Goal: Task Accomplishment & Management: Manage account settings

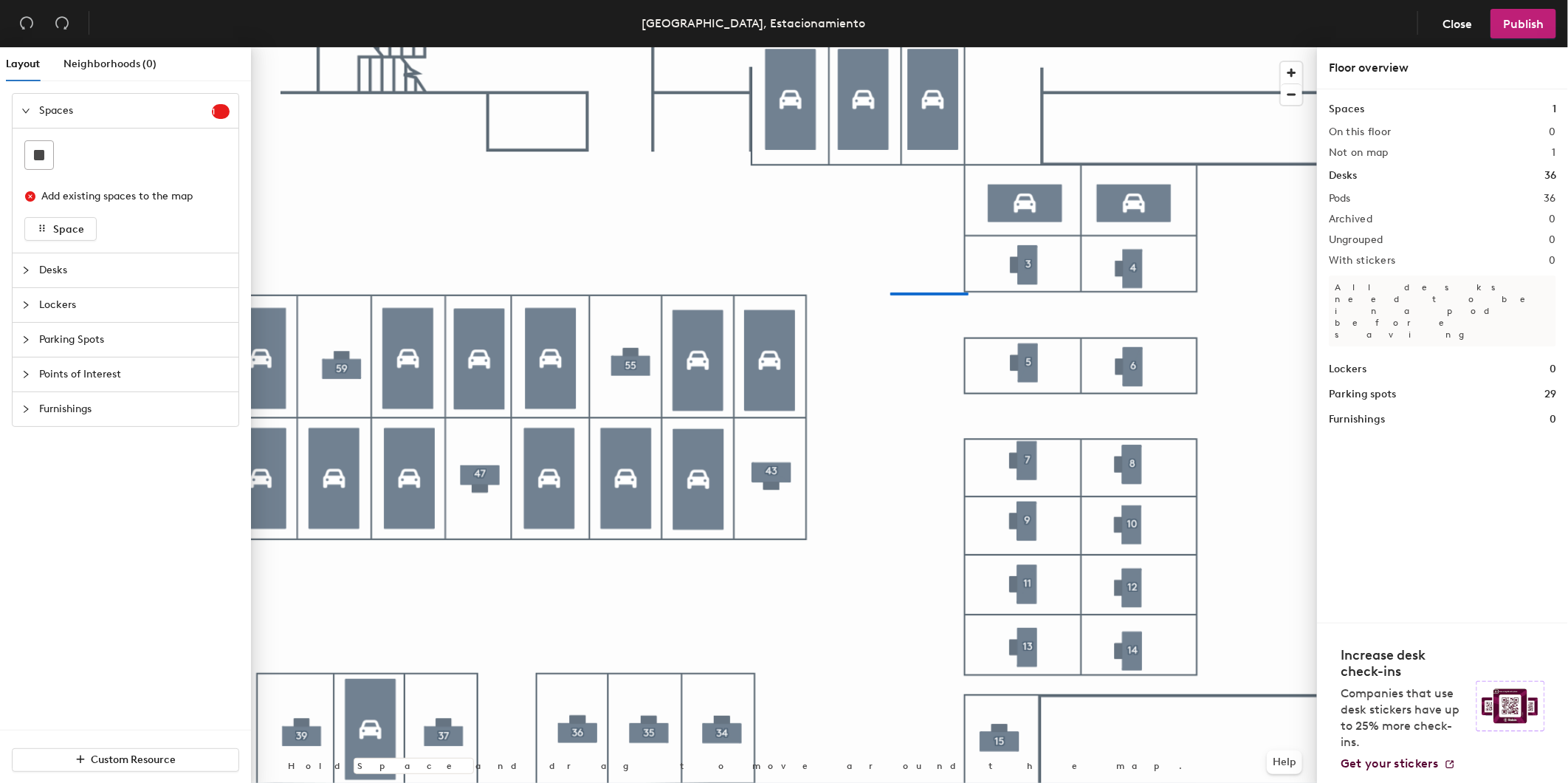
click at [880, 47] on div at bounding box center [784, 47] width 1066 height 0
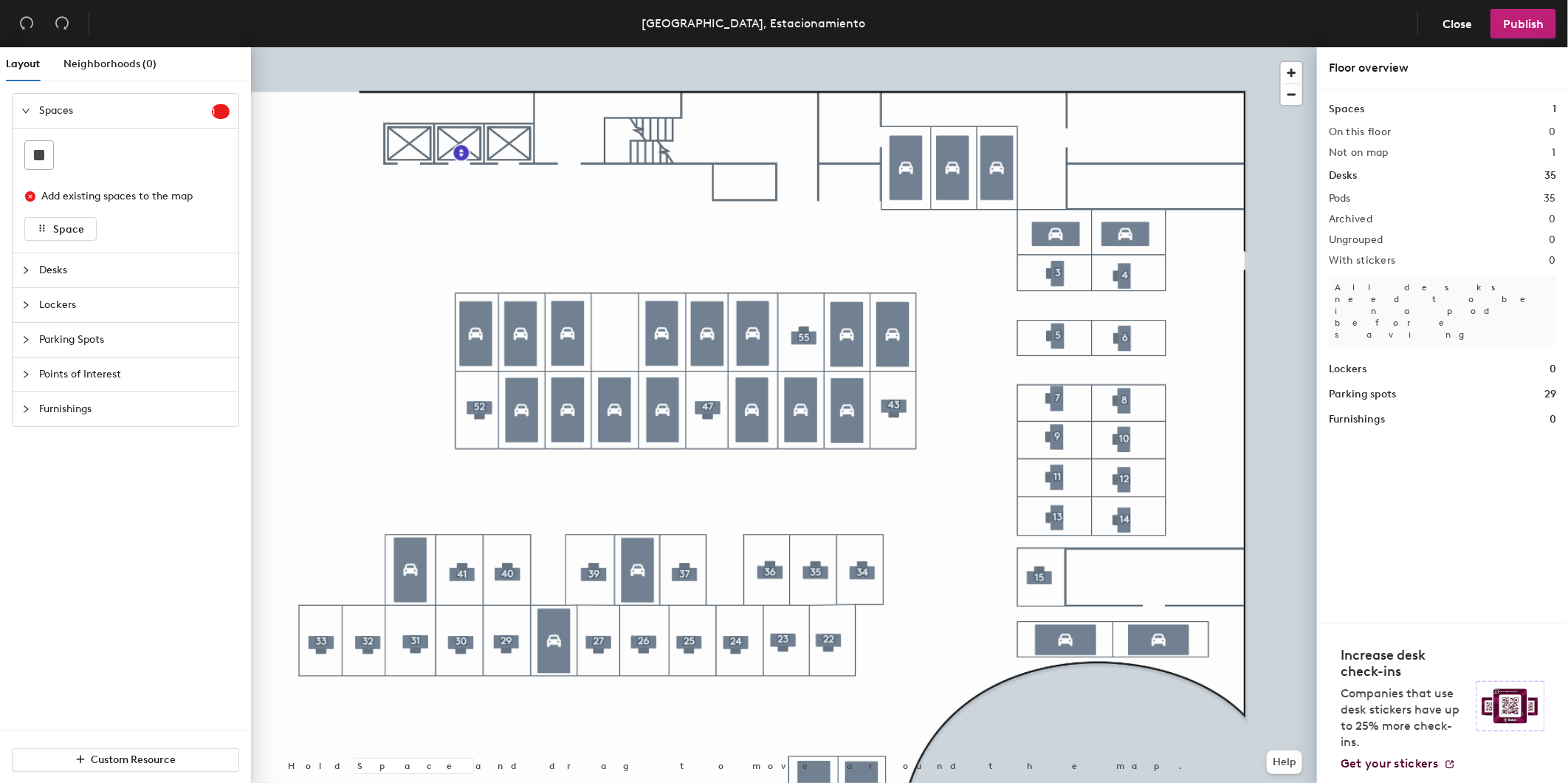
click at [92, 345] on span "Parking Spots" at bounding box center [134, 339] width 190 height 34
click at [54, 264] on div at bounding box center [125, 259] width 202 height 30
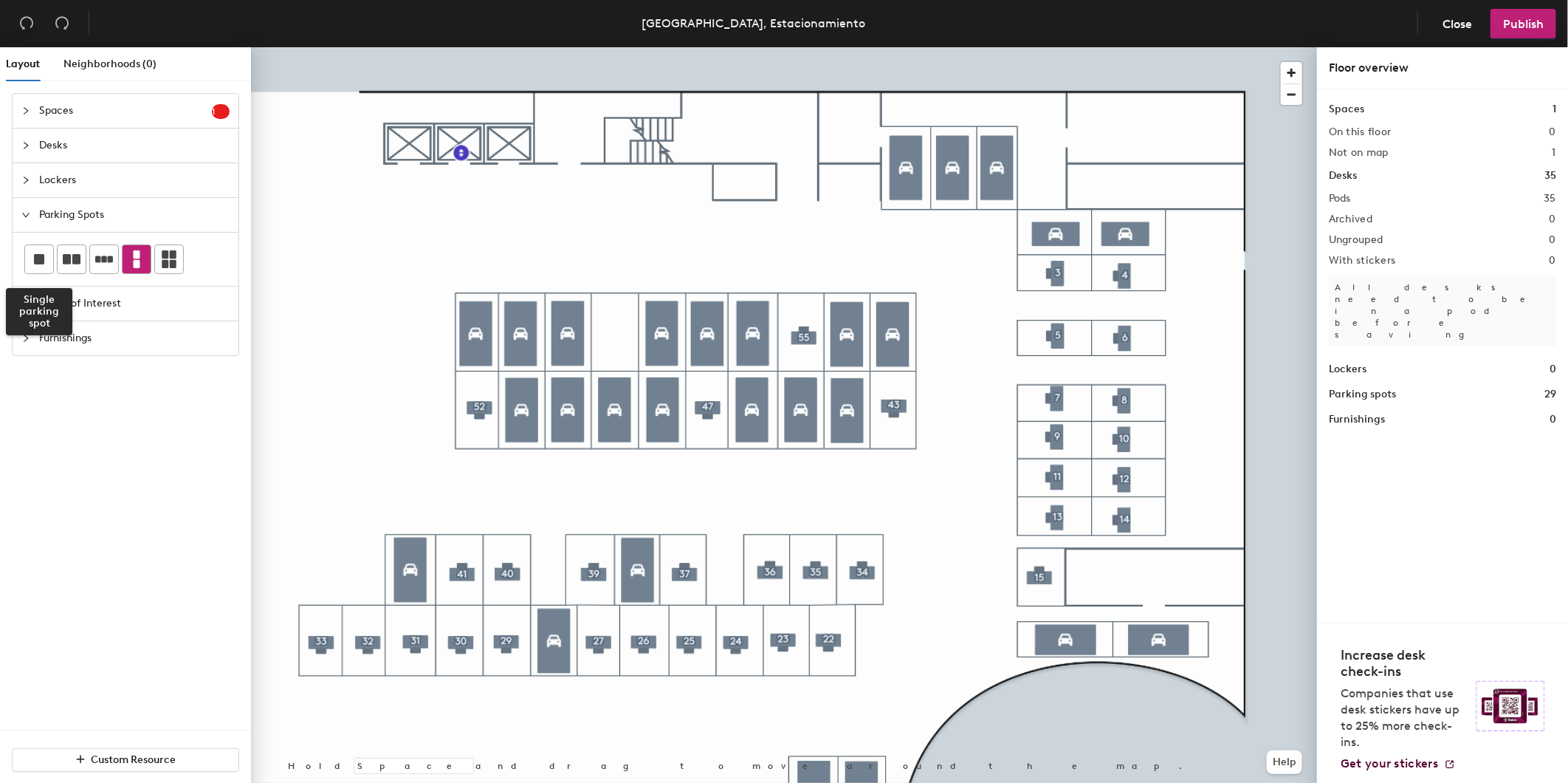
click at [38, 263] on rect at bounding box center [39, 259] width 10 height 10
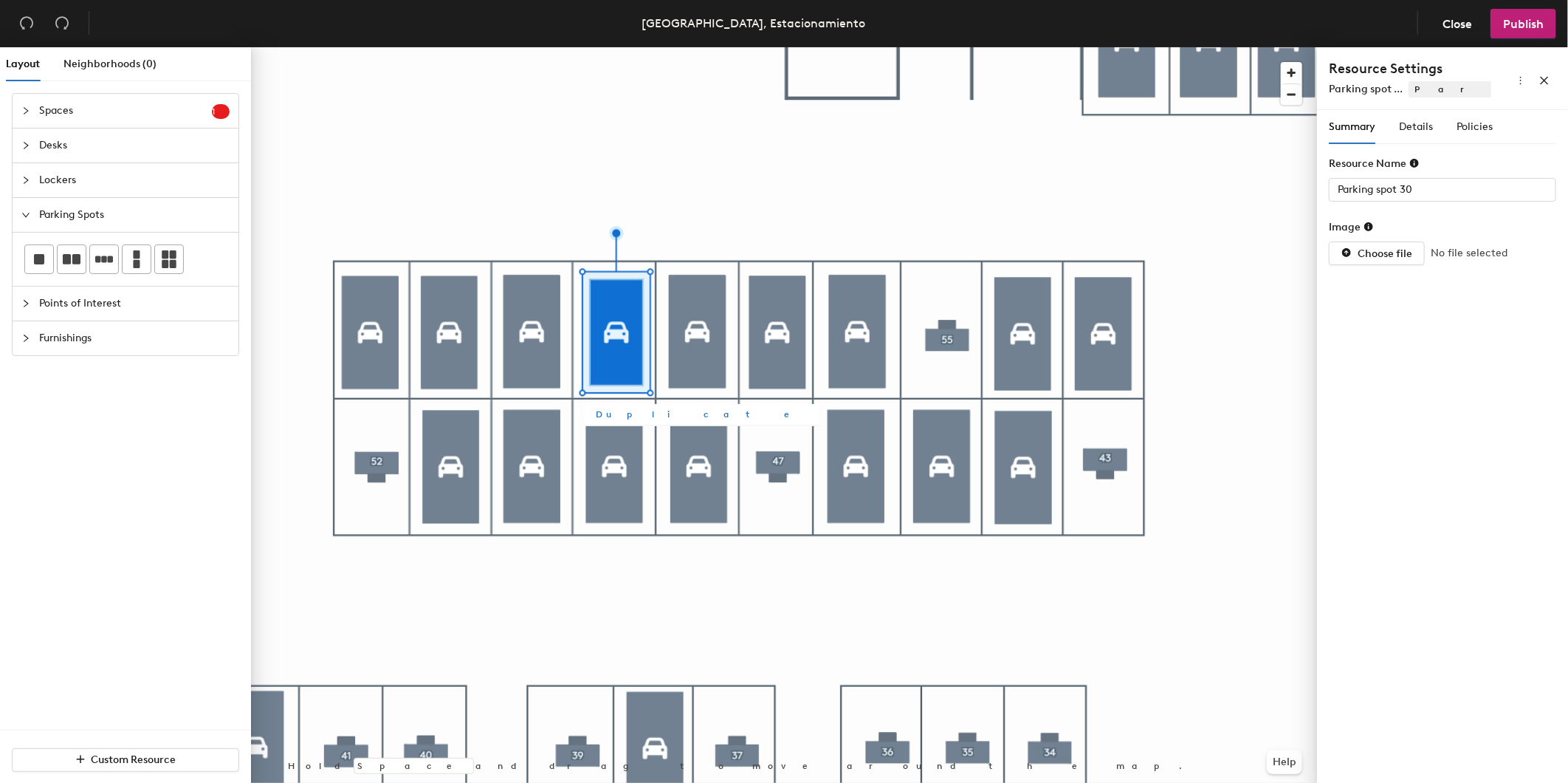
click at [631, 408] on span "Duplicate" at bounding box center [702, 415] width 212 height 13
type input "Parking spot 31"
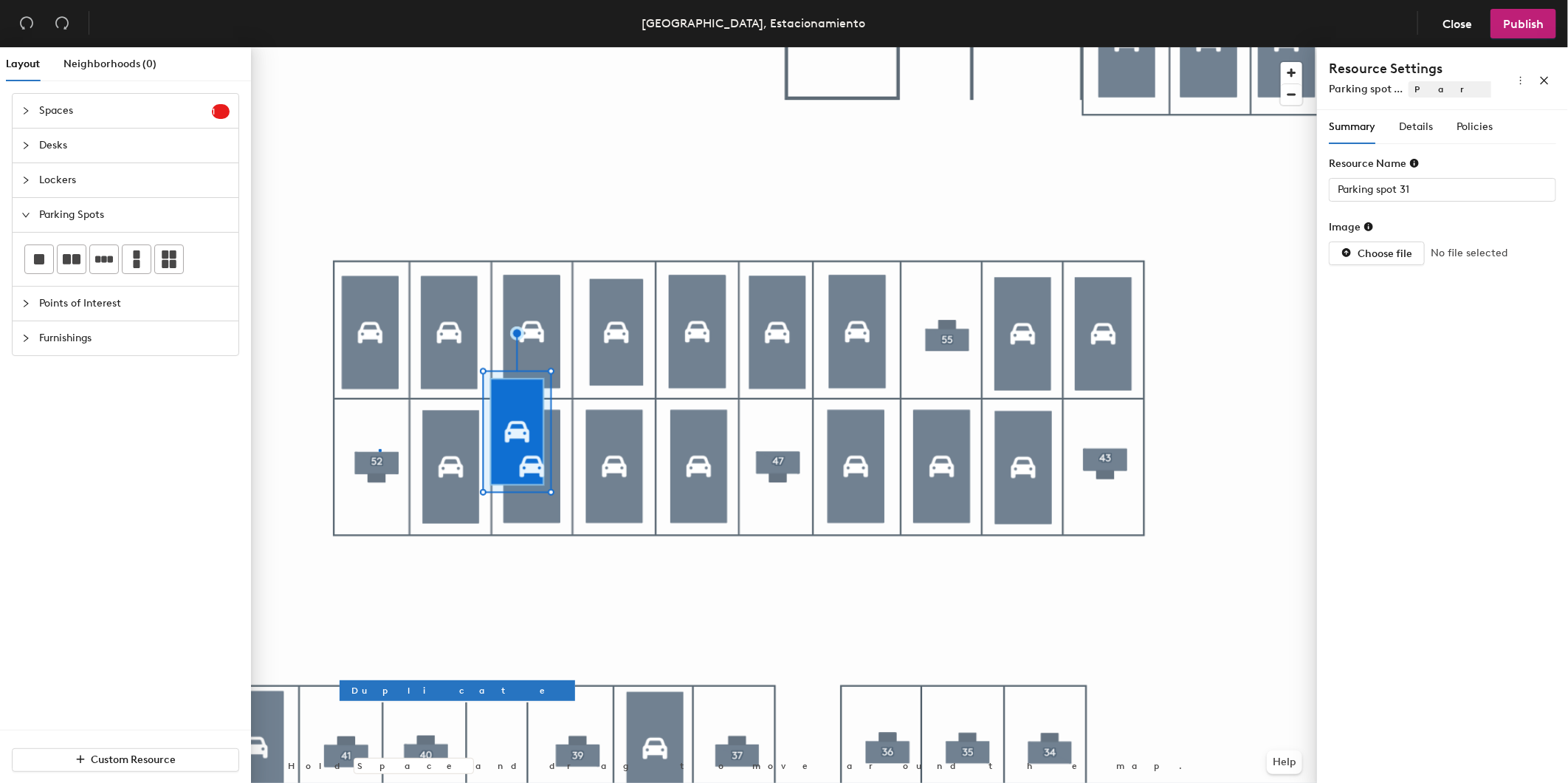
click at [379, 47] on div at bounding box center [784, 47] width 1066 height 0
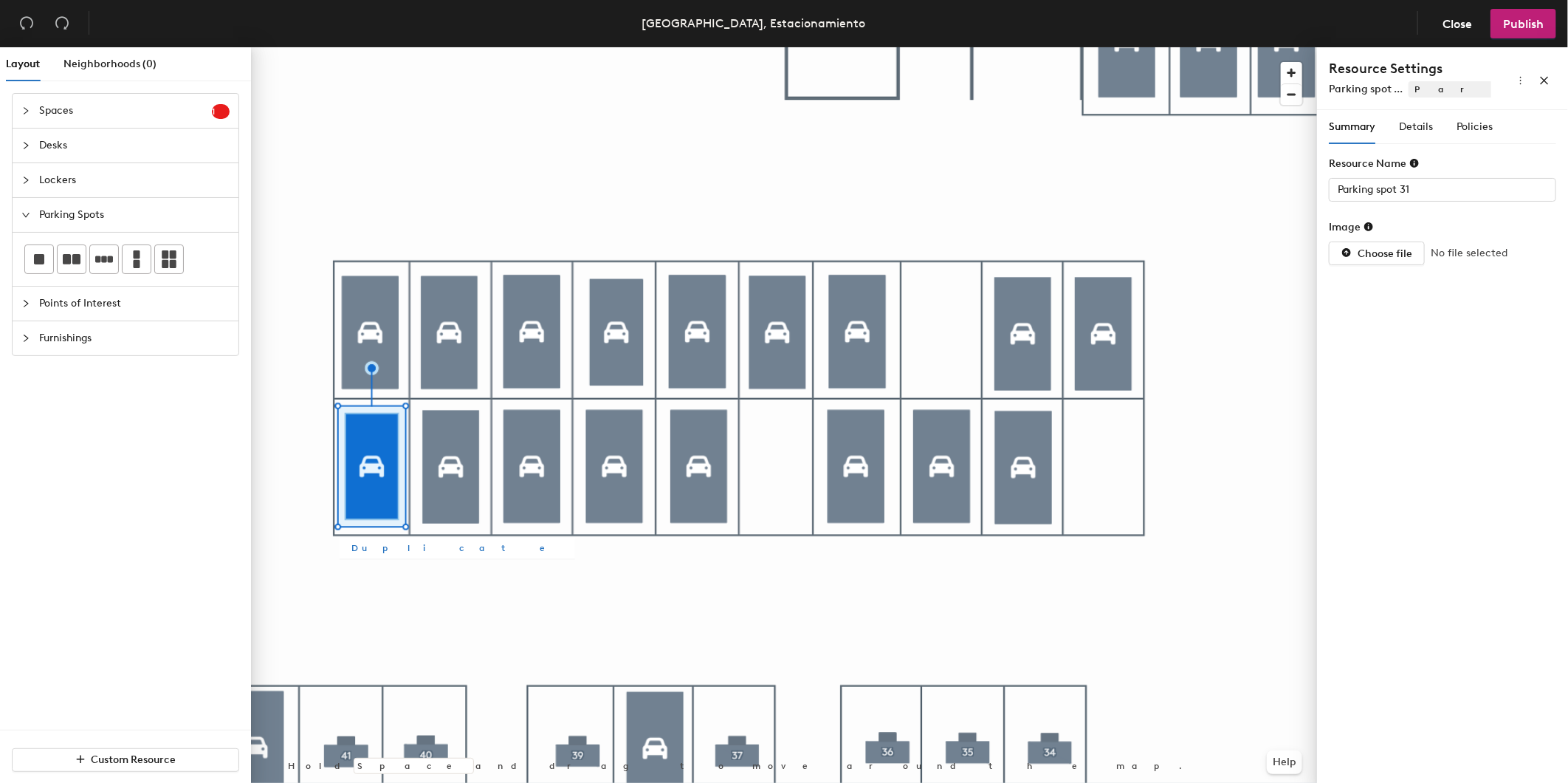
click at [382, 546] on span "Duplicate" at bounding box center [458, 548] width 212 height 13
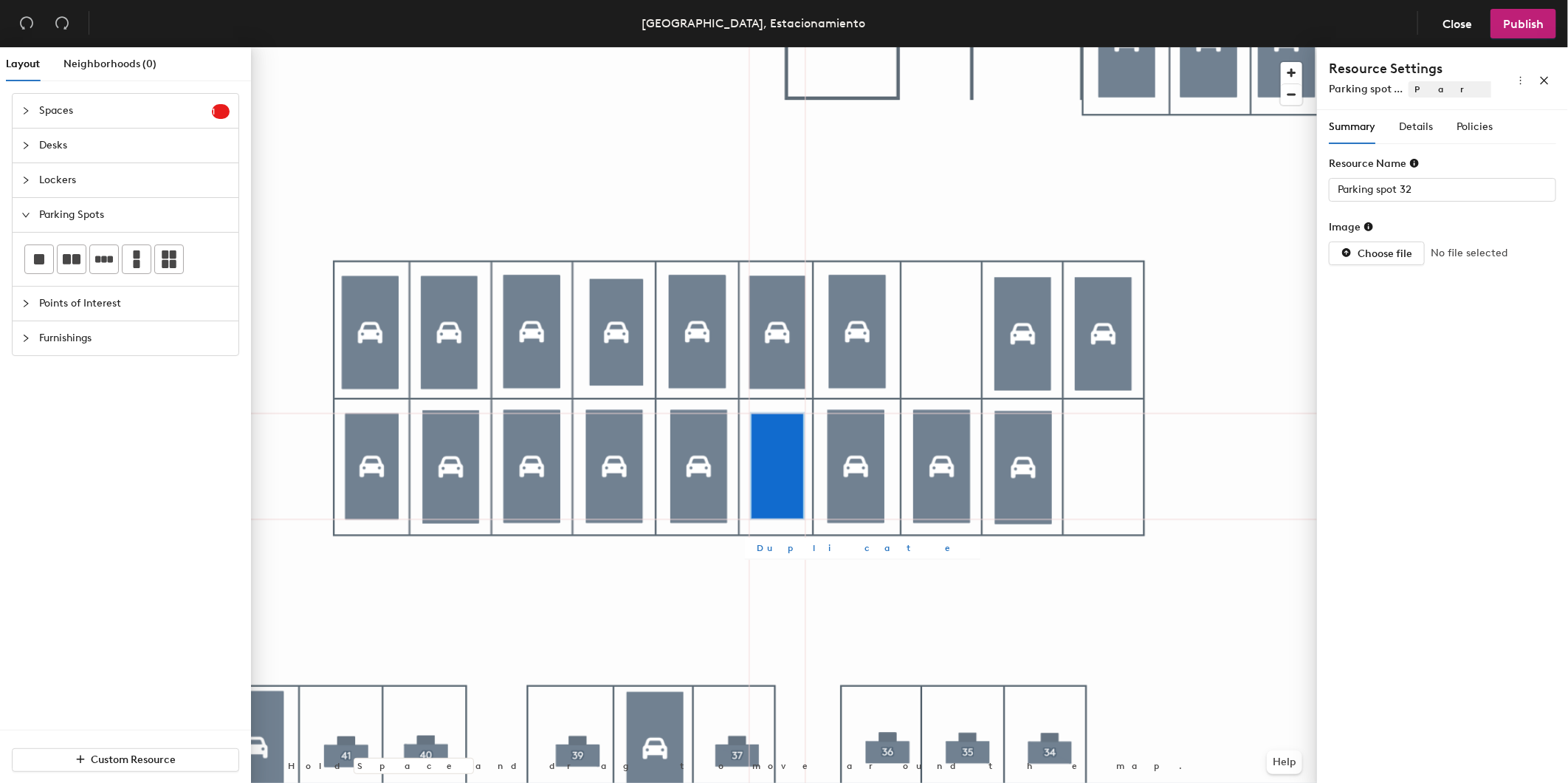
click at [784, 552] on span "Duplicate" at bounding box center [863, 548] width 212 height 13
type input "Parking spot 33"
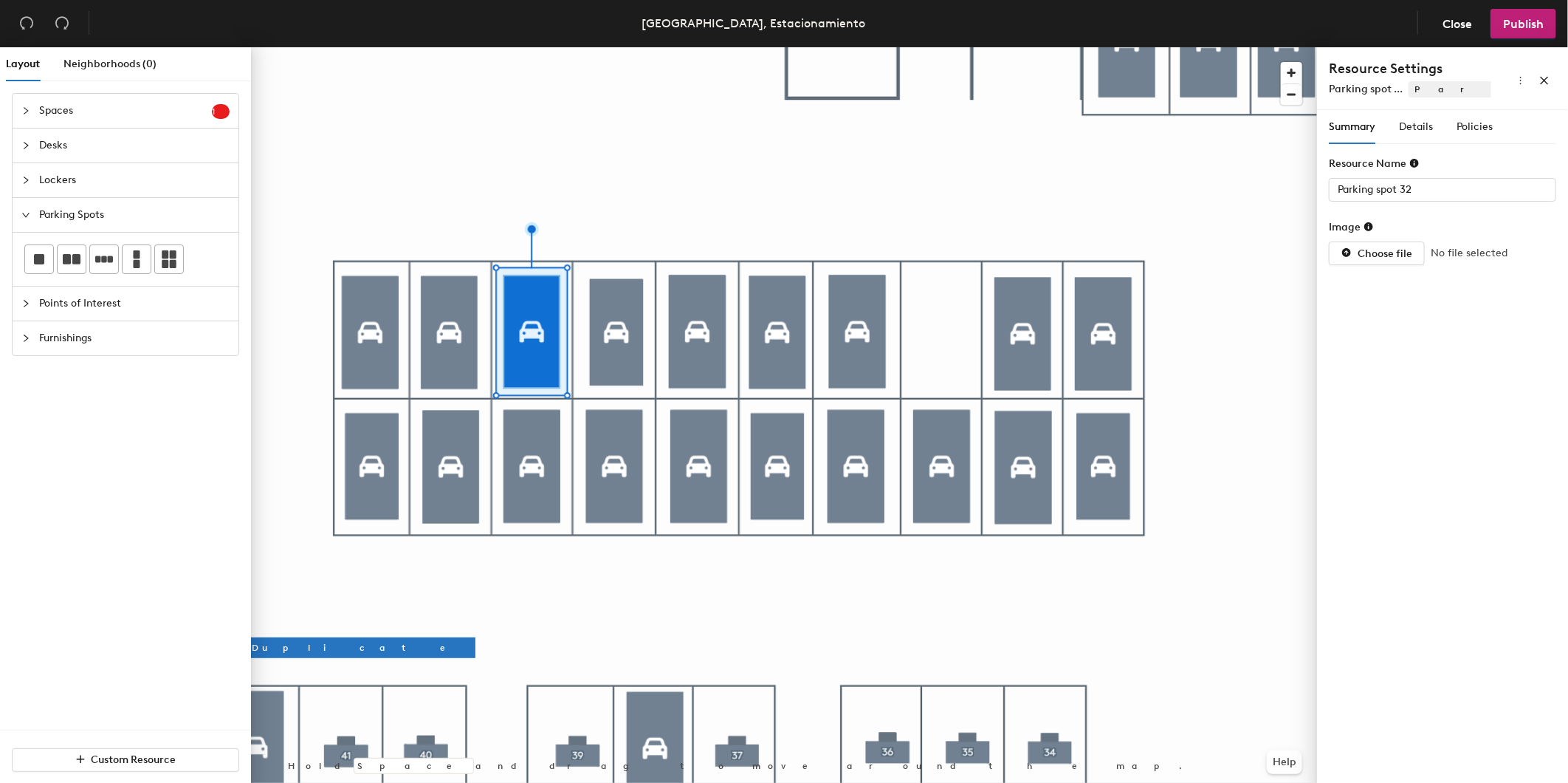
type input "Parking spot 31"
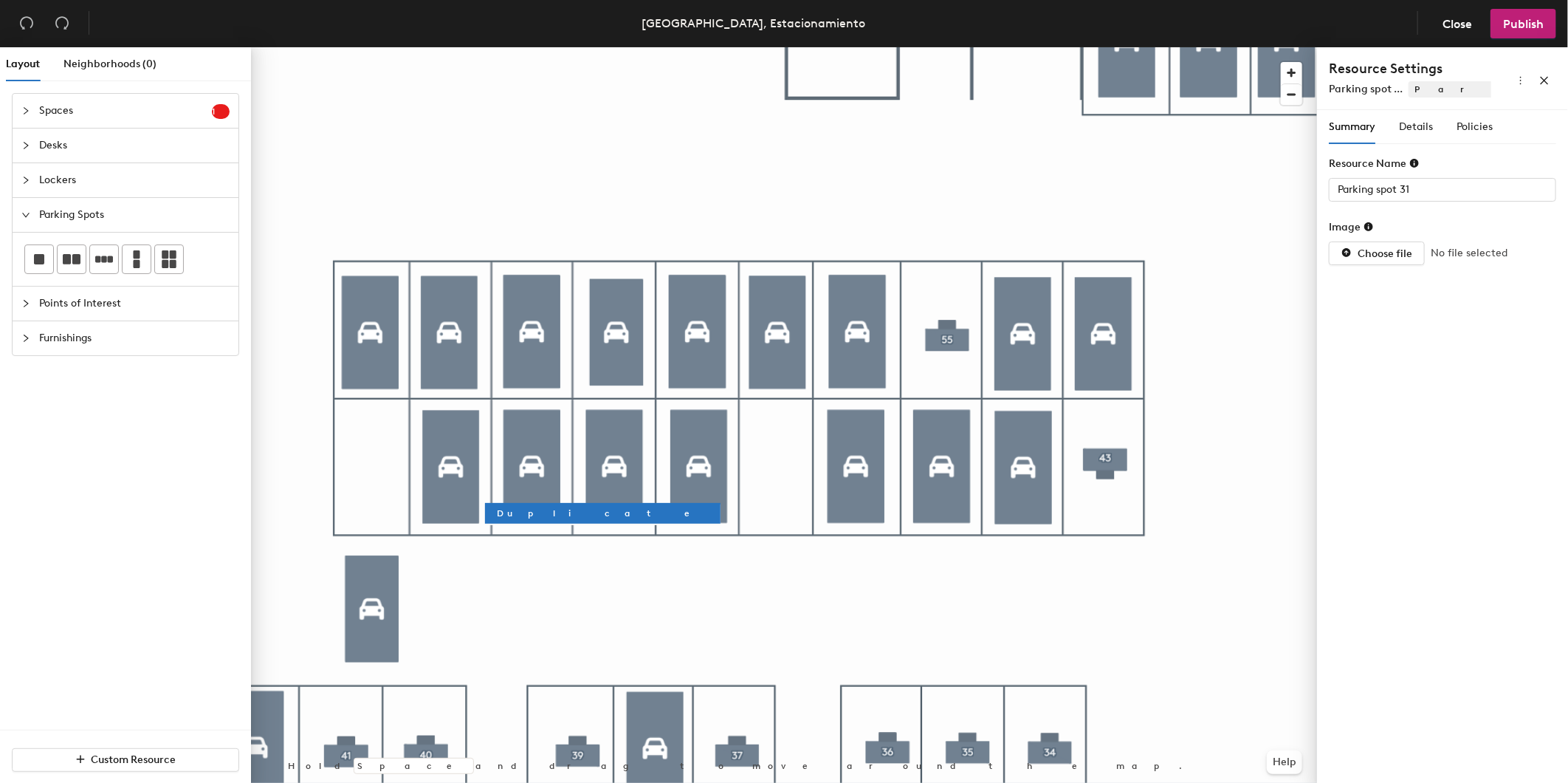
type input "Parking spot 30"
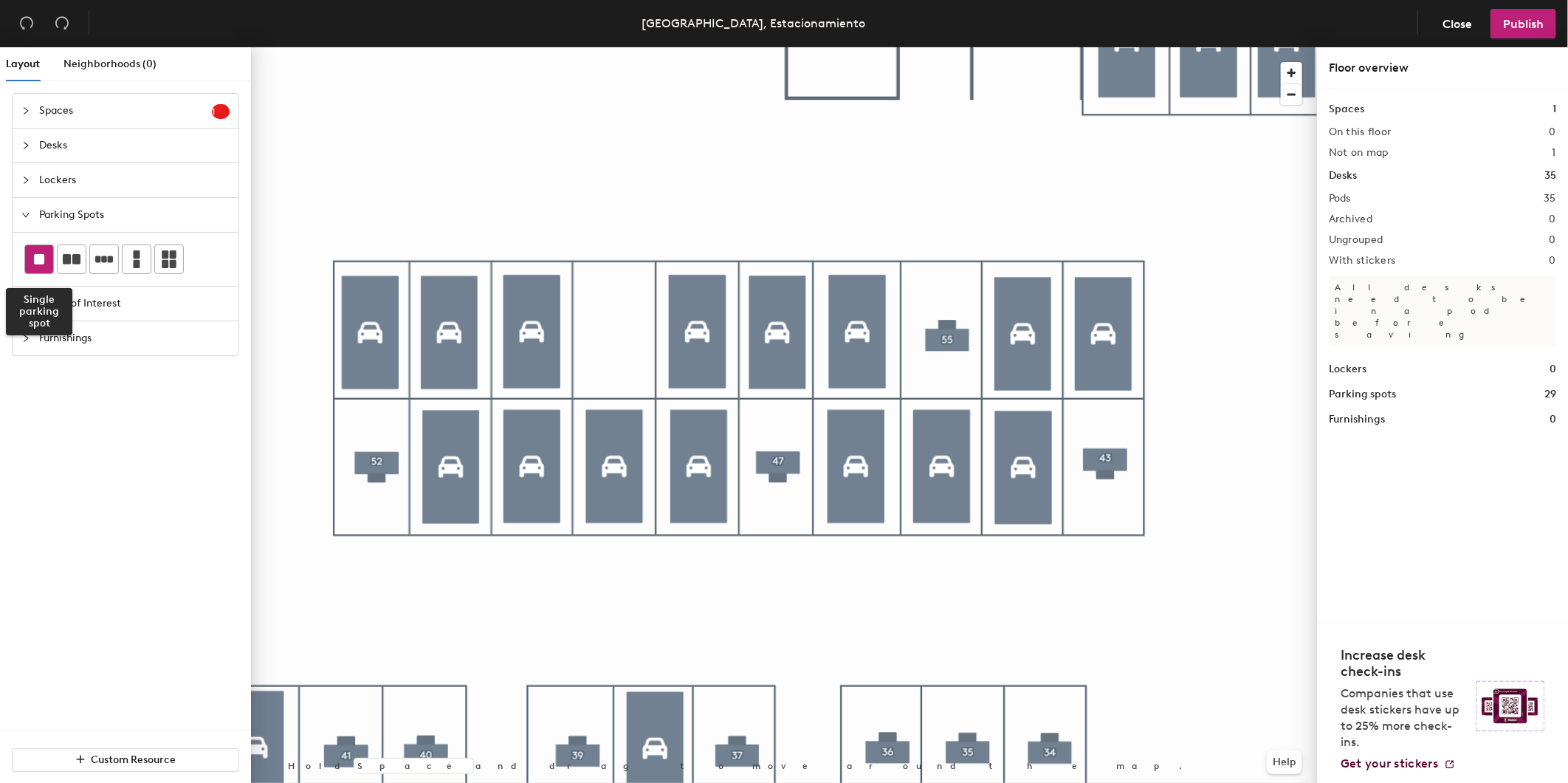
click at [49, 262] on div at bounding box center [39, 259] width 28 height 28
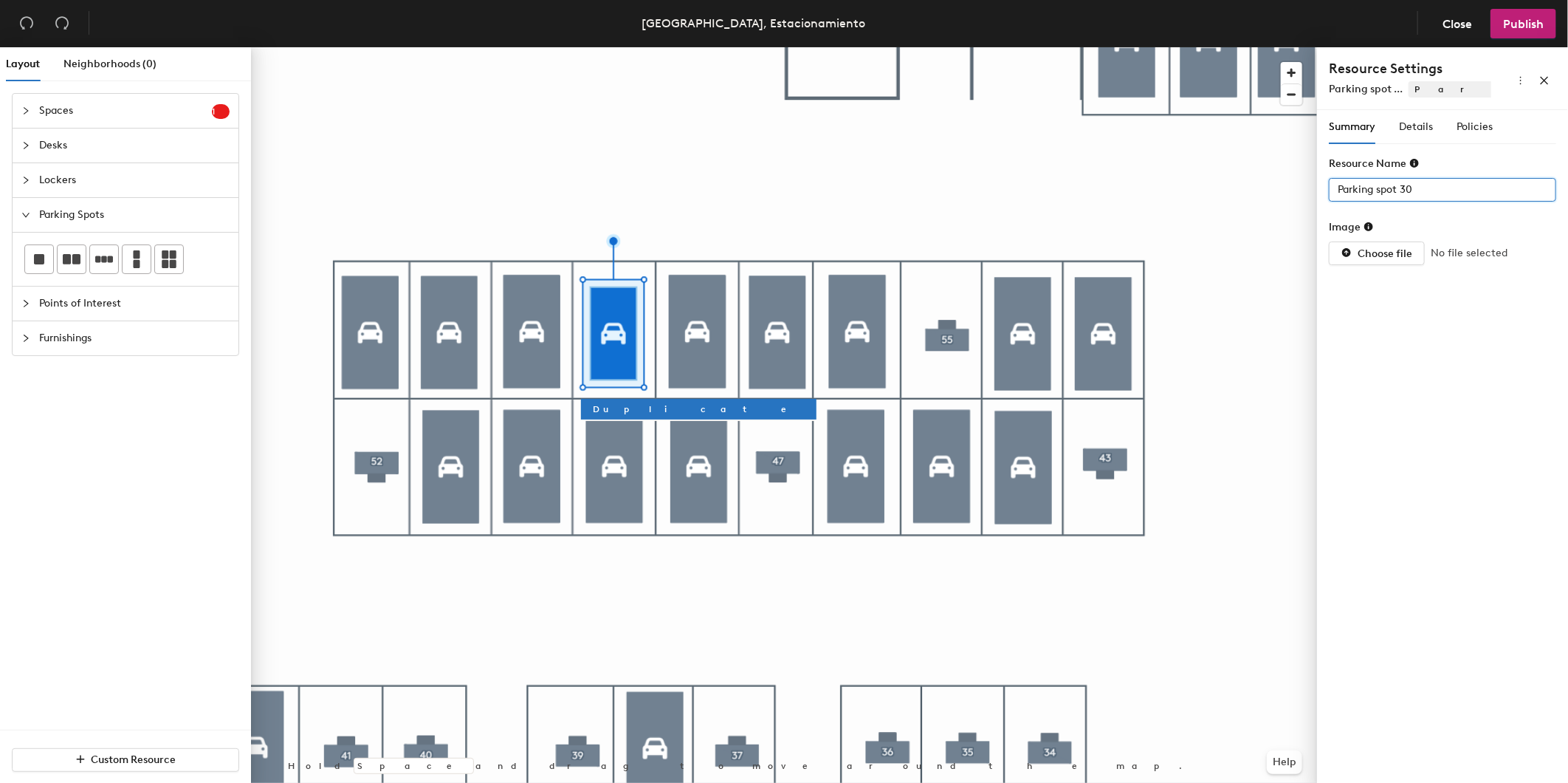
click at [1164, 194] on div "Layout Neighborhoods (0) Spaces 1 Add existing spaces to the map Space Desks Lo…" at bounding box center [784, 418] width 1568 height 742
type input "59"
click at [1428, 126] on span "Details" at bounding box center [1416, 126] width 34 height 12
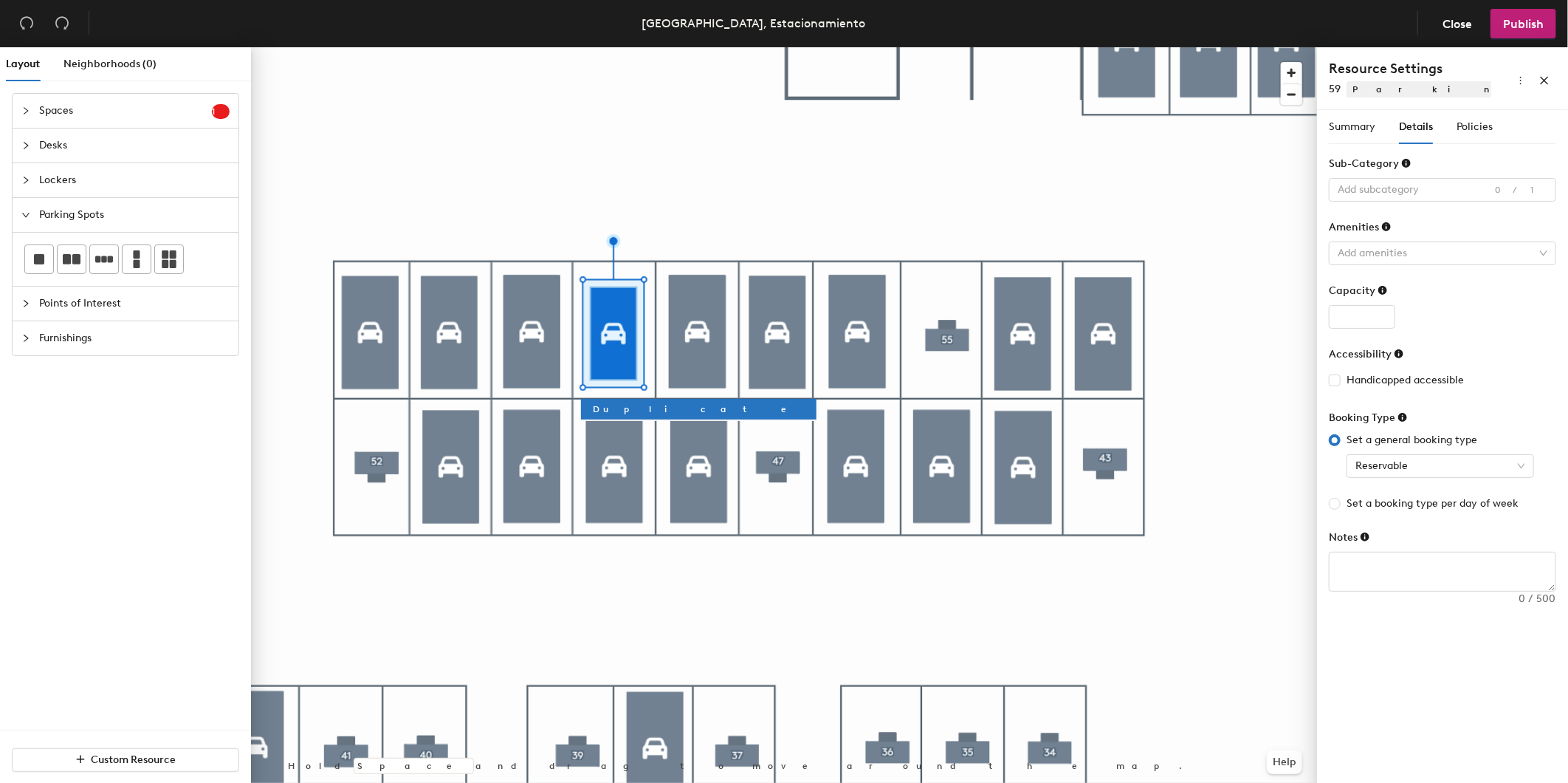
click at [1443, 127] on div "Summary Details Policies" at bounding box center [1411, 127] width 164 height 34
click at [1456, 127] on div "Summary Details Policies" at bounding box center [1411, 127] width 164 height 34
click at [1470, 127] on span "Policies" at bounding box center [1475, 126] width 36 height 12
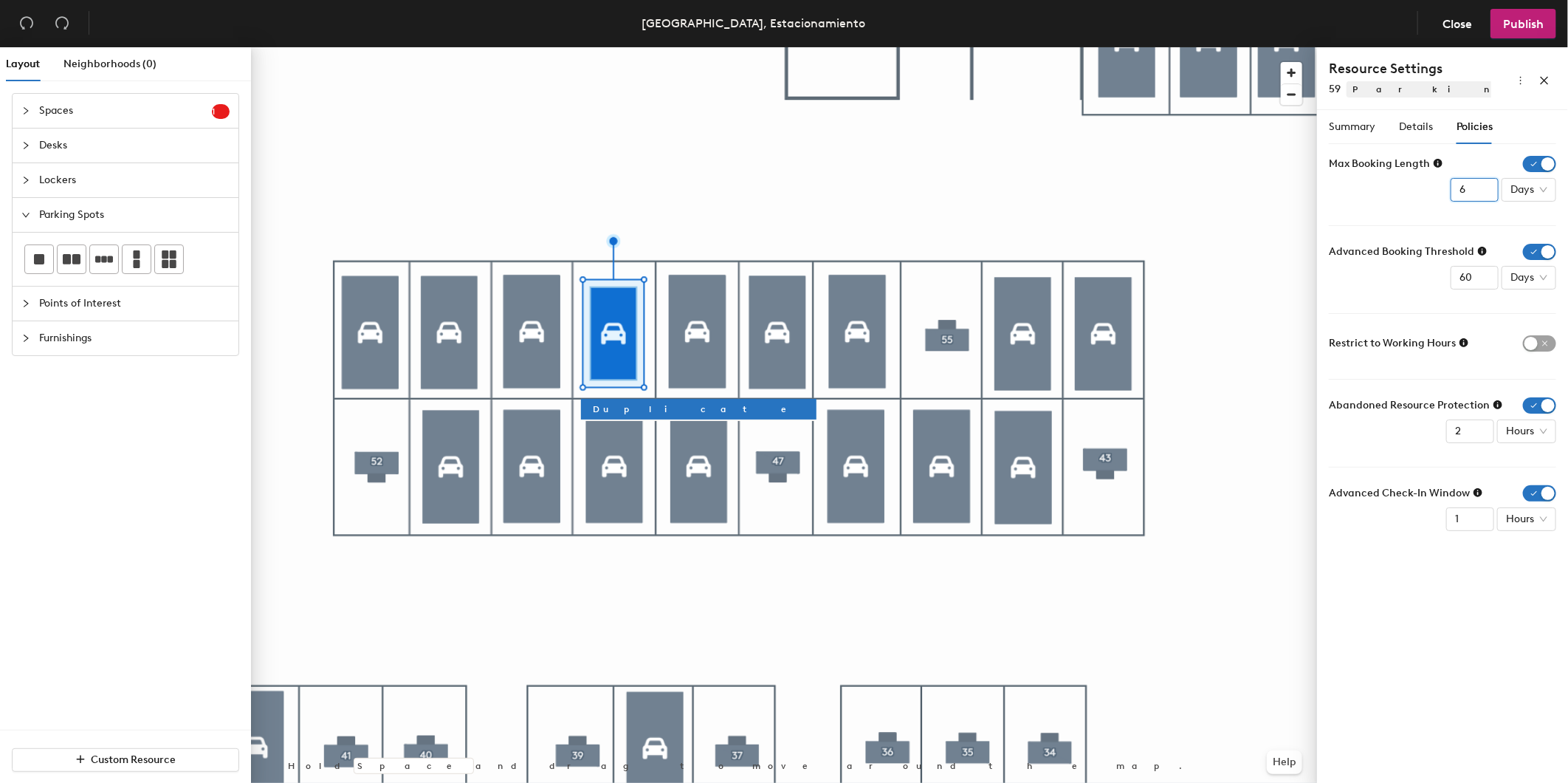
click at [1484, 187] on input "6" at bounding box center [1474, 190] width 48 height 24
click at [1484, 195] on input "5" at bounding box center [1474, 190] width 48 height 24
click at [1484, 195] on input "4" at bounding box center [1474, 190] width 48 height 24
click at [1484, 195] on input "3" at bounding box center [1474, 190] width 48 height 24
click at [1537, 341] on span "button" at bounding box center [1540, 343] width 33 height 17
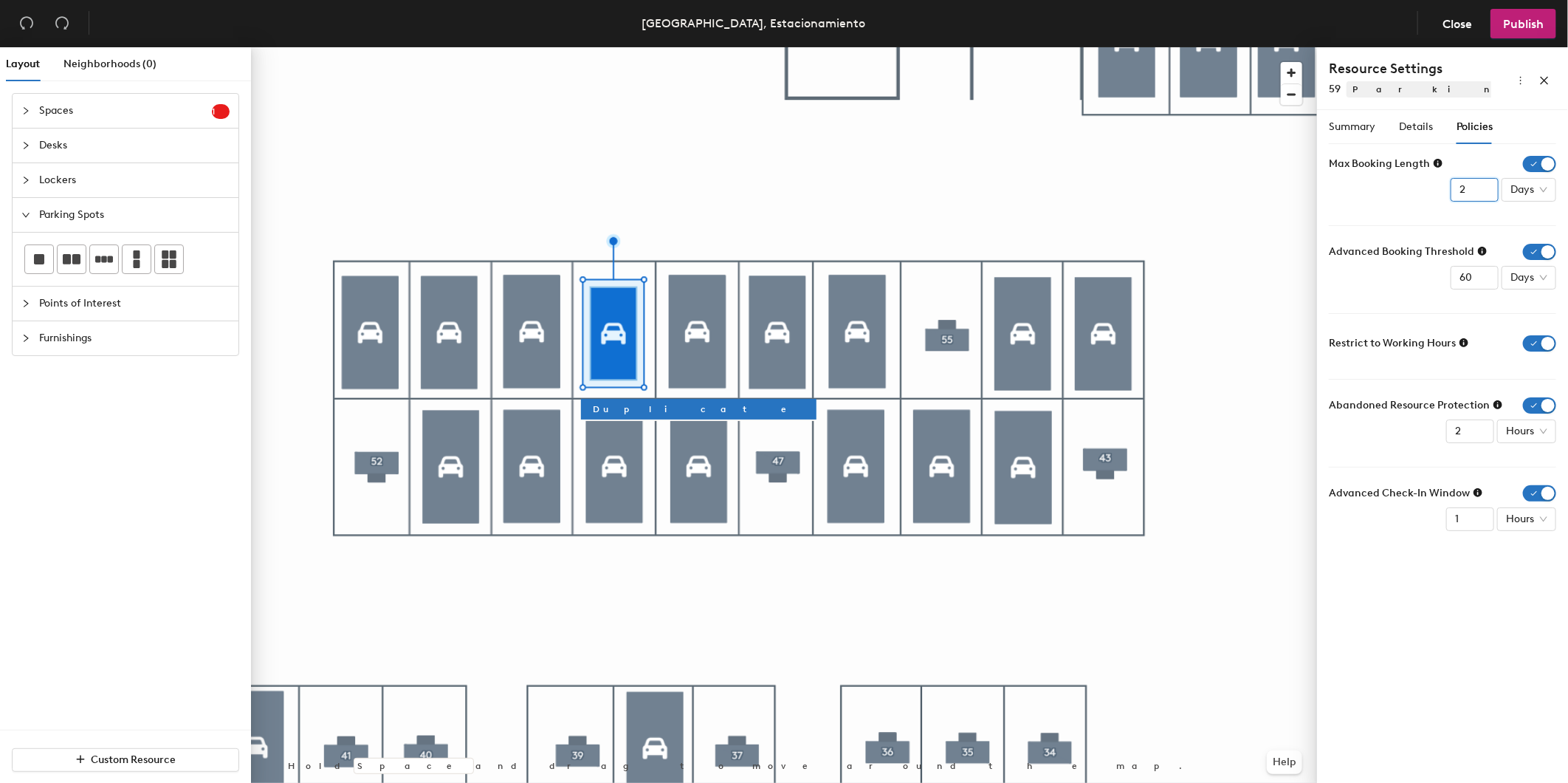
click at [1481, 194] on input "2" at bounding box center [1474, 190] width 48 height 24
click at [1481, 194] on input "1" at bounding box center [1474, 190] width 48 height 24
click at [1481, 194] on input "0" at bounding box center [1474, 190] width 48 height 24
type input "1"
click at [1483, 185] on input "1" at bounding box center [1474, 190] width 48 height 24
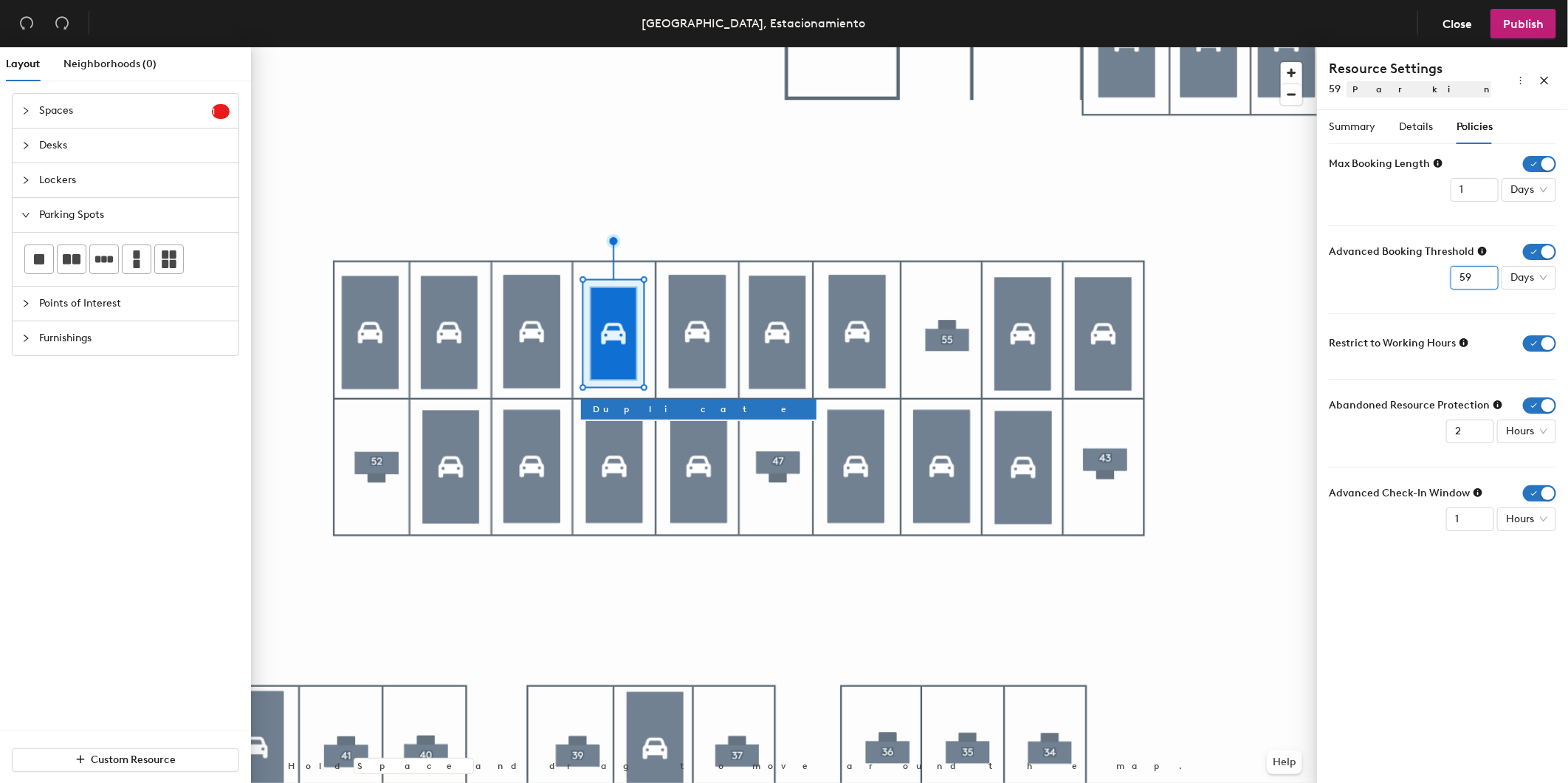
click at [1486, 278] on input "59" at bounding box center [1474, 277] width 48 height 24
click at [1486, 278] on input "58" at bounding box center [1474, 277] width 48 height 24
click at [1486, 278] on input "57" at bounding box center [1474, 277] width 48 height 24
click at [1486, 278] on input "56" at bounding box center [1474, 277] width 48 height 24
click at [1486, 278] on input "55" at bounding box center [1474, 277] width 48 height 24
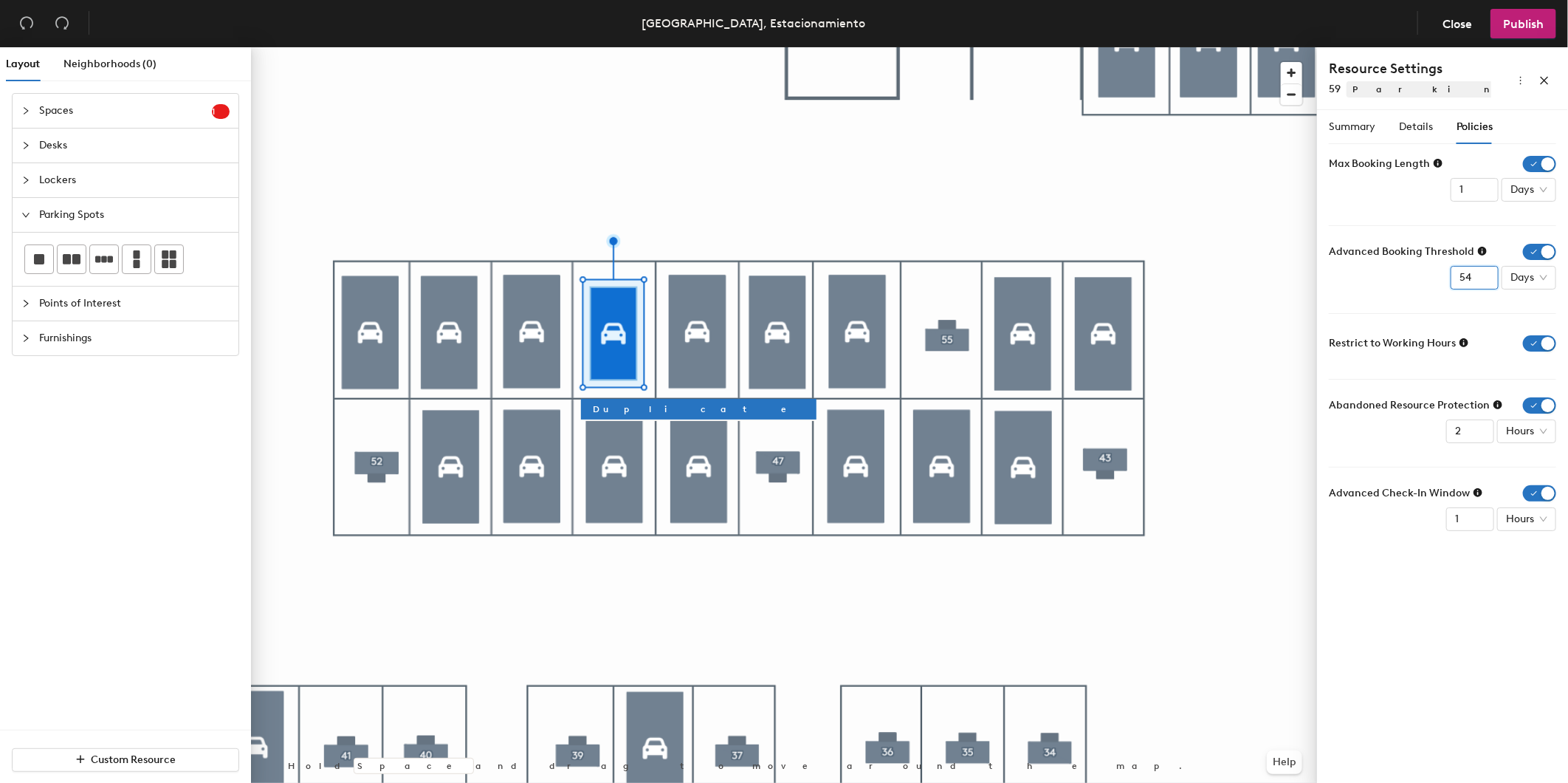
click at [1486, 278] on input "54" at bounding box center [1474, 277] width 48 height 24
drag, startPoint x: 1470, startPoint y: 278, endPoint x: 1406, endPoint y: 276, distance: 64.0
click at [1406, 276] on div "Advanced Booking Threshold 54 Days" at bounding box center [1442, 266] width 228 height 46
type input "3"
click at [1404, 273] on div "Advanced Booking Threshold 3 Days" at bounding box center [1442, 266] width 228 height 46
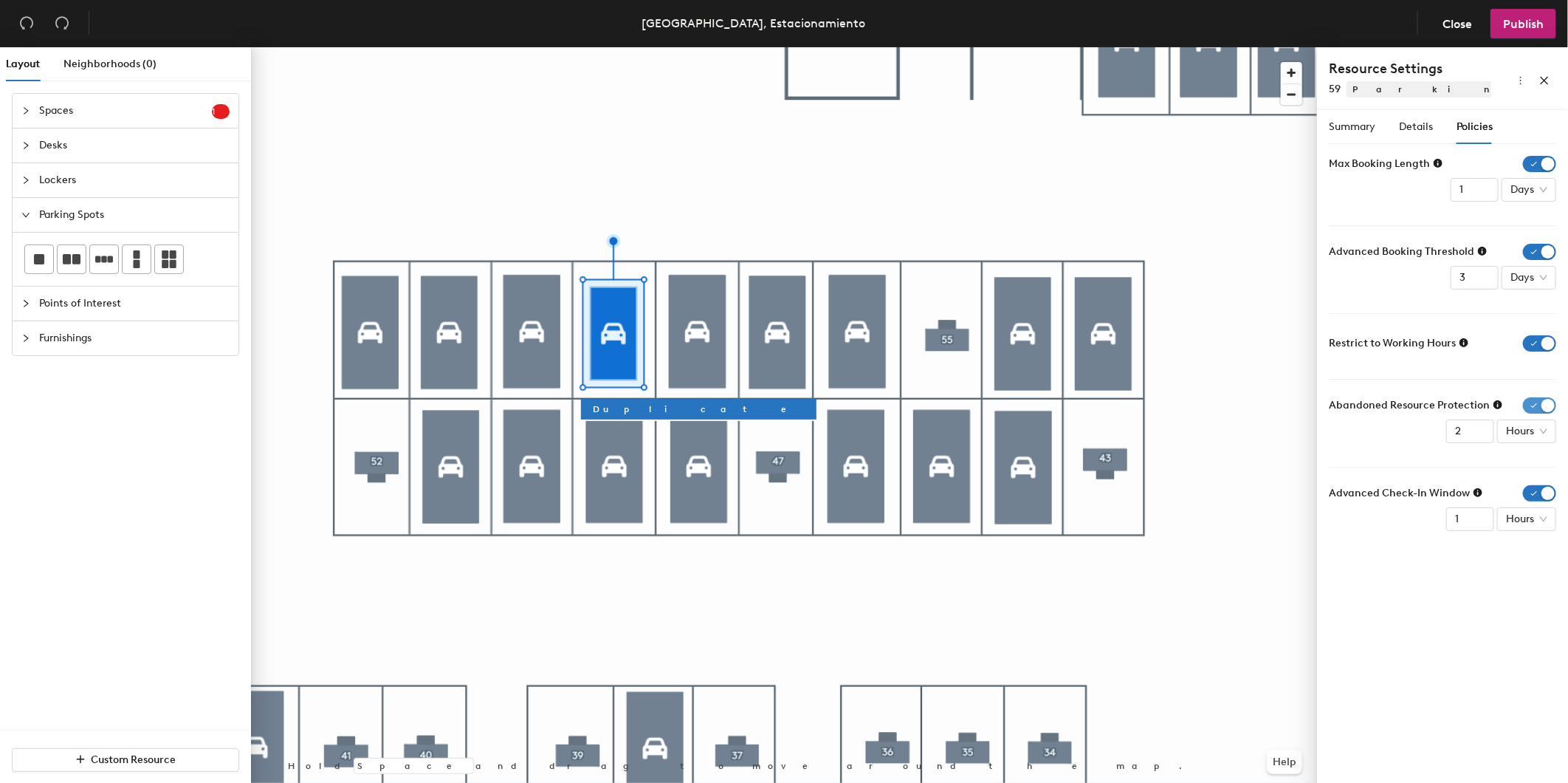
click at [1542, 407] on span "button" at bounding box center [1540, 406] width 33 height 17
click at [1548, 470] on span "button" at bounding box center [1540, 471] width 33 height 17
click at [1466, 122] on span "Policies" at bounding box center [1475, 126] width 36 height 12
click at [1420, 134] on div "Details" at bounding box center [1416, 127] width 34 height 17
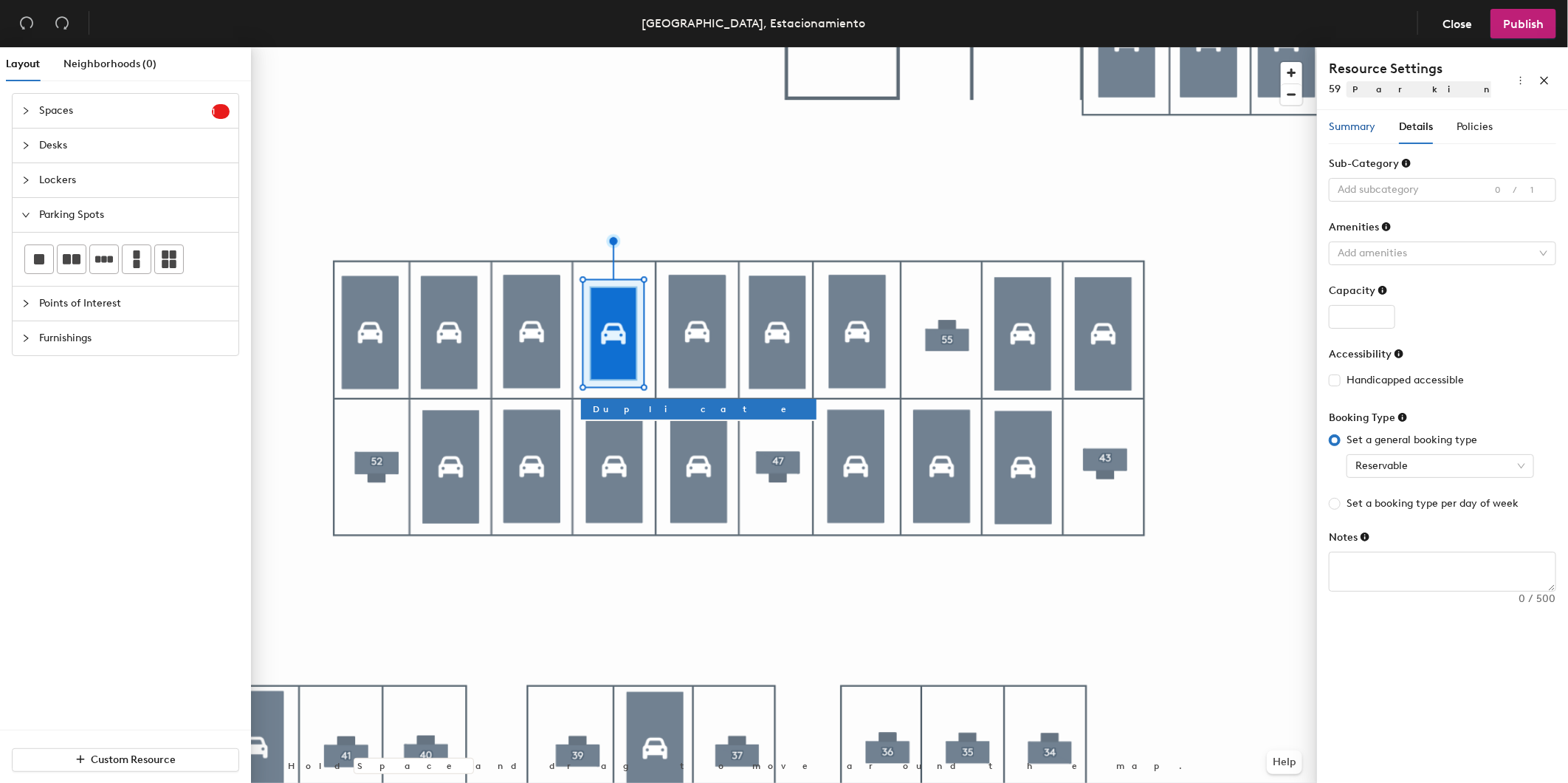
click at [1345, 129] on span "Summary" at bounding box center [1352, 126] width 46 height 12
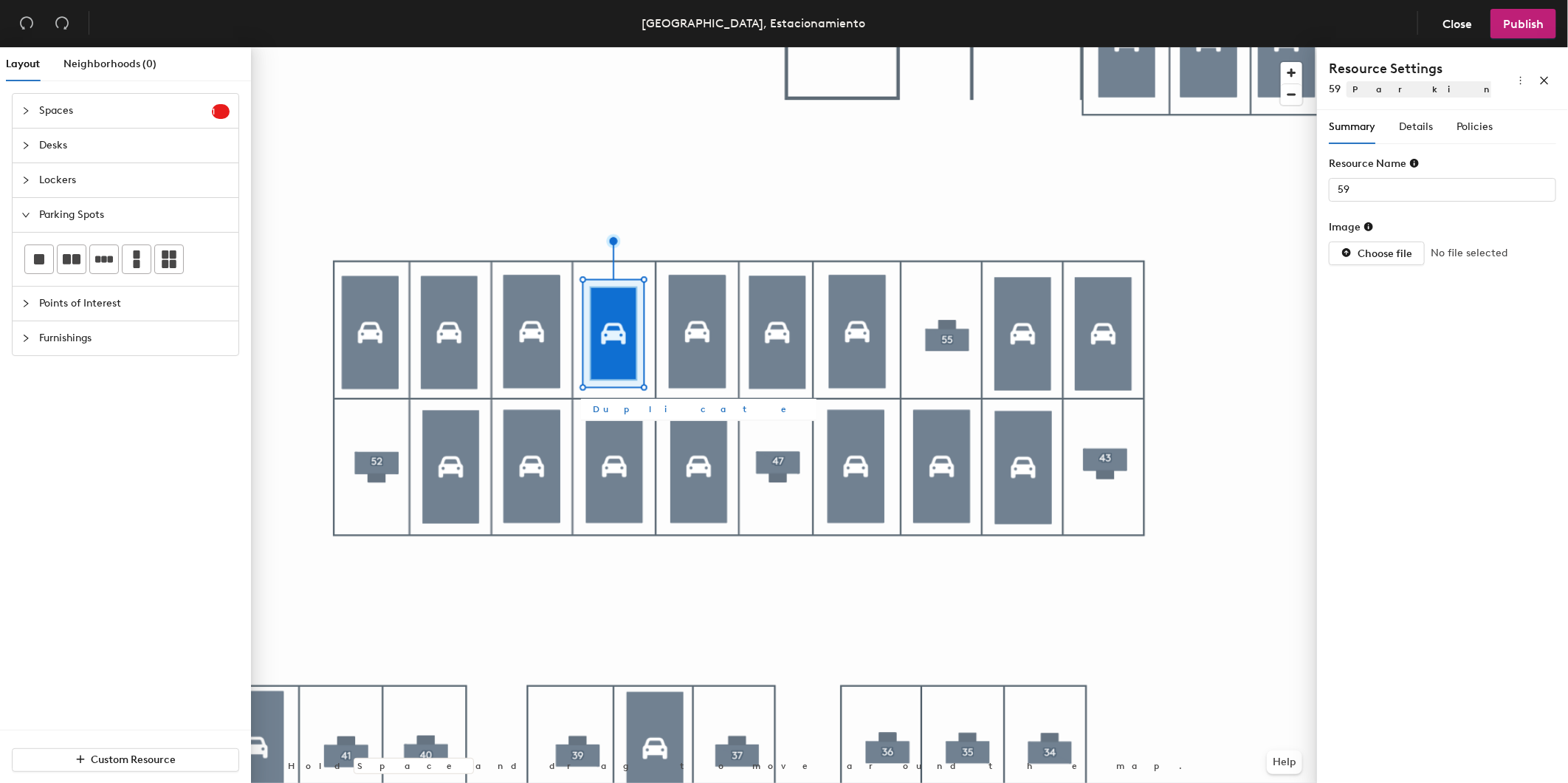
click at [621, 408] on span "Duplicate" at bounding box center [699, 409] width 212 height 13
type input "Parking spot 31"
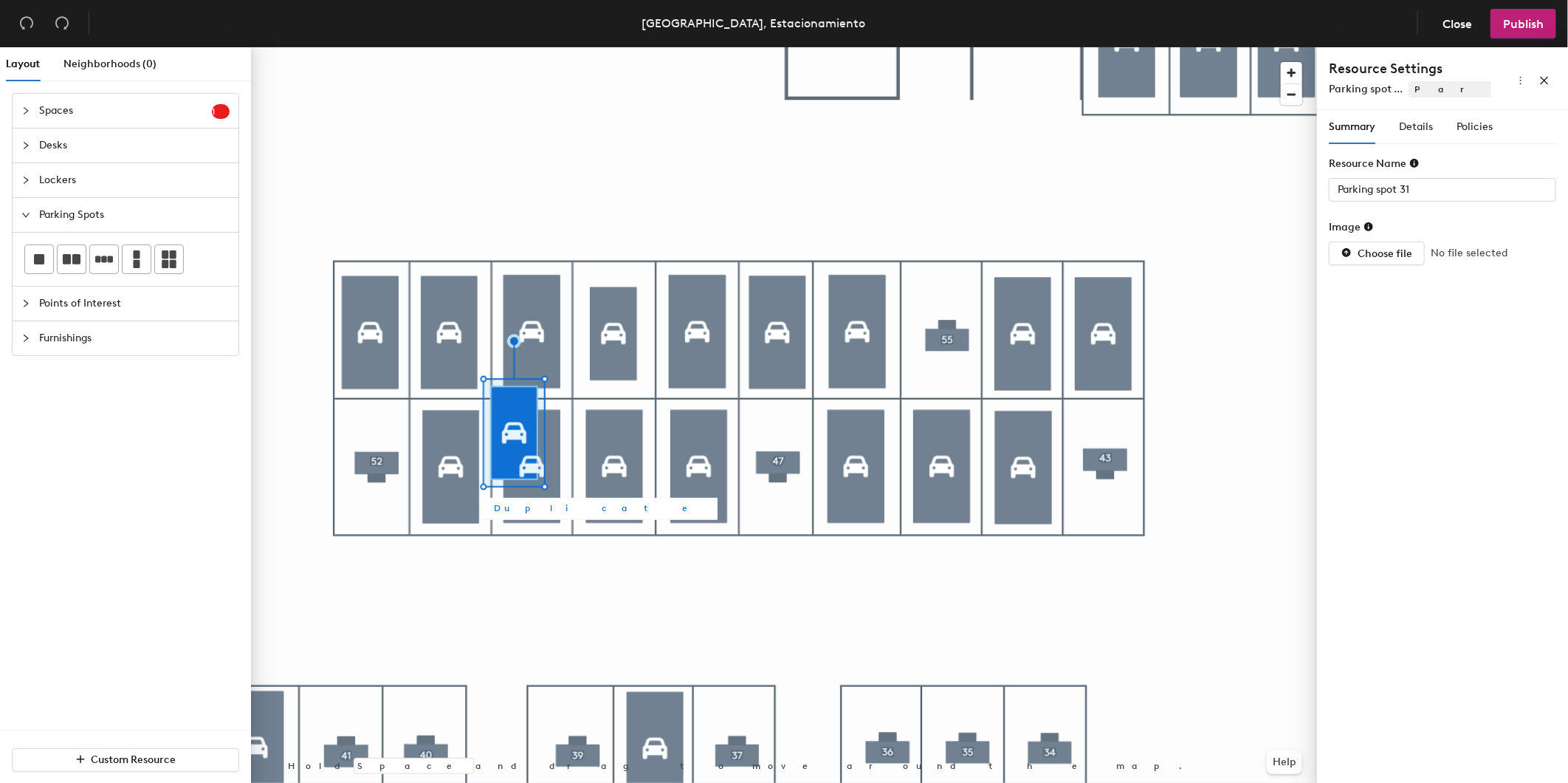
click at [948, 47] on div at bounding box center [784, 47] width 1066 height 0
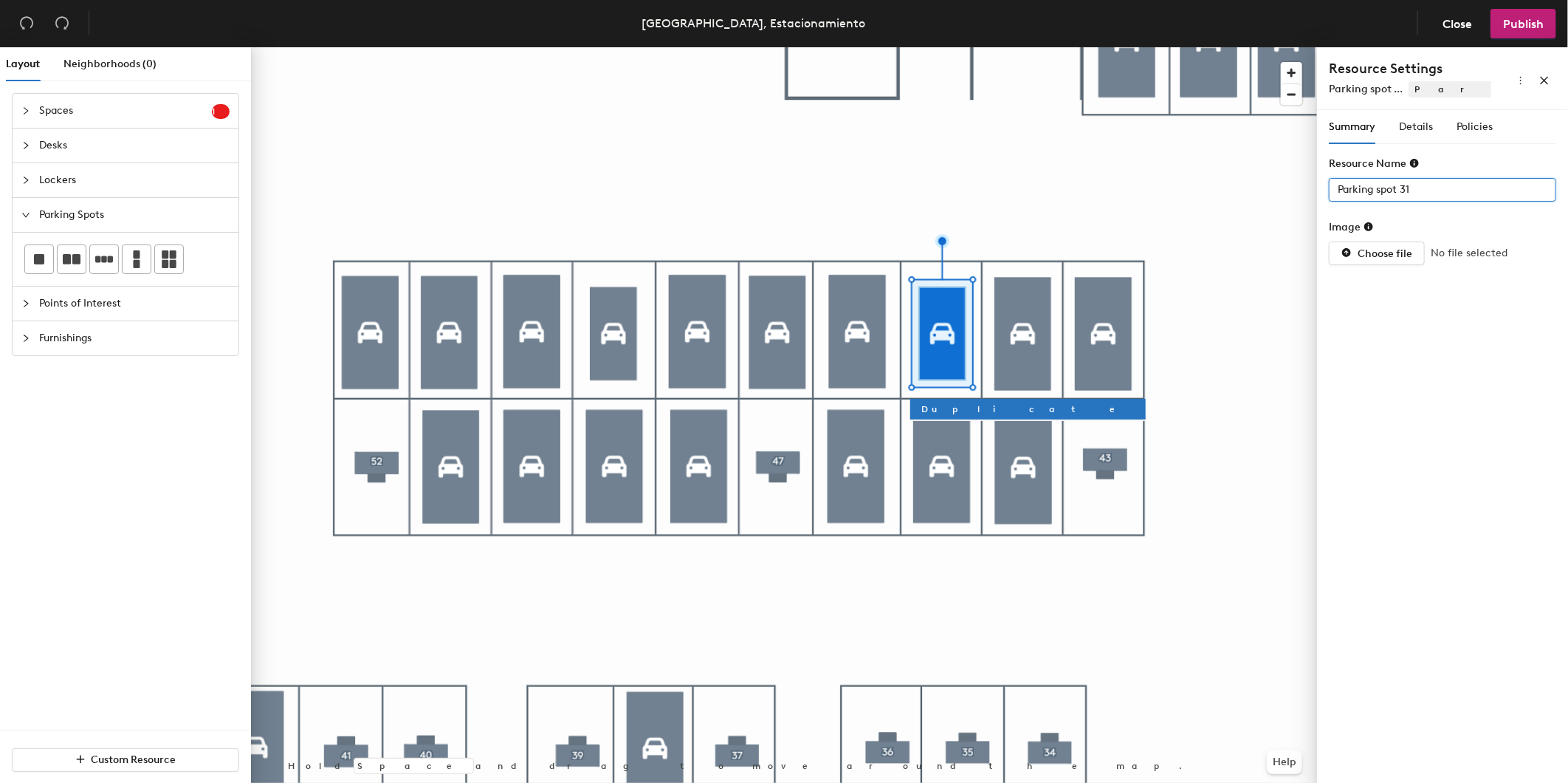
click at [1077, 159] on div "Layout Neighborhoods (0) Spaces 1 Add existing spaces to the map Space Desks Lo…" at bounding box center [784, 418] width 1568 height 742
type input "55"
click at [1185, 47] on div at bounding box center [784, 47] width 1066 height 0
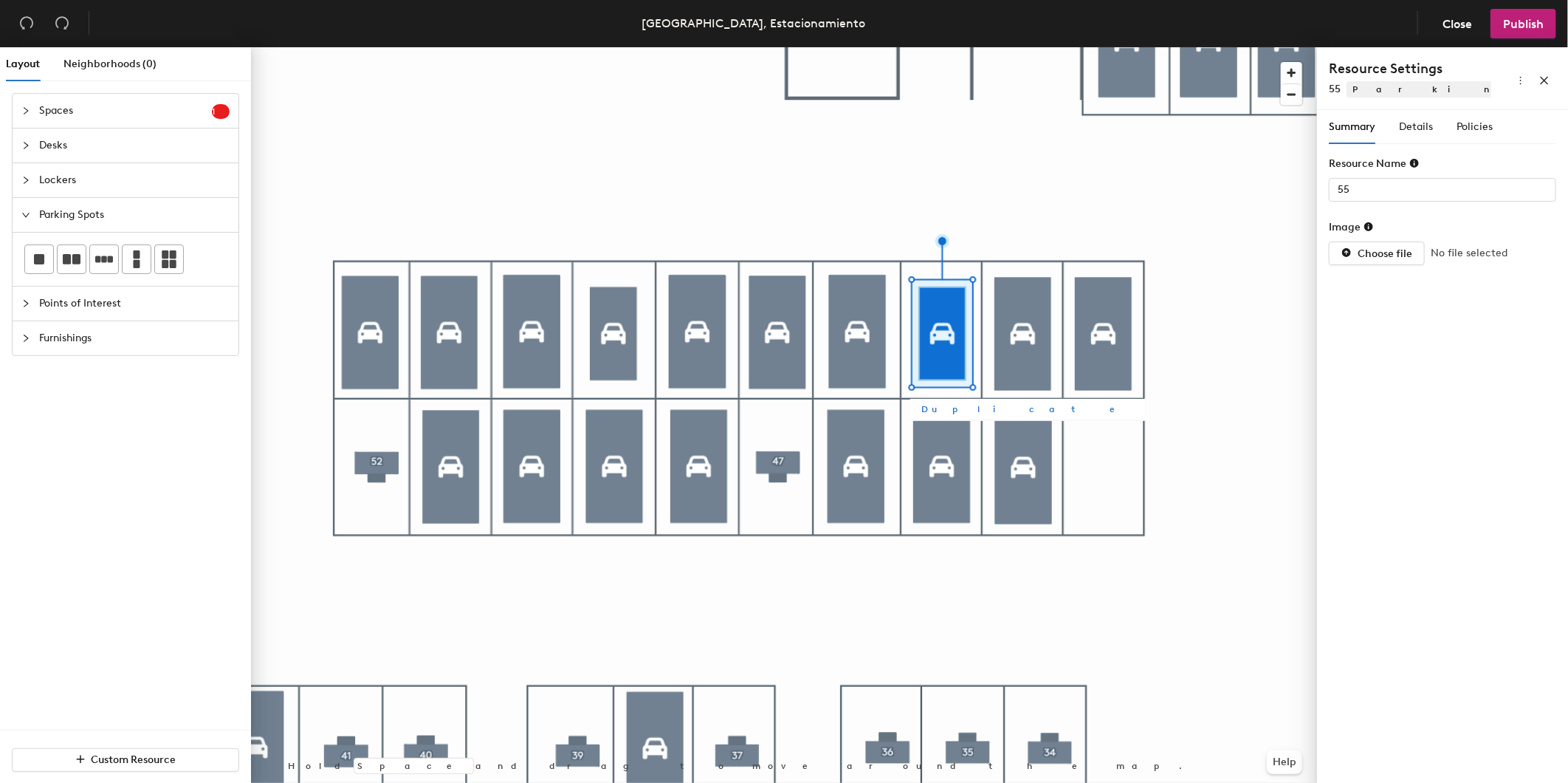
click at [955, 415] on span "Duplicate" at bounding box center [1028, 409] width 212 height 13
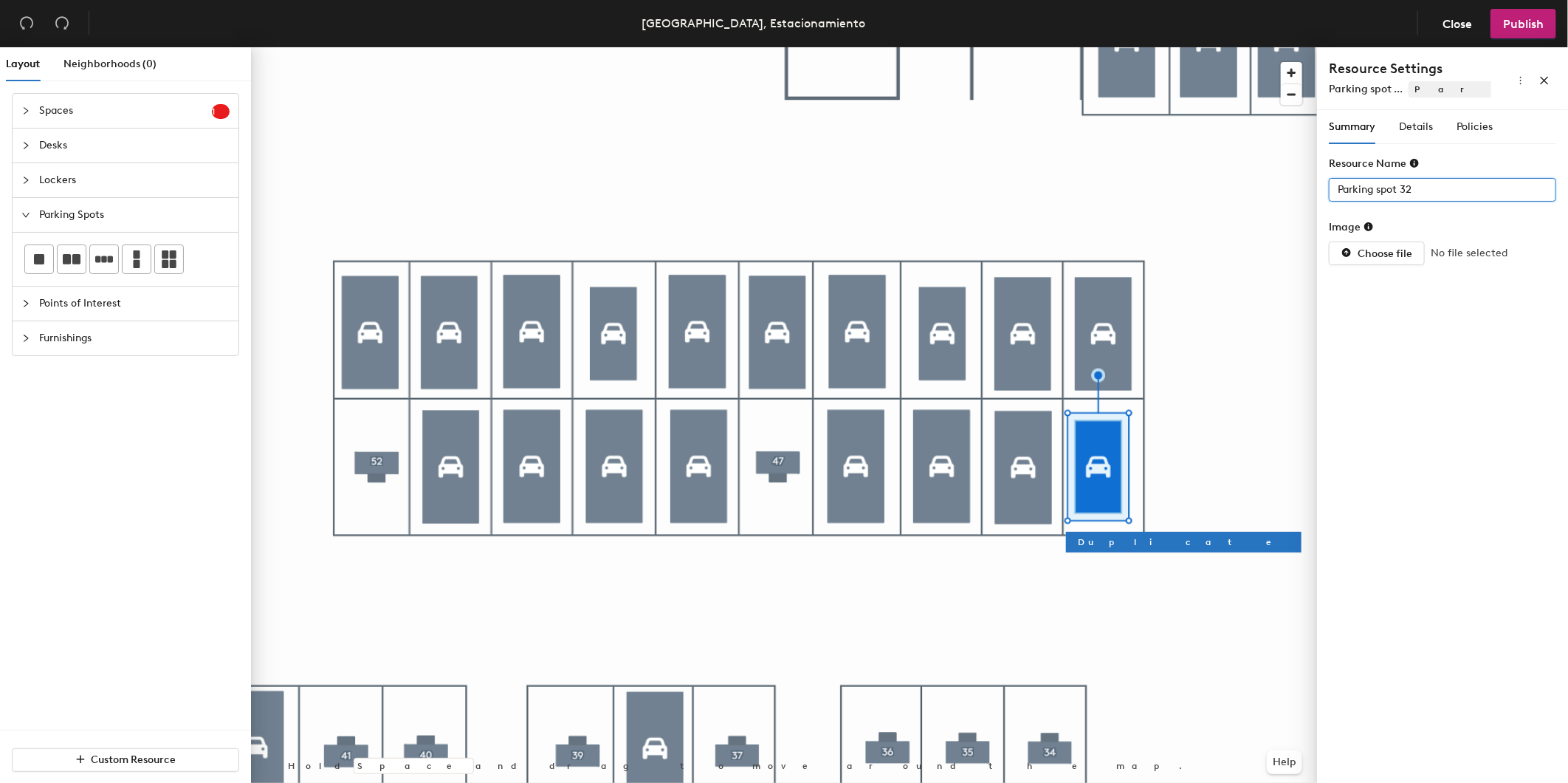
click at [1128, 183] on div "Layout Neighborhoods (0) Spaces 1 Add existing spaces to the map Space Desks Lo…" at bounding box center [784, 418] width 1568 height 742
type input "43"
click at [1412, 127] on span "Details" at bounding box center [1416, 126] width 34 height 12
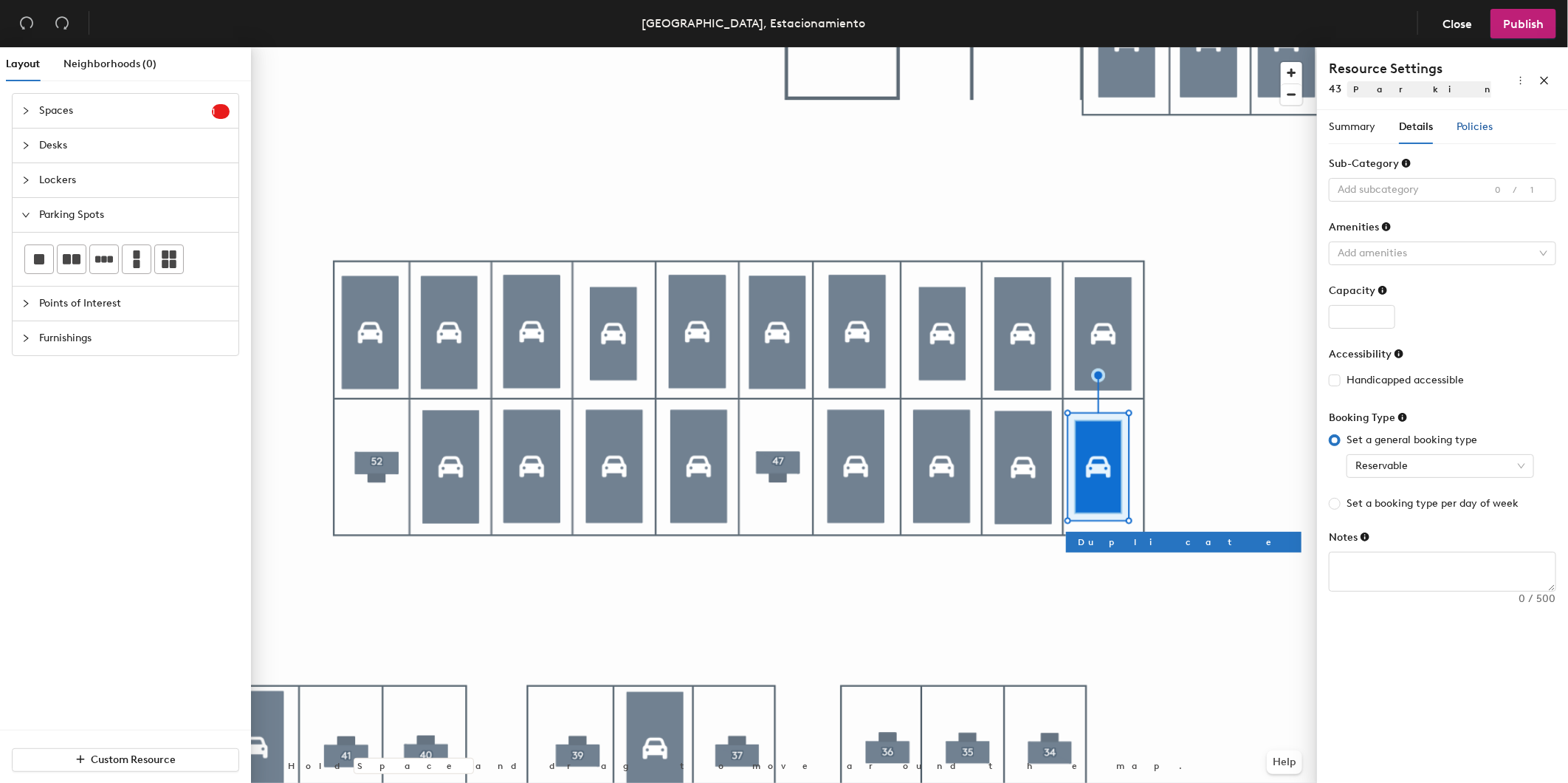
click at [1474, 127] on span "Policies" at bounding box center [1475, 126] width 36 height 12
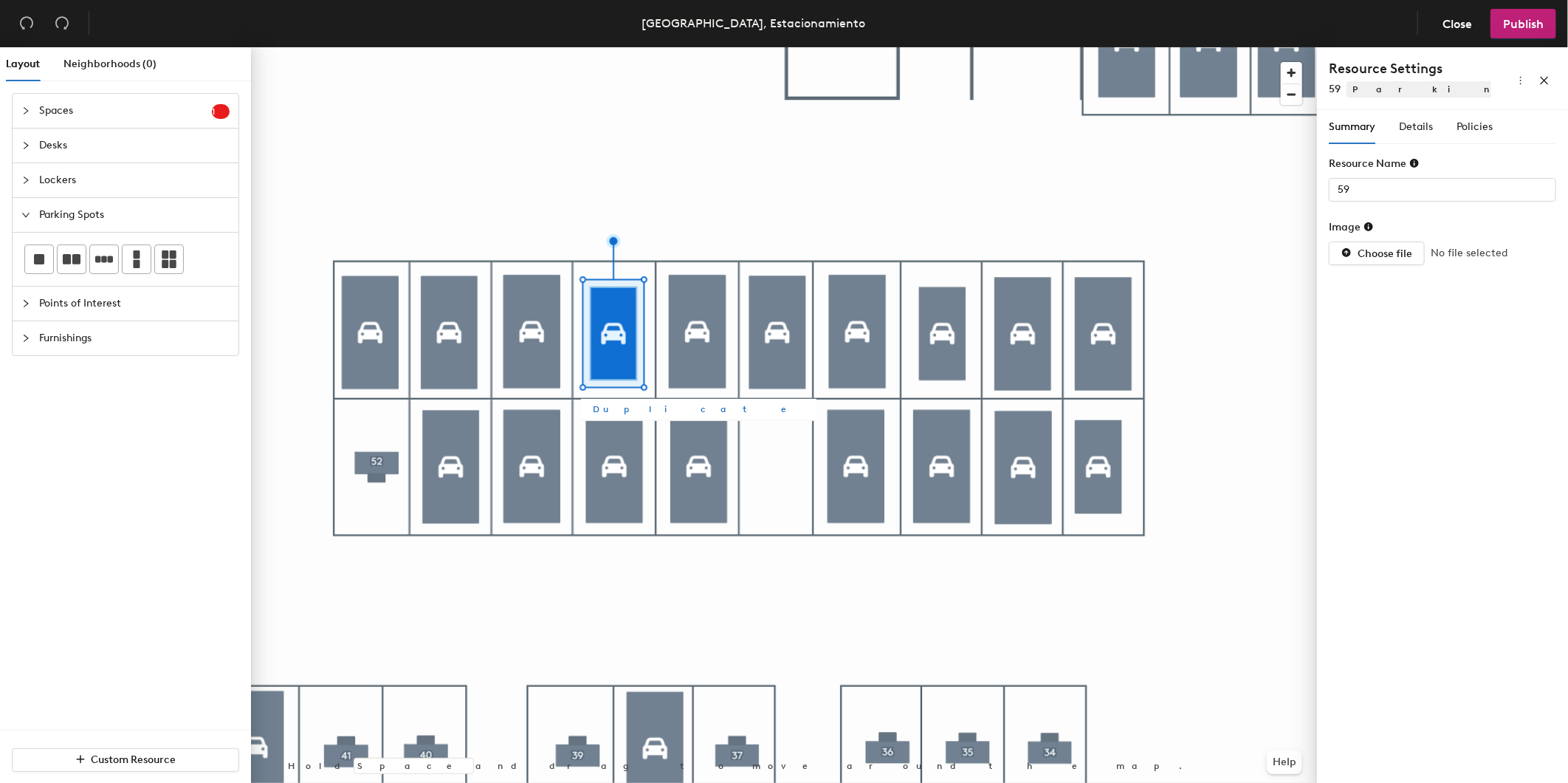
click at [637, 416] on button "Duplicate" at bounding box center [698, 409] width 236 height 21
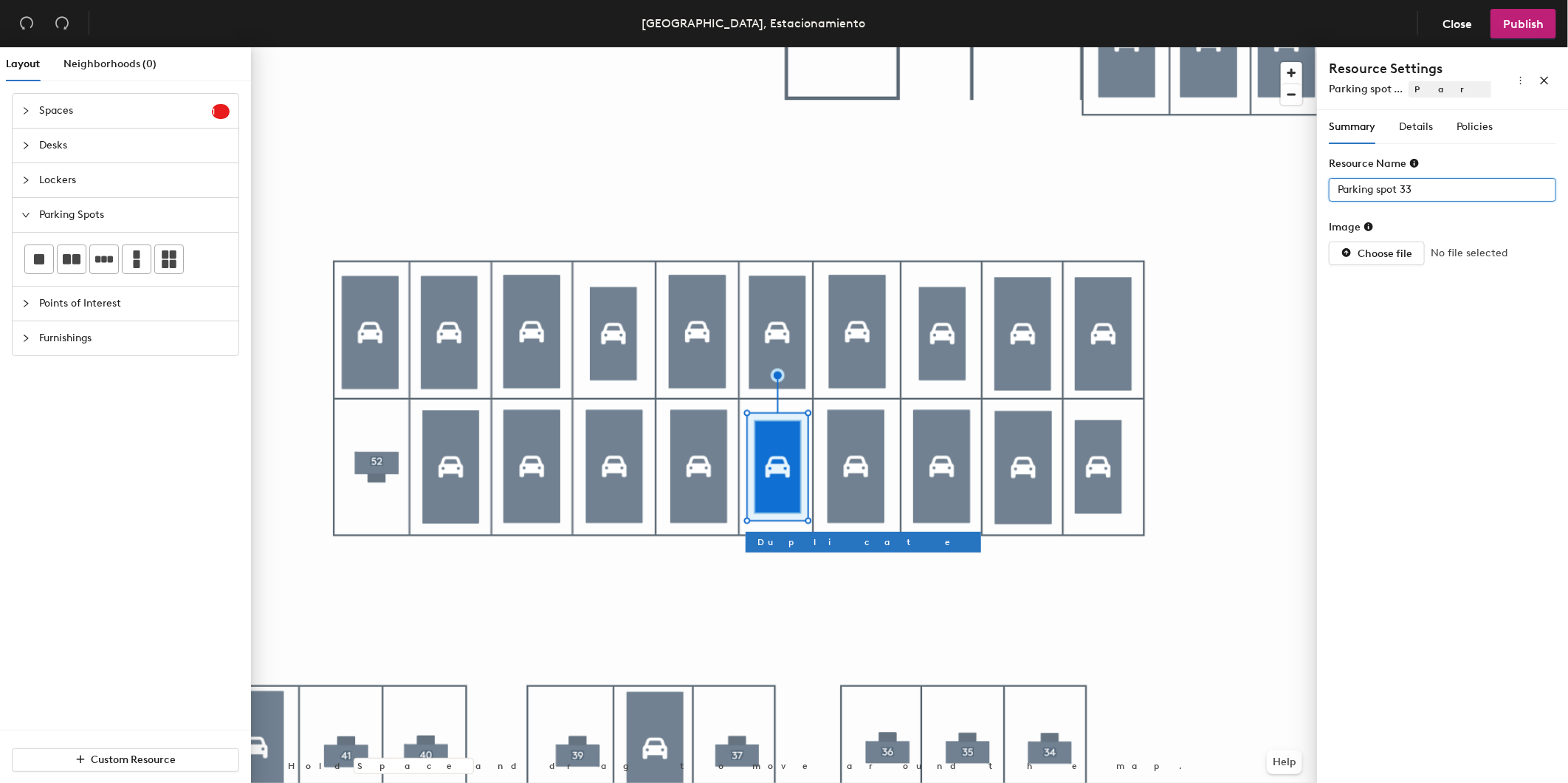
click at [1125, 197] on div "Layout Neighborhoods (0) Spaces 1 Add existing spaces to the map Space Desks Lo…" at bounding box center [784, 418] width 1568 height 742
type input "47"
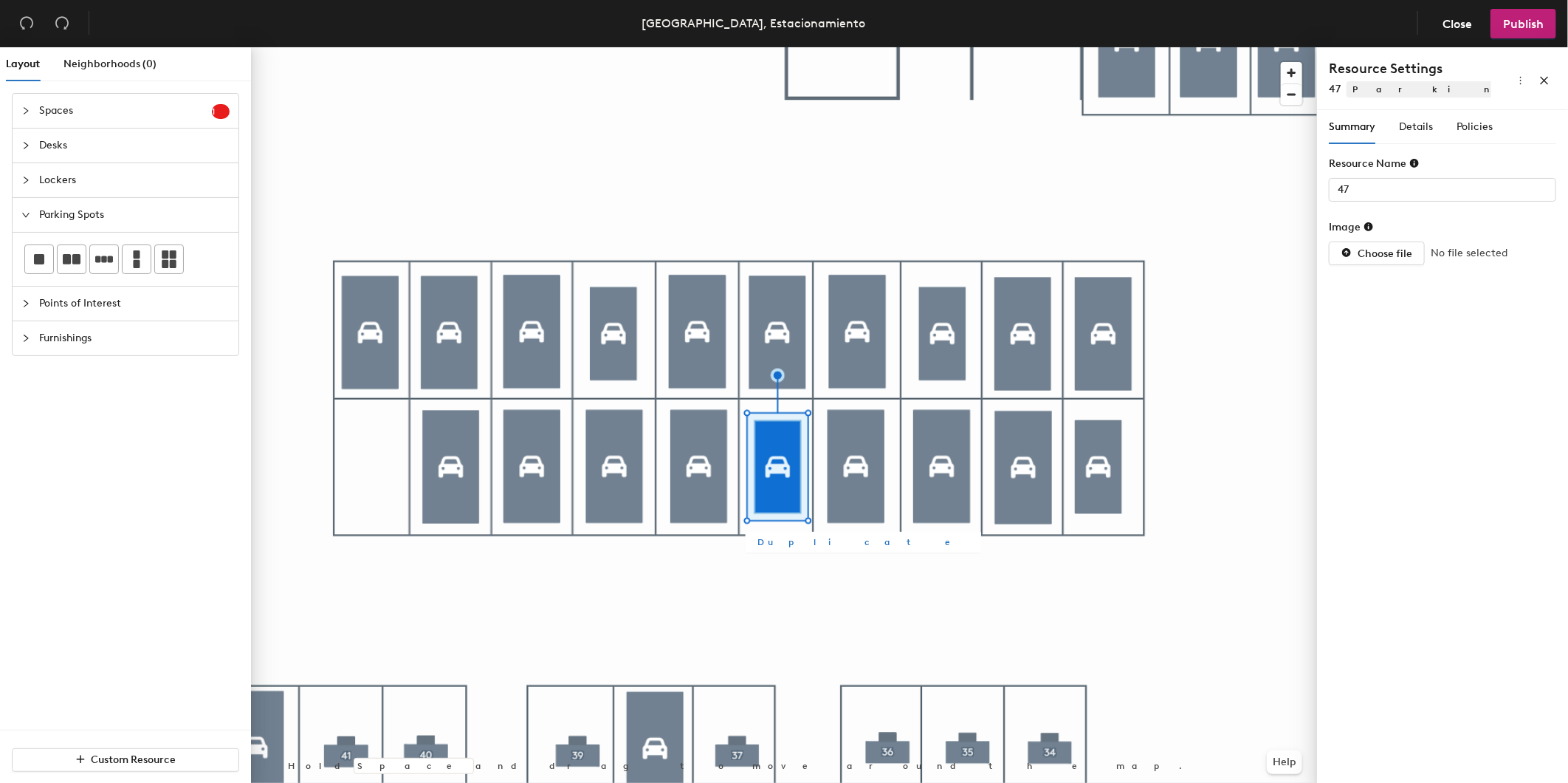
click at [770, 544] on span "Duplicate" at bounding box center [864, 542] width 212 height 13
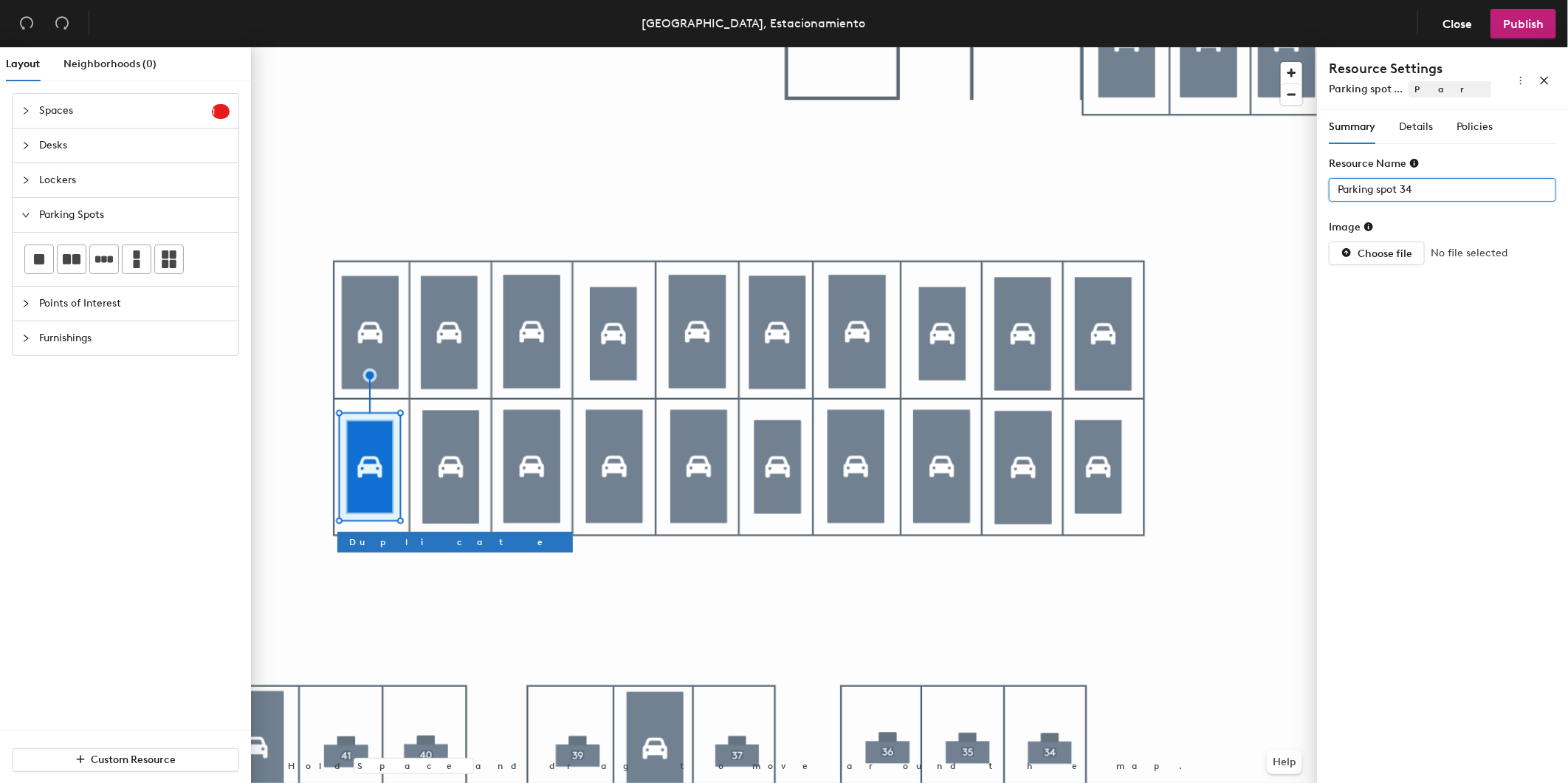
click at [1112, 186] on div "Layout Neighborhoods (0) Spaces 1 Add existing spaces to the map Space Desks Lo…" at bounding box center [784, 418] width 1568 height 742
type input "52"
click at [1470, 120] on span "Policies" at bounding box center [1475, 126] width 36 height 12
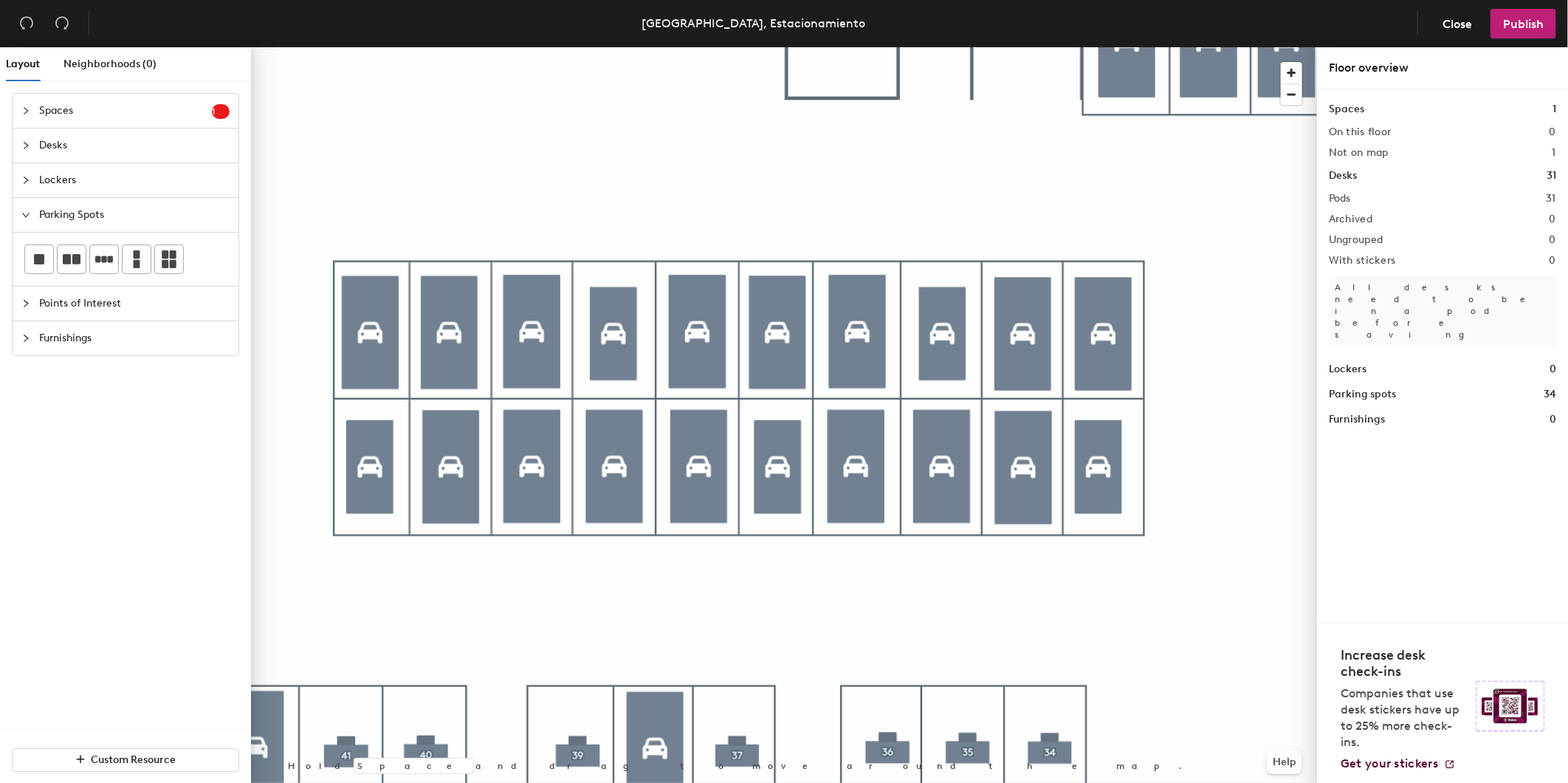
click at [375, 47] on div at bounding box center [784, 47] width 1066 height 0
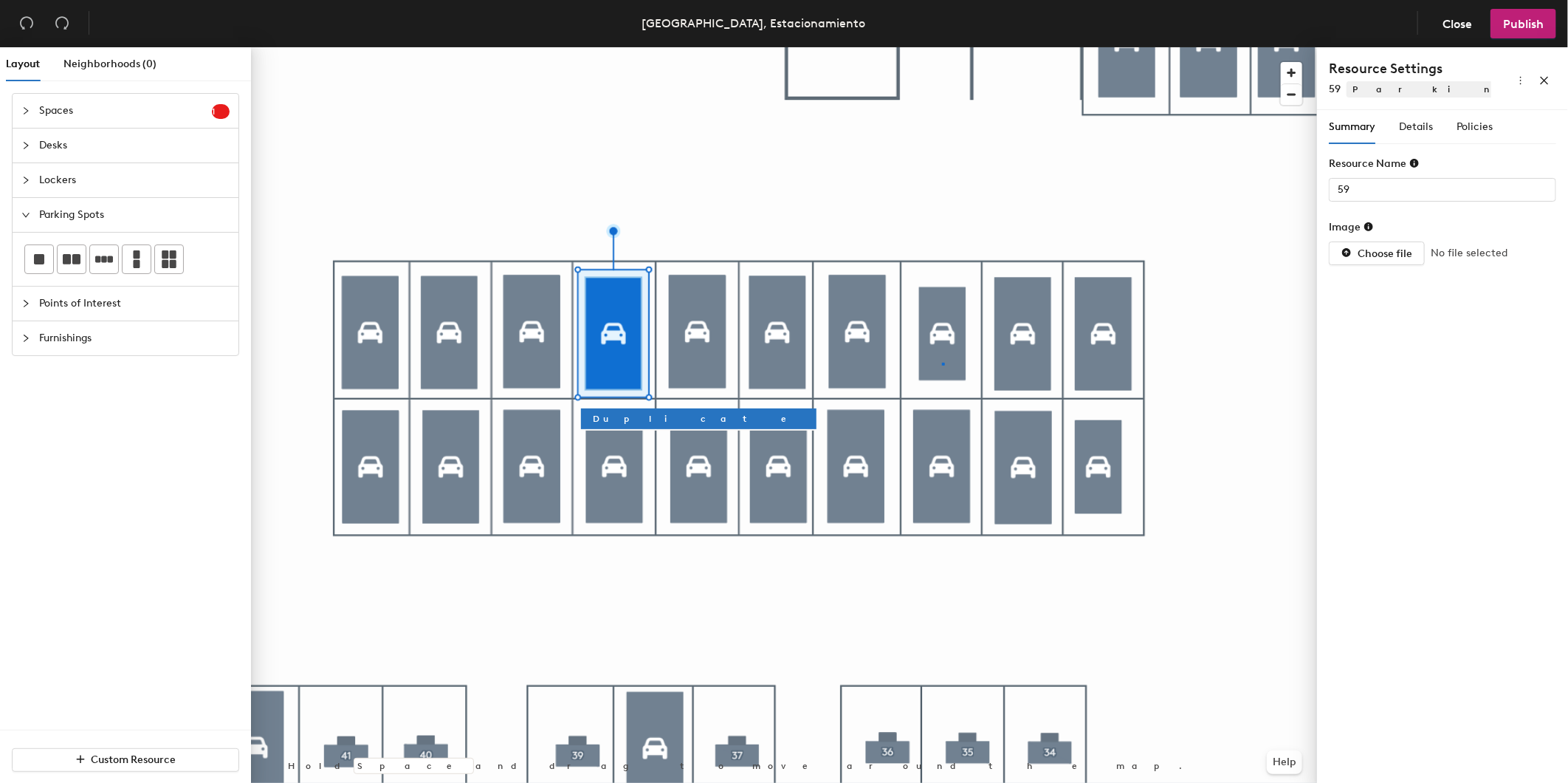
click at [942, 47] on div at bounding box center [784, 47] width 1066 height 0
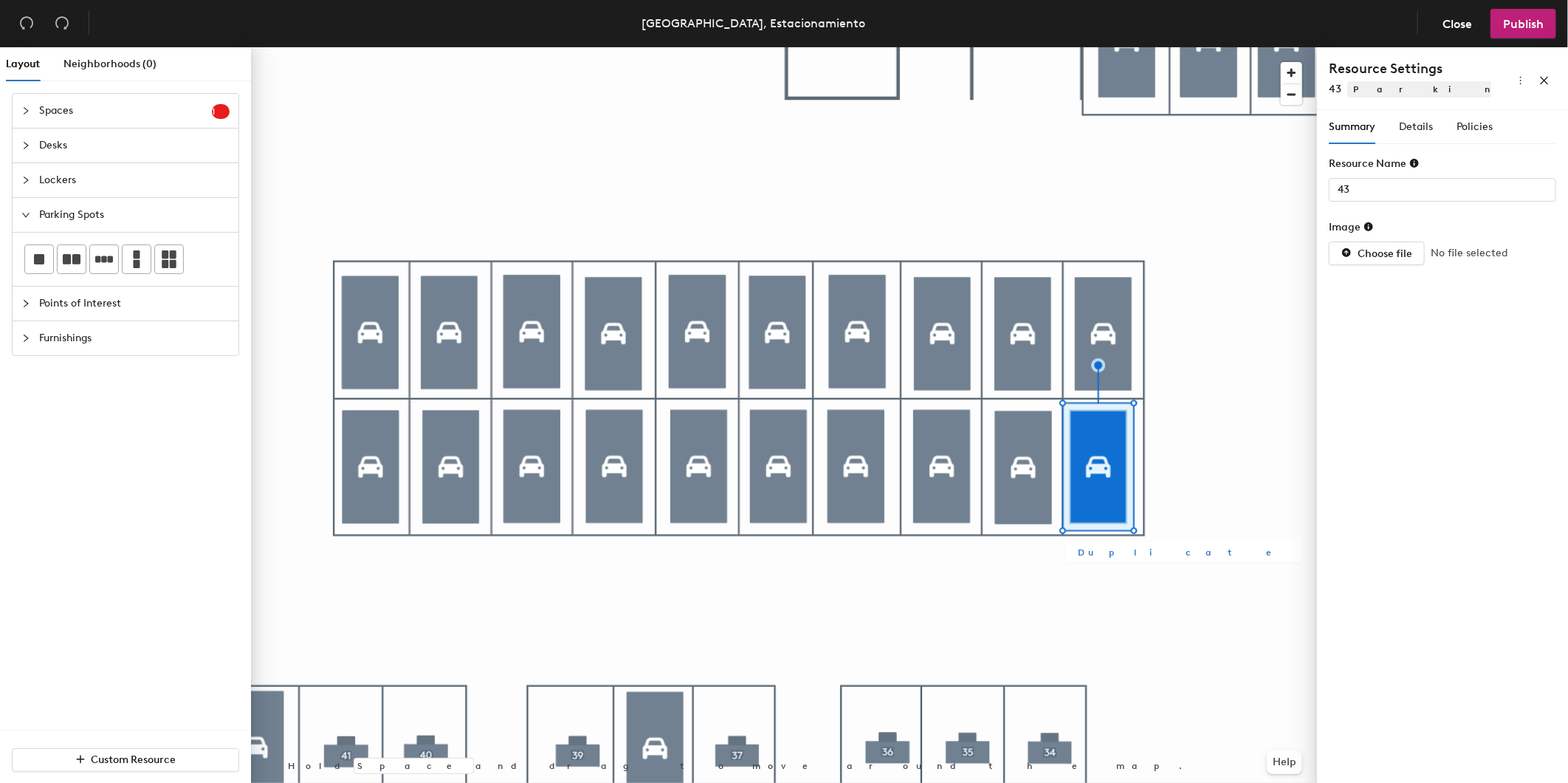
click at [1096, 550] on span "Duplicate" at bounding box center [1184, 552] width 212 height 13
type input "Parking spot 35"
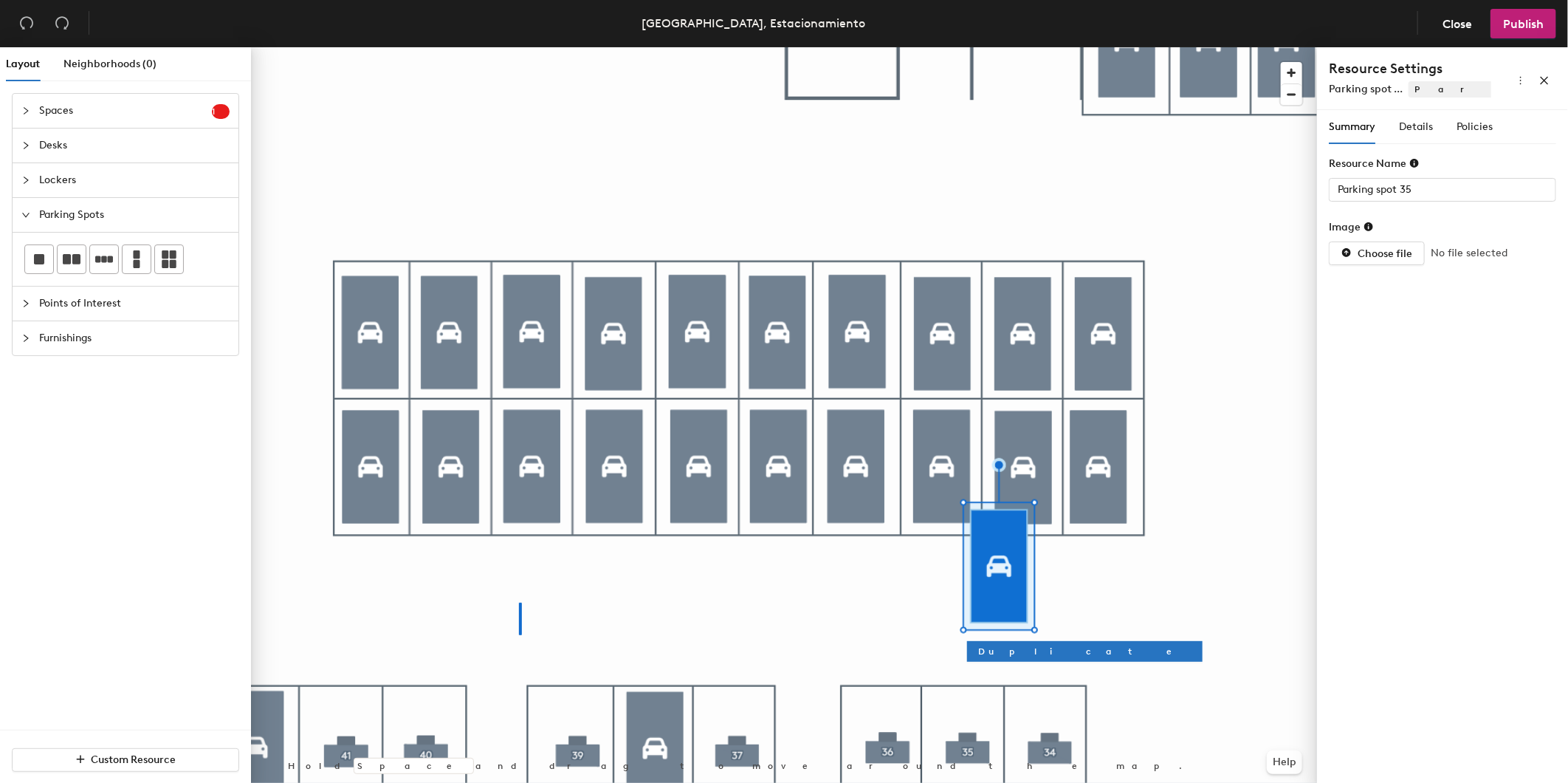
click at [519, 47] on div at bounding box center [784, 47] width 1066 height 0
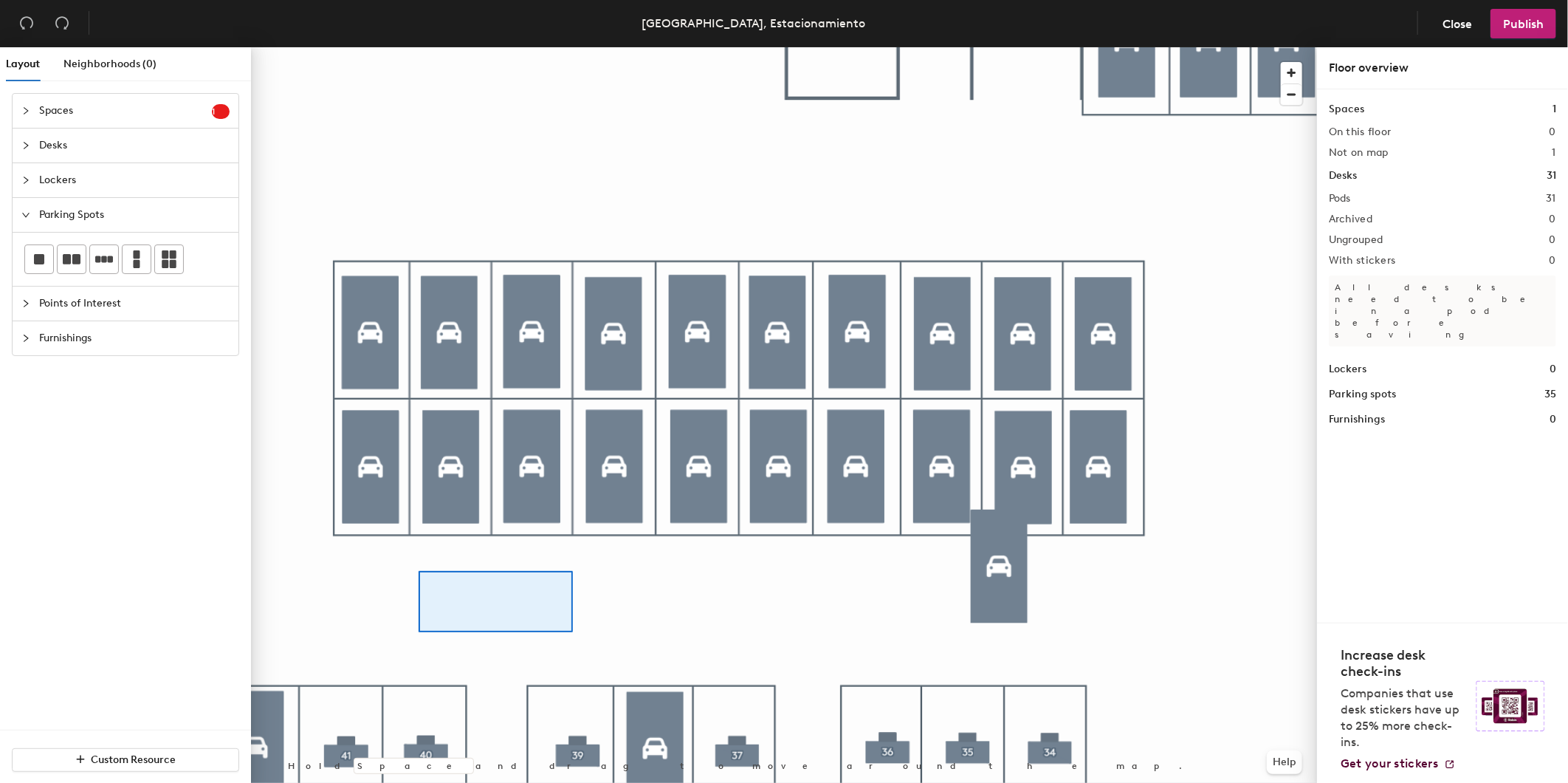
click at [552, 47] on div at bounding box center [784, 47] width 1066 height 0
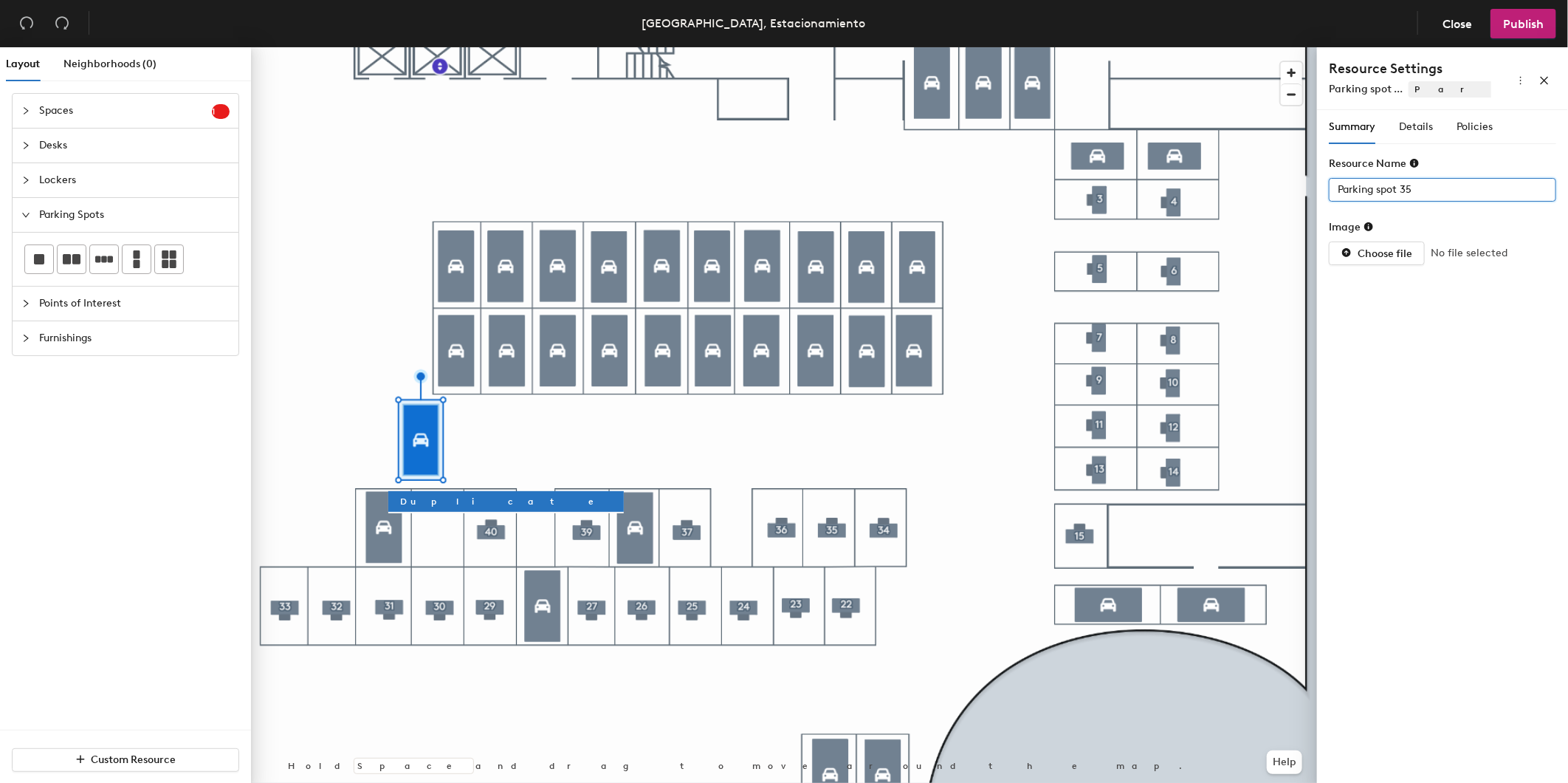
click at [1112, 190] on div "Layout Neighborhoods (0) Spaces 1 Add existing spaces to the map Space Desks Lo…" at bounding box center [784, 418] width 1568 height 742
type input "41"
click at [1470, 127] on span "Policies" at bounding box center [1475, 126] width 36 height 12
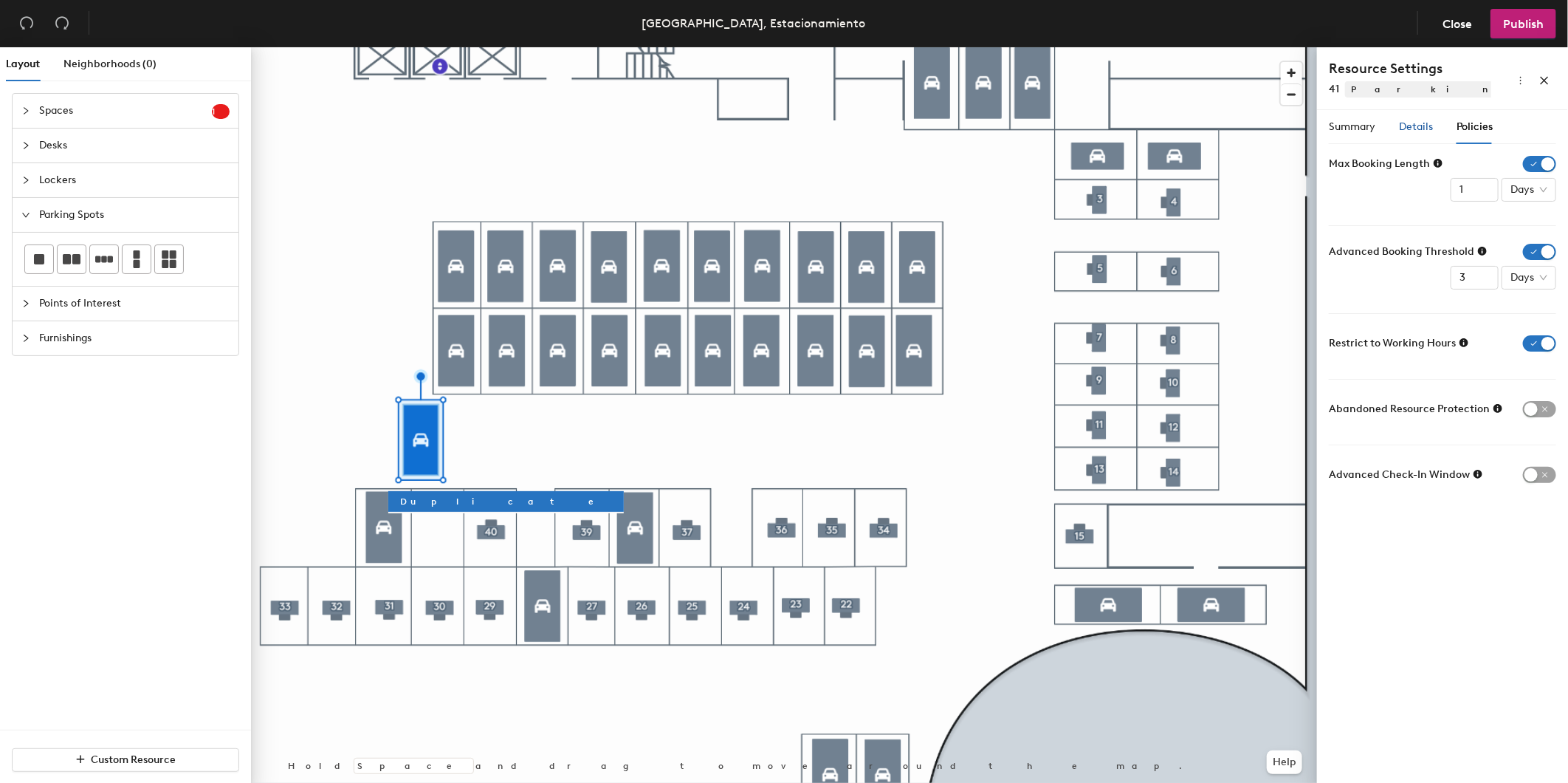
click at [1407, 123] on span "Details" at bounding box center [1416, 126] width 34 height 12
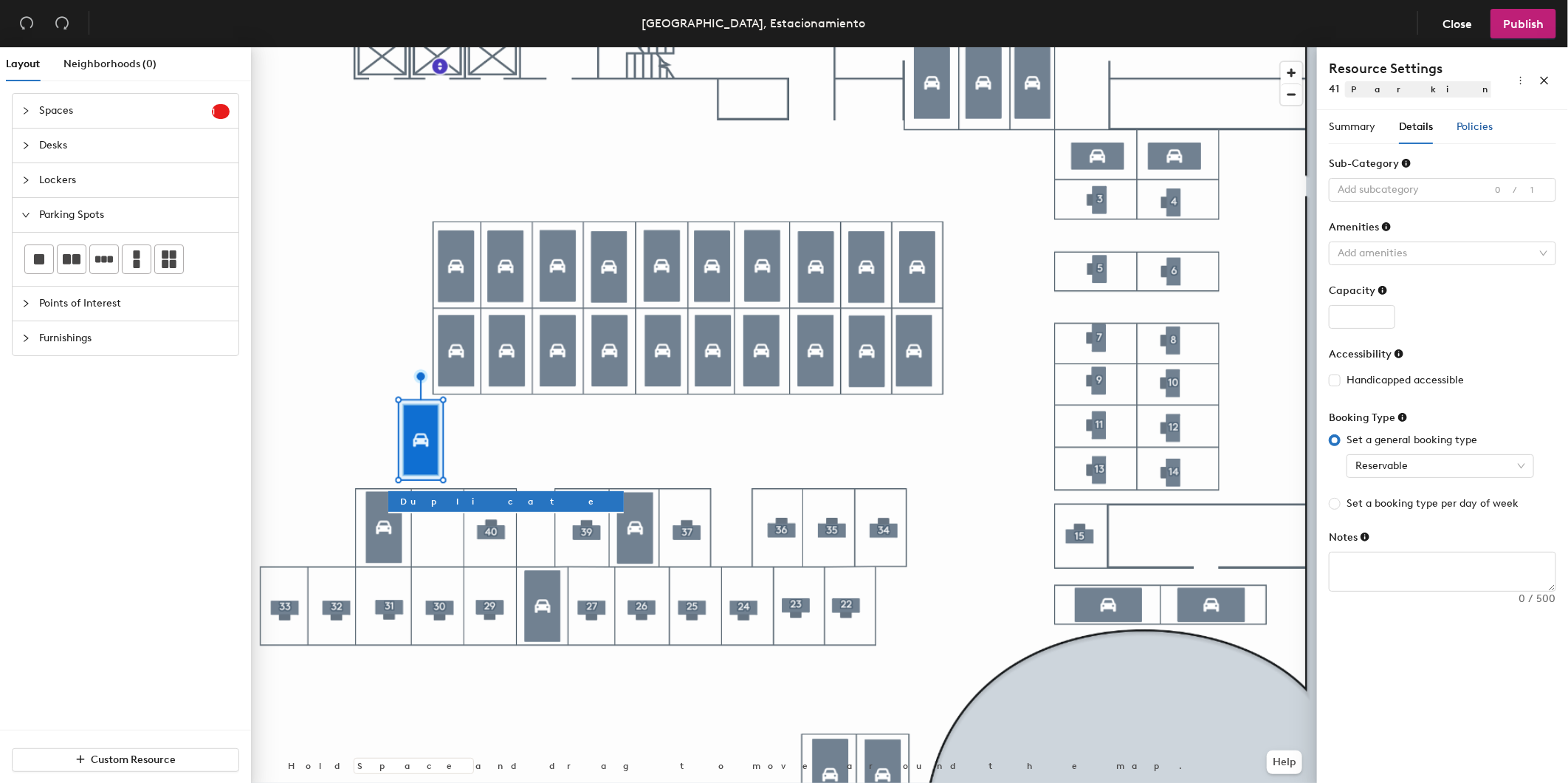
click at [1480, 126] on span "Policies" at bounding box center [1475, 126] width 36 height 12
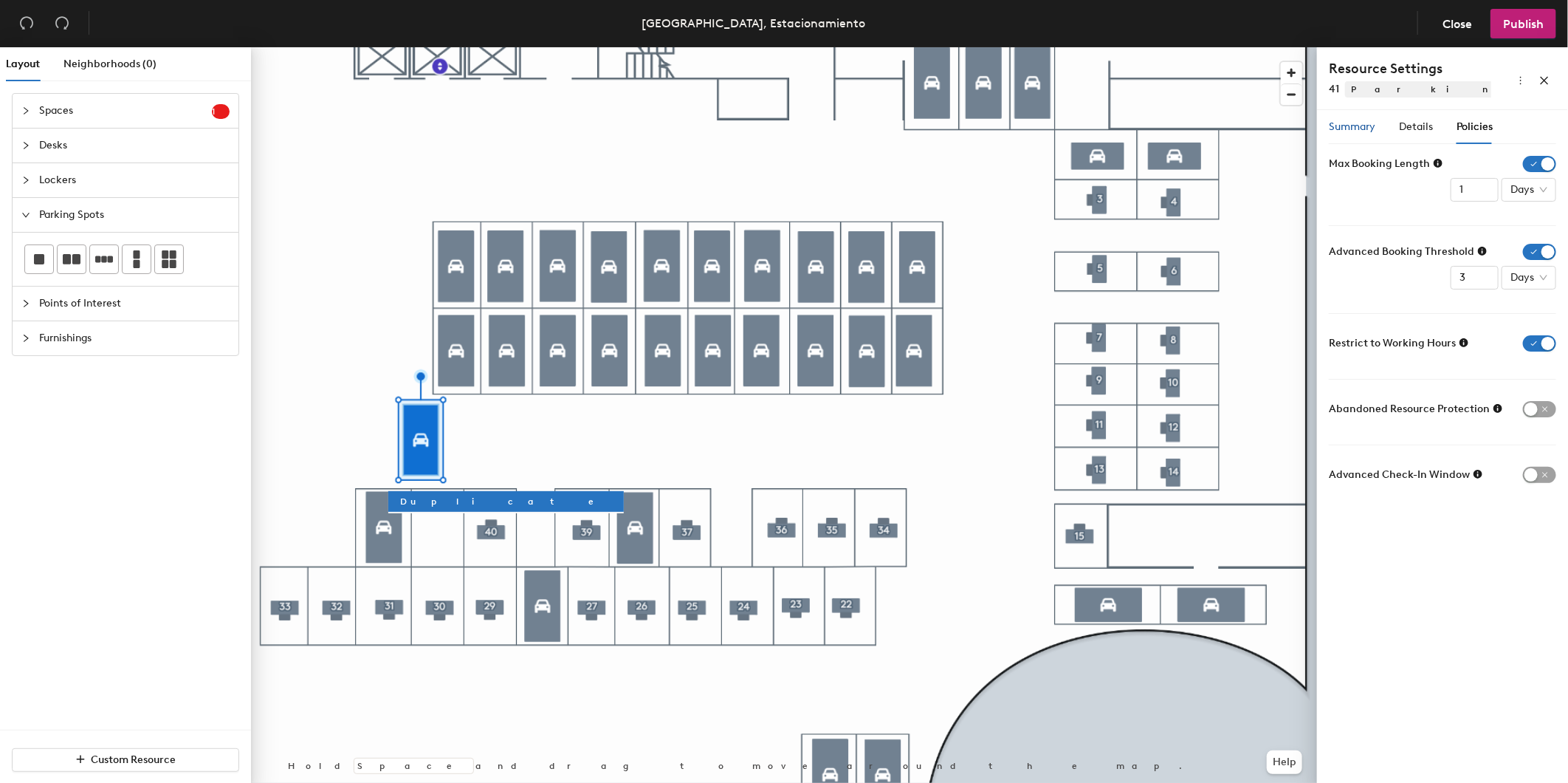
click at [1353, 130] on span "Summary" at bounding box center [1352, 126] width 46 height 12
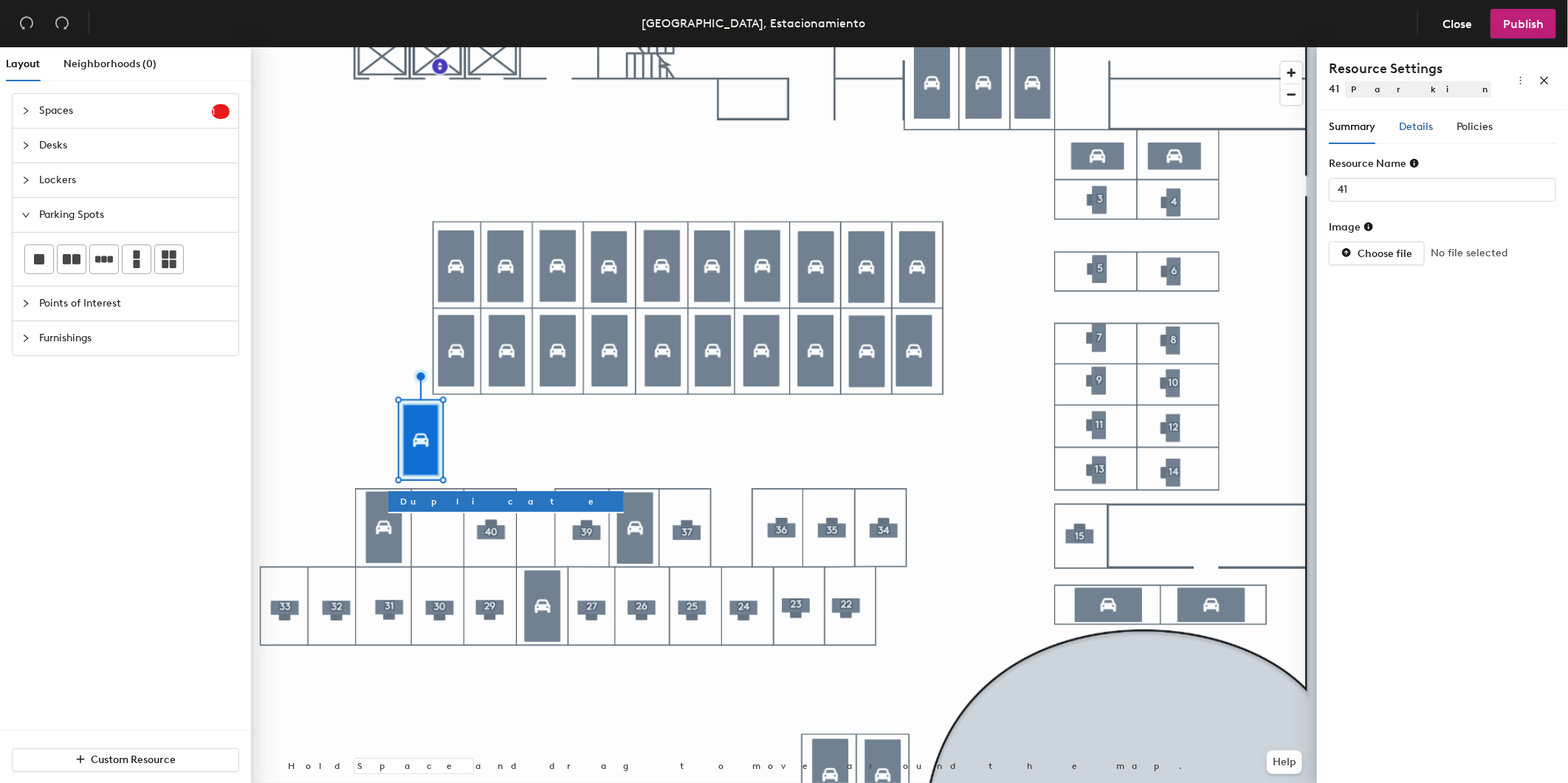
click at [1404, 126] on span "Details" at bounding box center [1416, 126] width 34 height 12
click at [1427, 134] on div "Details" at bounding box center [1416, 127] width 34 height 17
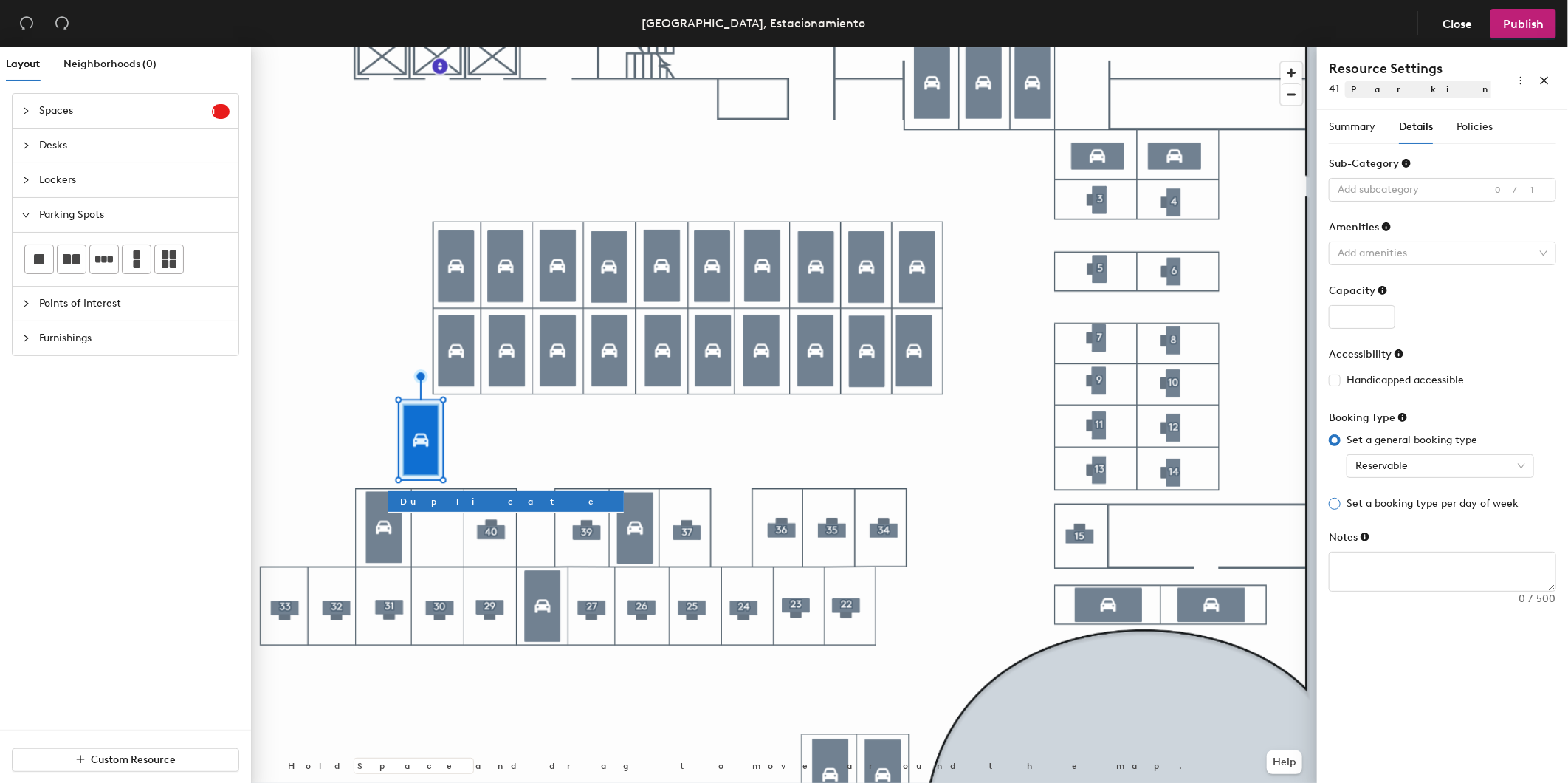
click at [1340, 502] on input "Set a booking type per day of week" at bounding box center [1335, 503] width 12 height 12
radio input "true"
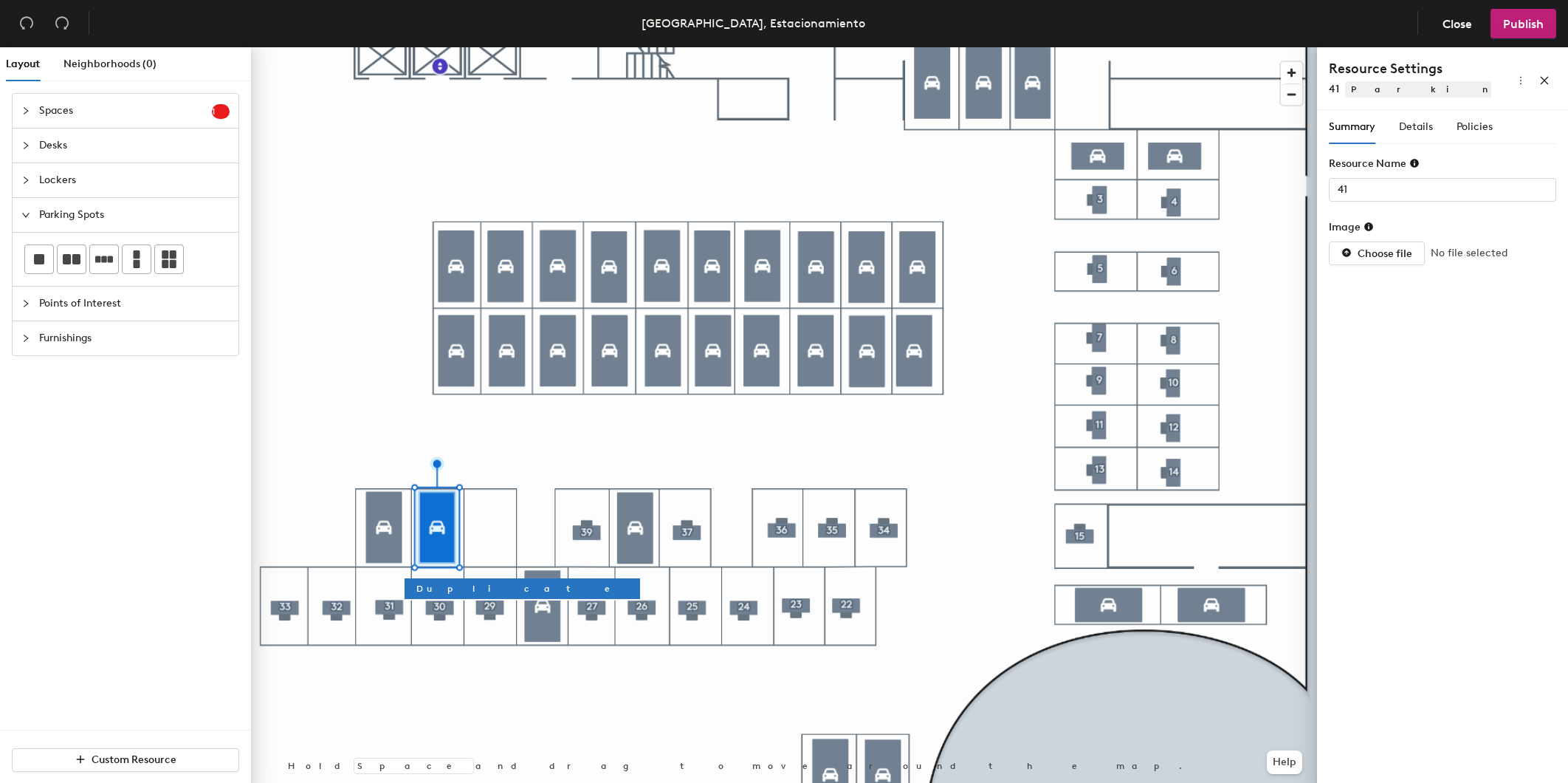
click at [448, 596] on button "Duplicate" at bounding box center [522, 588] width 236 height 21
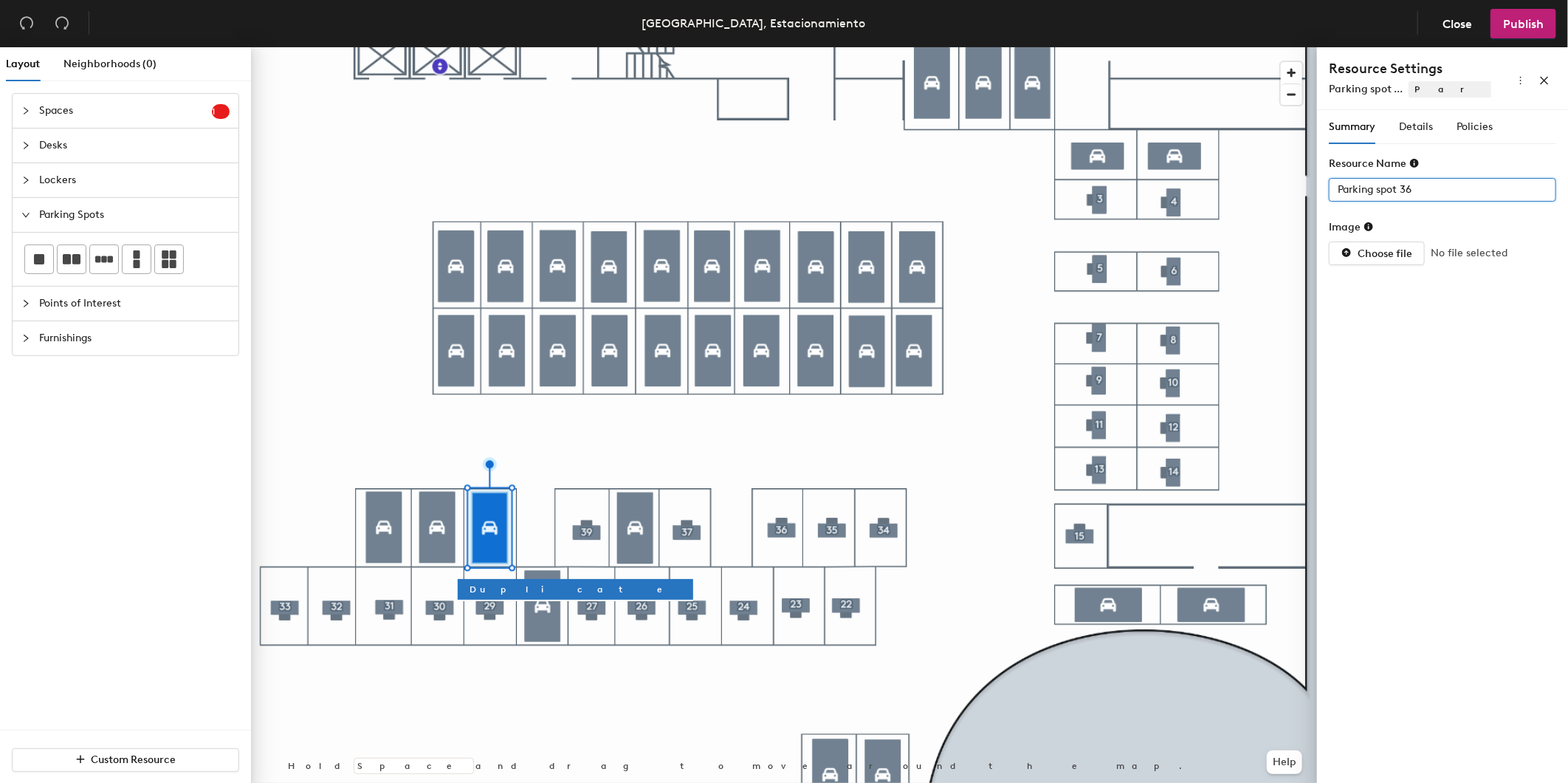
click at [1167, 202] on div "Layout Neighborhoods (0) Spaces 1 Add existing spaces to the map Space Desks Lo…" at bounding box center [784, 418] width 1568 height 742
type input "40"
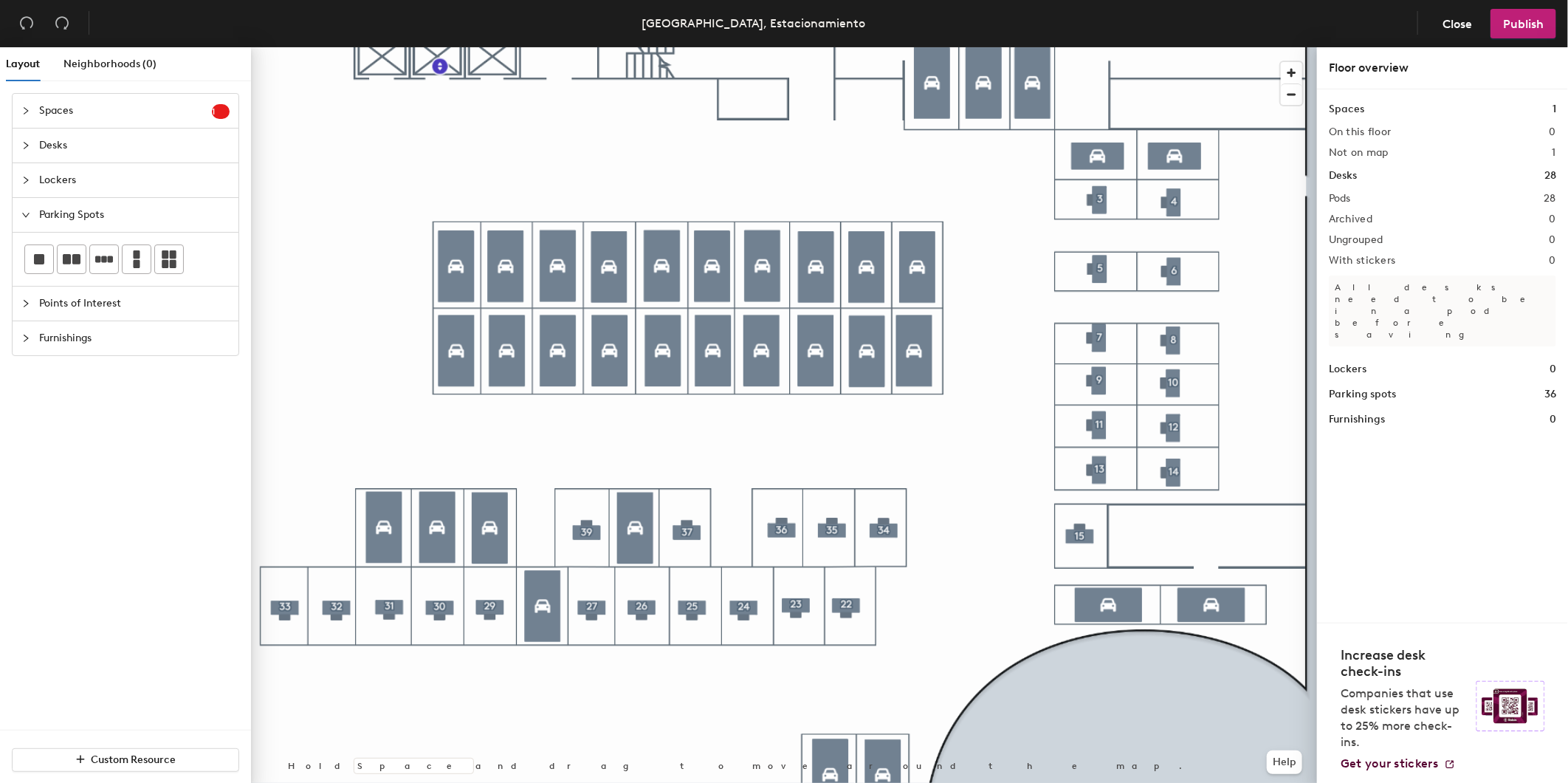
click at [497, 47] on div at bounding box center [784, 47] width 1066 height 0
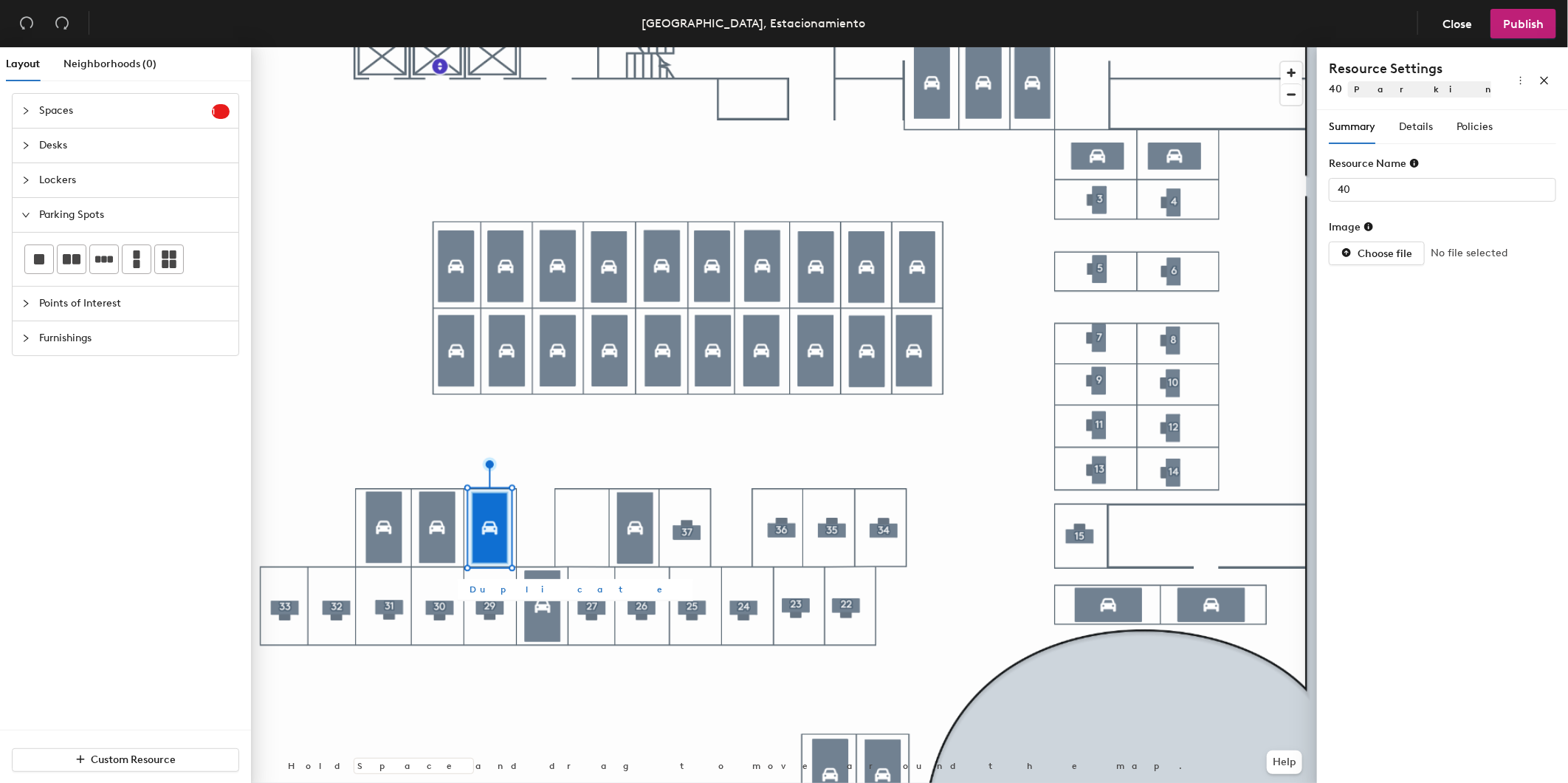
click at [485, 588] on span "Duplicate" at bounding box center [576, 589] width 212 height 13
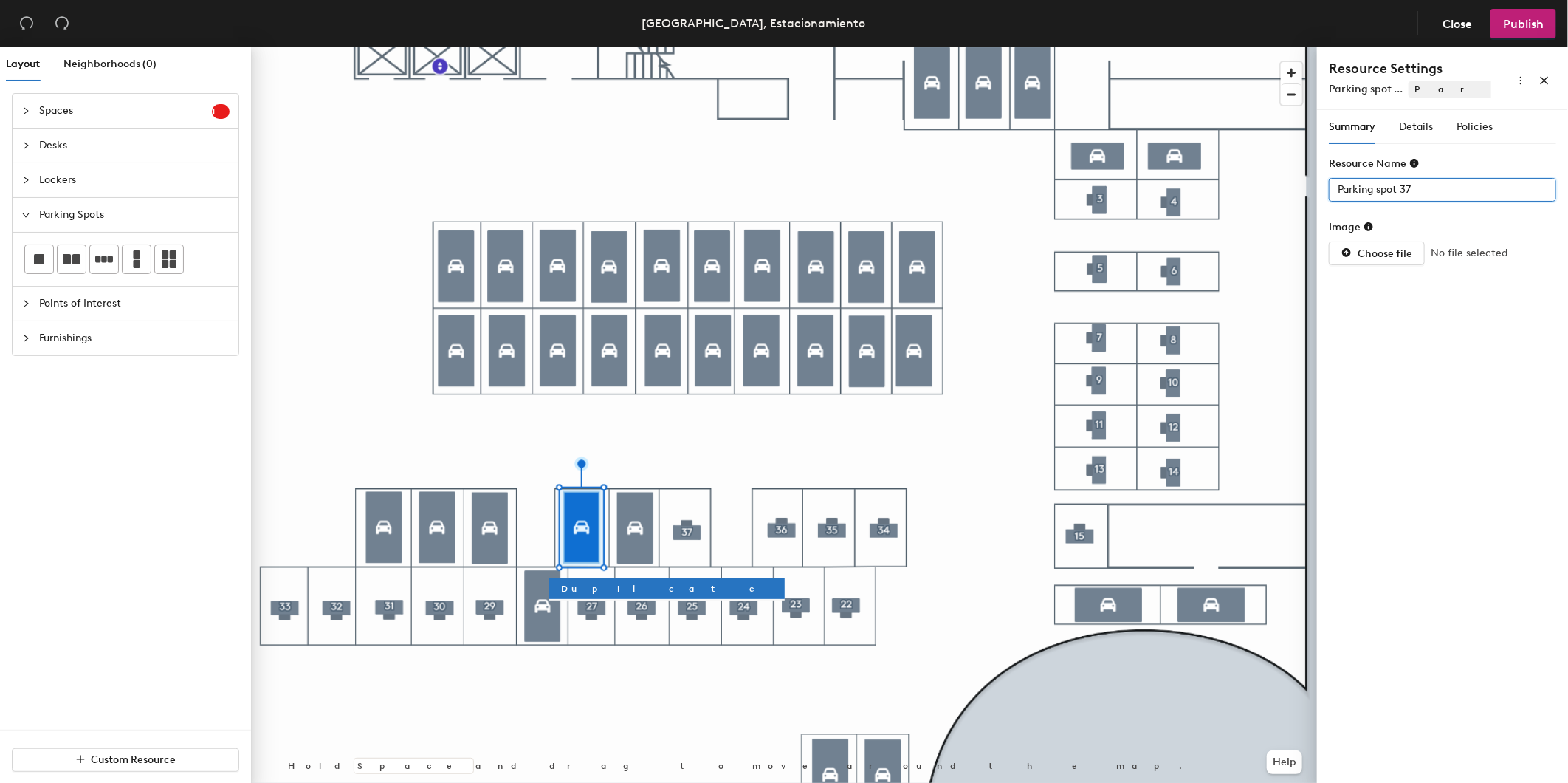
click at [1139, 183] on div "Layout Neighborhoods (0) Spaces 1 Add existing spaces to the map Space Desks Lo…" at bounding box center [784, 418] width 1568 height 742
type input "39"
click at [592, 585] on span "Duplicate" at bounding box center [667, 588] width 212 height 13
type input "Parking spot 38"
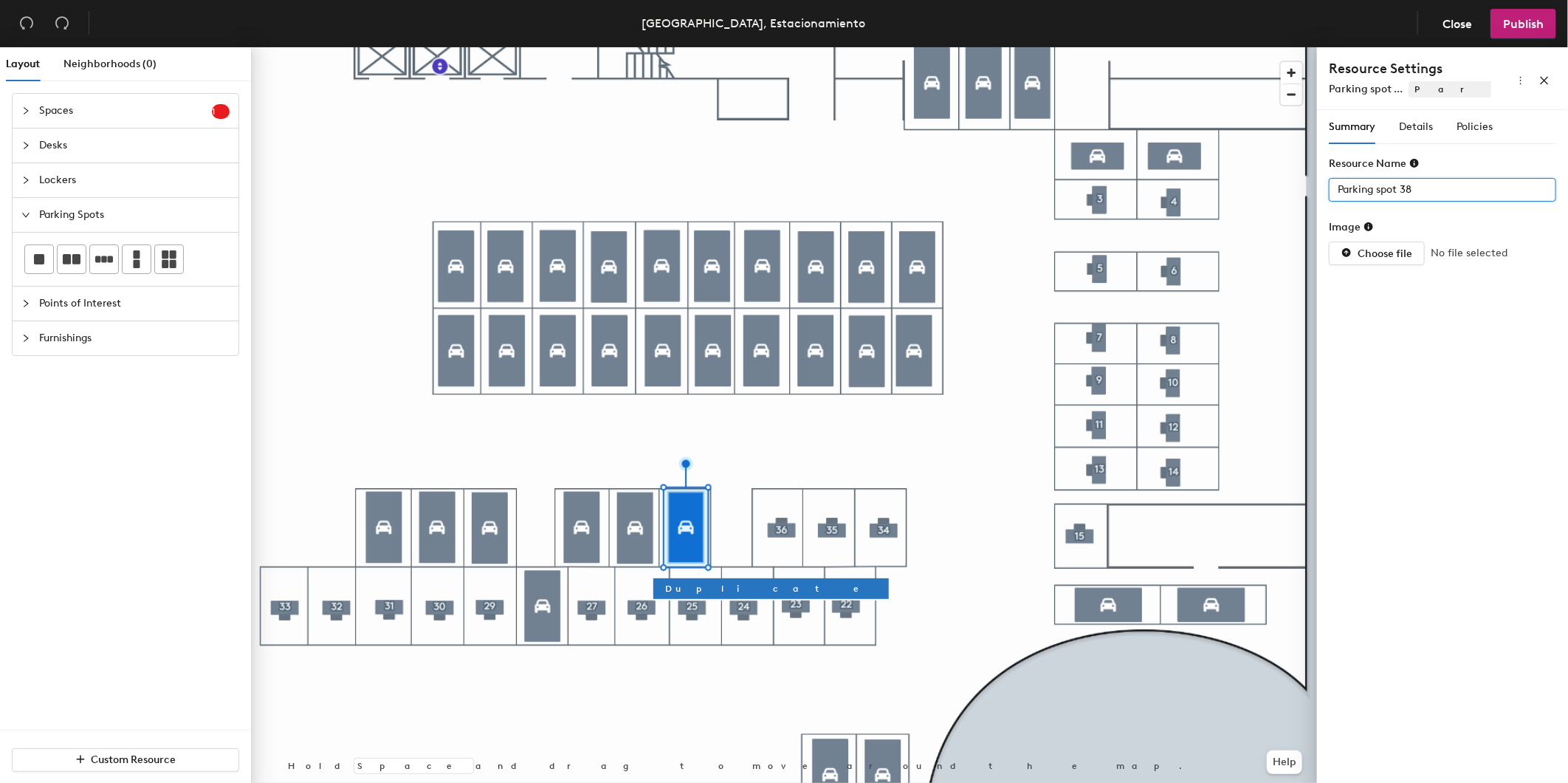
click at [1273, 195] on div "Layout Neighborhoods (0) Spaces 1 Add existing spaces to the map Space Desks Lo…" at bounding box center [784, 418] width 1568 height 742
type input "37"
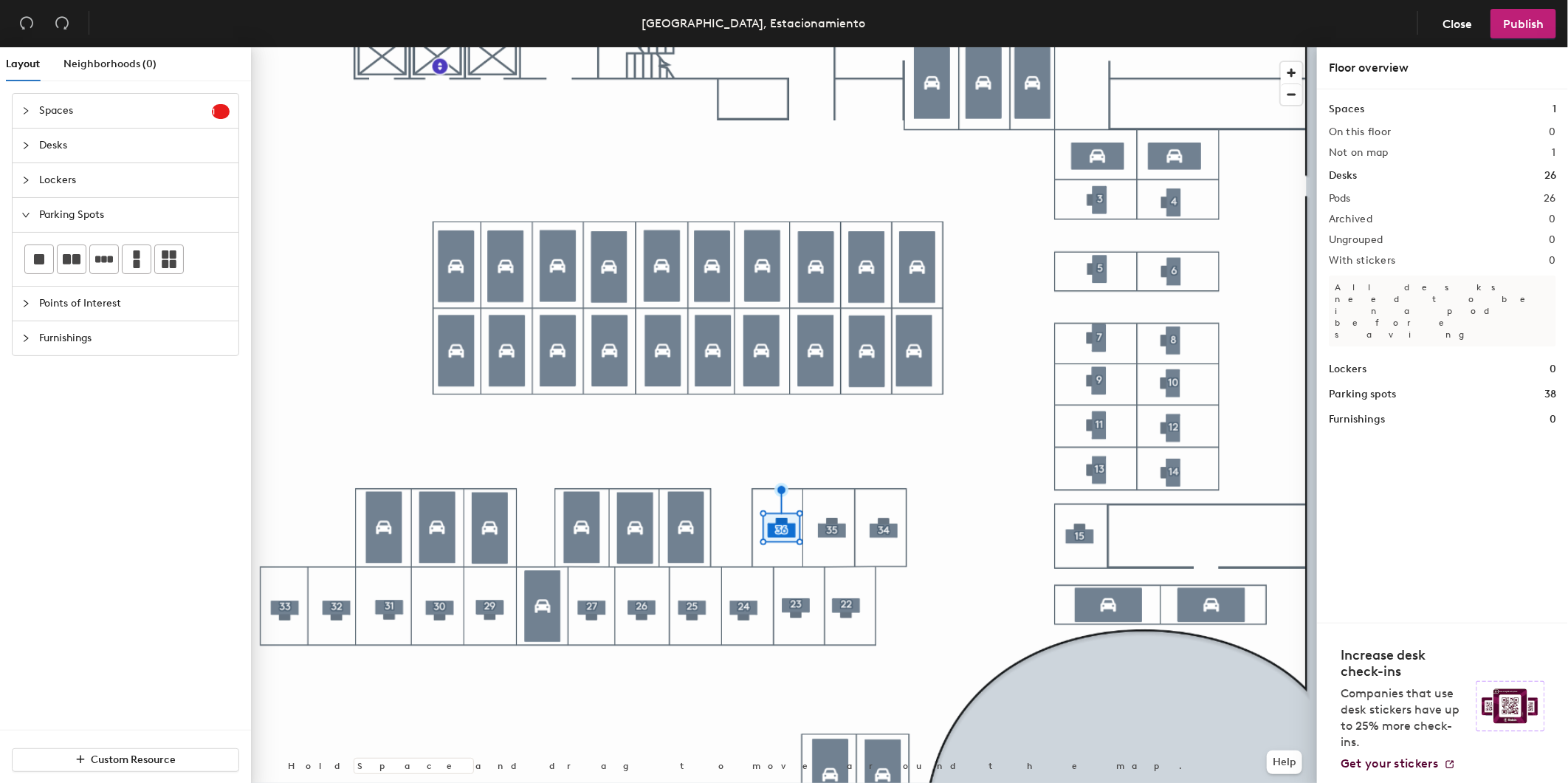
click at [826, 47] on div at bounding box center [784, 47] width 1066 height 0
click at [385, 47] on div at bounding box center [784, 47] width 1066 height 0
click at [434, 47] on div at bounding box center [784, 47] width 1066 height 0
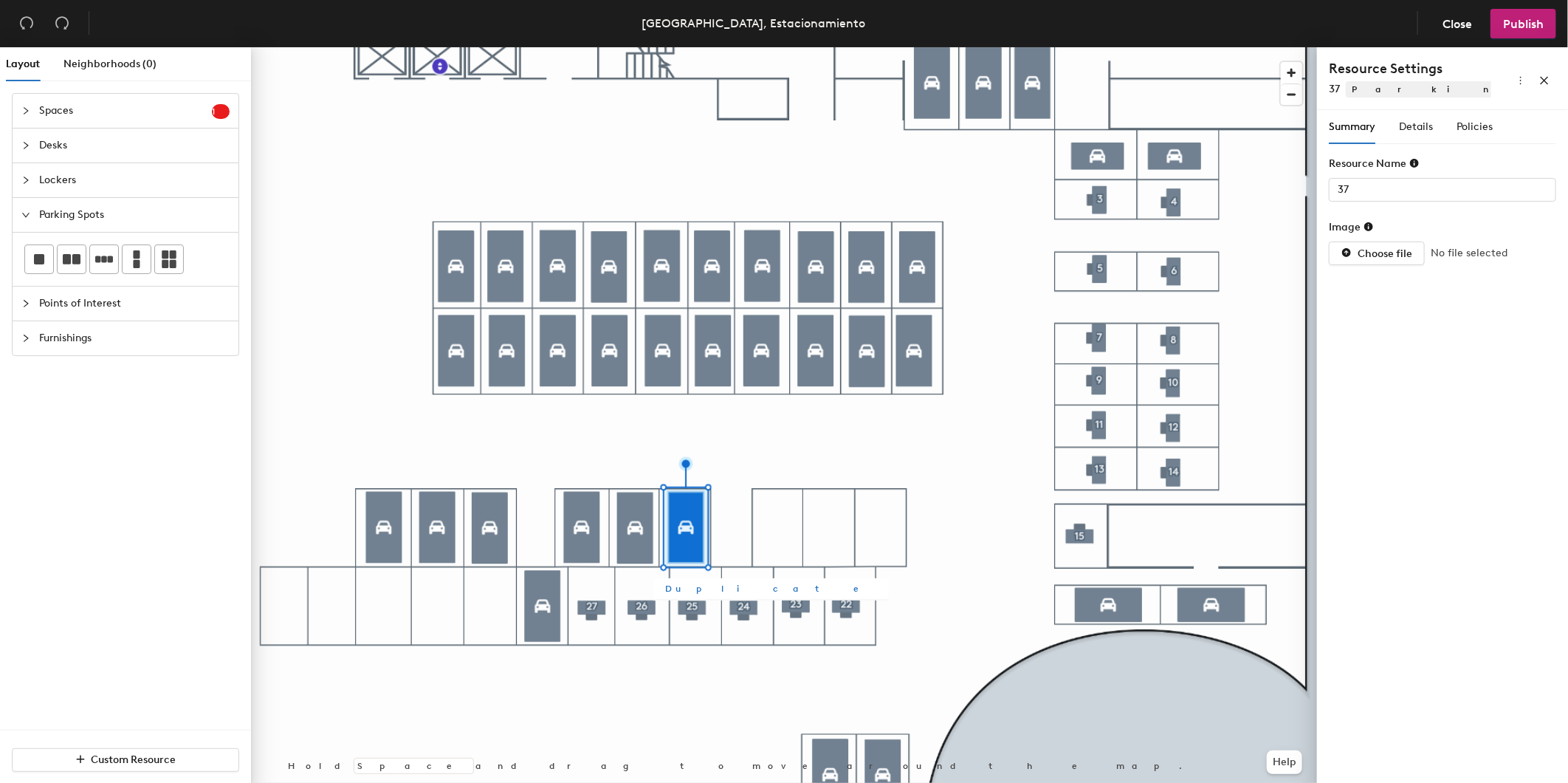
click at [669, 588] on span "Duplicate" at bounding box center [771, 588] width 212 height 13
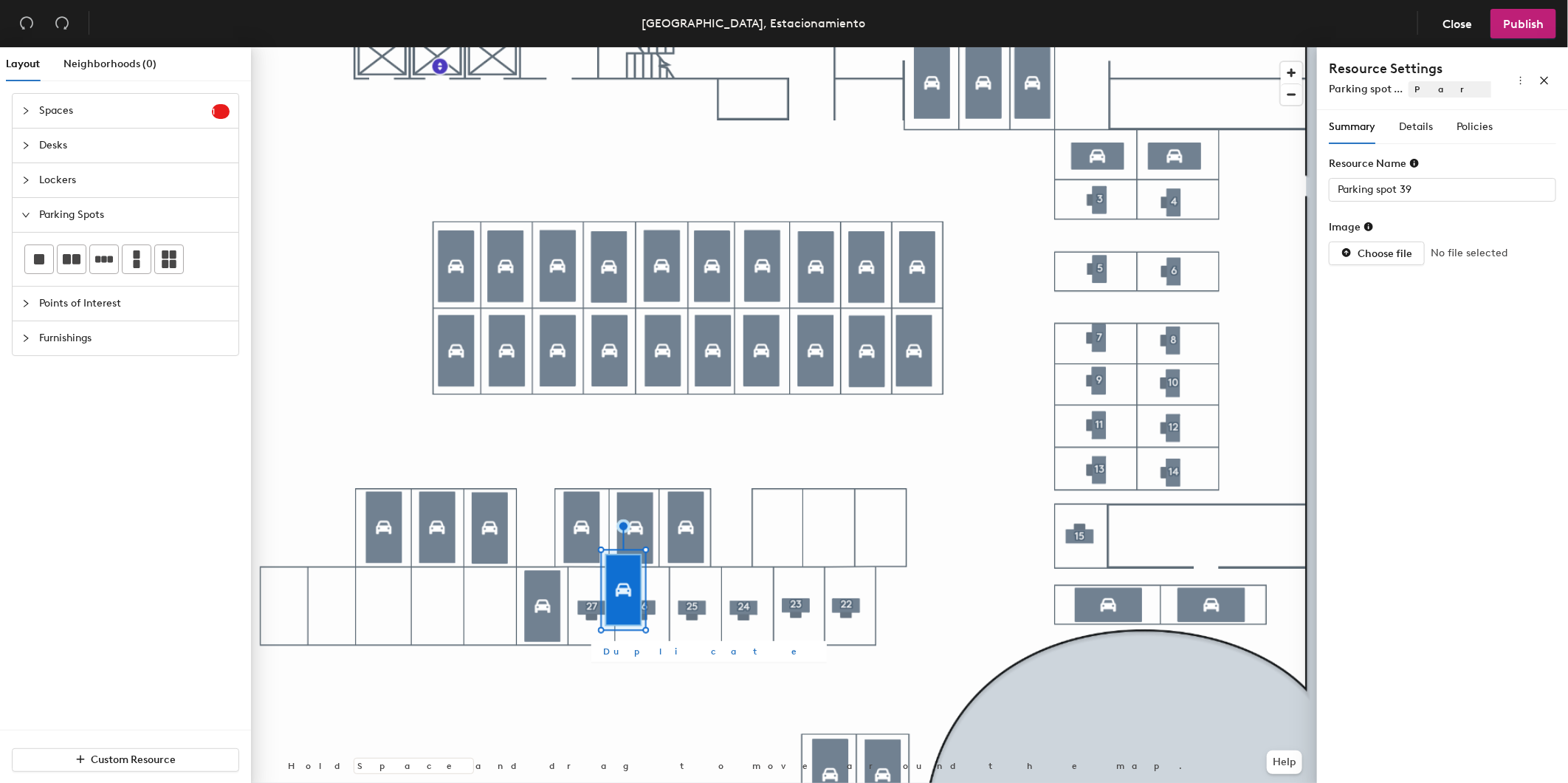
click at [629, 651] on span "Duplicate" at bounding box center [709, 651] width 212 height 13
click at [554, 720] on span "Duplicate" at bounding box center [646, 714] width 212 height 13
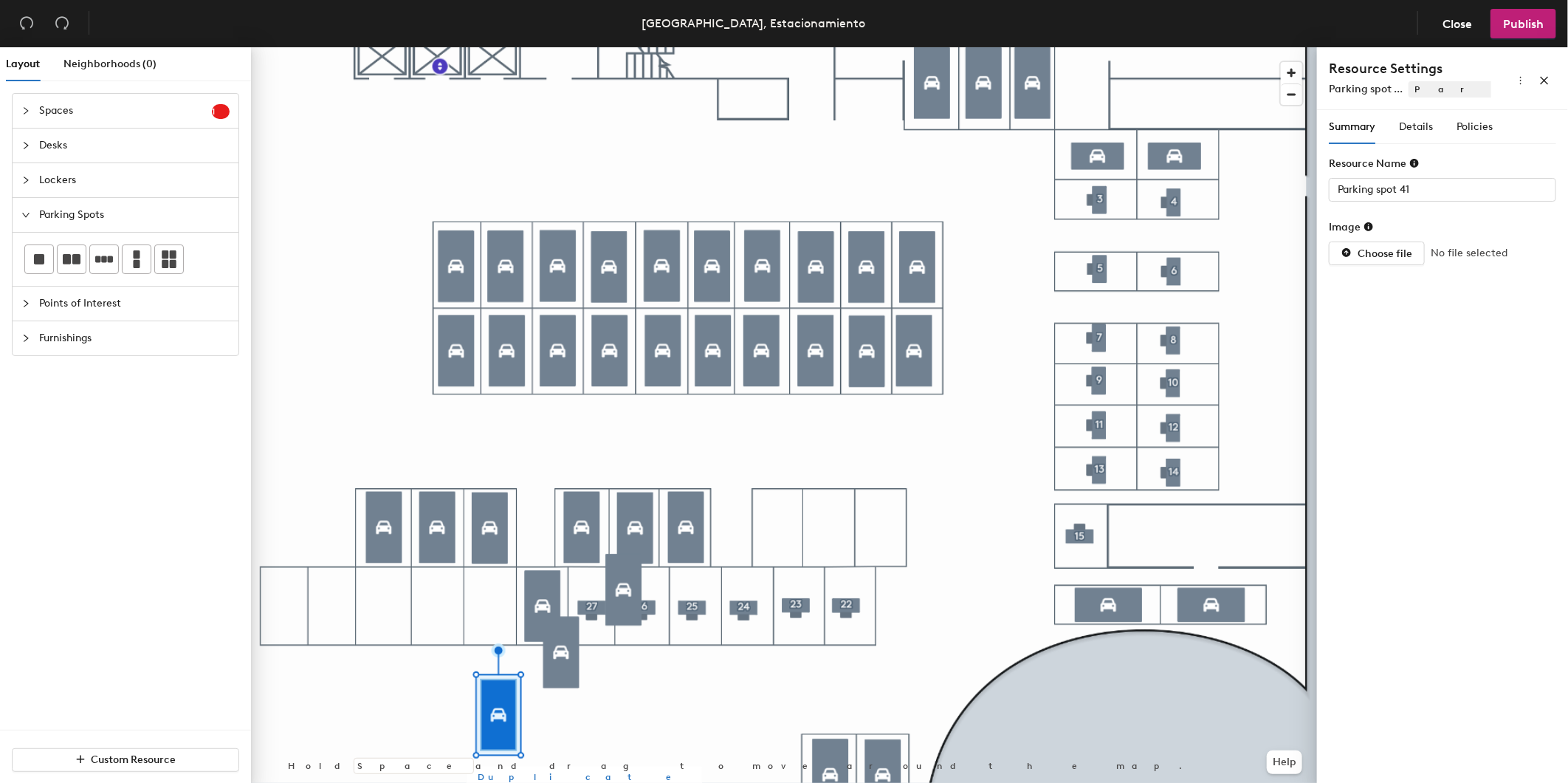
click at [517, 772] on span "Duplicate" at bounding box center [584, 777] width 212 height 13
click at [319, 406] on button "Duplicate" at bounding box center [402, 399] width 236 height 21
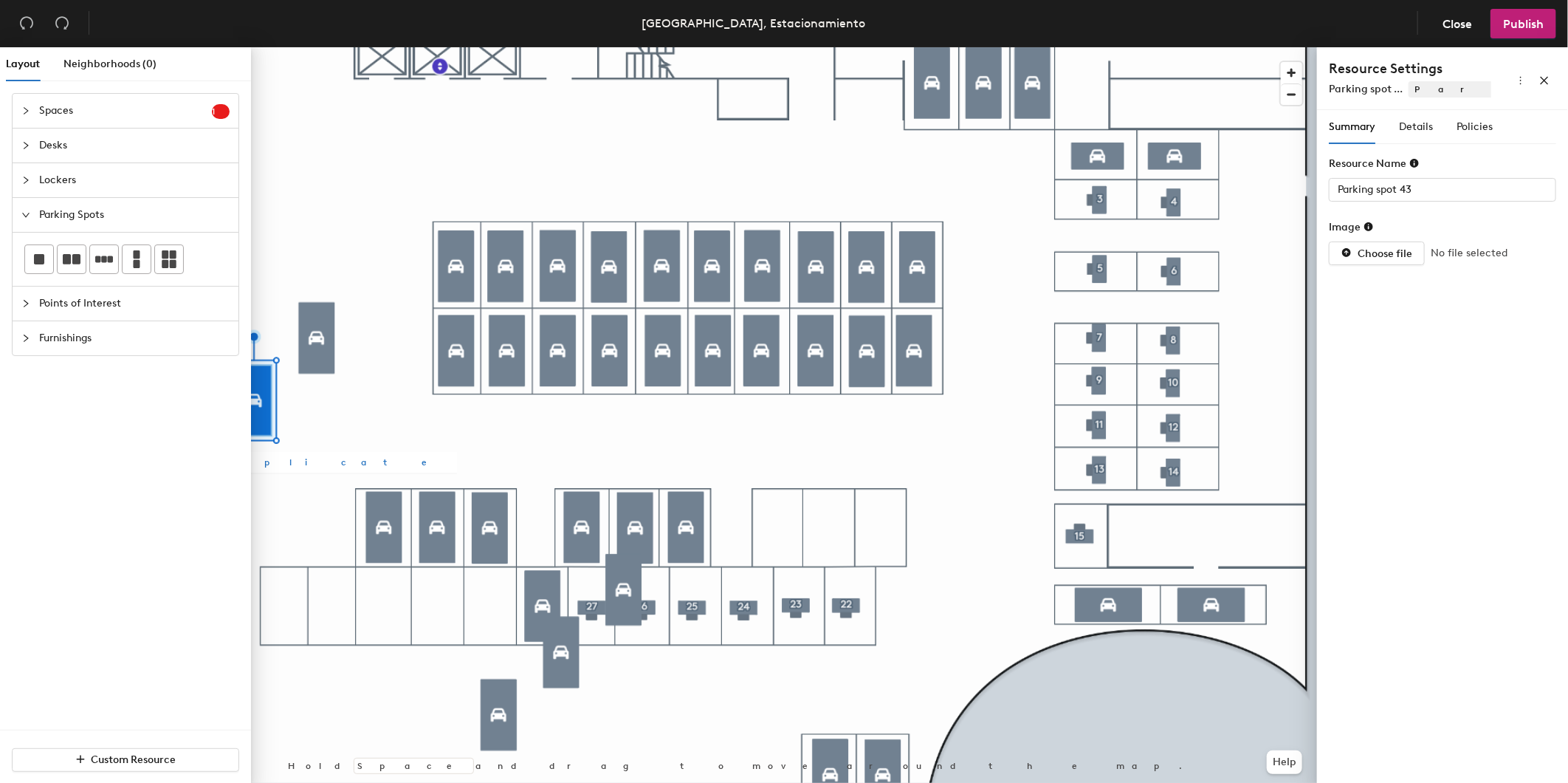
click at [267, 464] on span "Duplicate" at bounding box center [339, 463] width 212 height 13
click at [283, 542] on span "Duplicate" at bounding box center [349, 543] width 212 height 13
click at [367, 500] on span "Duplicate" at bounding box center [466, 494] width 212 height 13
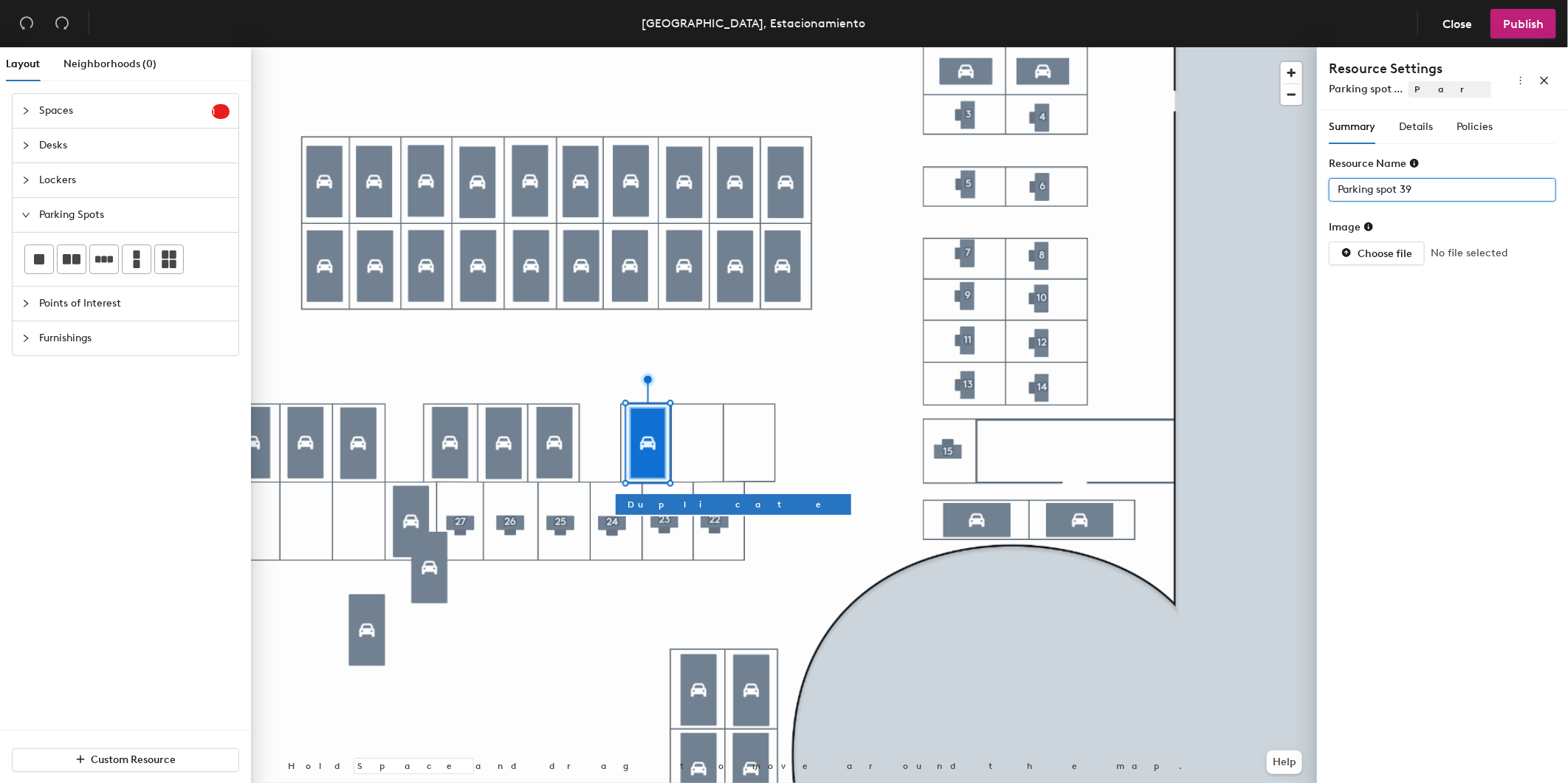
click at [1448, 180] on input "Parking spot 39" at bounding box center [1442, 190] width 228 height 24
click at [702, 47] on div at bounding box center [784, 47] width 1066 height 0
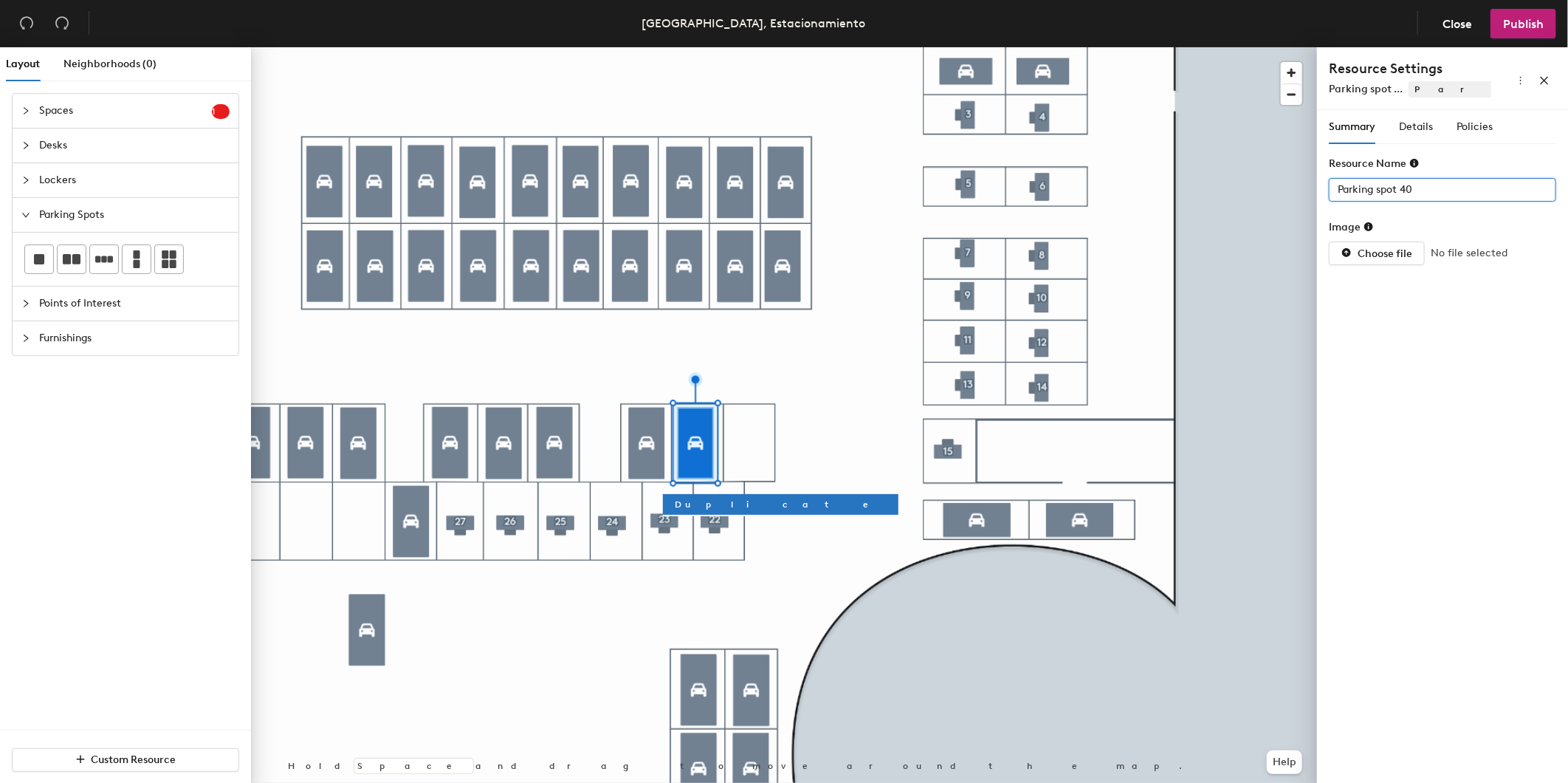
click at [1097, 196] on div "Layout Neighborhoods (0) Spaces 1 Add existing spaces to the map Space Desks Lo…" at bounding box center [784, 418] width 1568 height 742
type input "35"
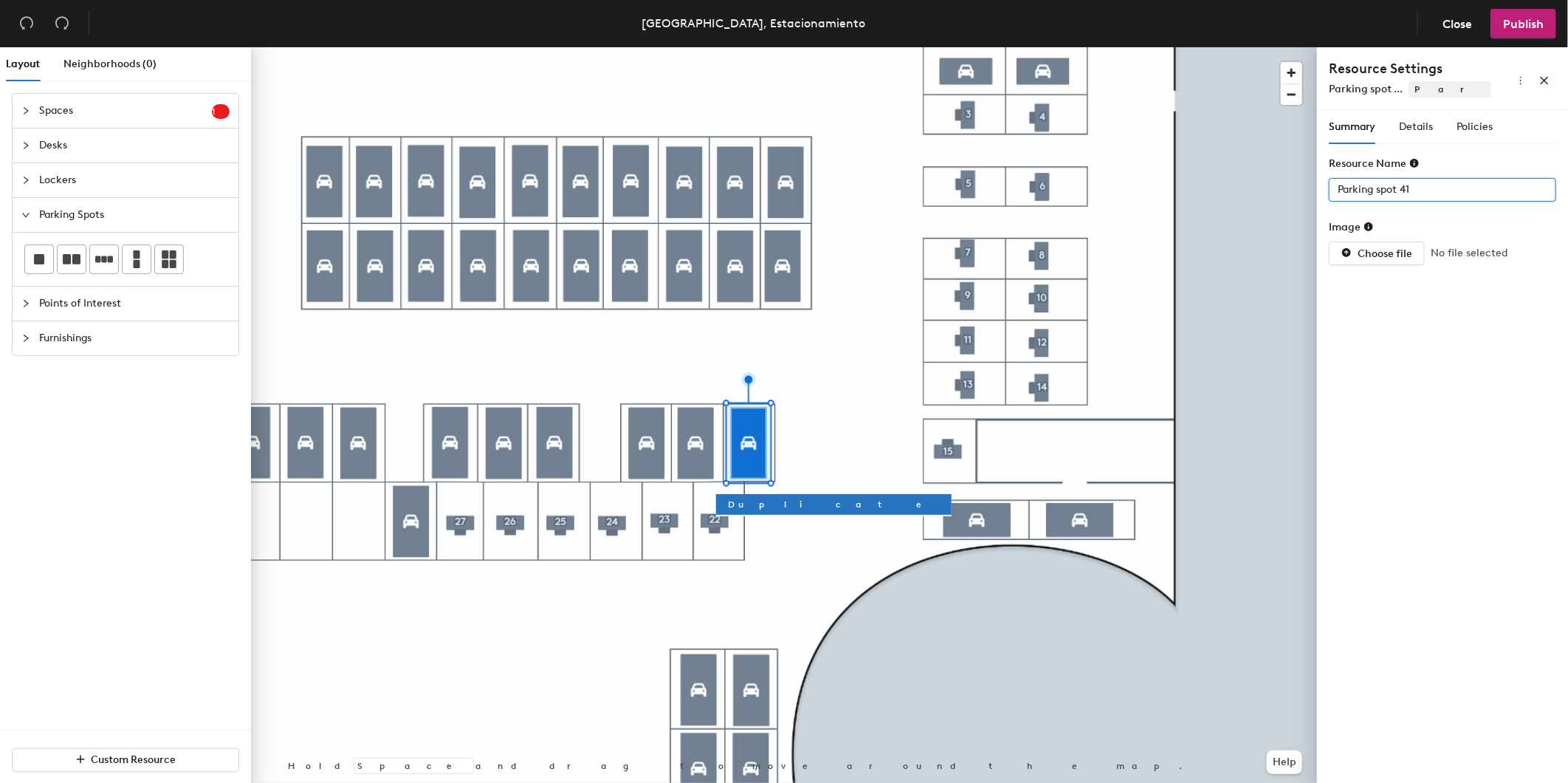
click at [1025, 198] on div "Layout Neighborhoods (0) Spaces 1 Add existing spaces to the map Space Desks Lo…" at bounding box center [784, 418] width 1568 height 742
type input "34"
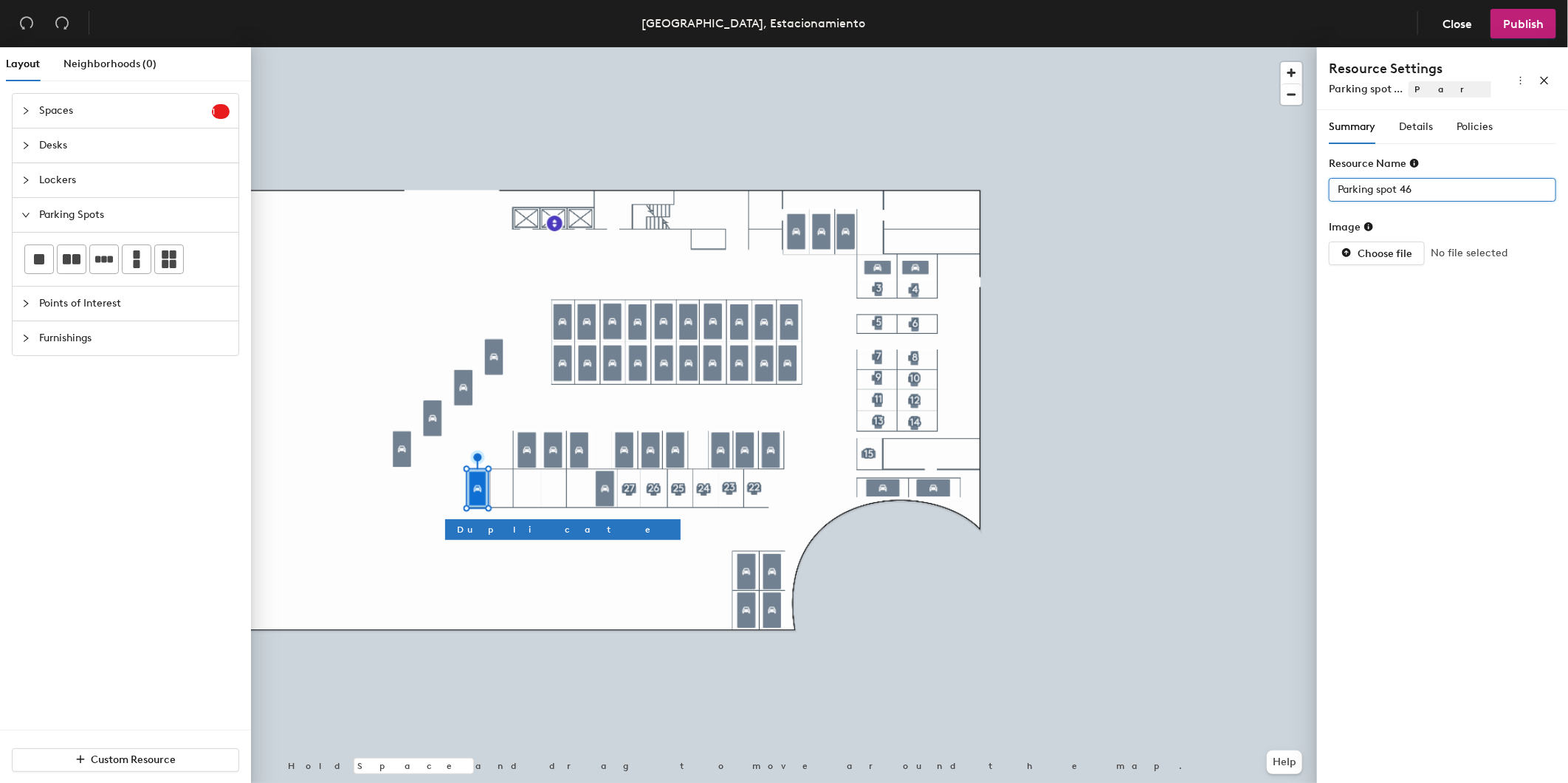
click at [1279, 187] on div "Layout Neighborhoods (0) Spaces 1 Add existing spaces to the map Space Desks Lo…" at bounding box center [784, 418] width 1568 height 742
type input "33"
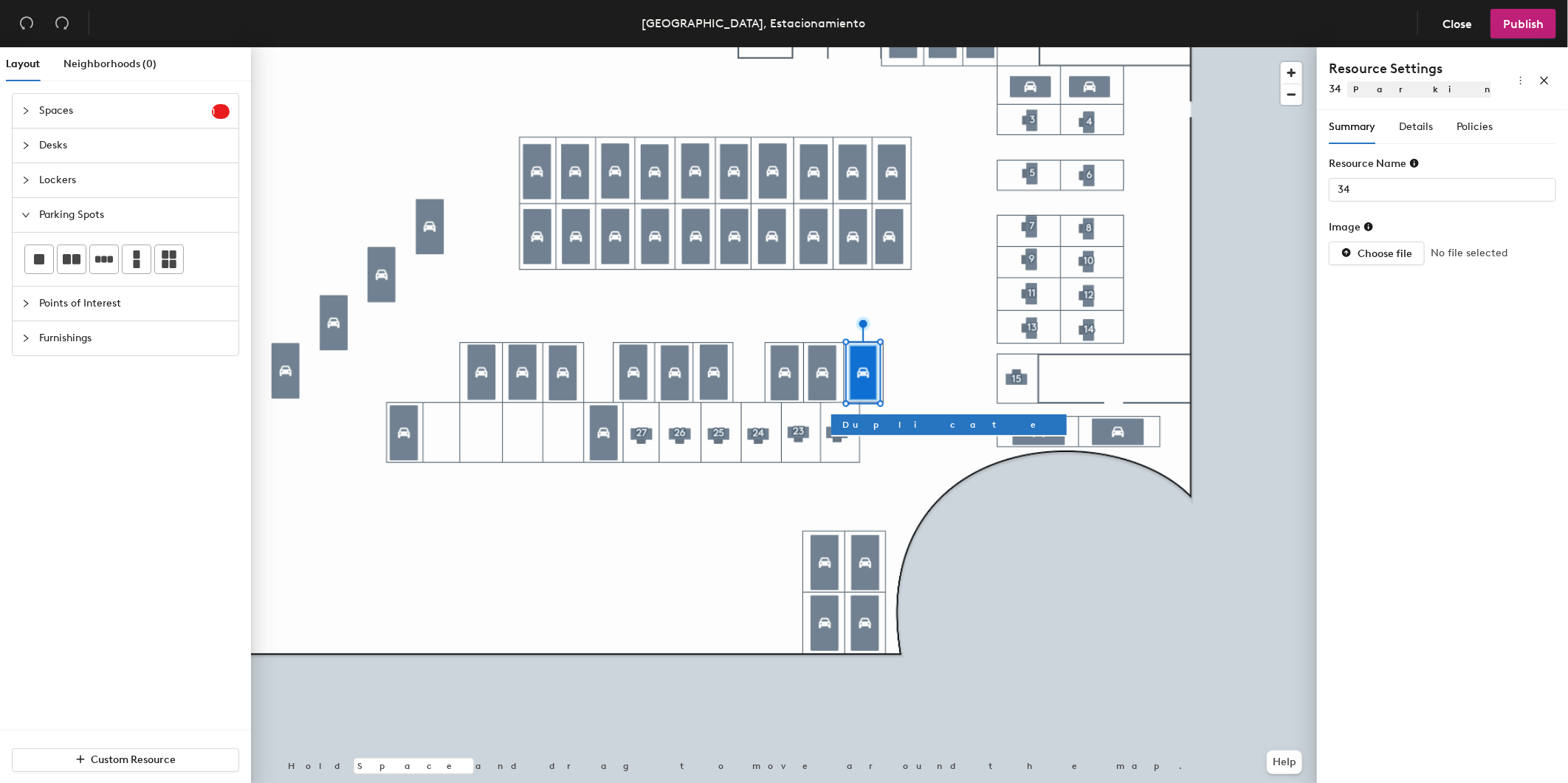
click at [406, 47] on div at bounding box center [784, 47] width 1066 height 0
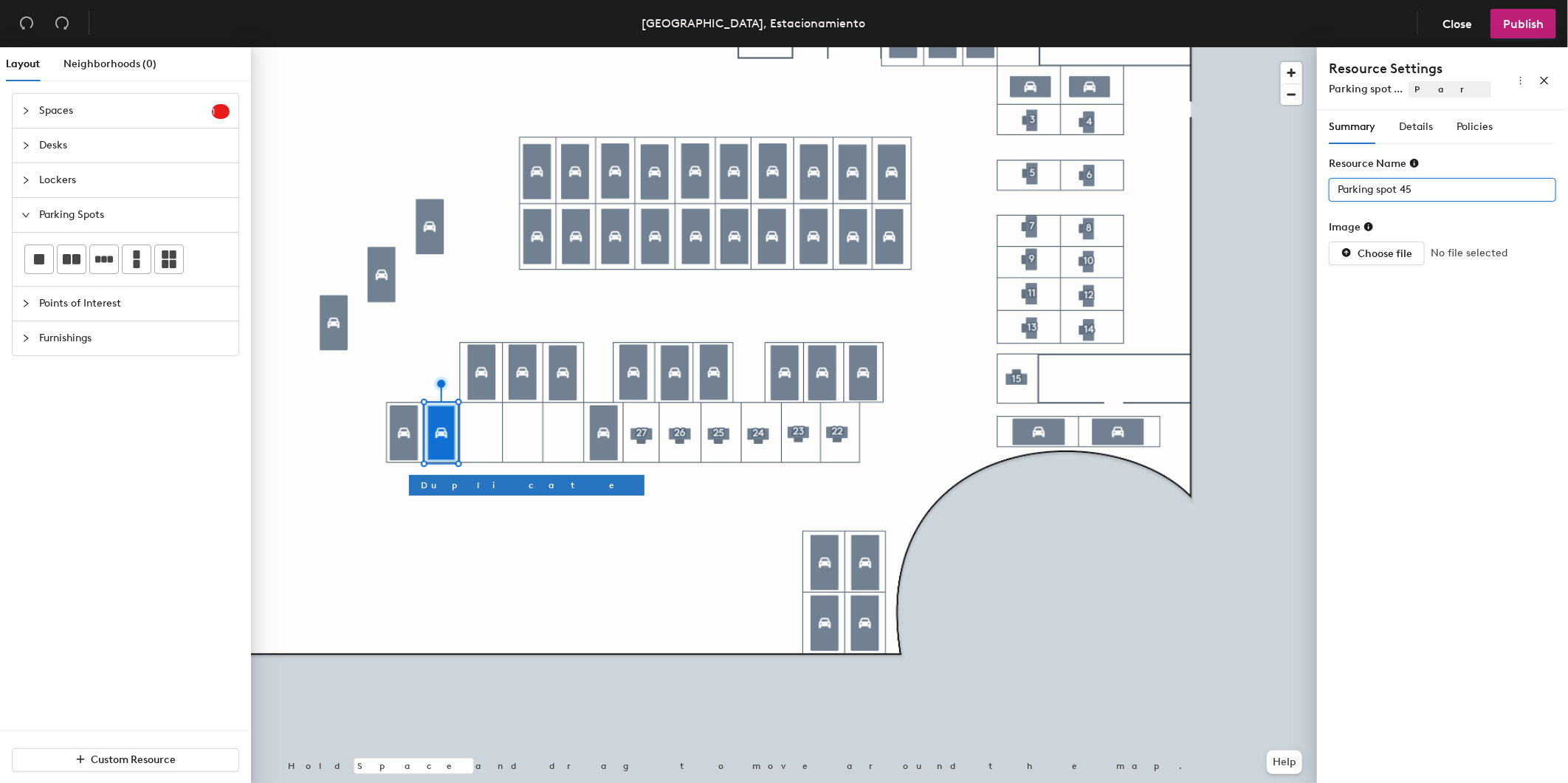
click at [1230, 197] on div "Layout Neighborhoods (0) Spaces 1 Add existing spaces to the map Space Desks Lo…" at bounding box center [784, 418] width 1568 height 742
click at [1236, 195] on div "Layout Neighborhoods (0) Spaces 1 Add existing spaces to the map Space Desks Lo…" at bounding box center [784, 418] width 1568 height 742
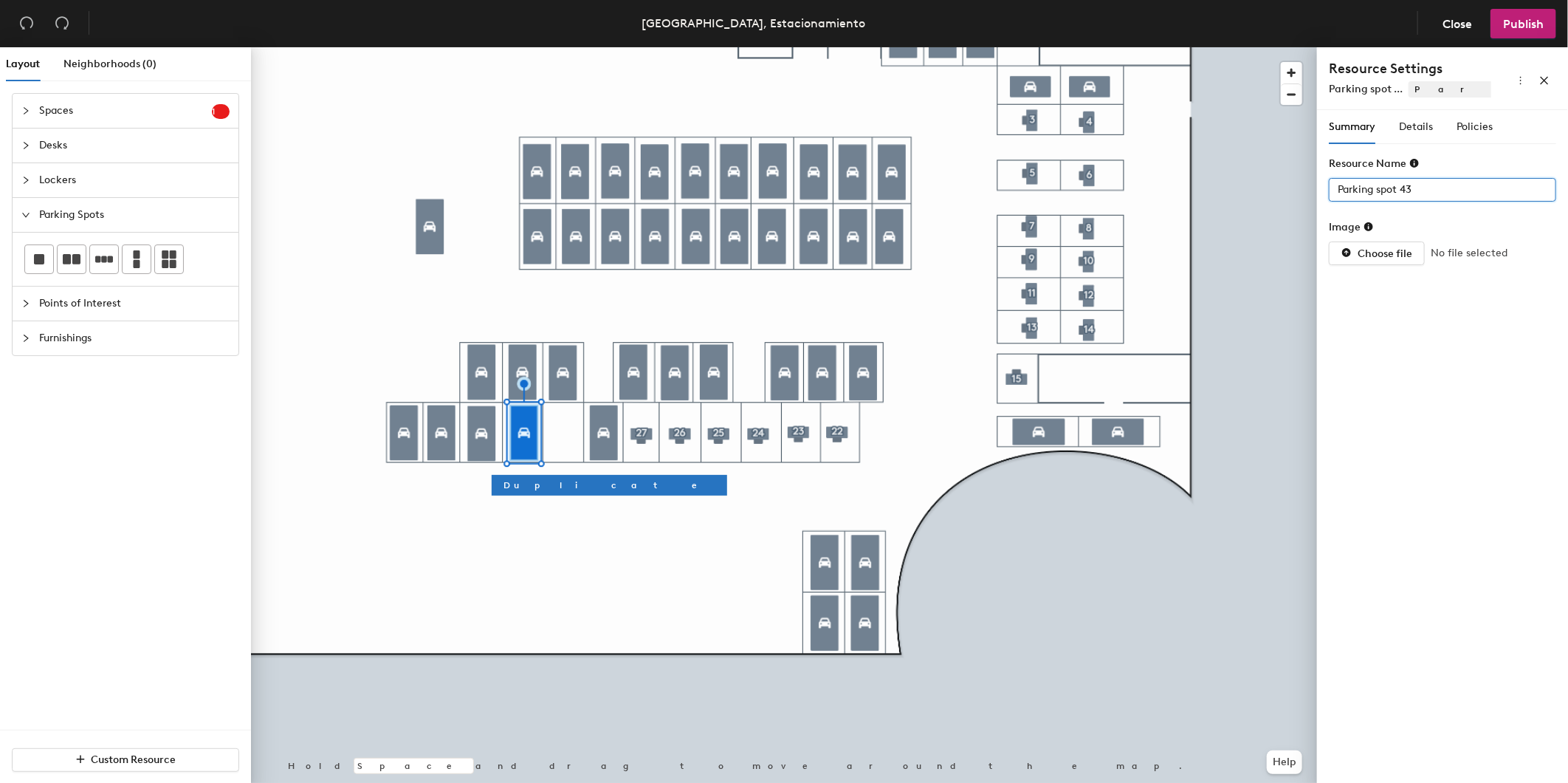
click at [1170, 202] on div "Layout Neighborhoods (0) Spaces 1 Add existing spaces to the map Space Desks Lo…" at bounding box center [784, 418] width 1568 height 742
type input "30"
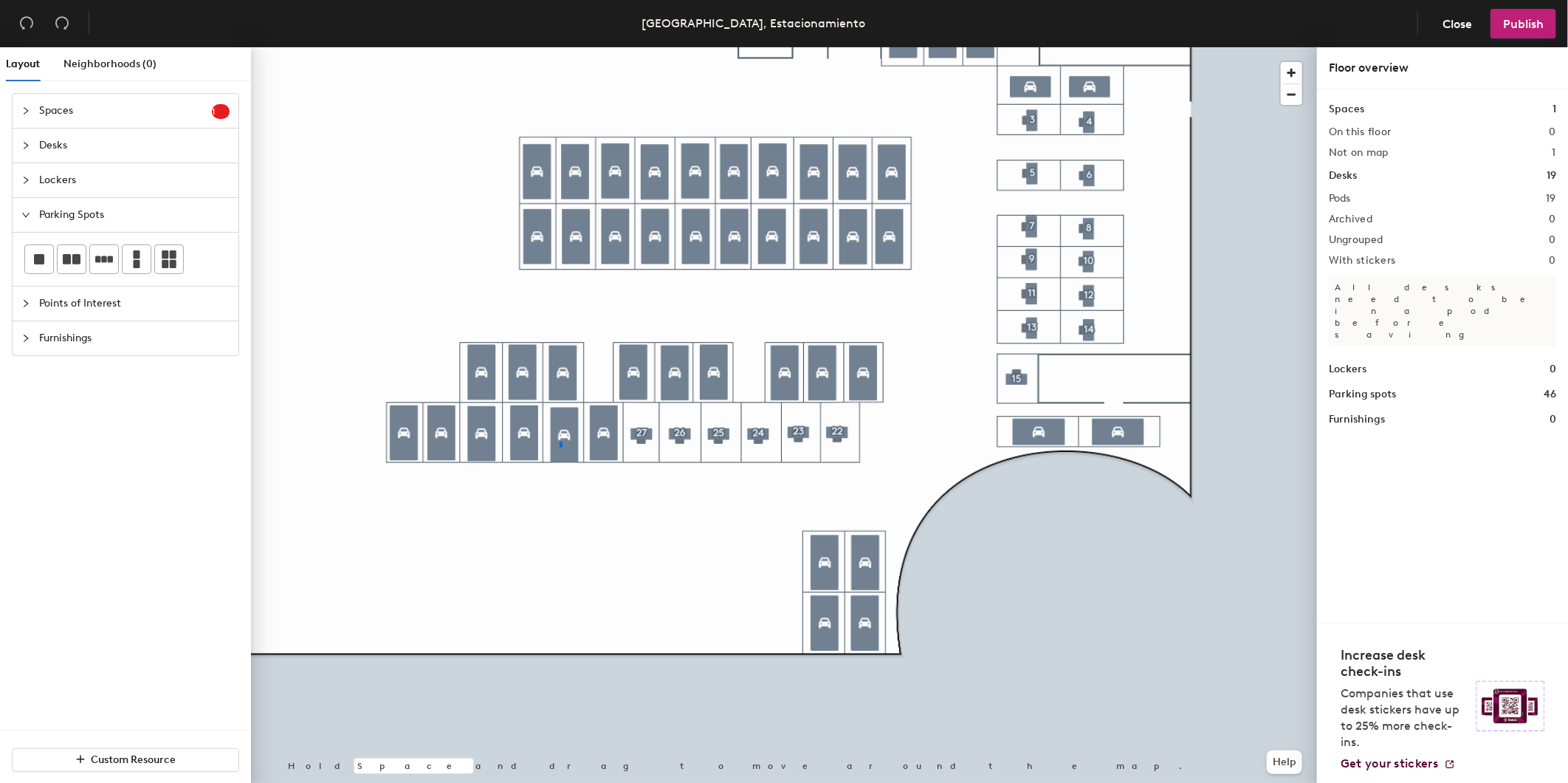
drag, startPoint x: 1430, startPoint y: 194, endPoint x: 559, endPoint y: 441, distance: 905.3
click at [559, 47] on div at bounding box center [784, 47] width 1066 height 0
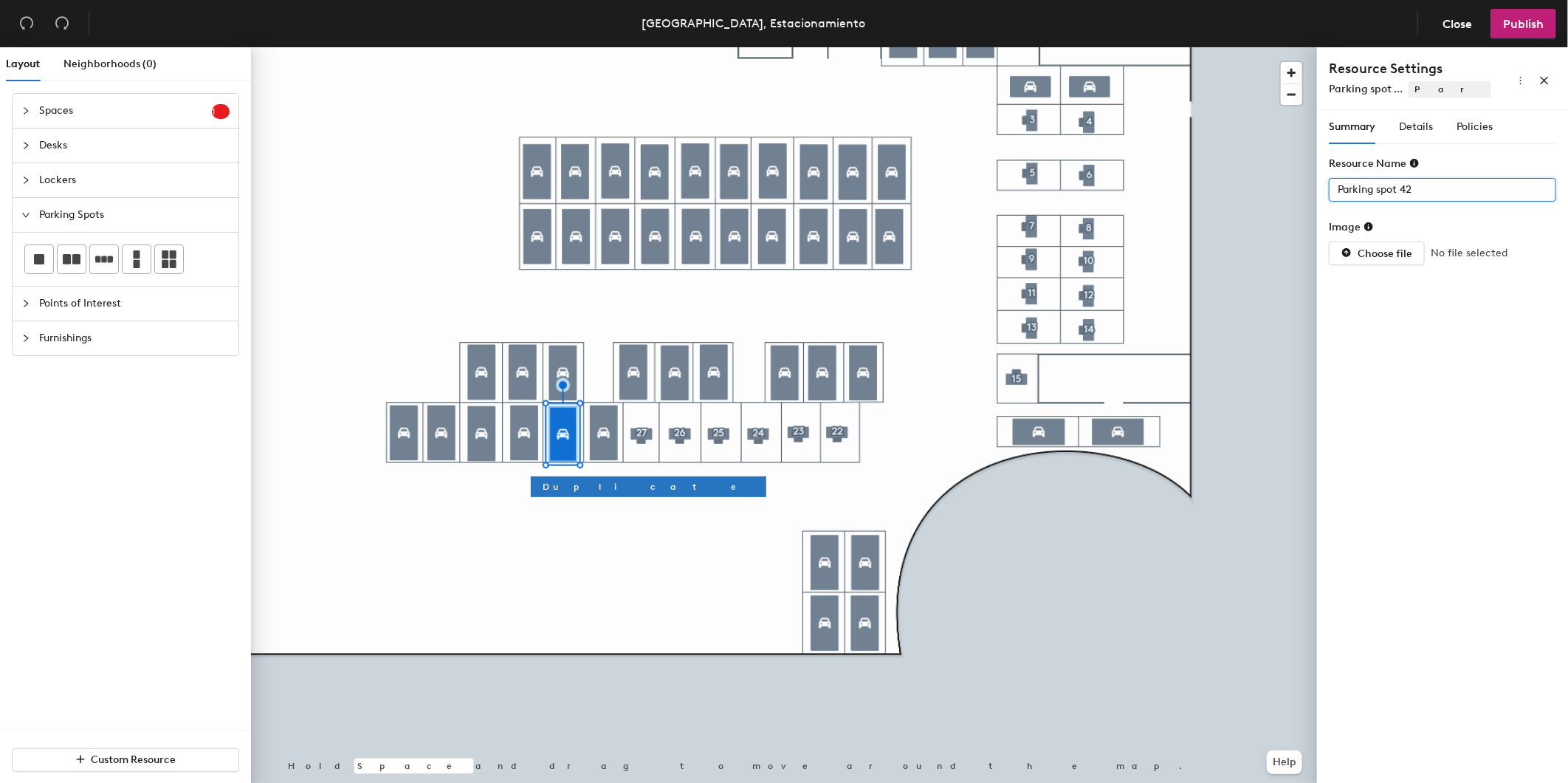
click at [994, 179] on div "Layout Neighborhoods (0) Spaces 1 Add existing spaces to the map Space Desks Lo…" at bounding box center [784, 418] width 1568 height 742
type input "29"
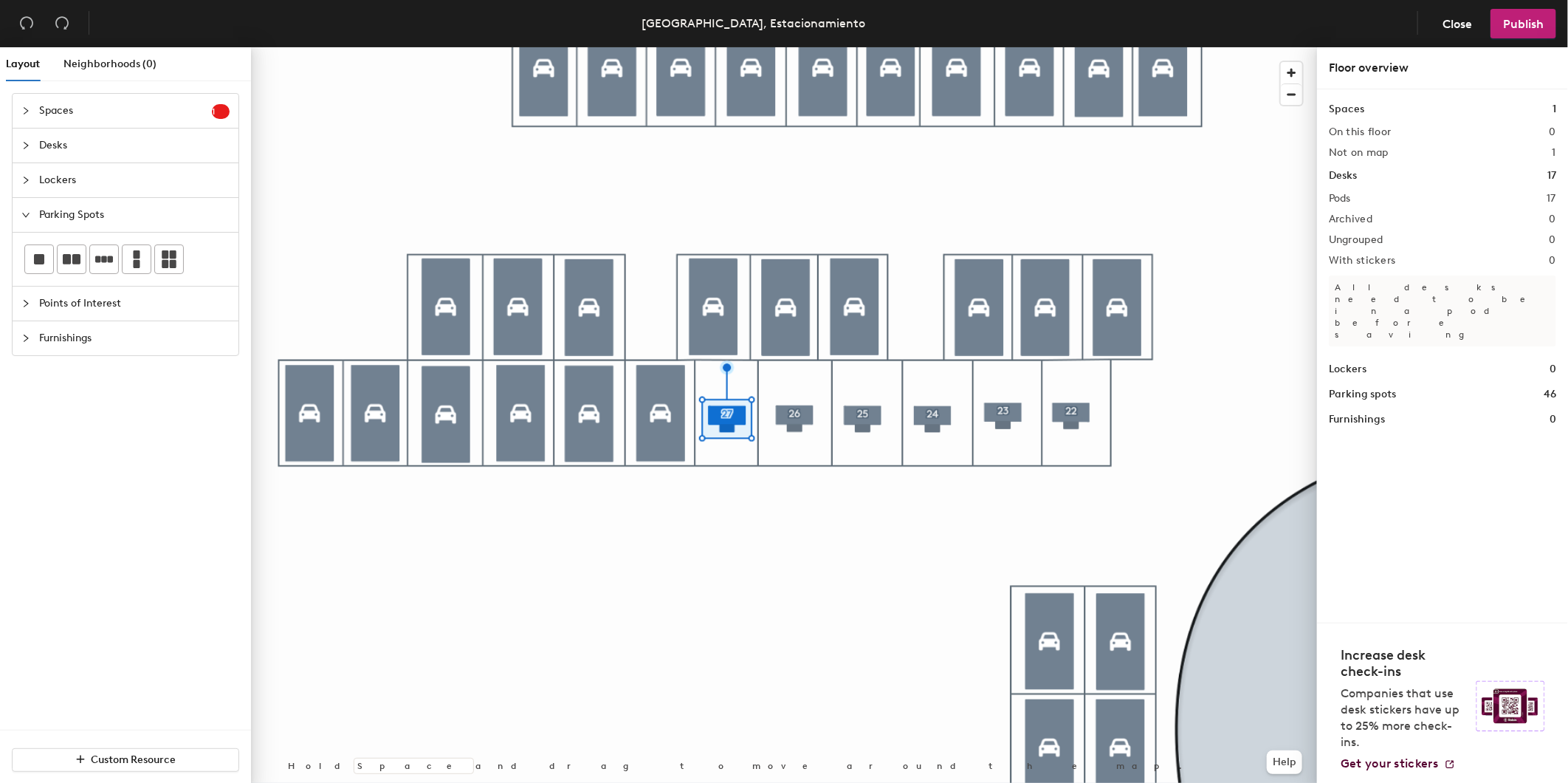
click at [862, 47] on div at bounding box center [784, 47] width 1066 height 0
click at [928, 47] on div at bounding box center [784, 47] width 1066 height 0
drag, startPoint x: 1430, startPoint y: 194, endPoint x: 592, endPoint y: 478, distance: 884.8
click at [1010, 47] on div at bounding box center [784, 47] width 1066 height 0
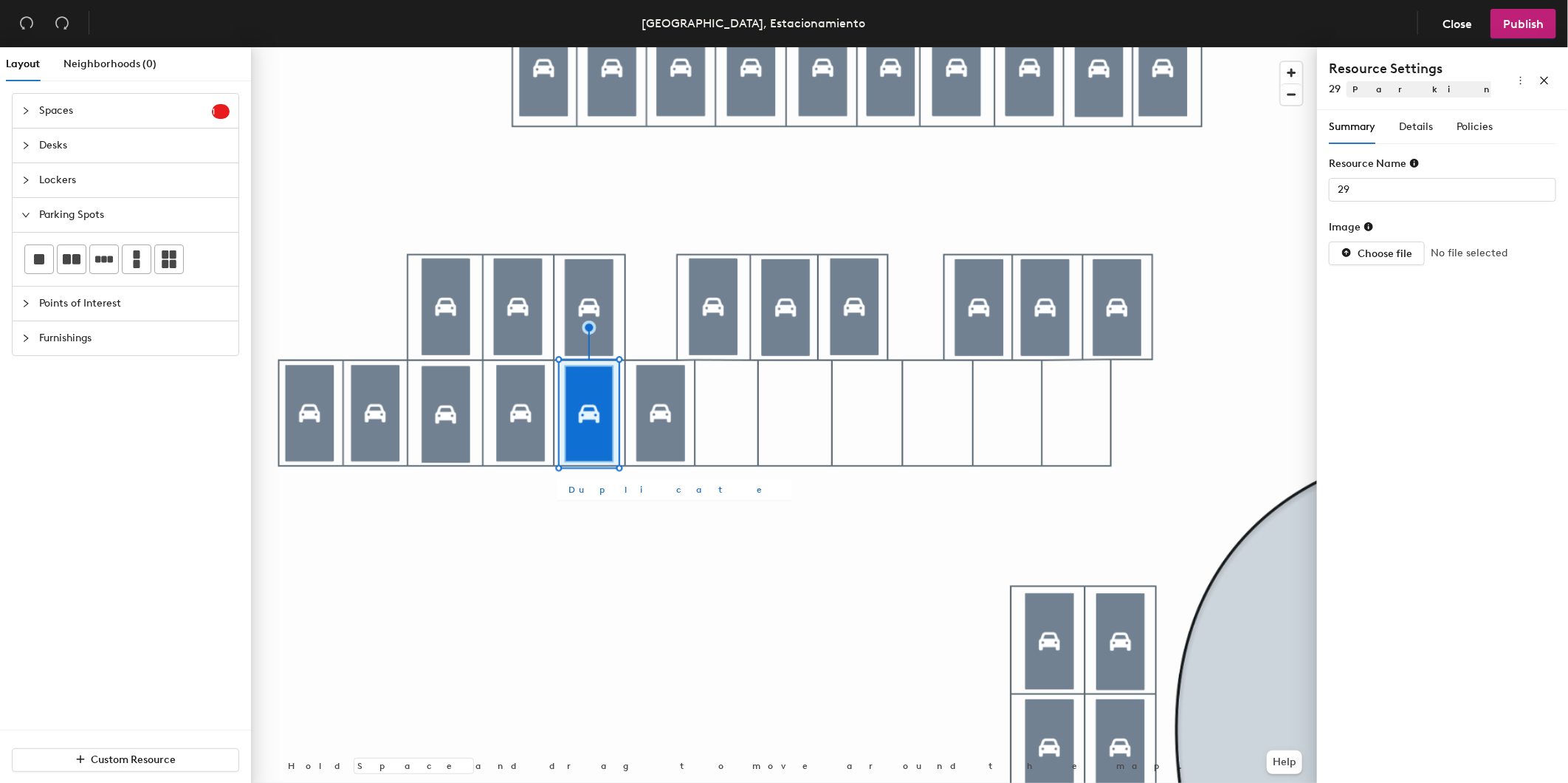
click at [578, 493] on span "Duplicate" at bounding box center [674, 490] width 212 height 13
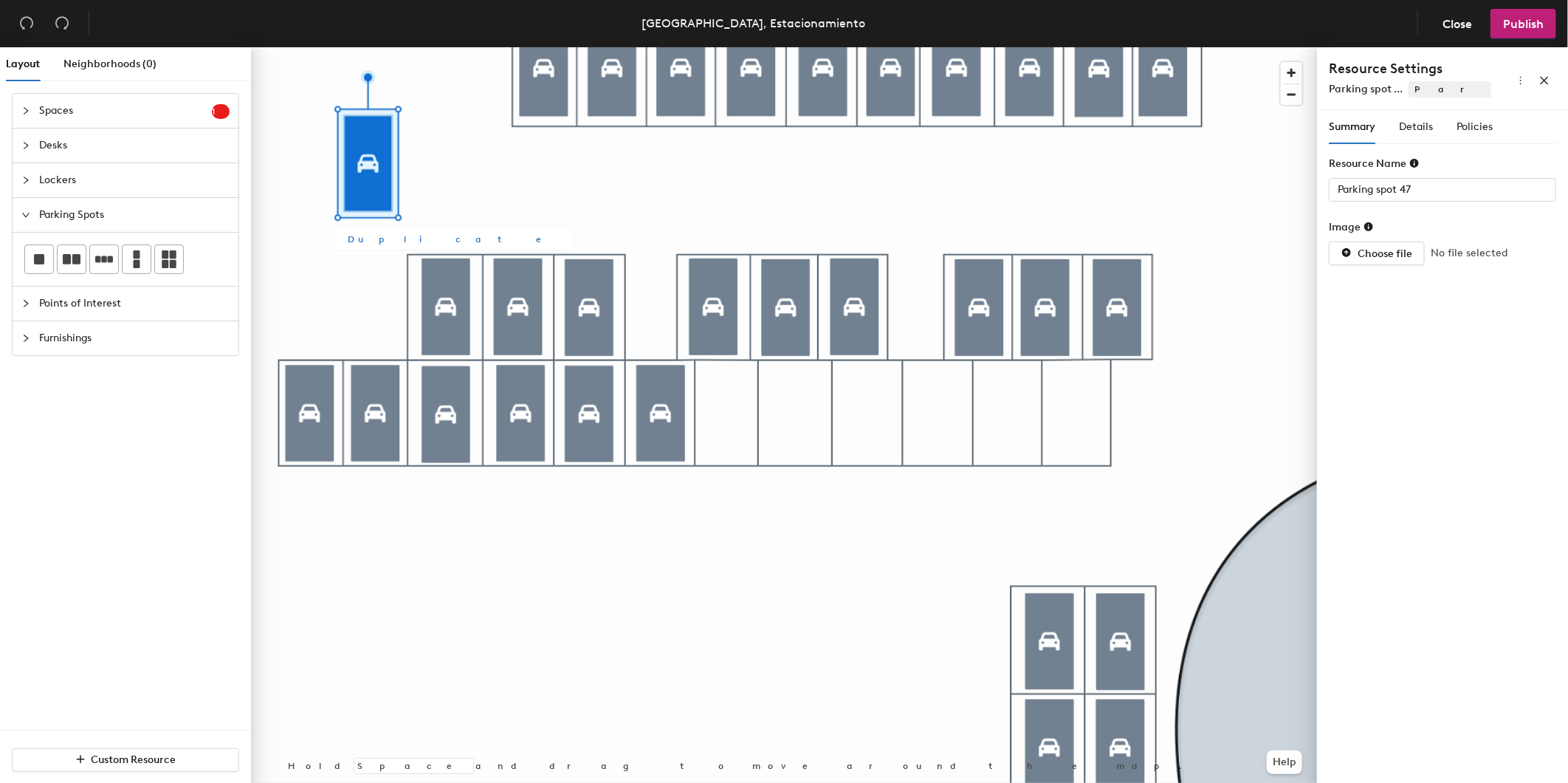
click at [371, 237] on span "Duplicate" at bounding box center [453, 239] width 212 height 13
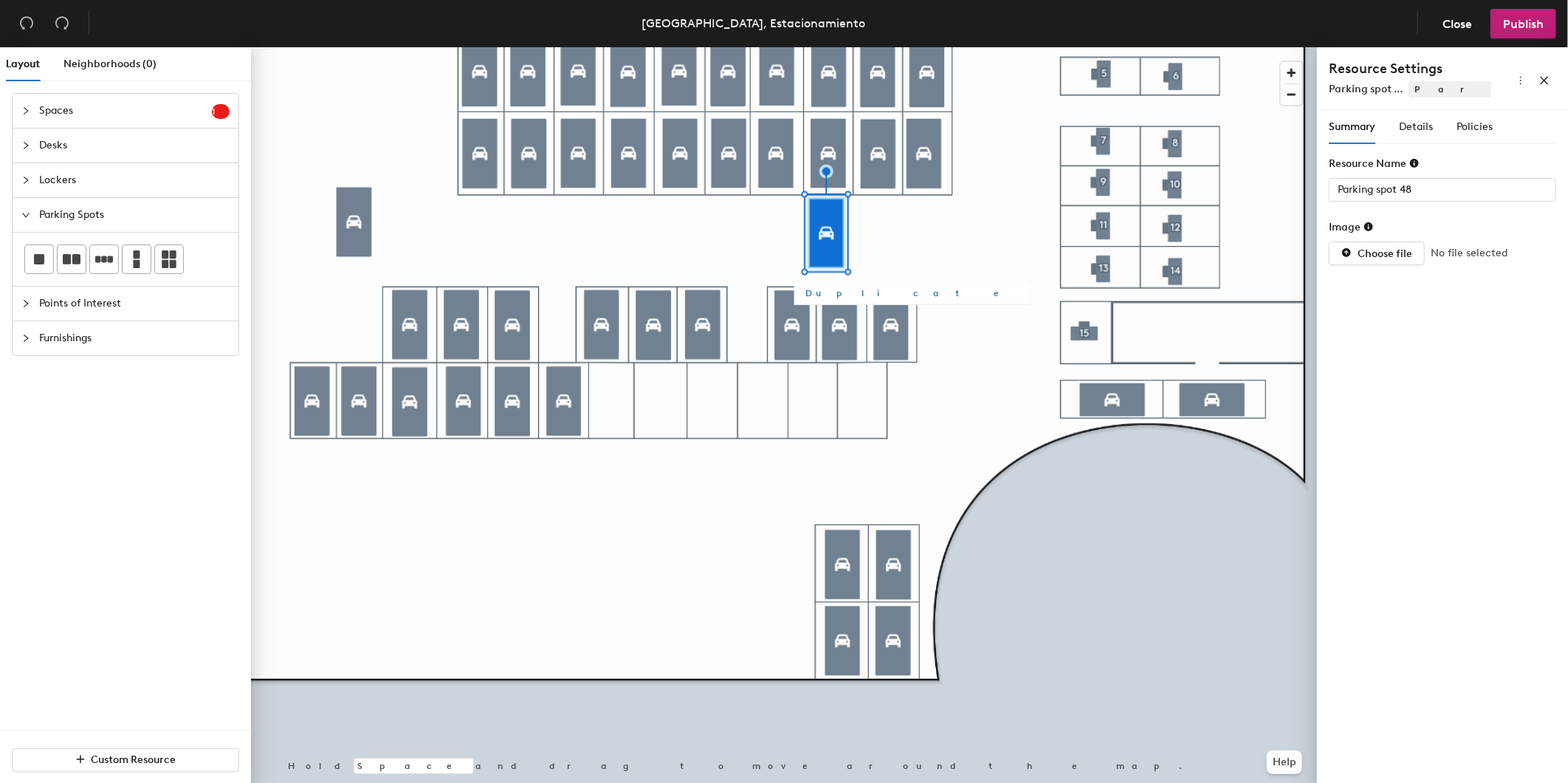
click at [826, 292] on span "Duplicate" at bounding box center [912, 293] width 212 height 13
click at [749, 352] on span "Duplicate" at bounding box center [851, 353] width 212 height 13
click at [696, 412] on span "Duplicate" at bounding box center [791, 415] width 212 height 13
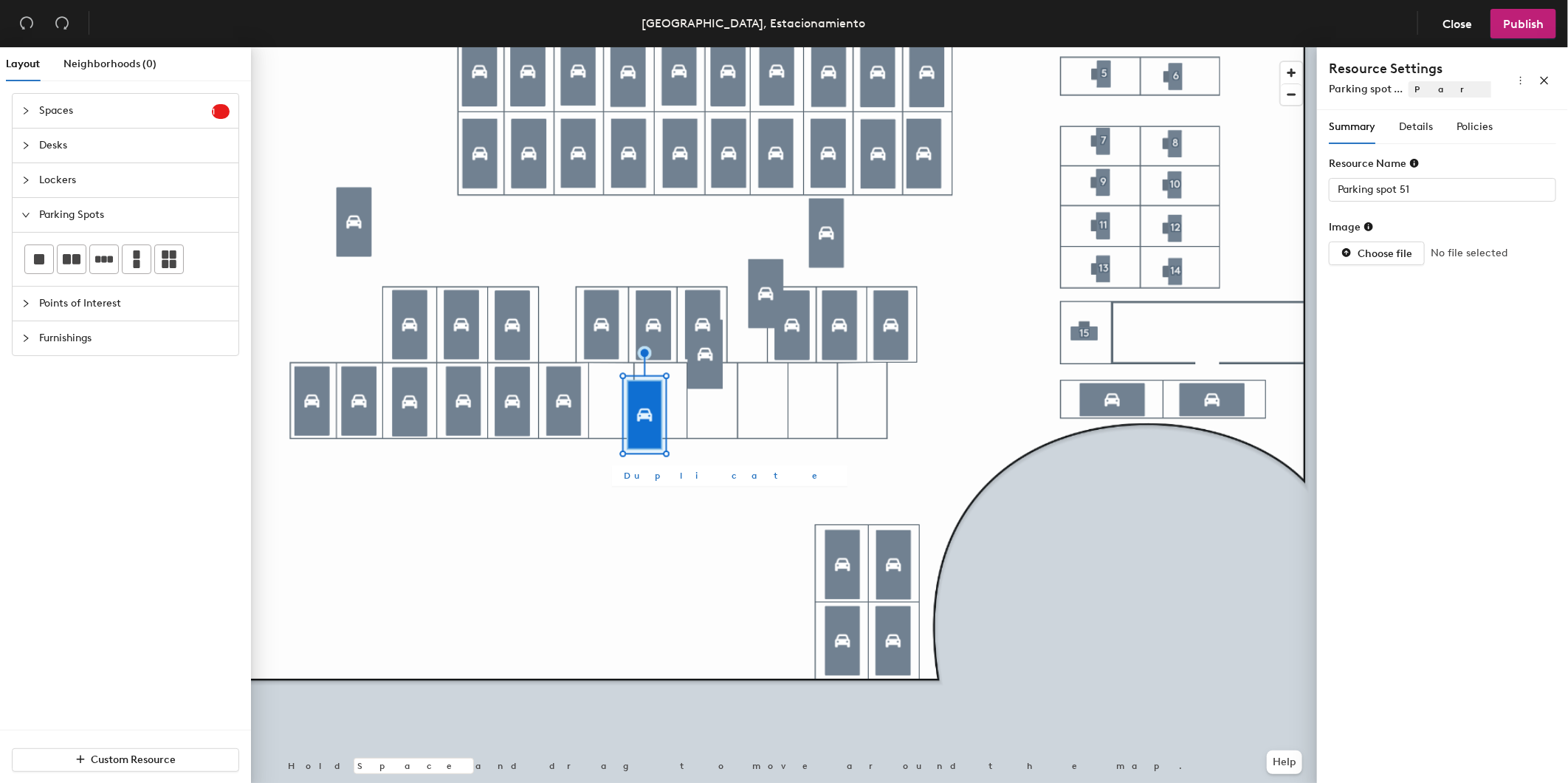
click at [639, 477] on span "Duplicate" at bounding box center [730, 476] width 212 height 13
type input "Parking spot 52"
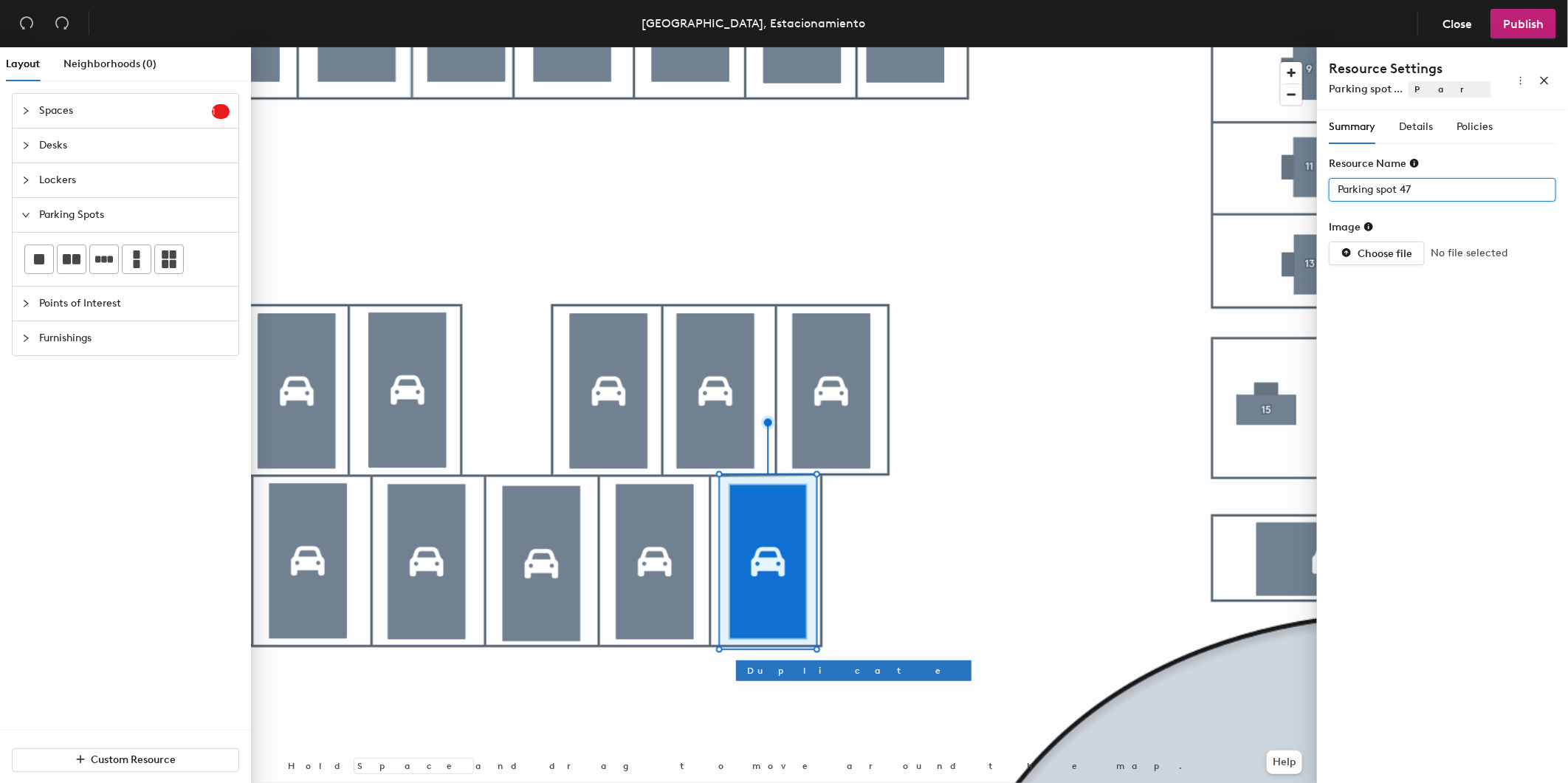
click at [1120, 197] on div "Layout Neighborhoods (0) Spaces 1 Add existing spaces to the map Space Desks Lo…" at bounding box center [784, 418] width 1568 height 742
type input "22"
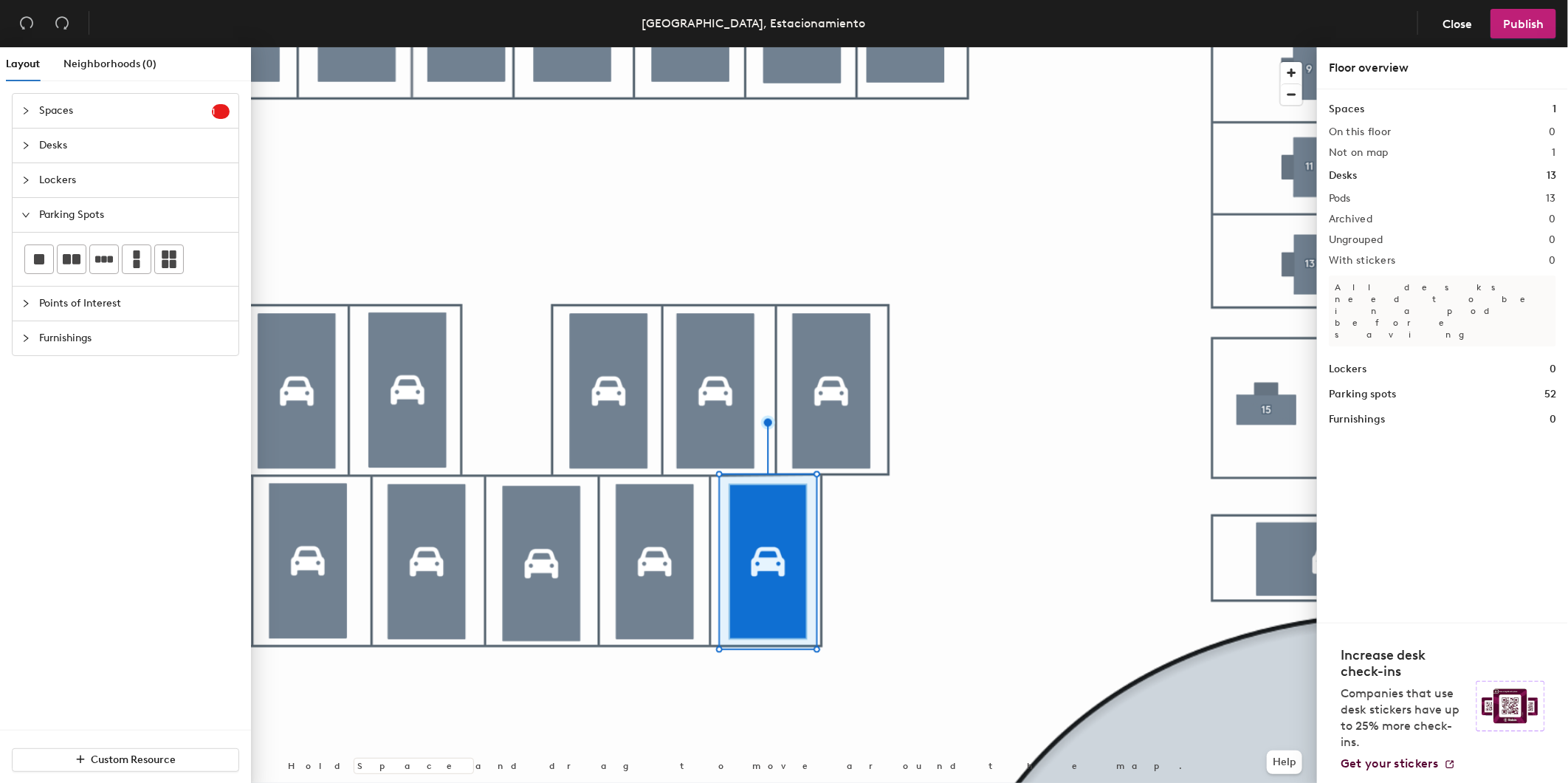
drag, startPoint x: 1462, startPoint y: 192, endPoint x: 1390, endPoint y: 198, distance: 72.2
click at [688, 47] on div at bounding box center [784, 47] width 1066 height 0
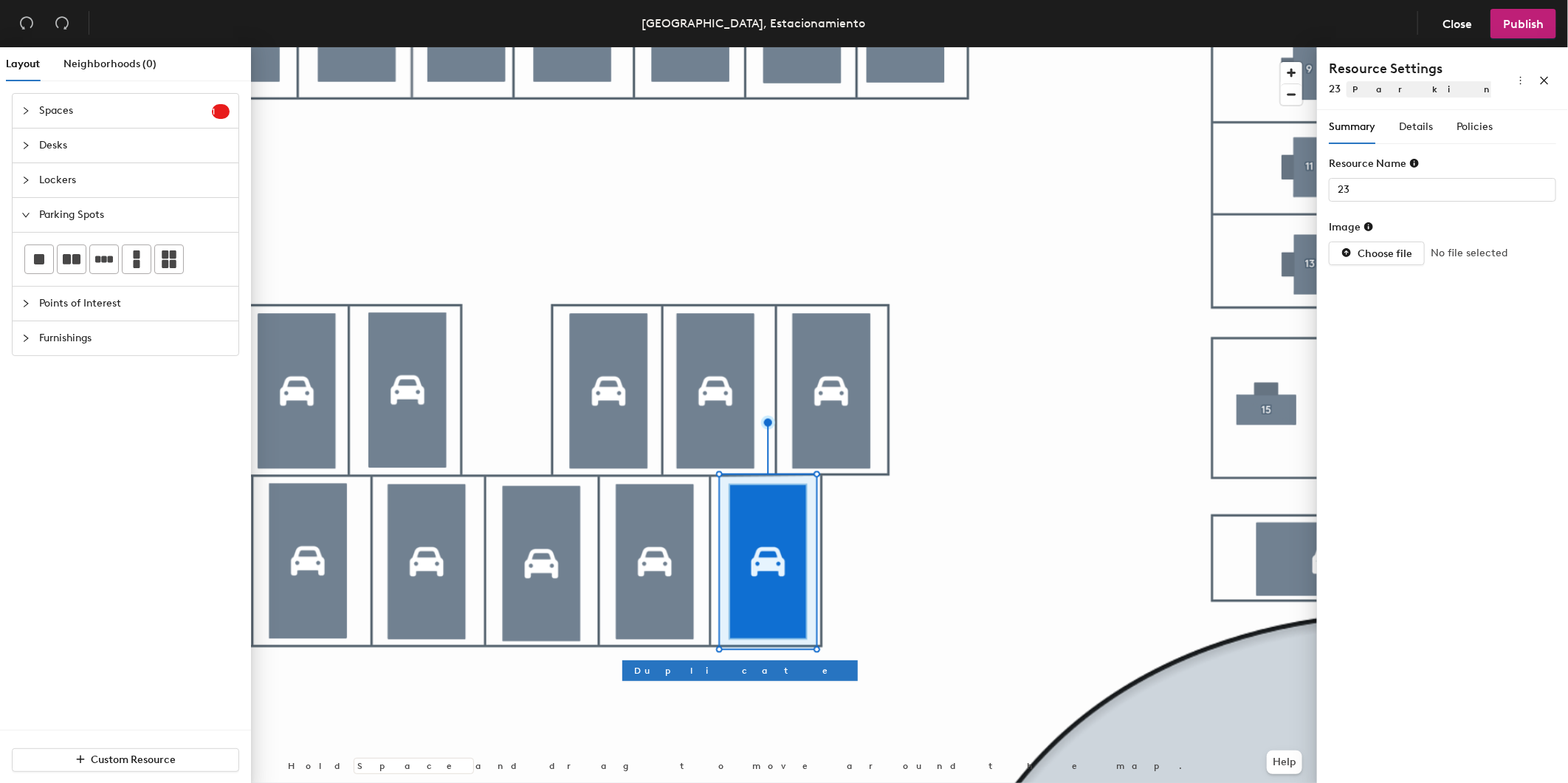
type input "22"
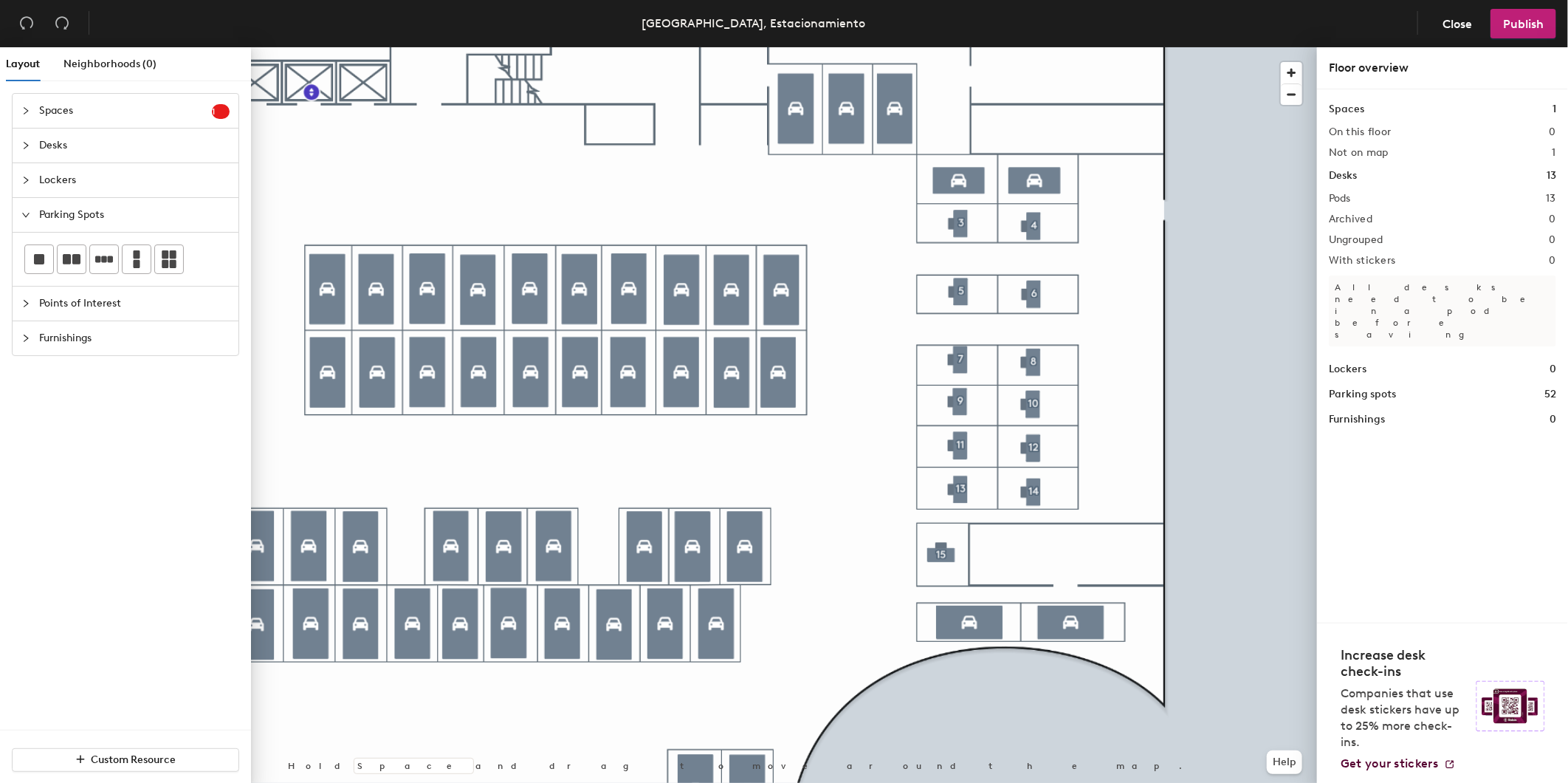
click at [1034, 47] on div at bounding box center [784, 47] width 1066 height 0
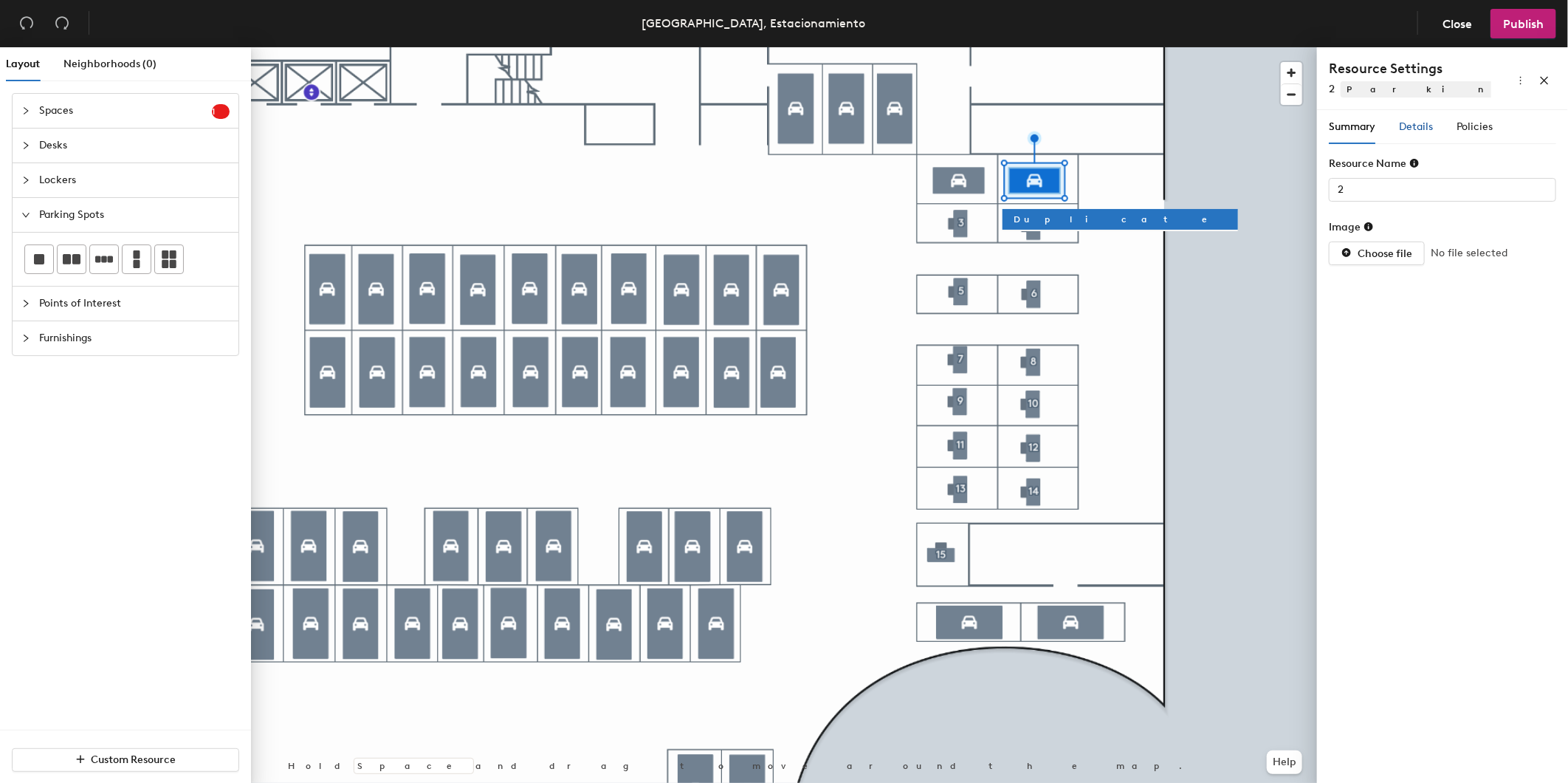
click at [1413, 127] on span "Details" at bounding box center [1416, 126] width 34 height 12
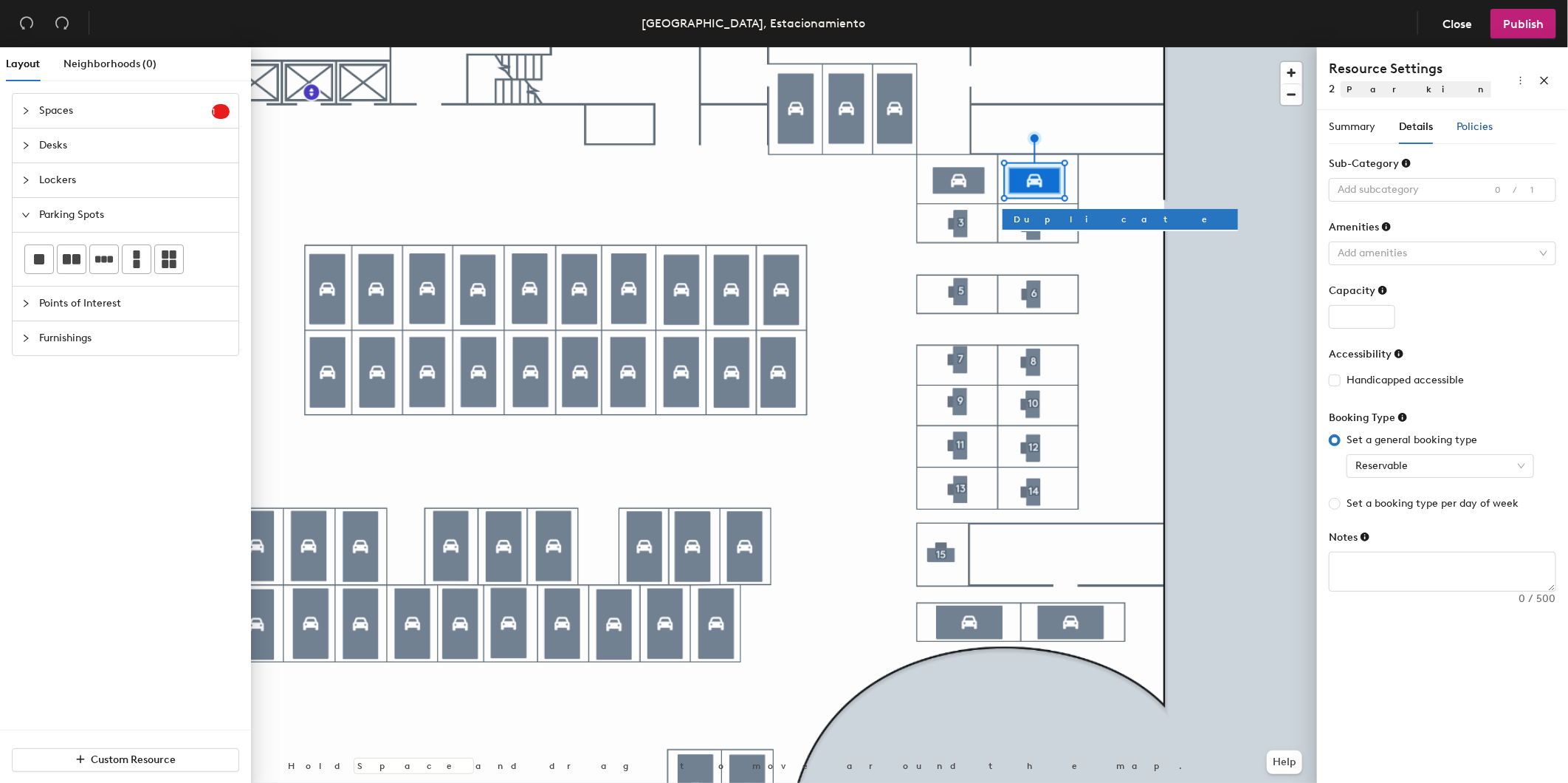
click at [1473, 119] on div "Policies" at bounding box center [1475, 127] width 36 height 17
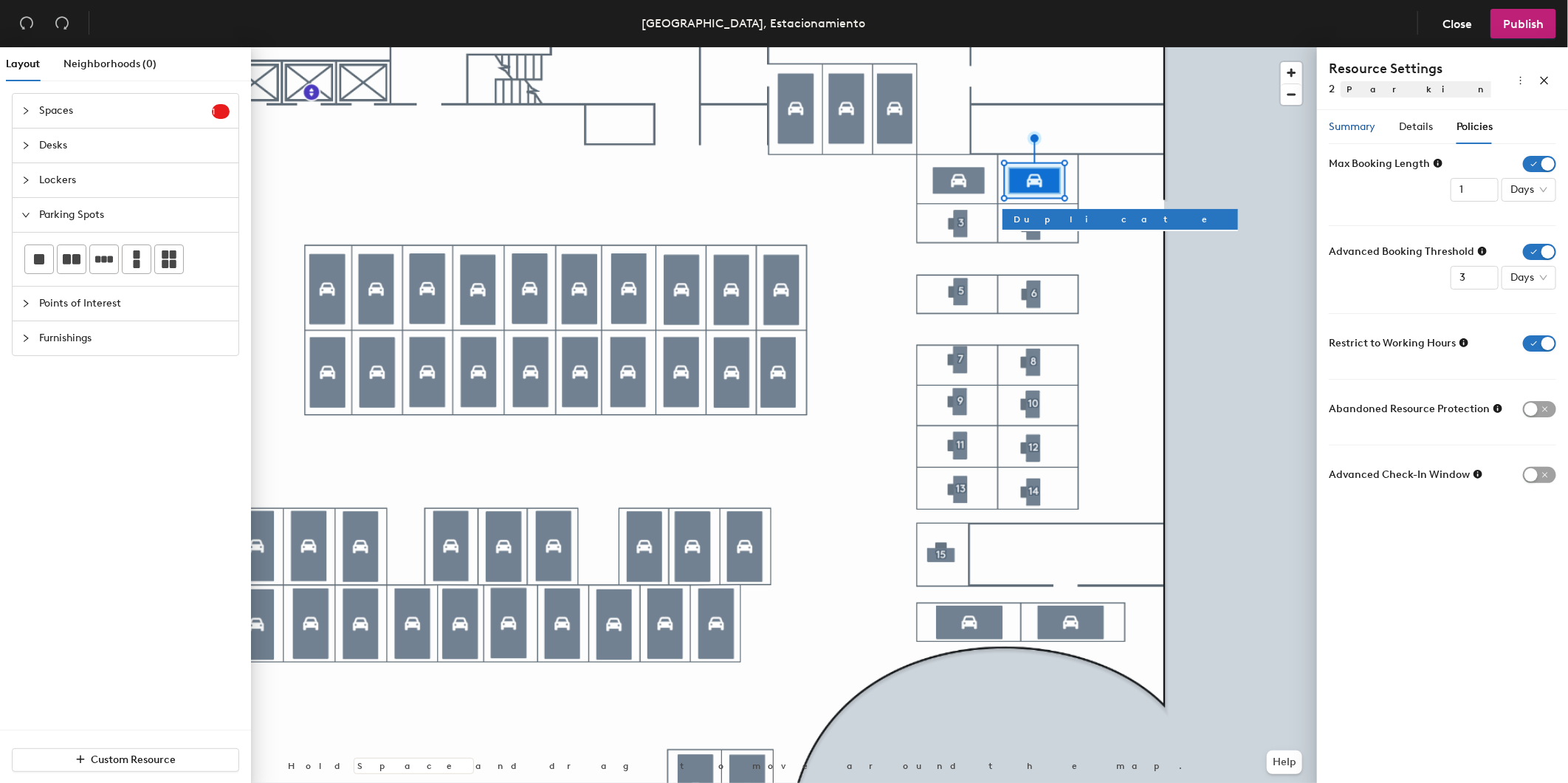
click at [1359, 127] on span "Summary" at bounding box center [1352, 126] width 46 height 12
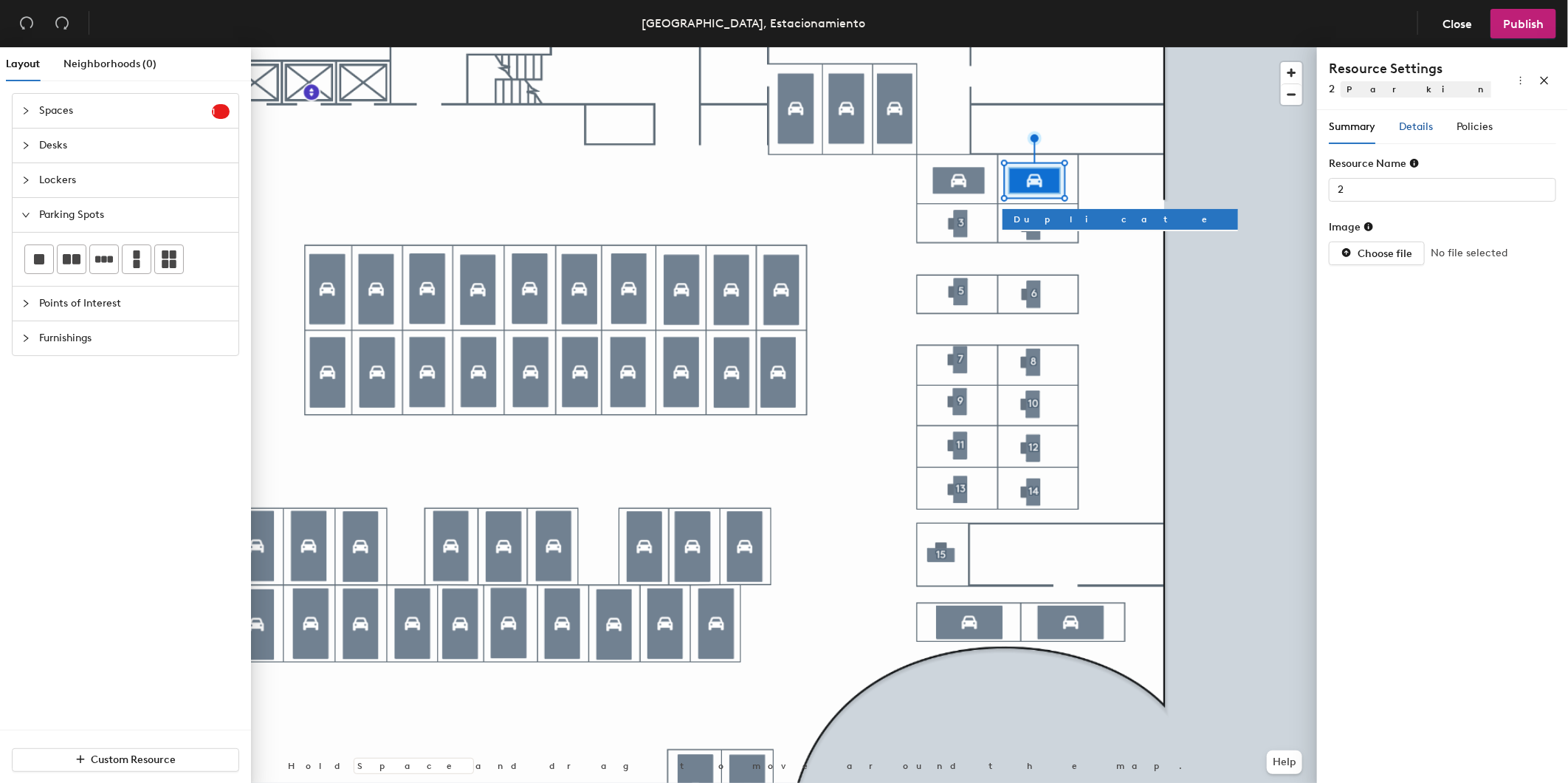
click at [1412, 123] on span "Details" at bounding box center [1416, 126] width 34 height 12
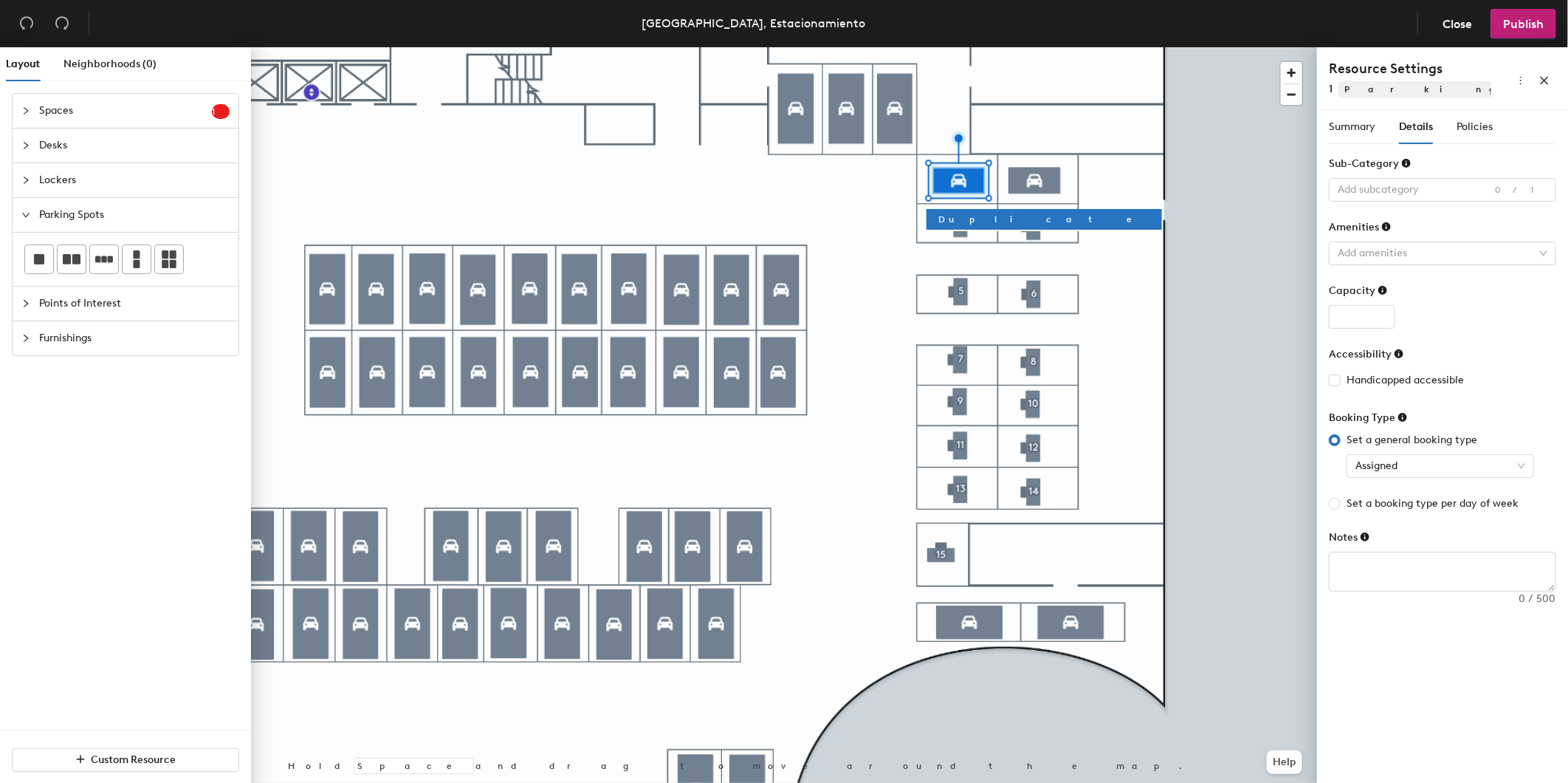
click at [1416, 122] on span "Details" at bounding box center [1416, 126] width 34 height 12
click at [1472, 123] on span "Policies" at bounding box center [1475, 126] width 36 height 12
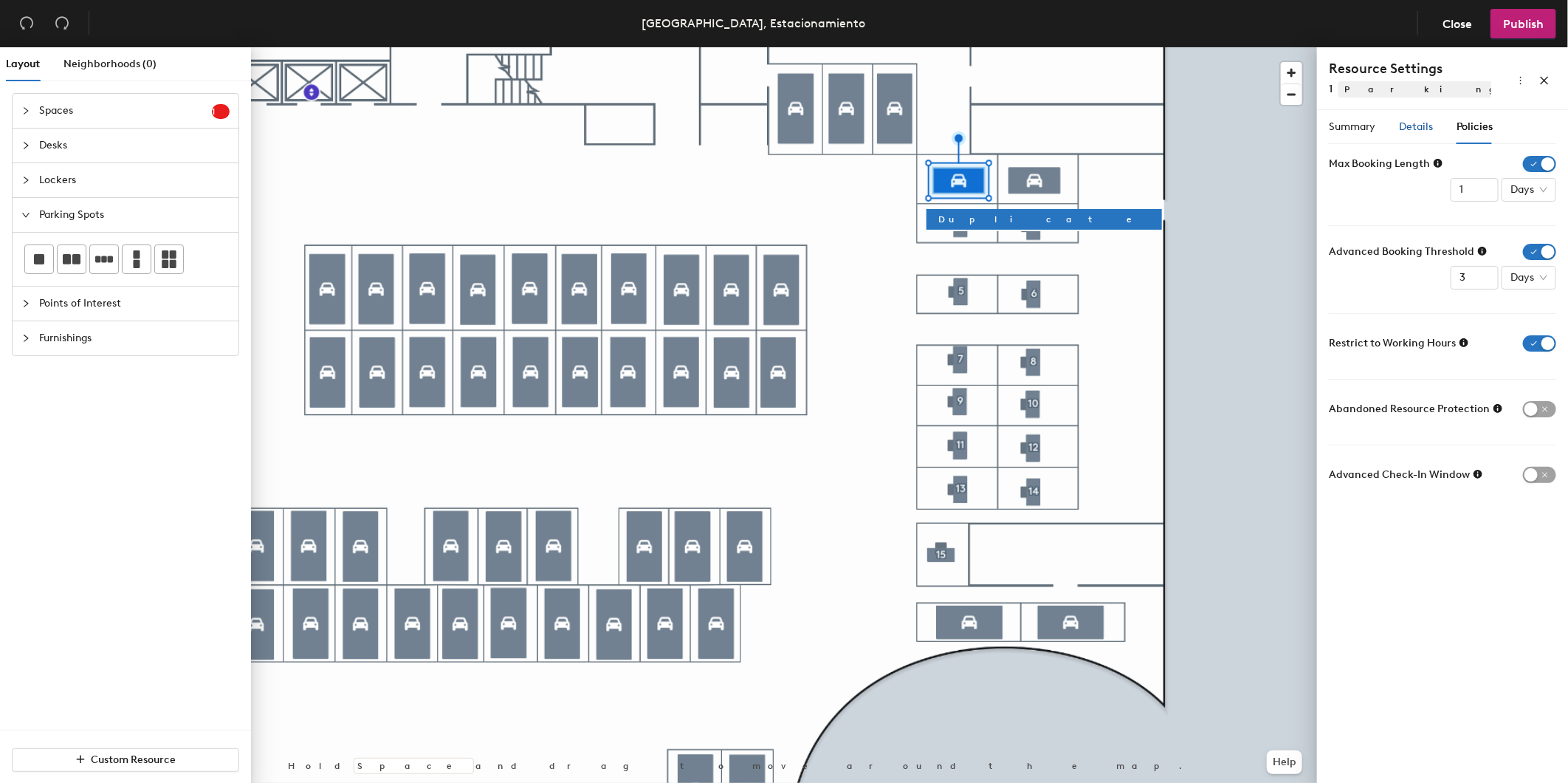
click at [1420, 124] on span "Details" at bounding box center [1416, 126] width 34 height 12
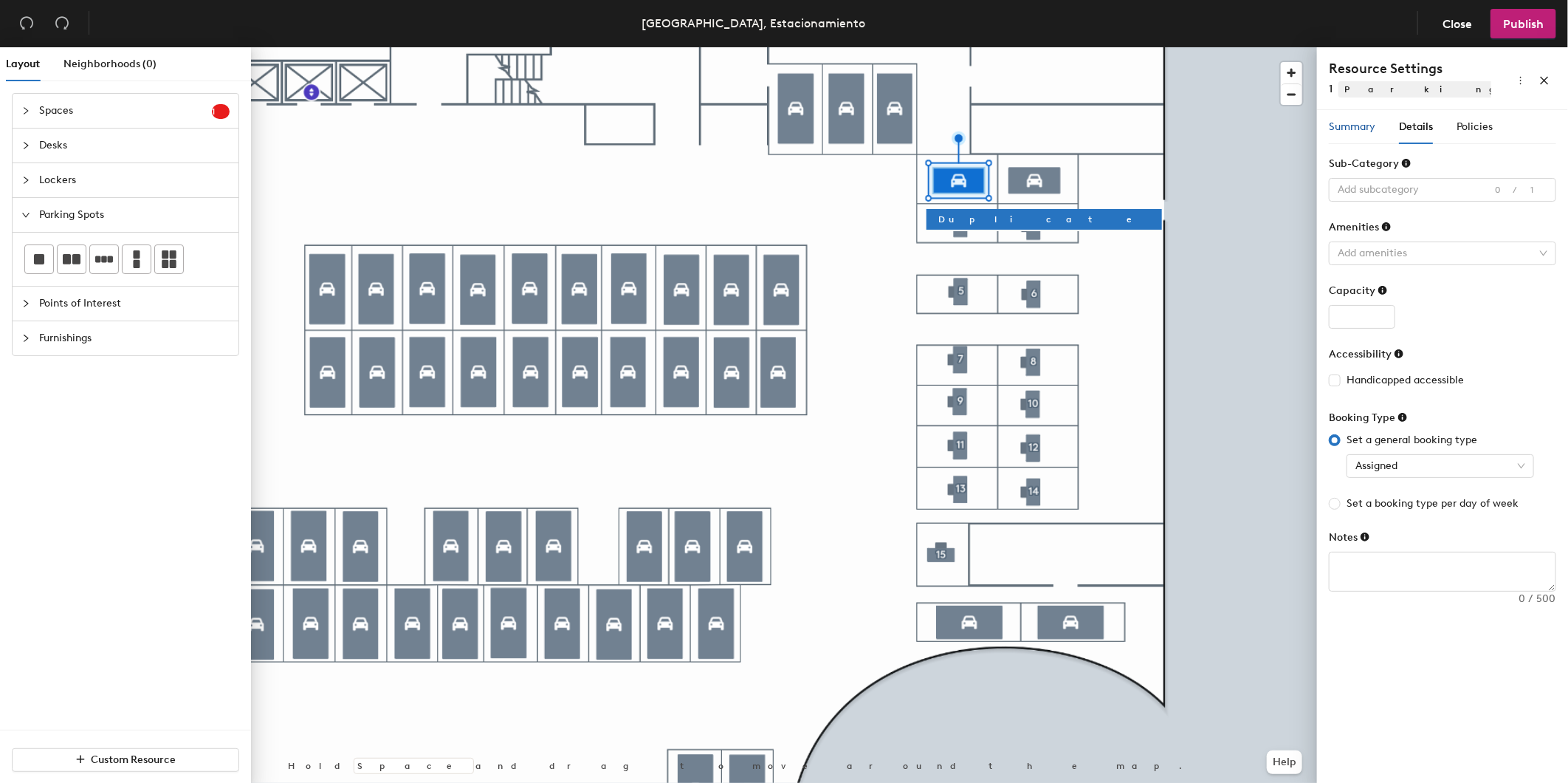
click at [1367, 130] on span "Summary" at bounding box center [1352, 126] width 46 height 12
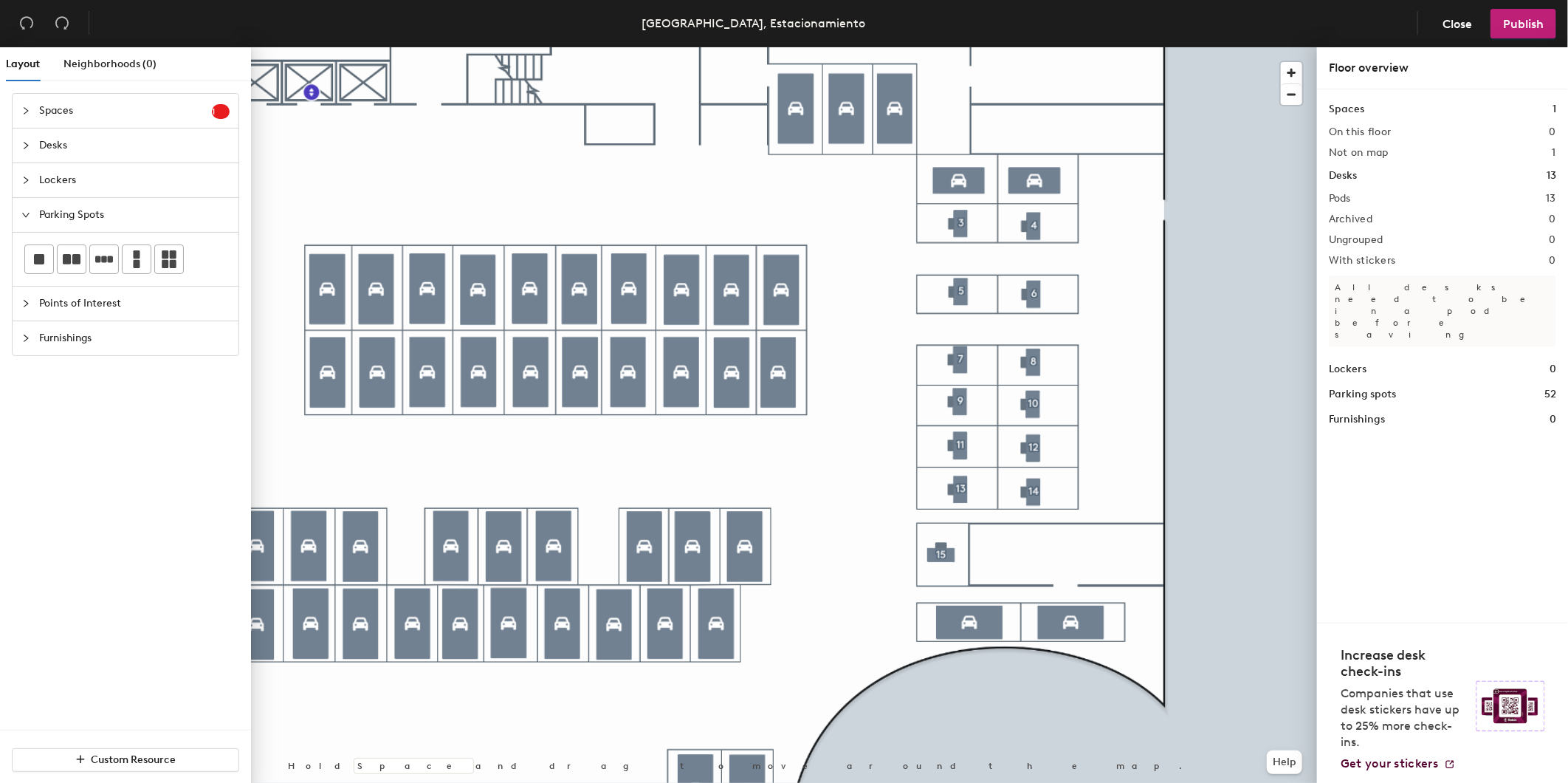
click at [960, 47] on div at bounding box center [784, 47] width 1066 height 0
click at [1027, 47] on div at bounding box center [784, 47] width 1066 height 0
click at [1032, 47] on div at bounding box center [784, 47] width 1066 height 0
click at [1033, 47] on div at bounding box center [784, 47] width 1066 height 0
click at [1038, 47] on div at bounding box center [784, 47] width 1066 height 0
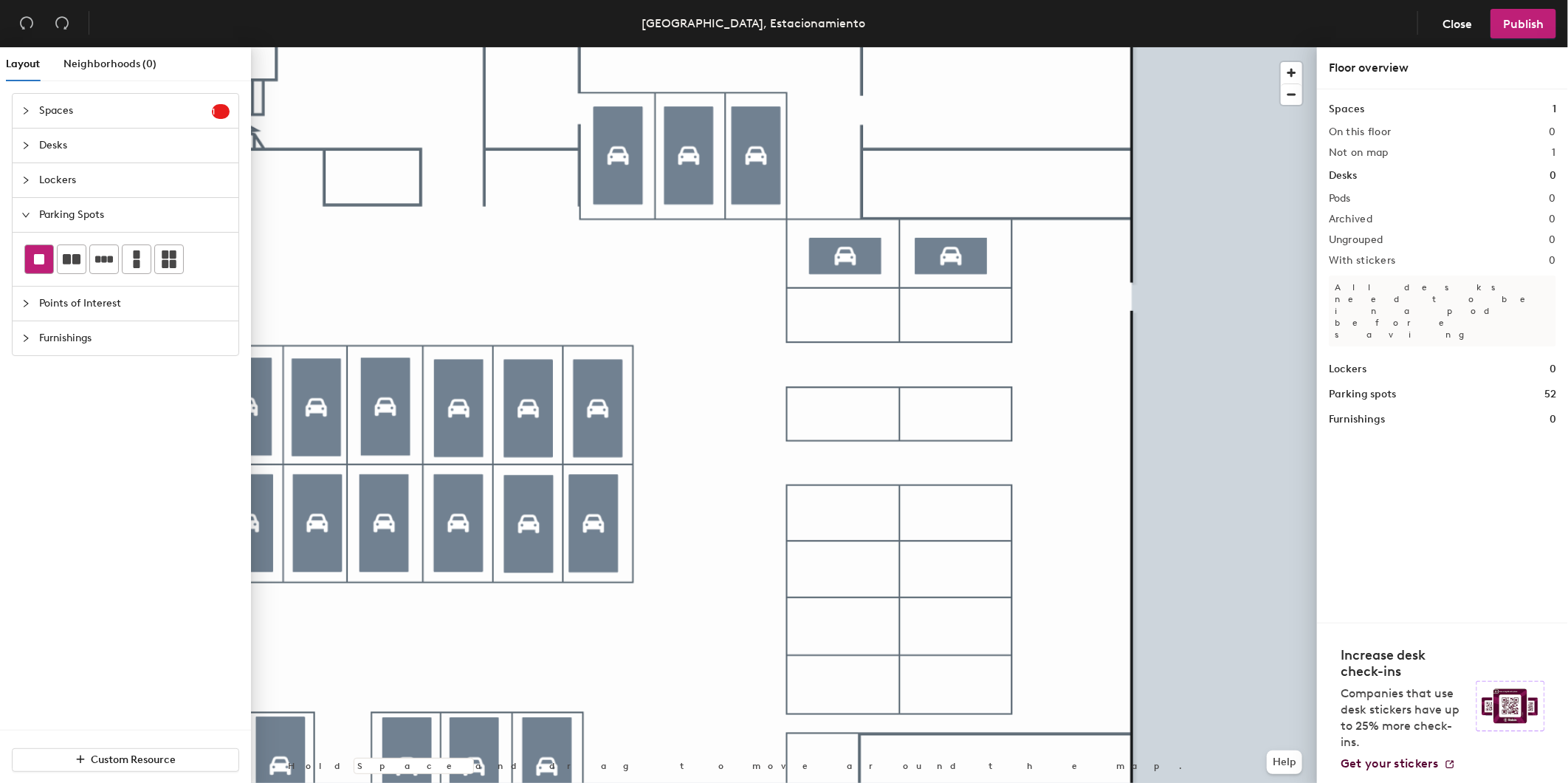
click at [32, 263] on div at bounding box center [39, 259] width 28 height 28
click at [835, 47] on div at bounding box center [784, 47] width 1066 height 0
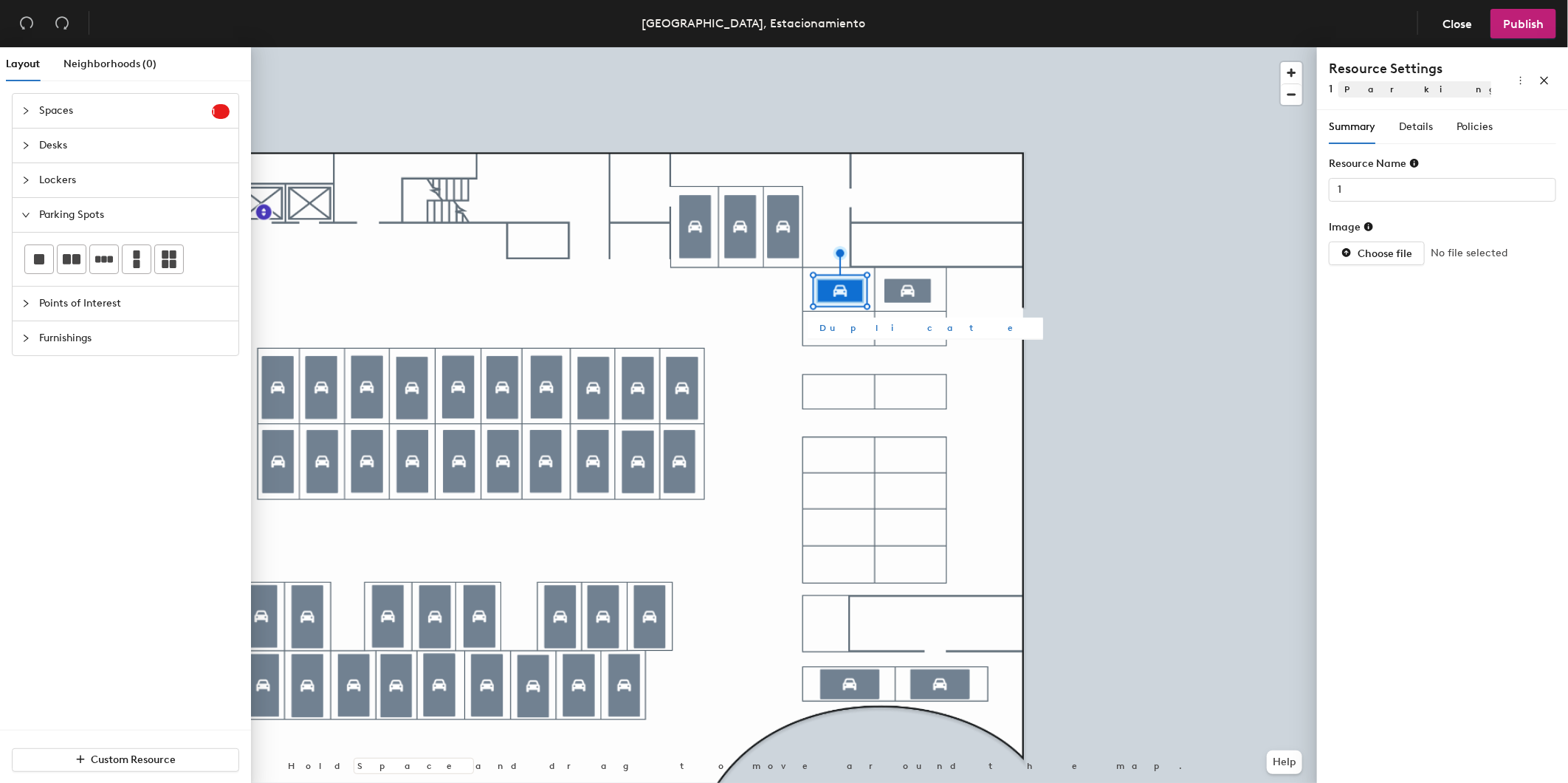
click at [833, 331] on span "Duplicate" at bounding box center [925, 328] width 212 height 13
click at [771, 388] on span "Duplicate" at bounding box center [870, 382] width 212 height 13
click at [729, 440] on span "Duplicate" at bounding box center [816, 437] width 212 height 13
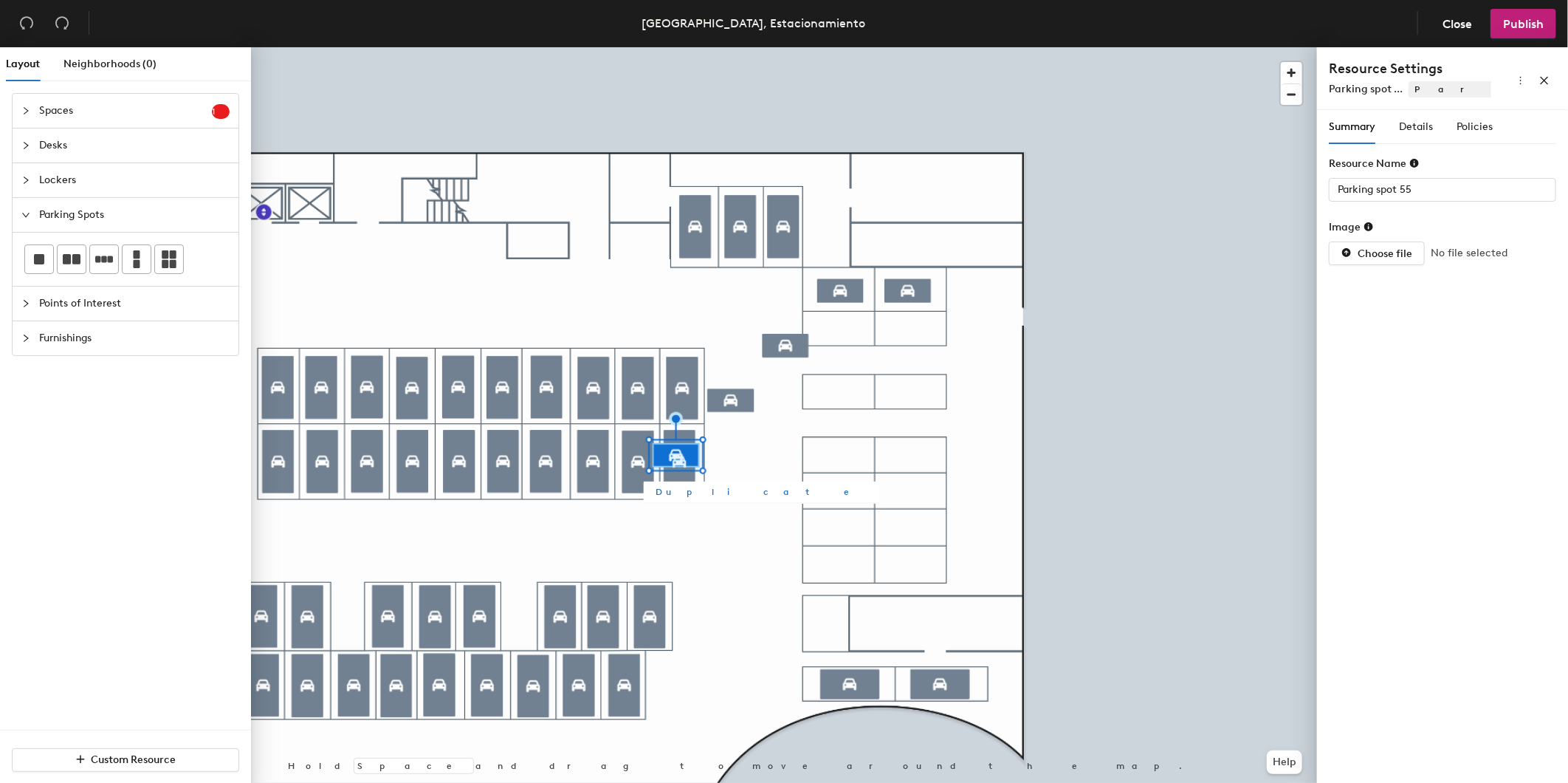
click at [689, 492] on span "Duplicate" at bounding box center [761, 492] width 212 height 13
click at [626, 552] on span "Duplicate" at bounding box center [707, 547] width 212 height 13
click at [569, 606] on span "Duplicate" at bounding box center [652, 602] width 212 height 13
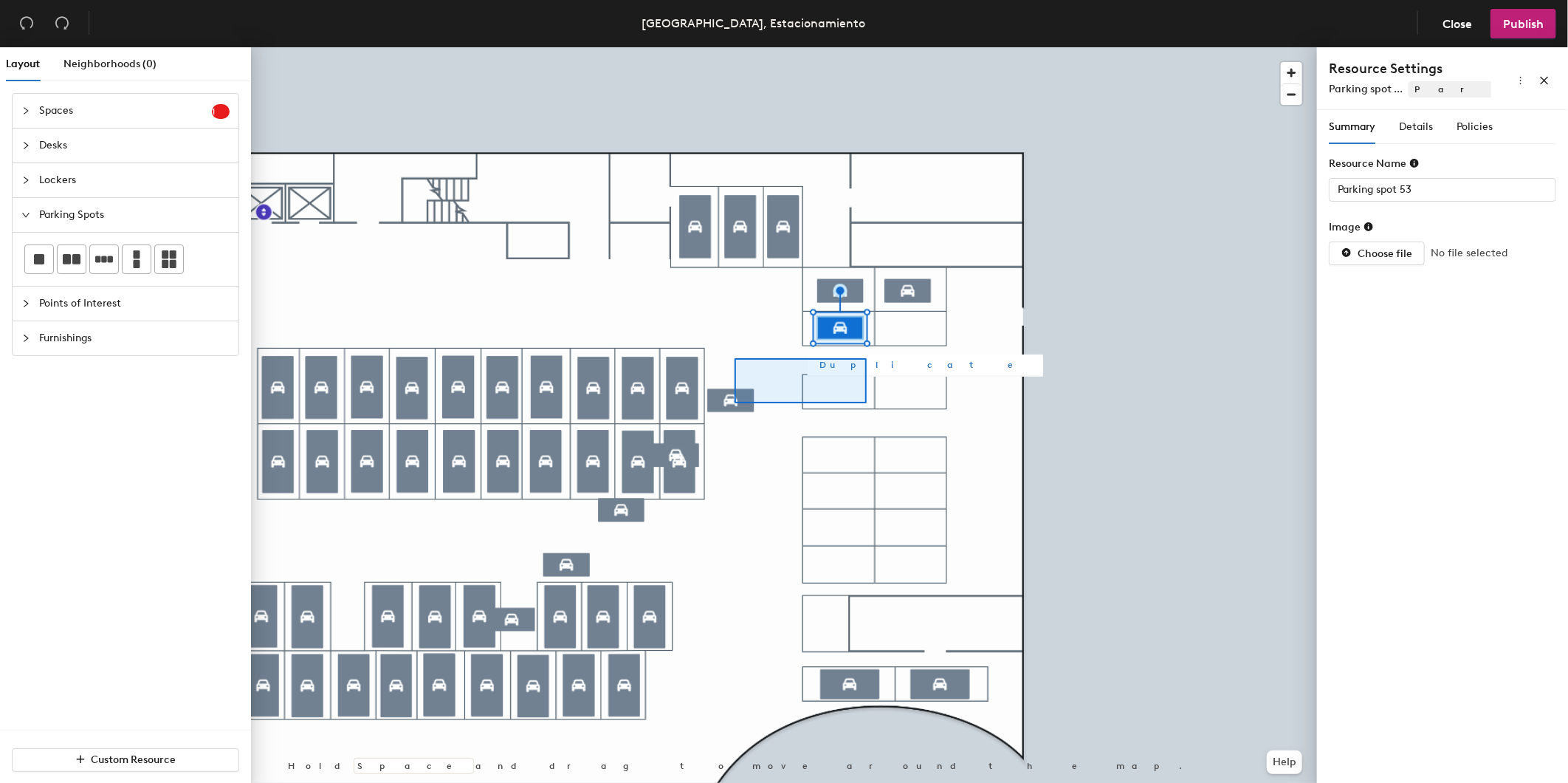
click at [867, 358] on div "Duplicate Hold Space and drag to move around the map. Help" at bounding box center [784, 418] width 1066 height 742
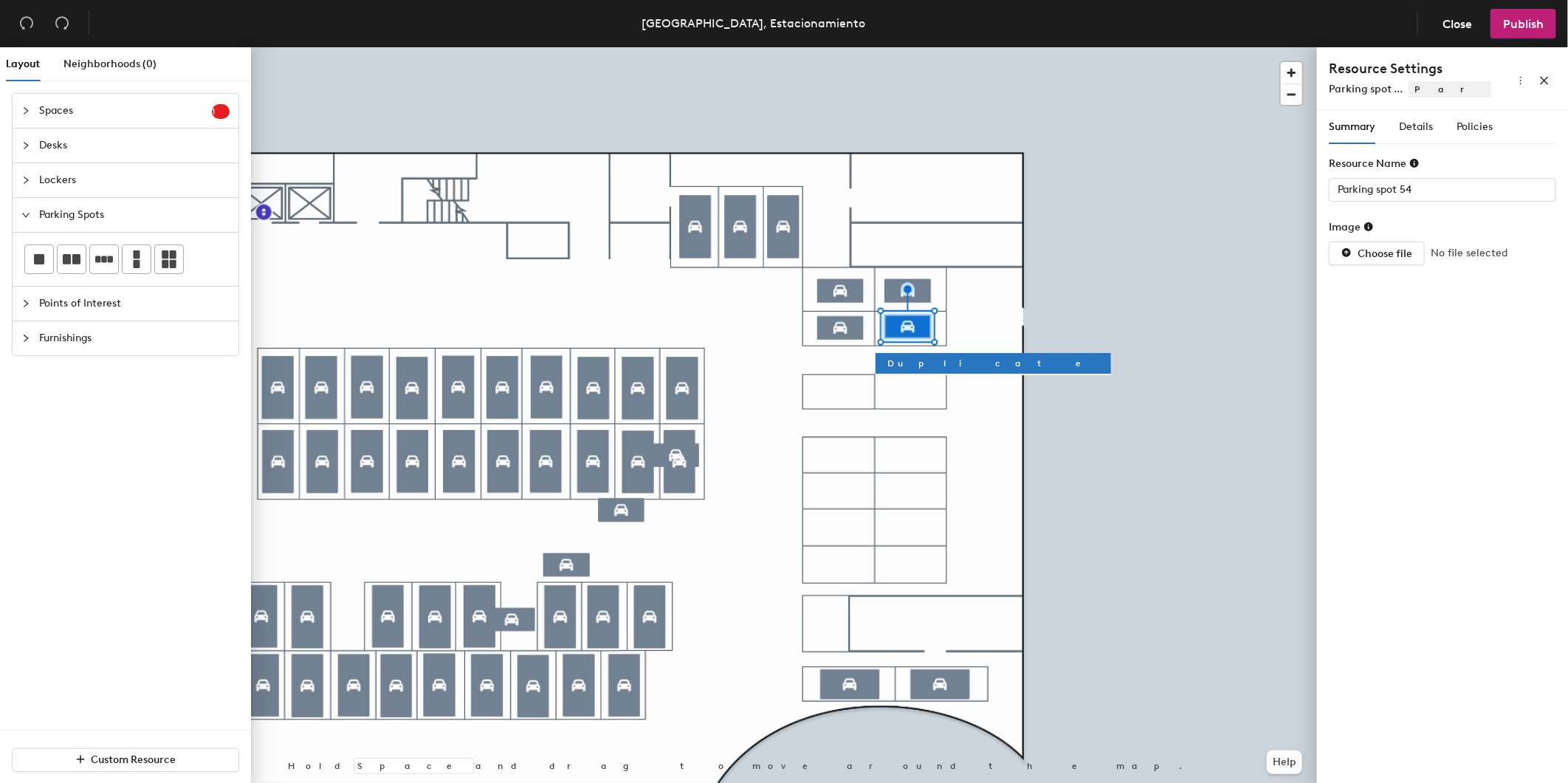
click at [666, 47] on div at bounding box center [784, 47] width 1066 height 0
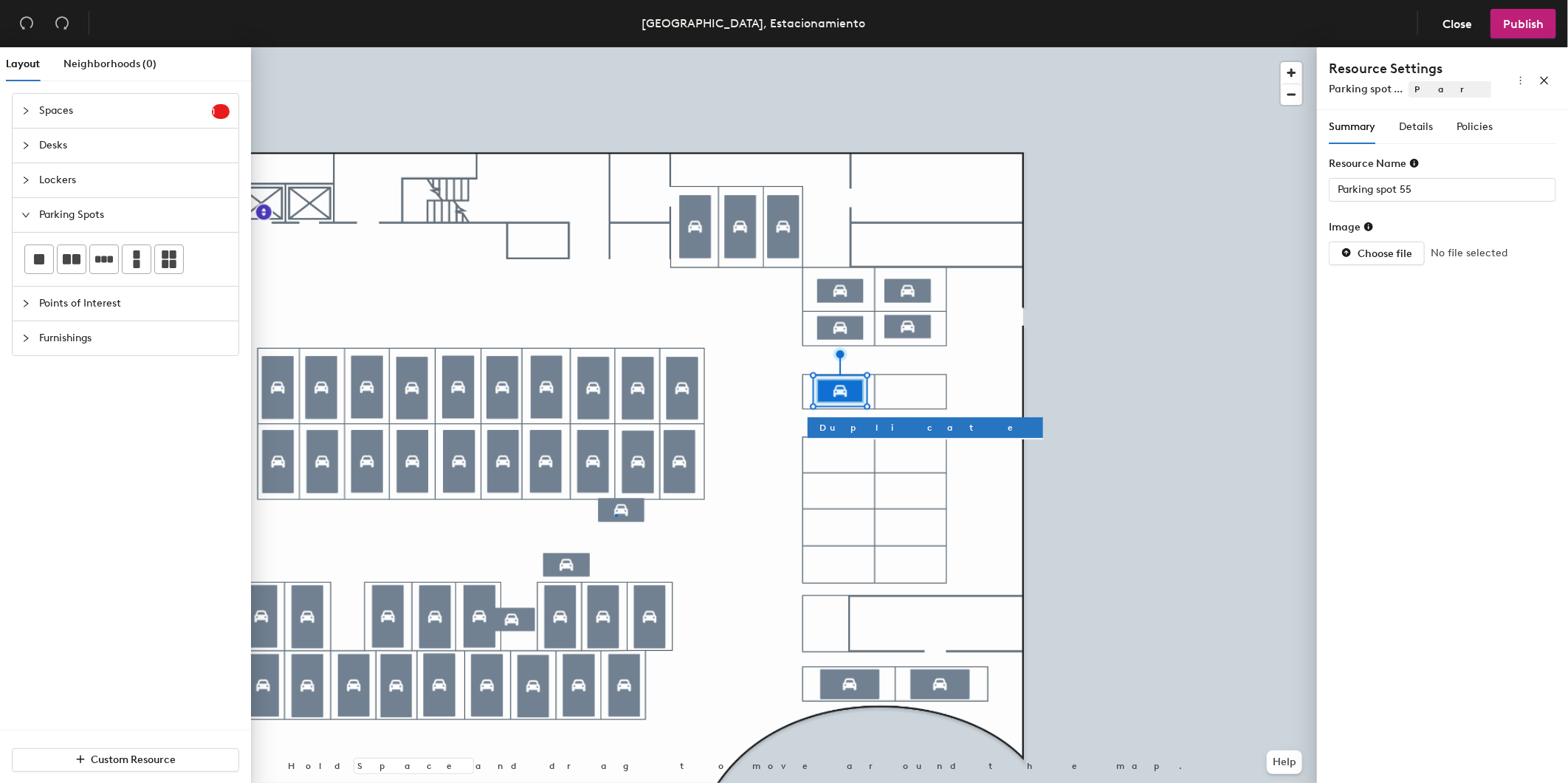
click at [616, 47] on div at bounding box center [784, 47] width 1066 height 0
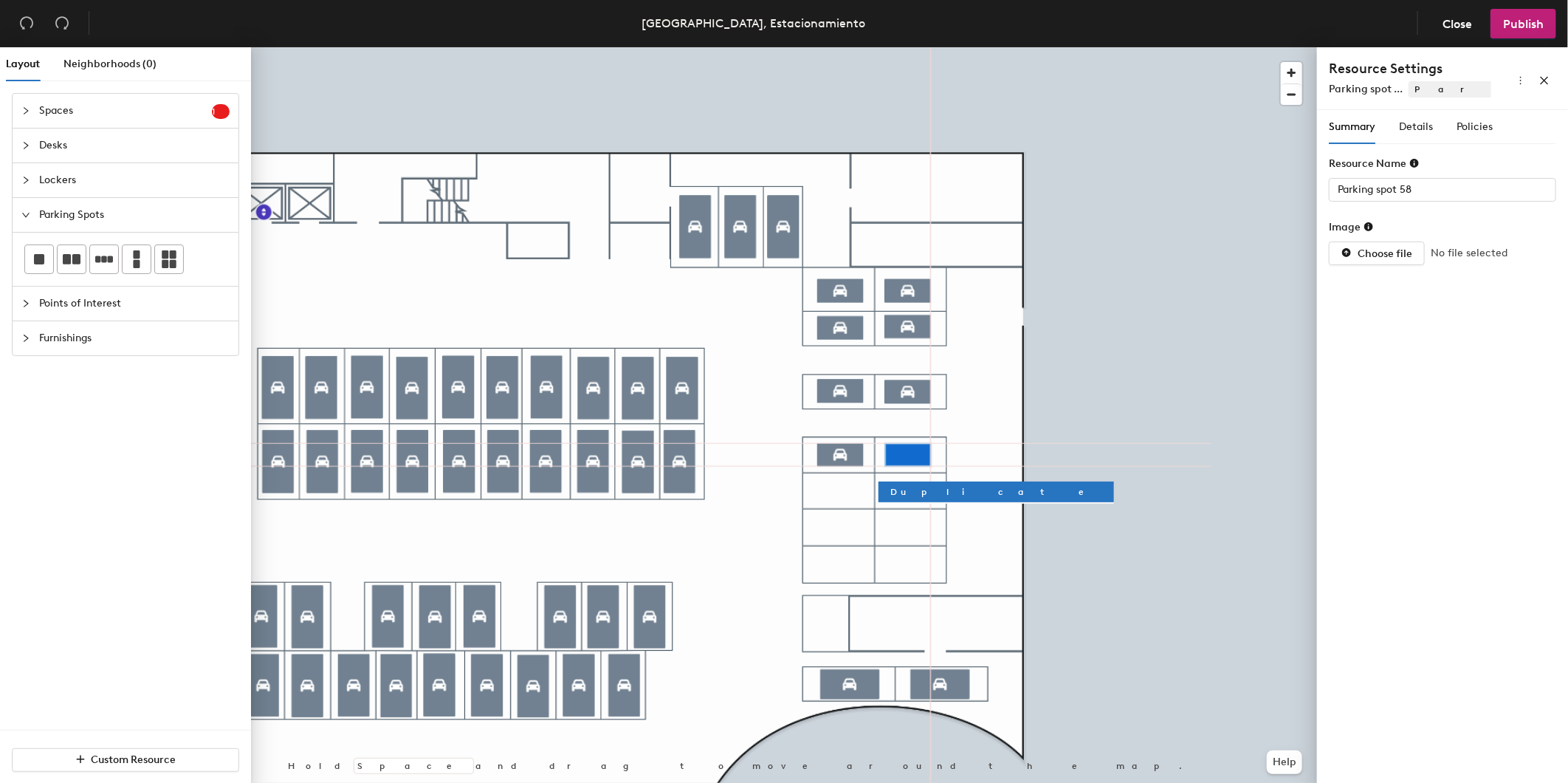
type input "Parking spot 56"
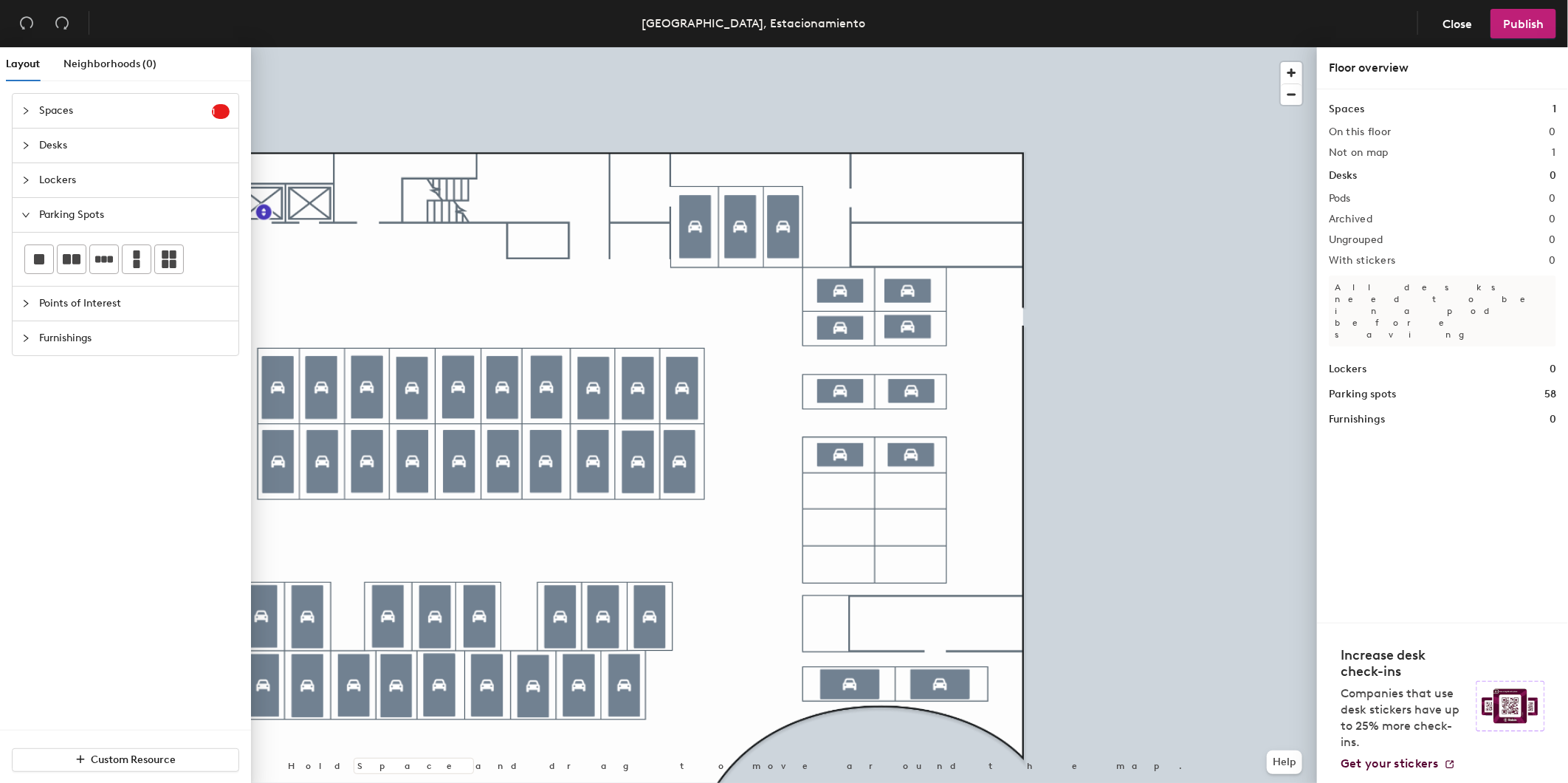
click at [914, 47] on div at bounding box center [784, 47] width 1066 height 0
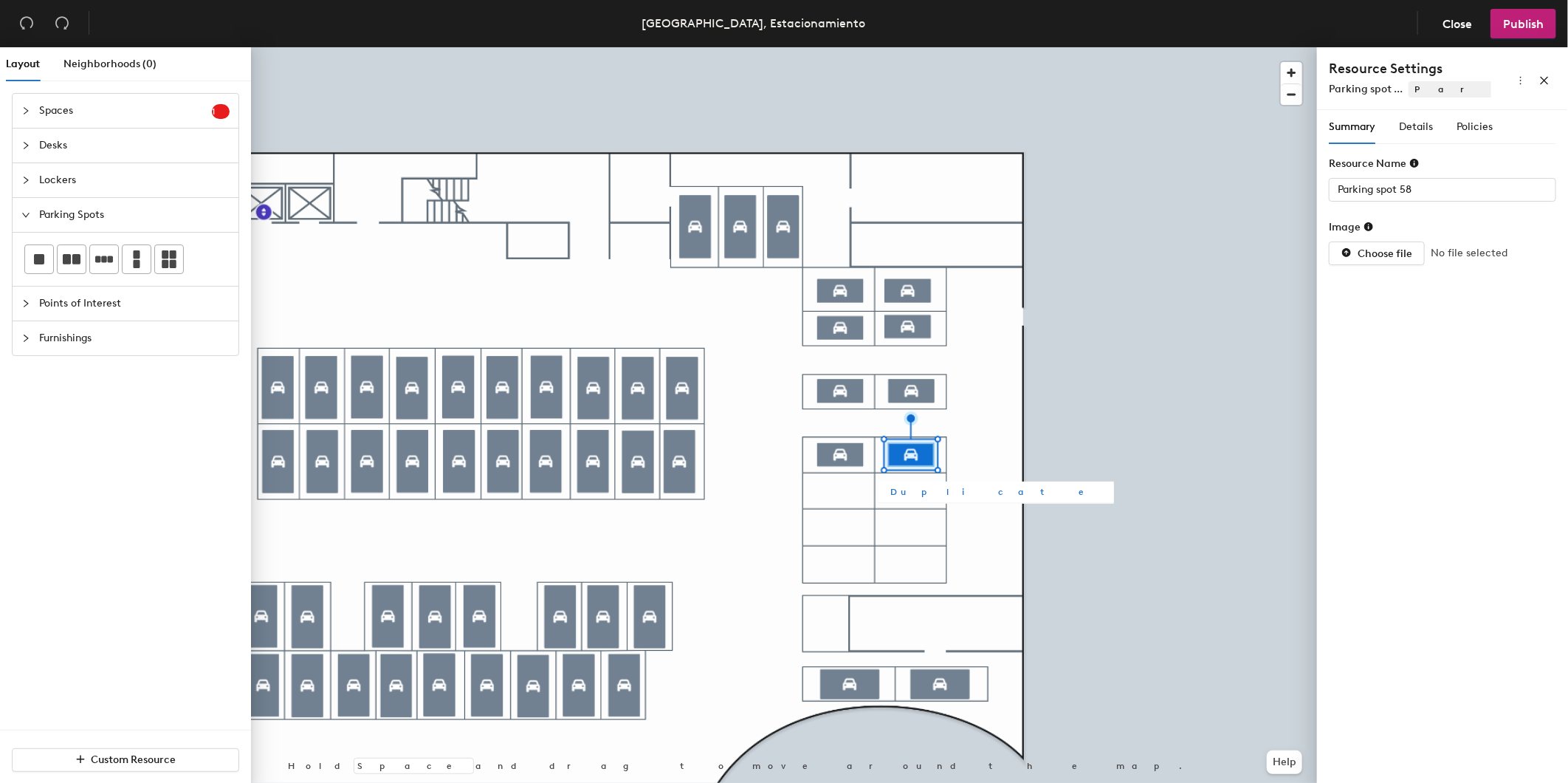
click at [898, 490] on span "Duplicate" at bounding box center [996, 492] width 212 height 13
click at [860, 545] on span "Duplicate" at bounding box center [942, 546] width 212 height 13
click at [803, 608] on button "Duplicate" at bounding box center [887, 601] width 236 height 21
click at [742, 658] on span "Duplicate" at bounding box center [832, 656] width 212 height 13
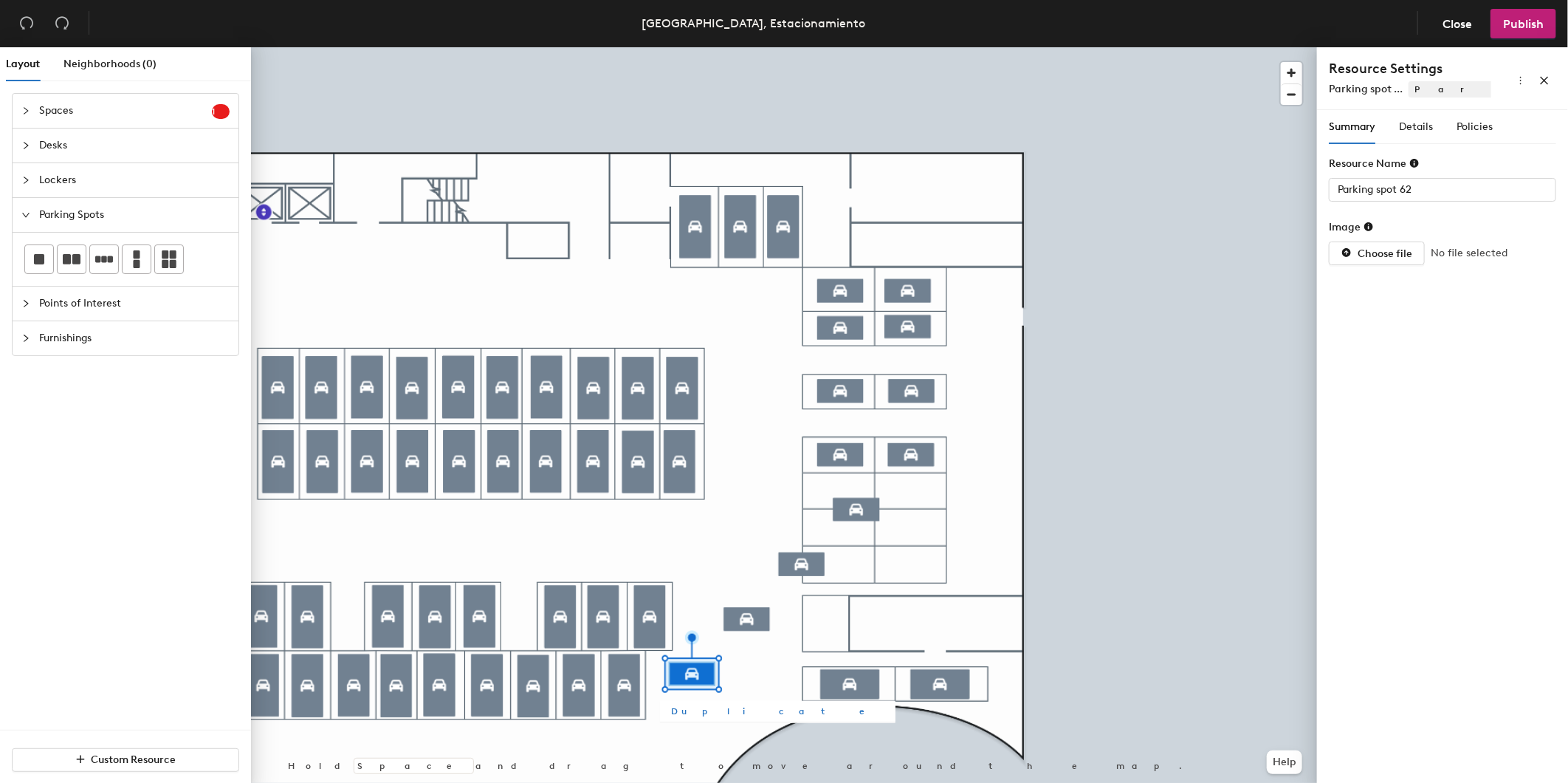
click at [690, 707] on span "Duplicate" at bounding box center [778, 711] width 212 height 13
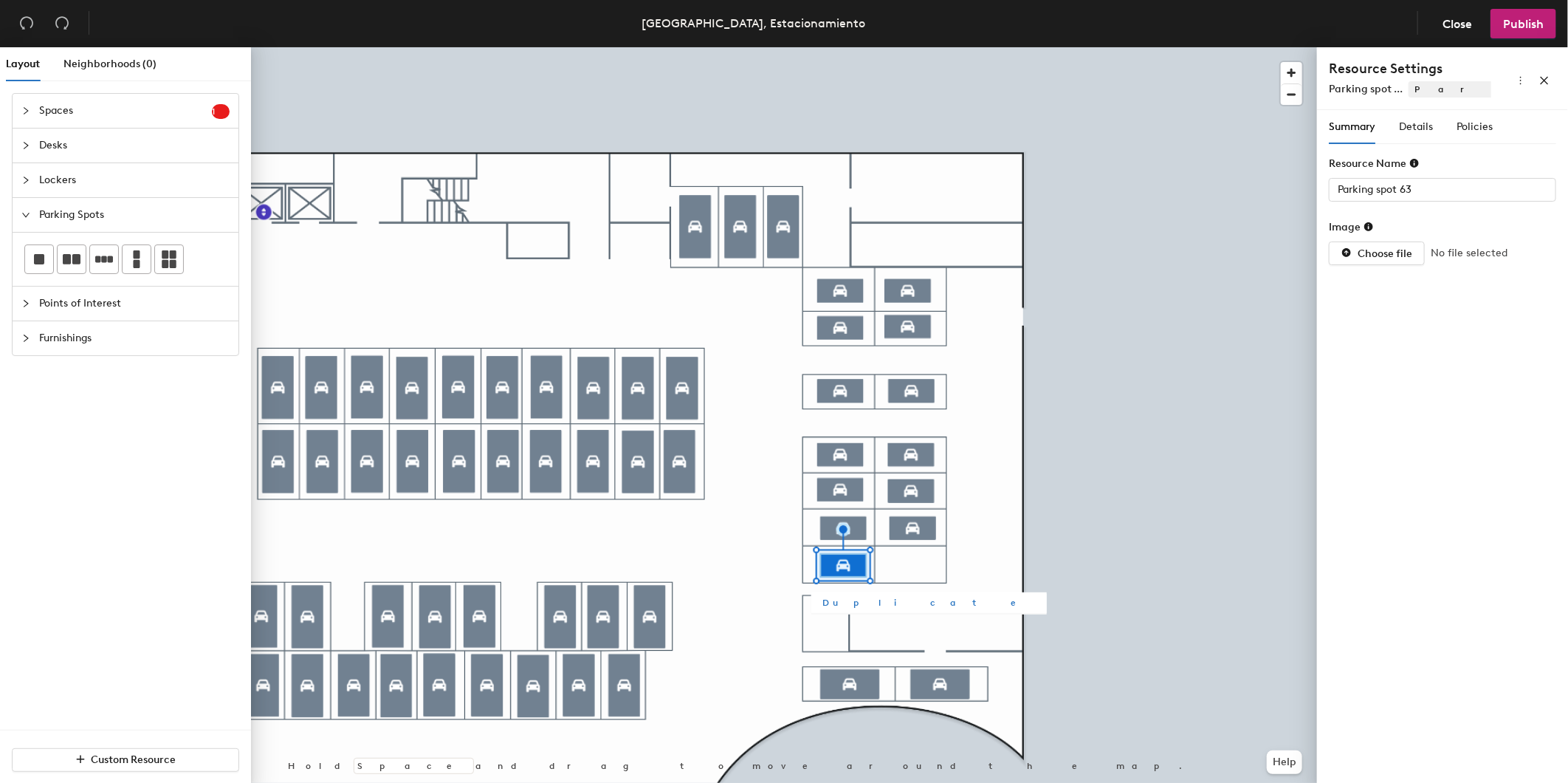
click at [845, 603] on span "Duplicate" at bounding box center [929, 603] width 212 height 13
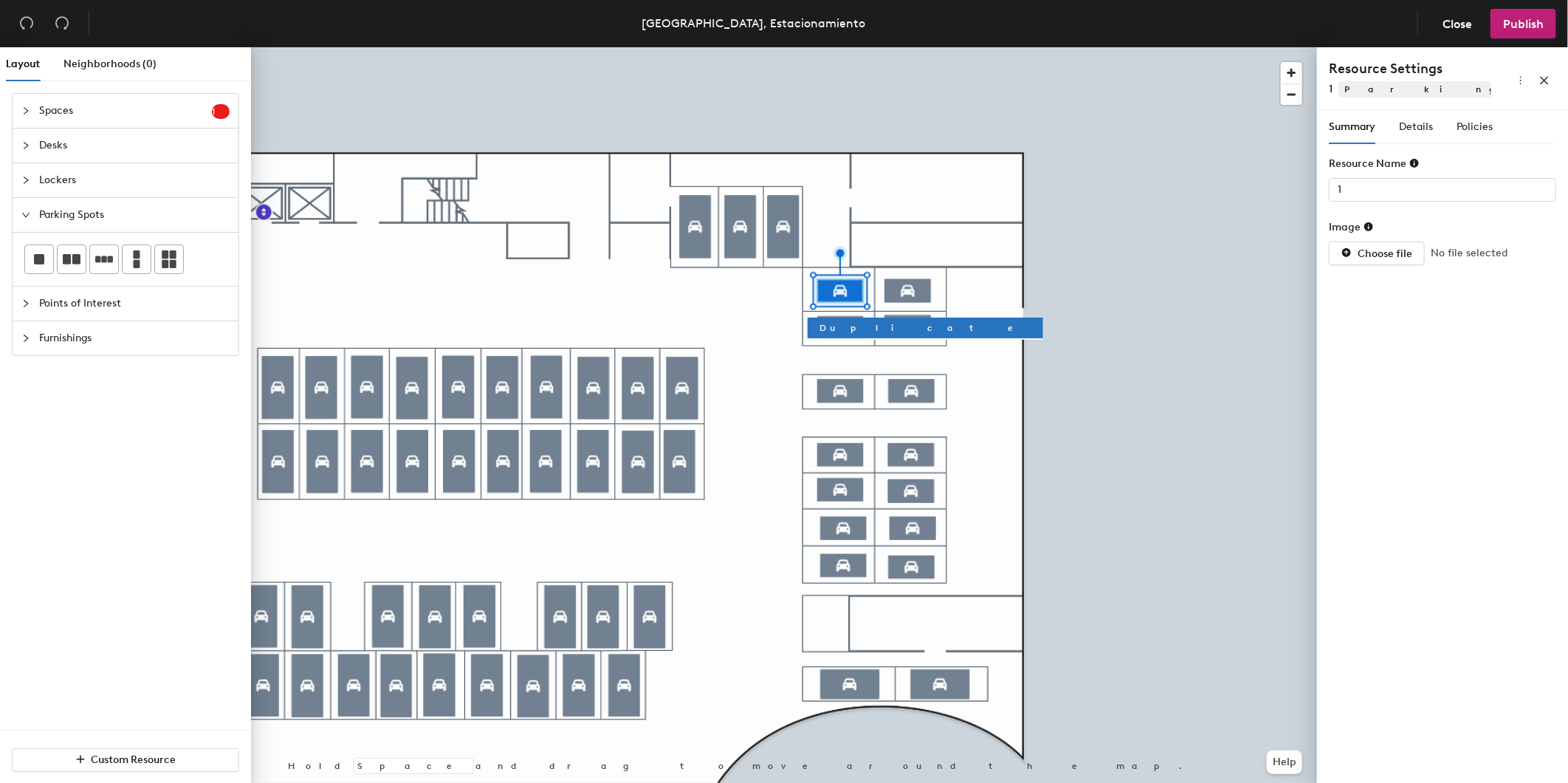
type input "2"
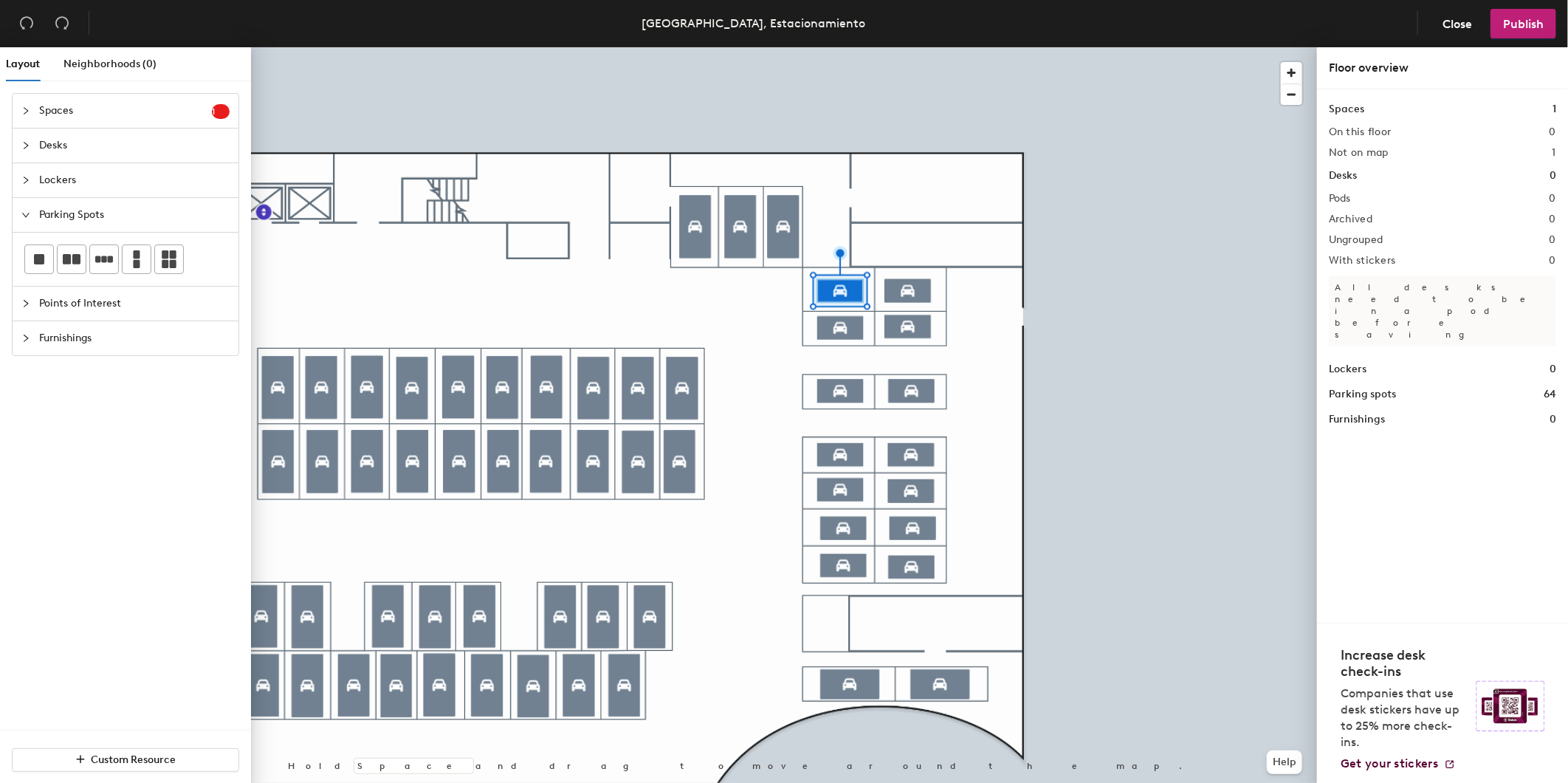
click at [817, 47] on div at bounding box center [784, 47] width 1066 height 0
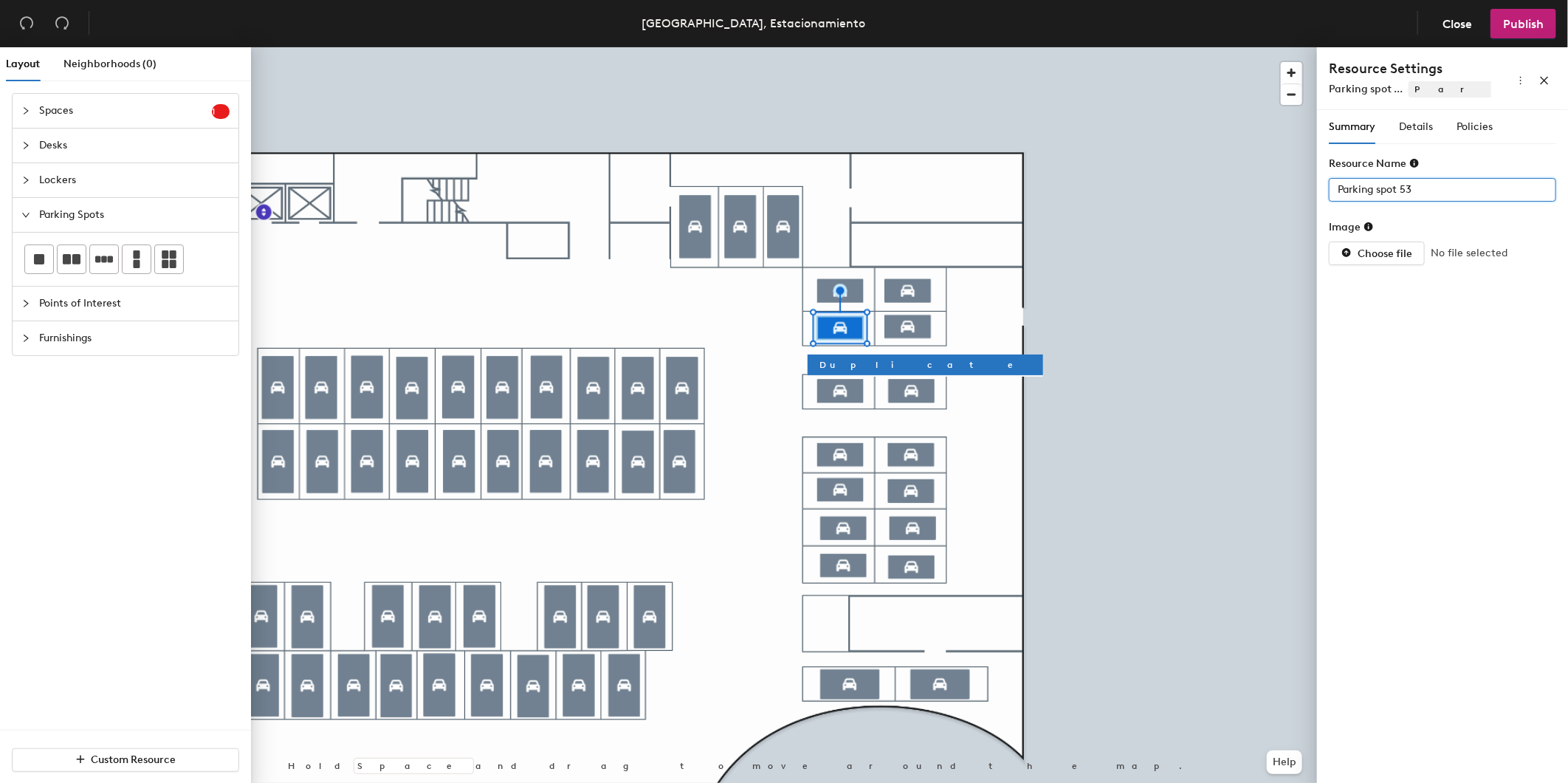
click at [1301, 190] on div "Layout Neighborhoods (0) Spaces 1 Add existing spaces to the map Space Desks Lo…" at bounding box center [784, 418] width 1568 height 742
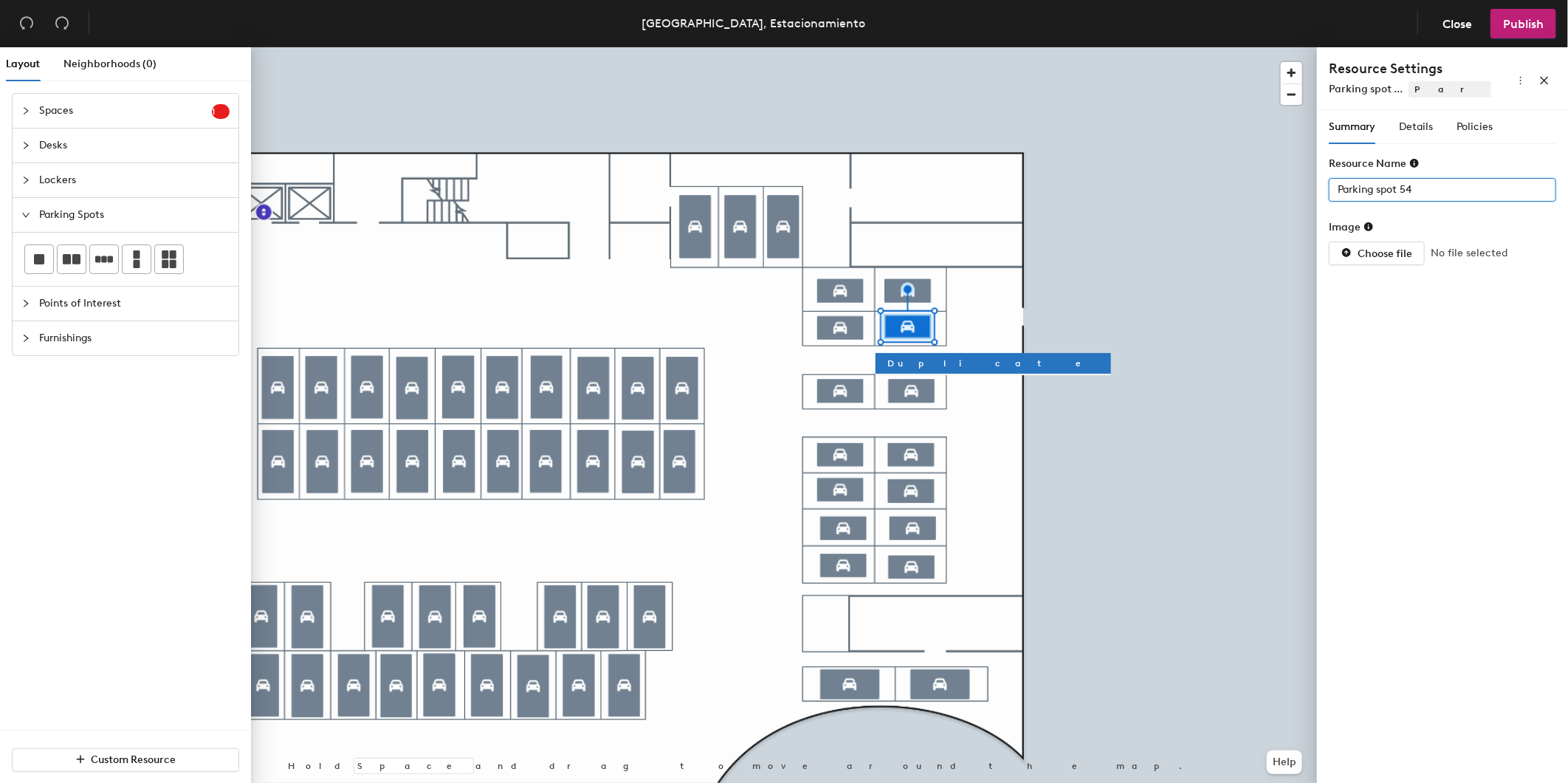
click at [1260, 193] on div "Layout Neighborhoods (0) Spaces 1 Add existing spaces to the map Space Desks Lo…" at bounding box center [784, 418] width 1568 height 742
type input "4"
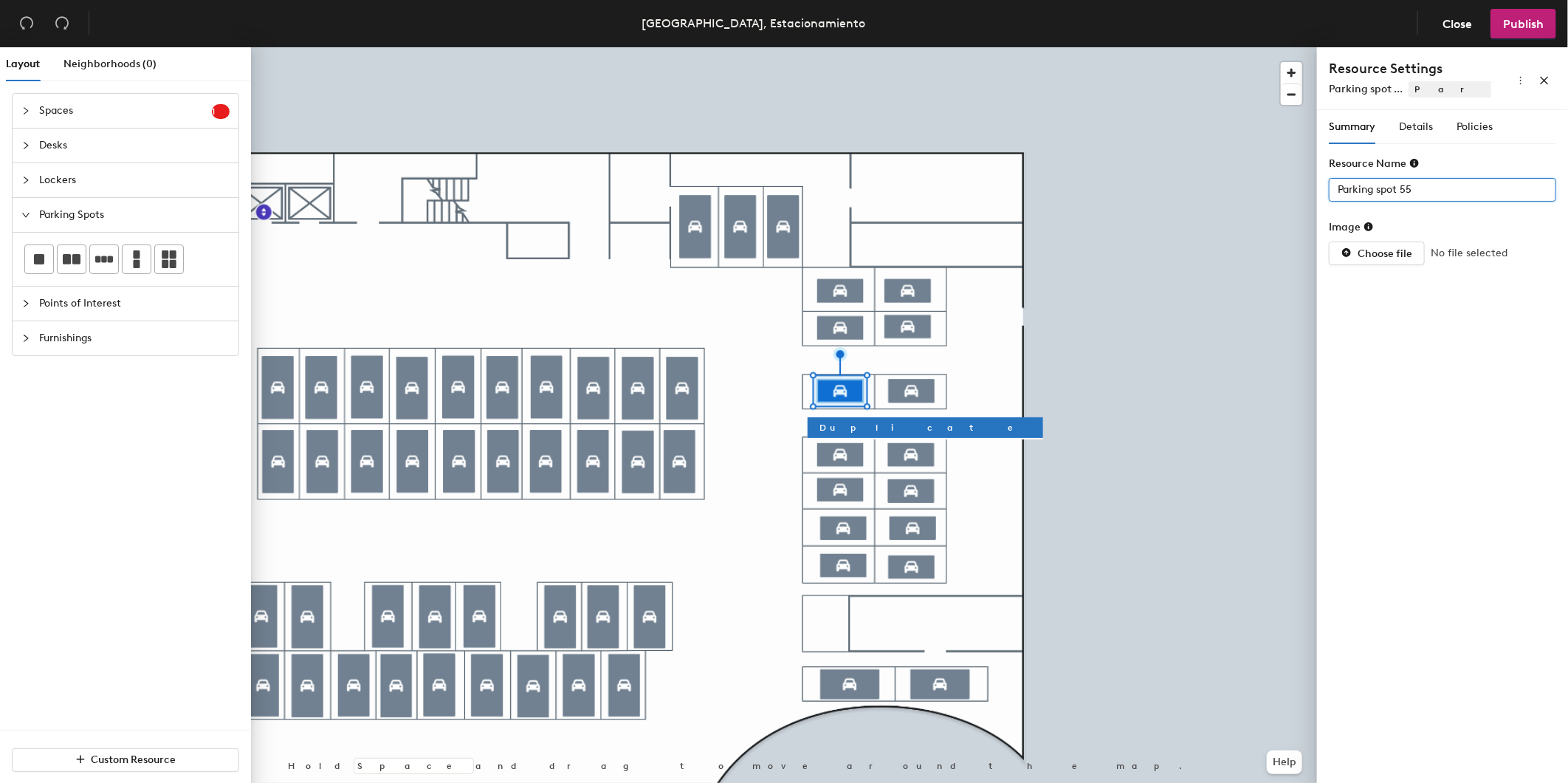
click at [1101, 166] on div "Layout Neighborhoods (0) Spaces 1 Add existing spaces to the map Space Desks Lo…" at bounding box center [784, 418] width 1568 height 742
click at [966, 135] on div "Layout Neighborhoods (0) Spaces 1 Add existing spaces to the map Space Desks Lo…" at bounding box center [784, 418] width 1568 height 742
click at [842, 47] on div at bounding box center [784, 47] width 1066 height 0
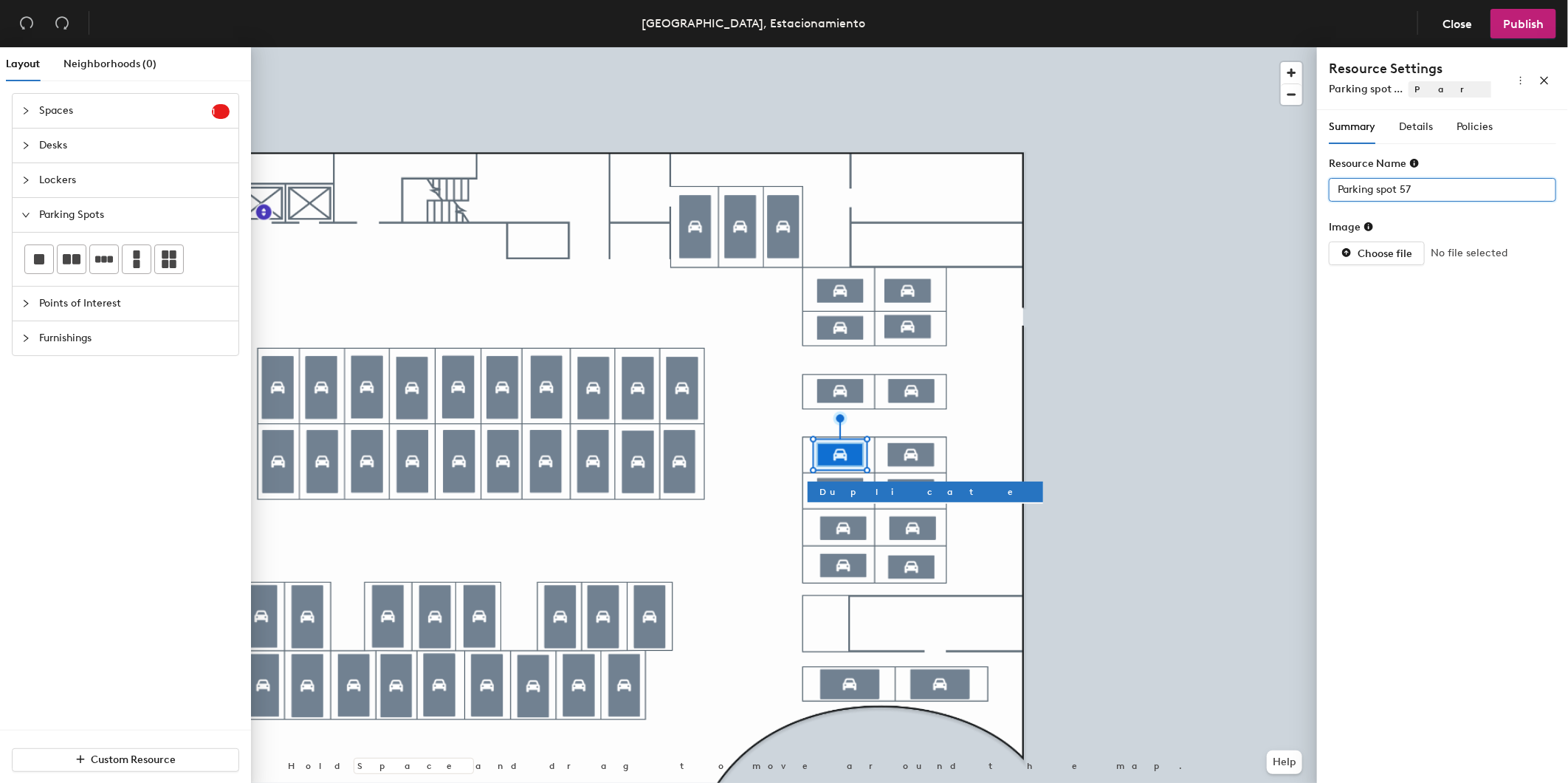
click at [880, 127] on div "Layout Neighborhoods (0) Spaces 1 Add existing spaces to the map Space Desks Lo…" at bounding box center [784, 418] width 1568 height 742
click at [1061, 185] on div "Layout Neighborhoods (0) Spaces 1 Add existing spaces to the map Space Desks Lo…" at bounding box center [784, 418] width 1568 height 742
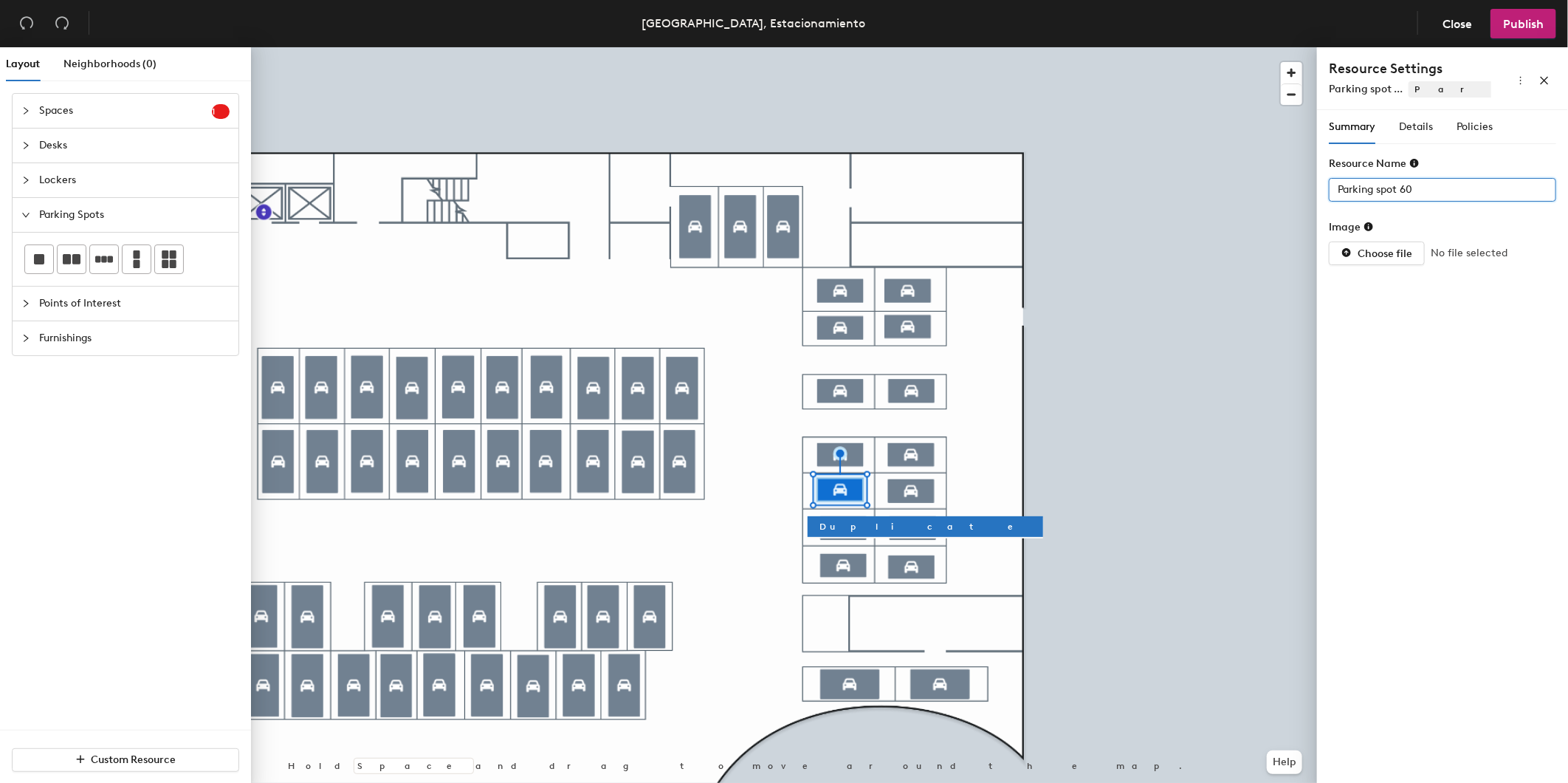
click at [1290, 195] on div "Layout Neighborhoods (0) Spaces 1 Add existing spaces to the map Space Desks Lo…" at bounding box center [784, 418] width 1568 height 742
drag, startPoint x: 1412, startPoint y: 195, endPoint x: 1331, endPoint y: 196, distance: 81.0
click at [902, 47] on div at bounding box center [784, 47] width 1066 height 0
click at [1131, 170] on div "Layout Neighborhoods (0) Spaces 1 Add existing spaces to the map Space Desks Lo…" at bounding box center [784, 418] width 1568 height 742
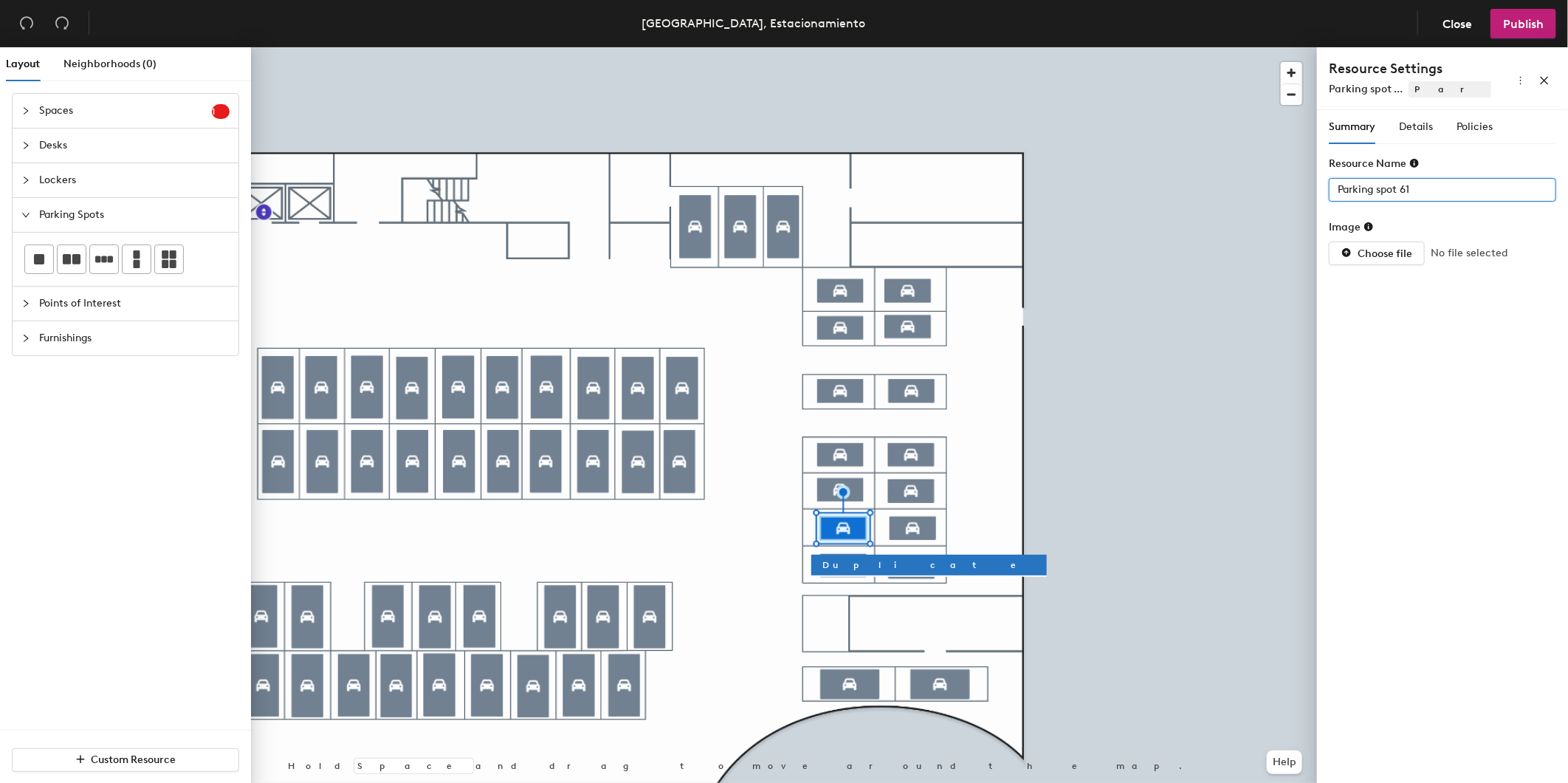
click at [1046, 151] on div "Layout Neighborhoods (0) Spaces 1 Add existing spaces to the map Space Desks Lo…" at bounding box center [784, 418] width 1568 height 742
type input "11"
click at [1239, 137] on div "Layout Neighborhoods (0) Spaces 1 Add existing spaces to the map Space Desks Lo…" at bounding box center [784, 418] width 1568 height 742
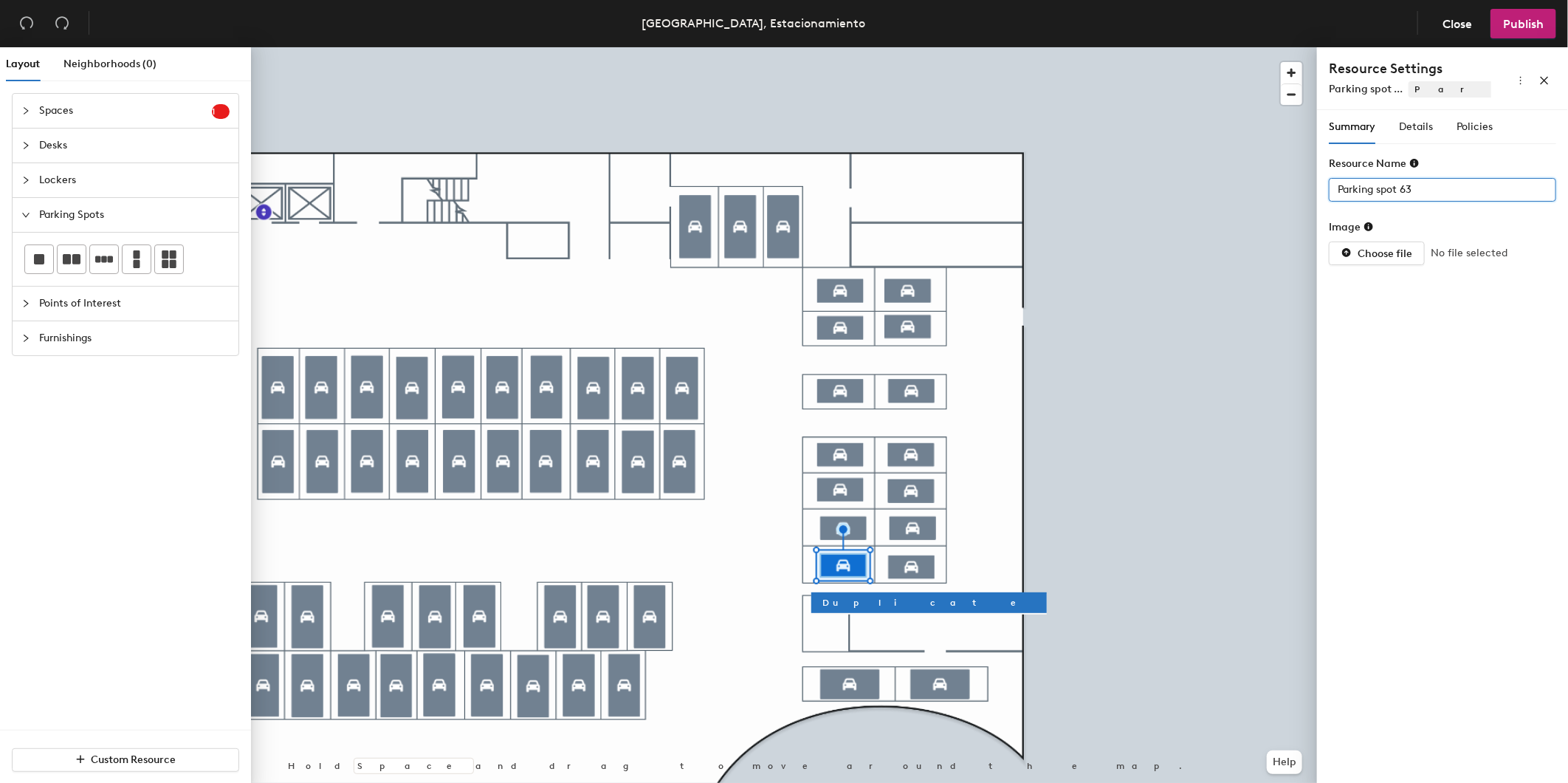
click at [1123, 185] on div "Layout Neighborhoods (0) Spaces 1 Add existing spaces to the map Space Desks Lo…" at bounding box center [784, 418] width 1568 height 742
type input "13"
click at [1208, 180] on div "Layout Neighborhoods (0) Spaces 1 Add existing spaces to the map Space Desks Lo…" at bounding box center [784, 418] width 1568 height 742
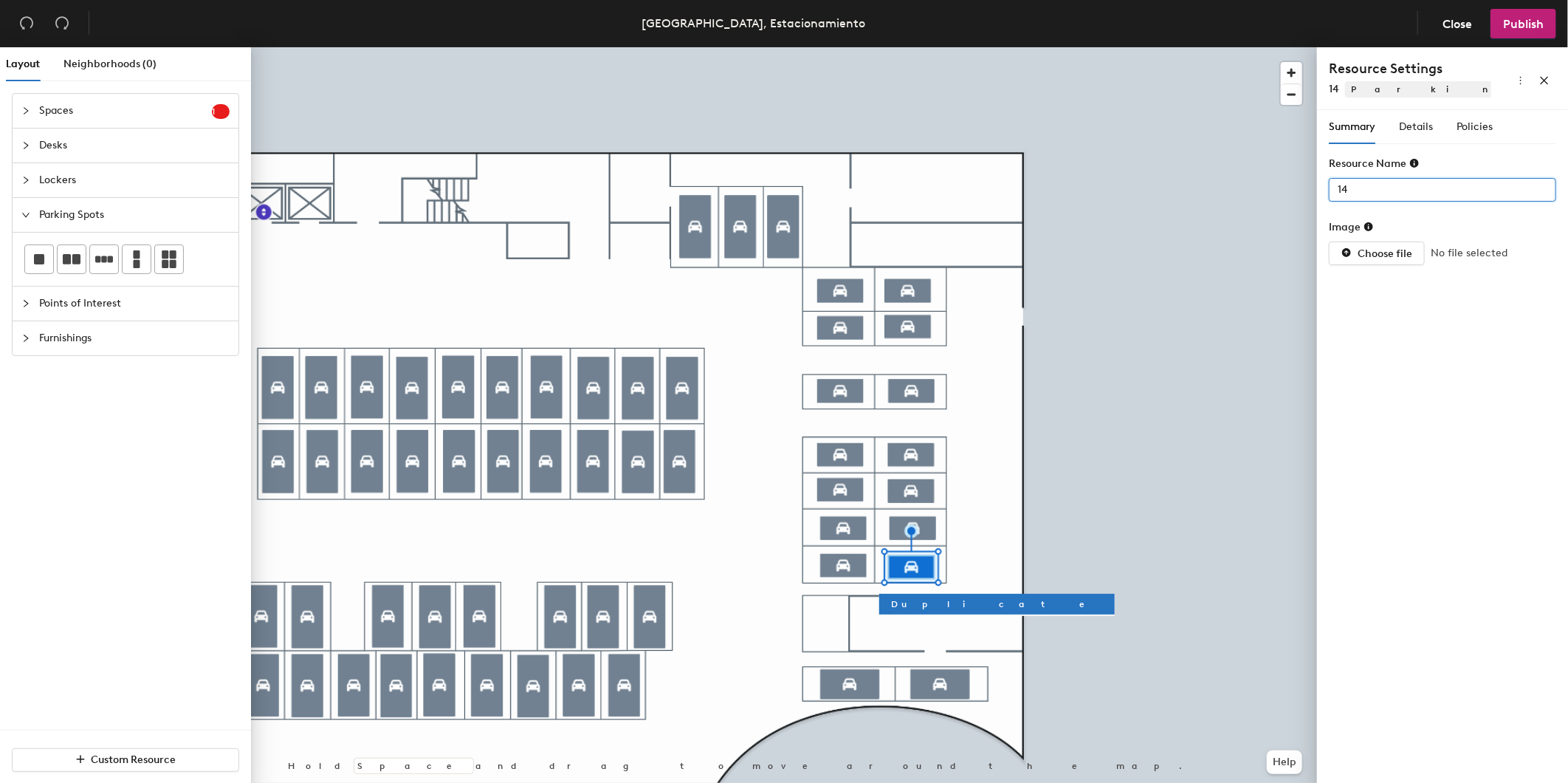
type input "14"
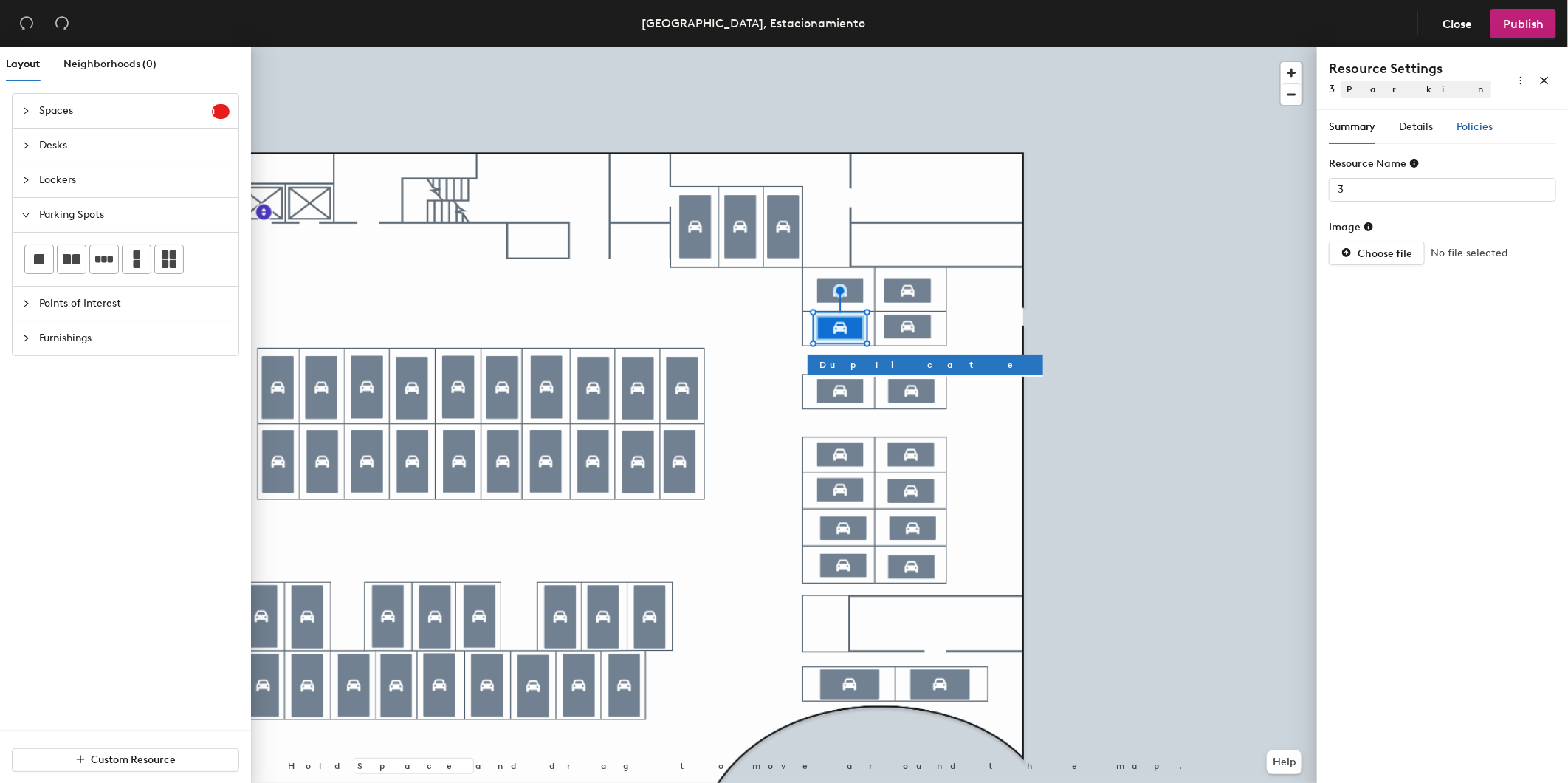
click at [1489, 122] on span "Policies" at bounding box center [1475, 126] width 36 height 12
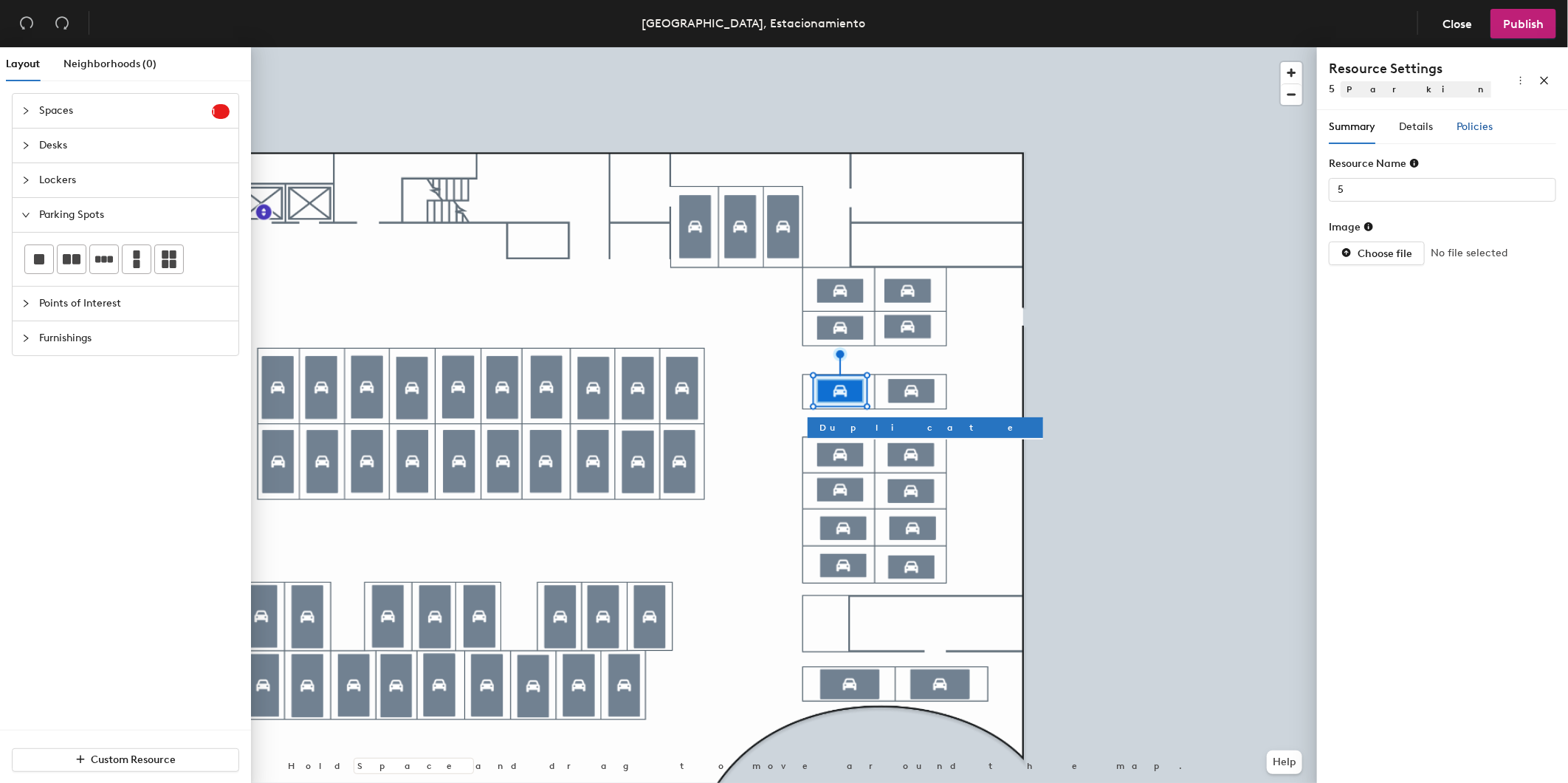
click at [1474, 131] on span "Policies" at bounding box center [1475, 126] width 36 height 12
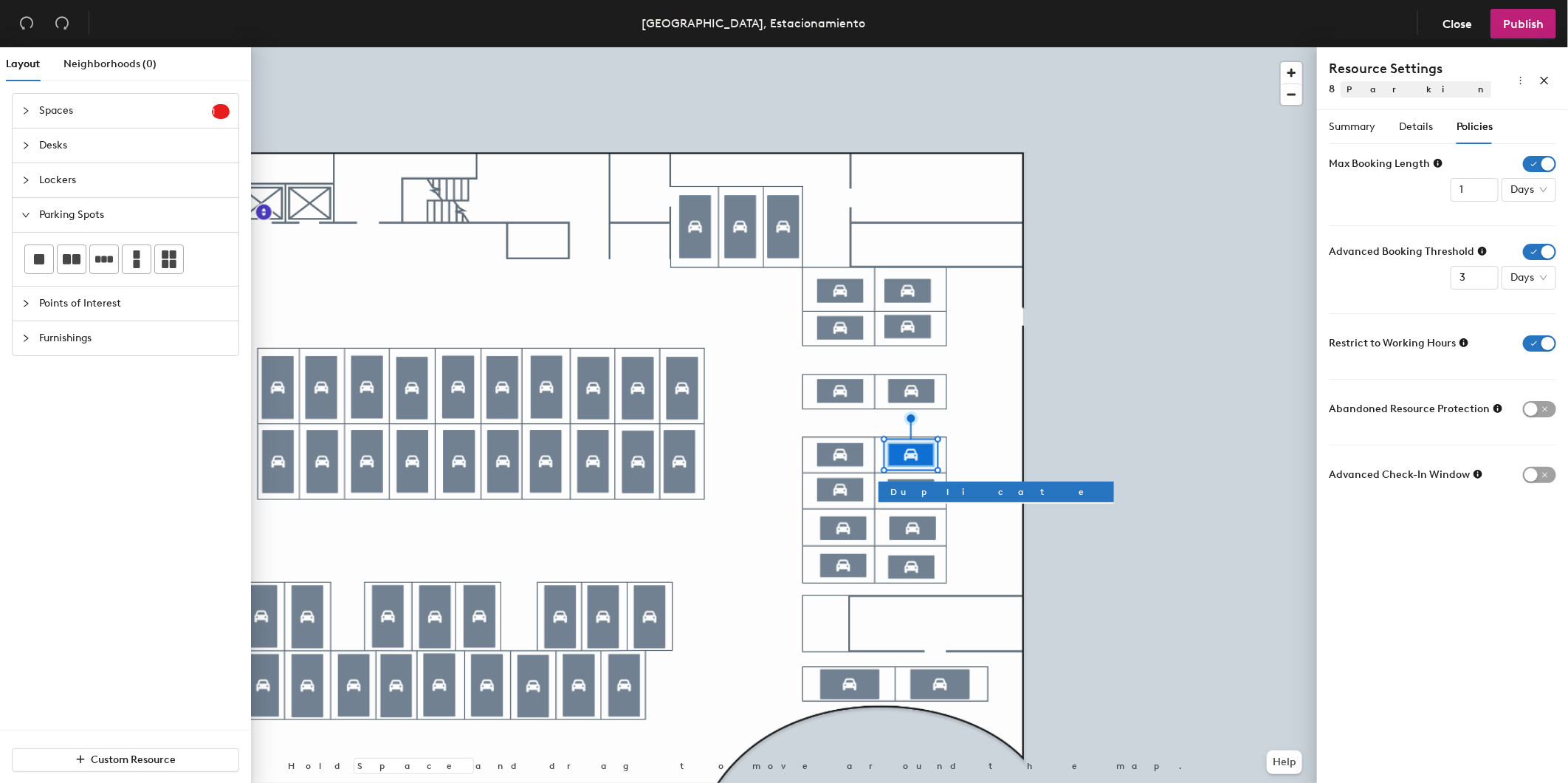
click at [1477, 122] on span "Policies" at bounding box center [1475, 126] width 36 height 12
click at [828, 47] on div at bounding box center [784, 47] width 1066 height 0
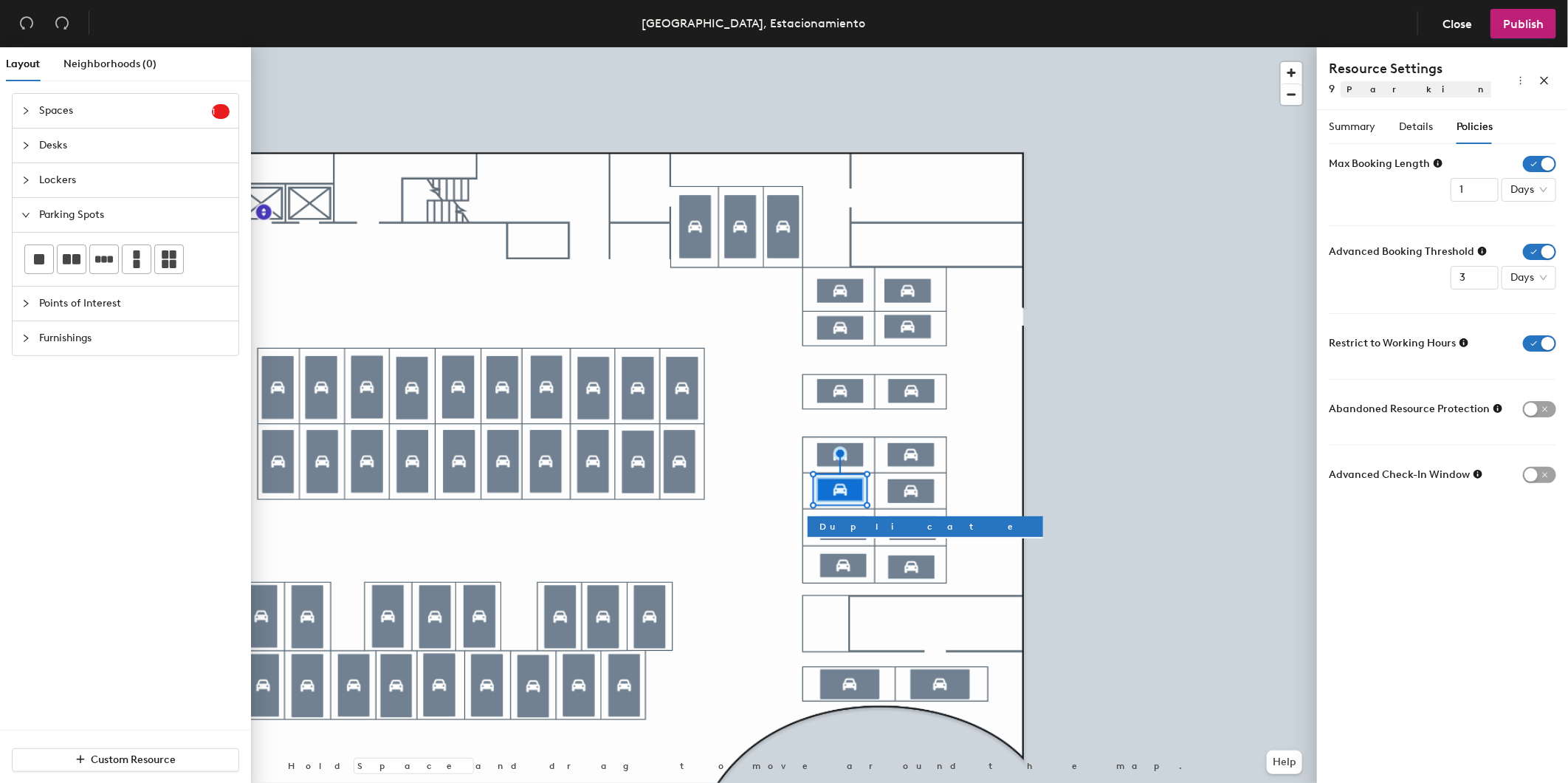
click at [837, 47] on div at bounding box center [784, 47] width 1066 height 0
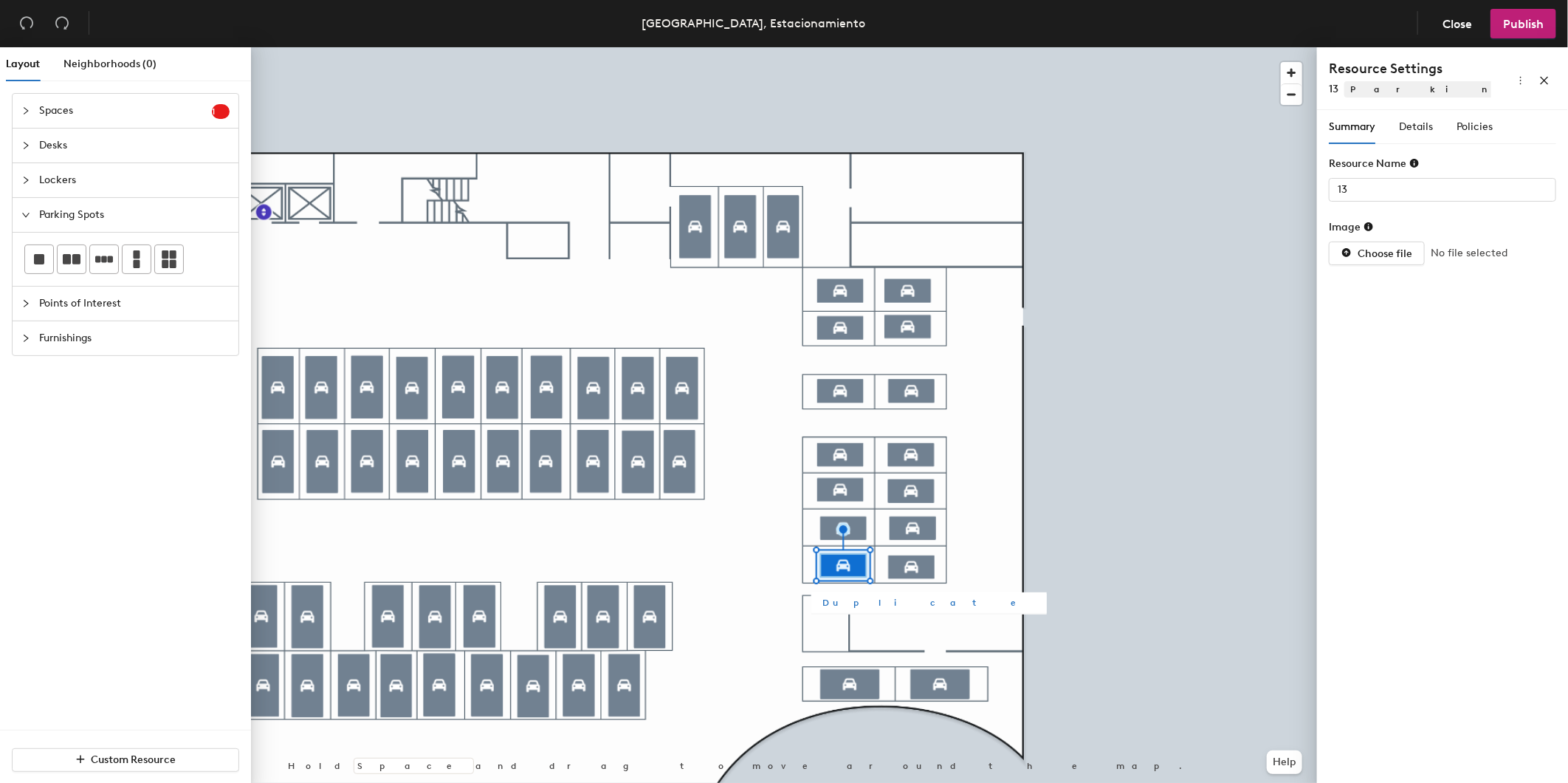
click at [842, 606] on span "Duplicate" at bounding box center [929, 603] width 212 height 13
type input "Parking spot 65"
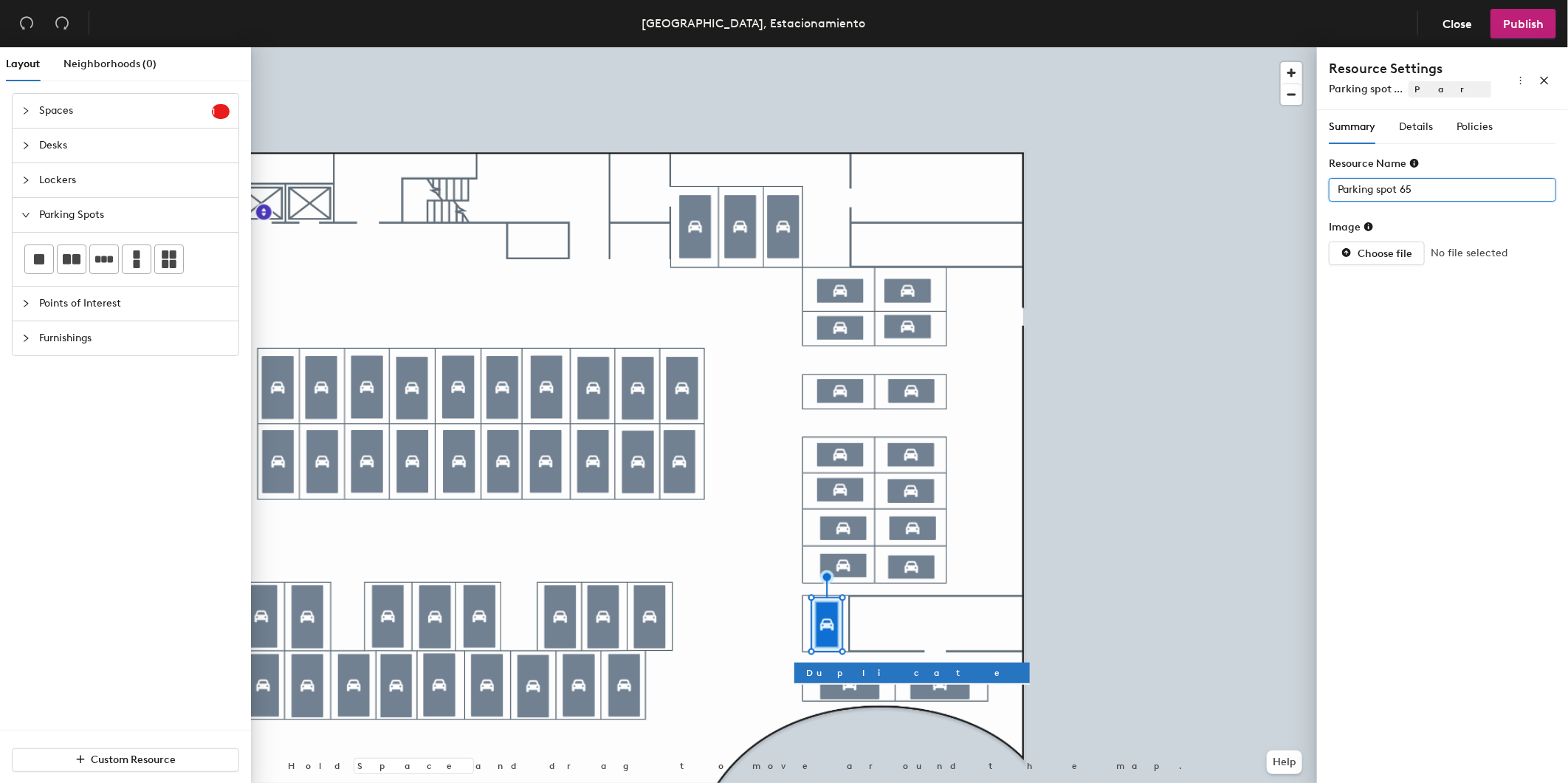
click at [857, 250] on div "Layout Neighborhoods (0) Spaces 1 Add existing spaces to the map Space Desks Lo…" at bounding box center [784, 418] width 1568 height 742
type input "15"
click at [1470, 134] on div "Policies" at bounding box center [1475, 127] width 36 height 17
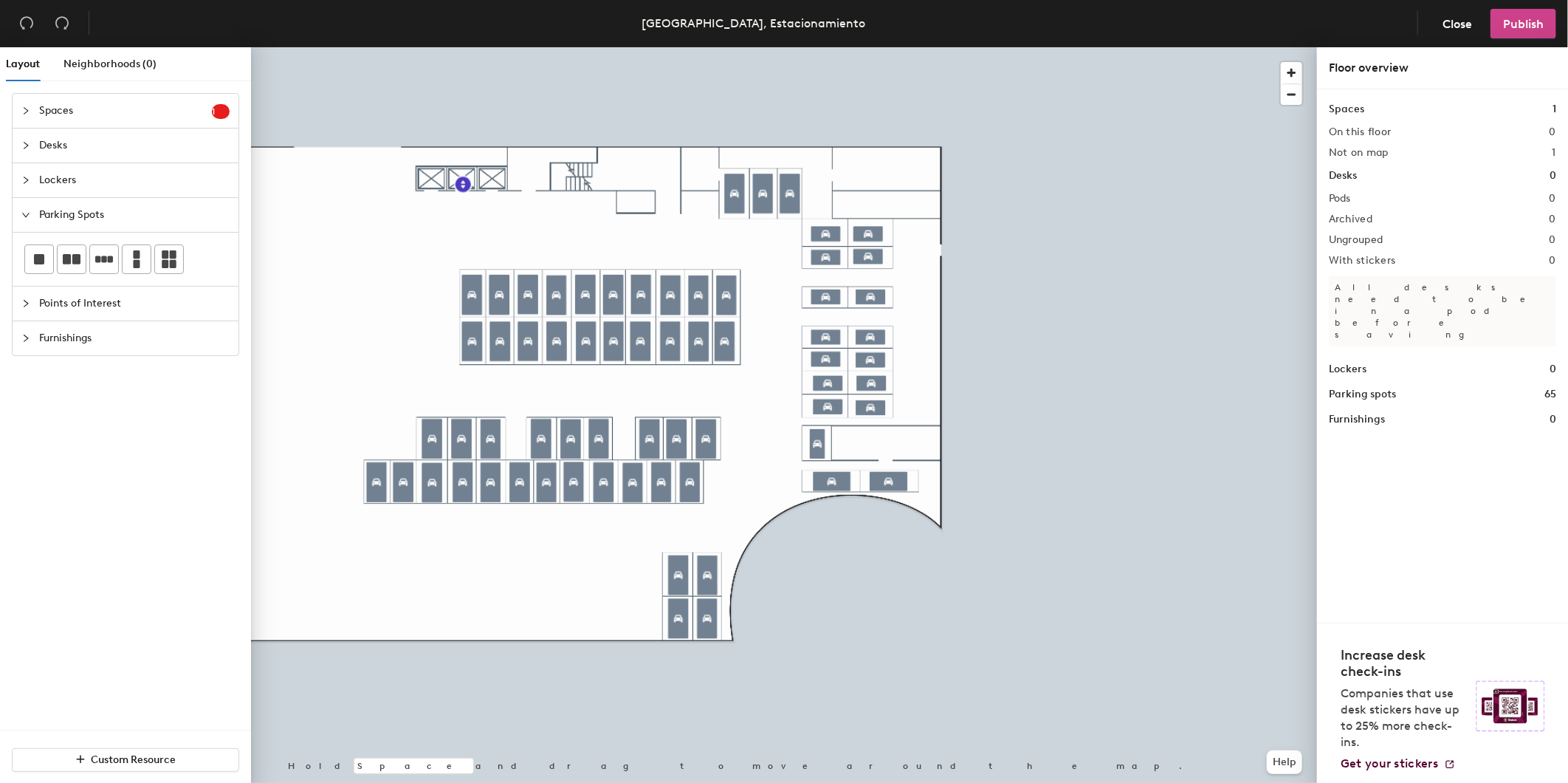
click at [1518, 27] on span "Publish" at bounding box center [1523, 24] width 41 height 14
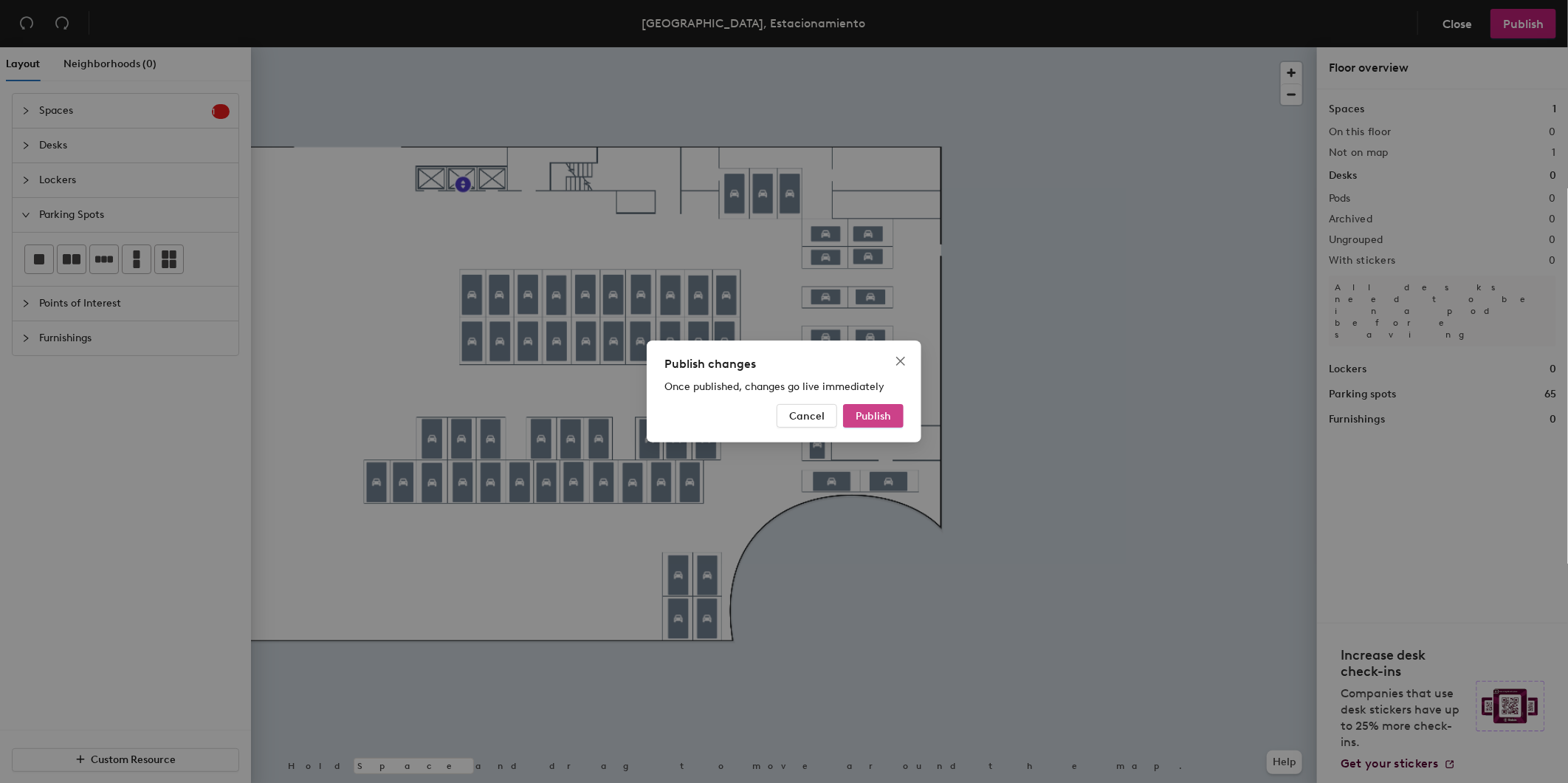
click at [899, 419] on button "Publish" at bounding box center [873, 416] width 60 height 24
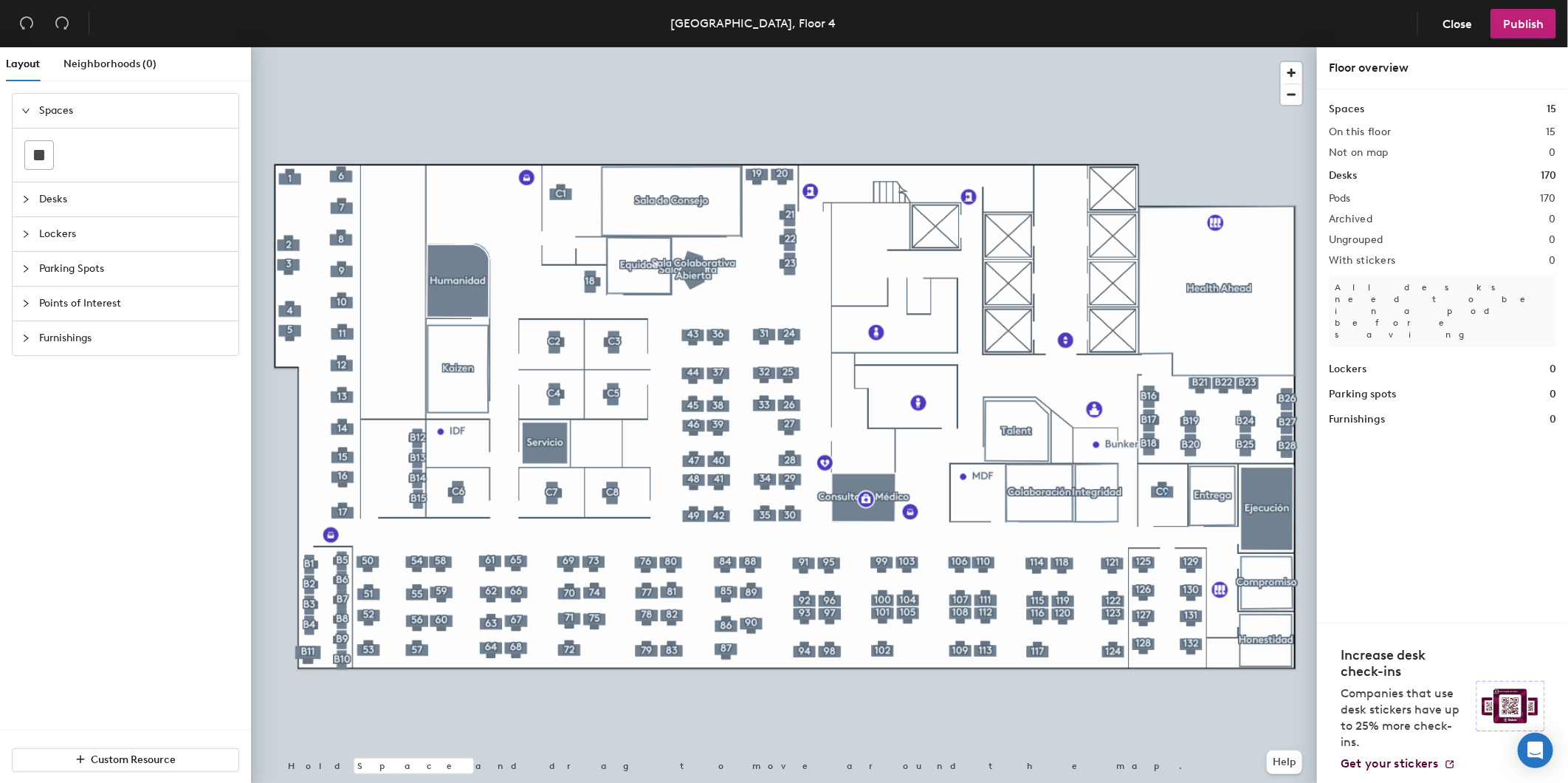
click at [1165, 47] on div at bounding box center [784, 47] width 1066 height 0
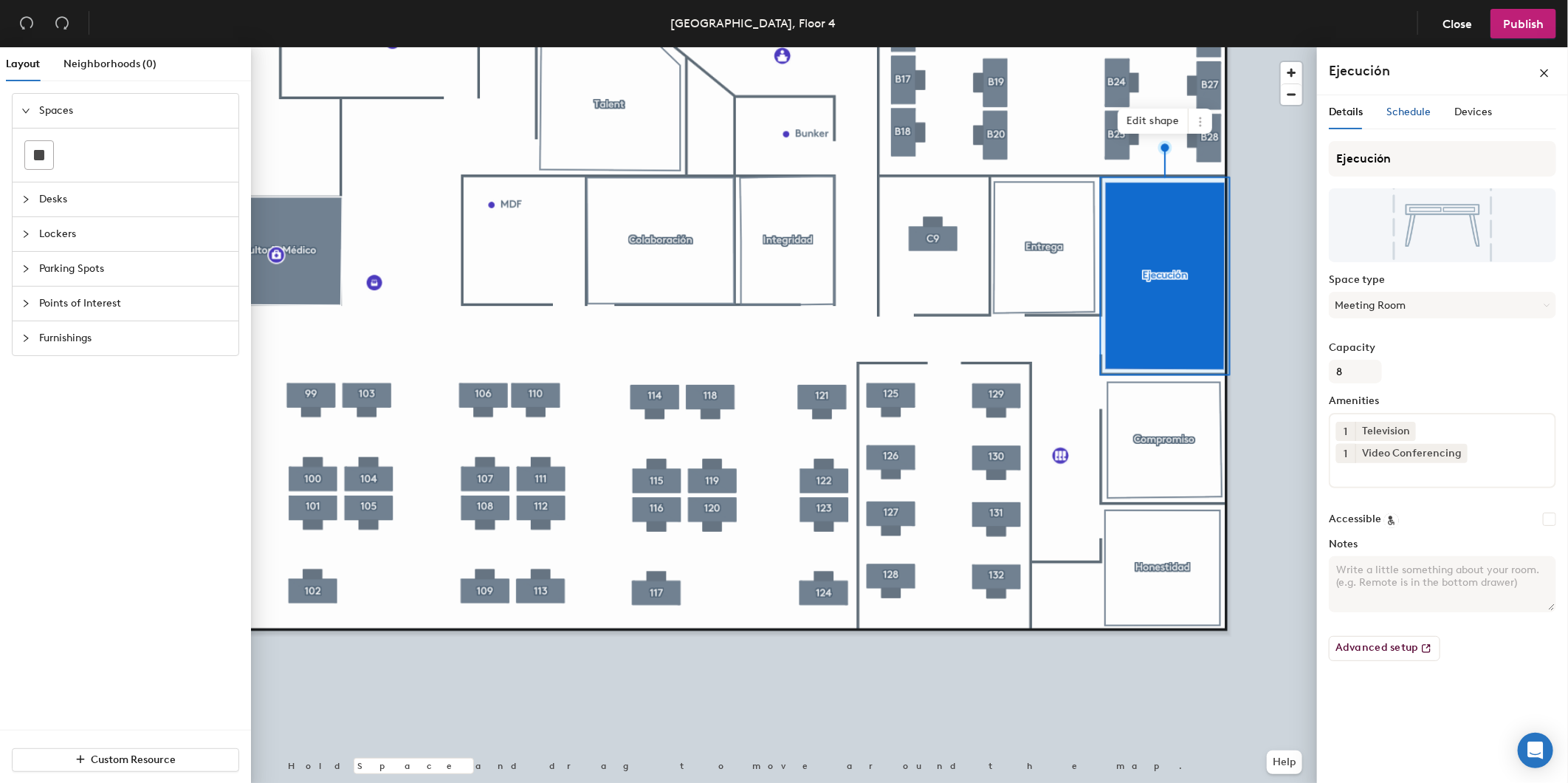
click at [1408, 108] on span "Schedule" at bounding box center [1409, 112] width 45 height 12
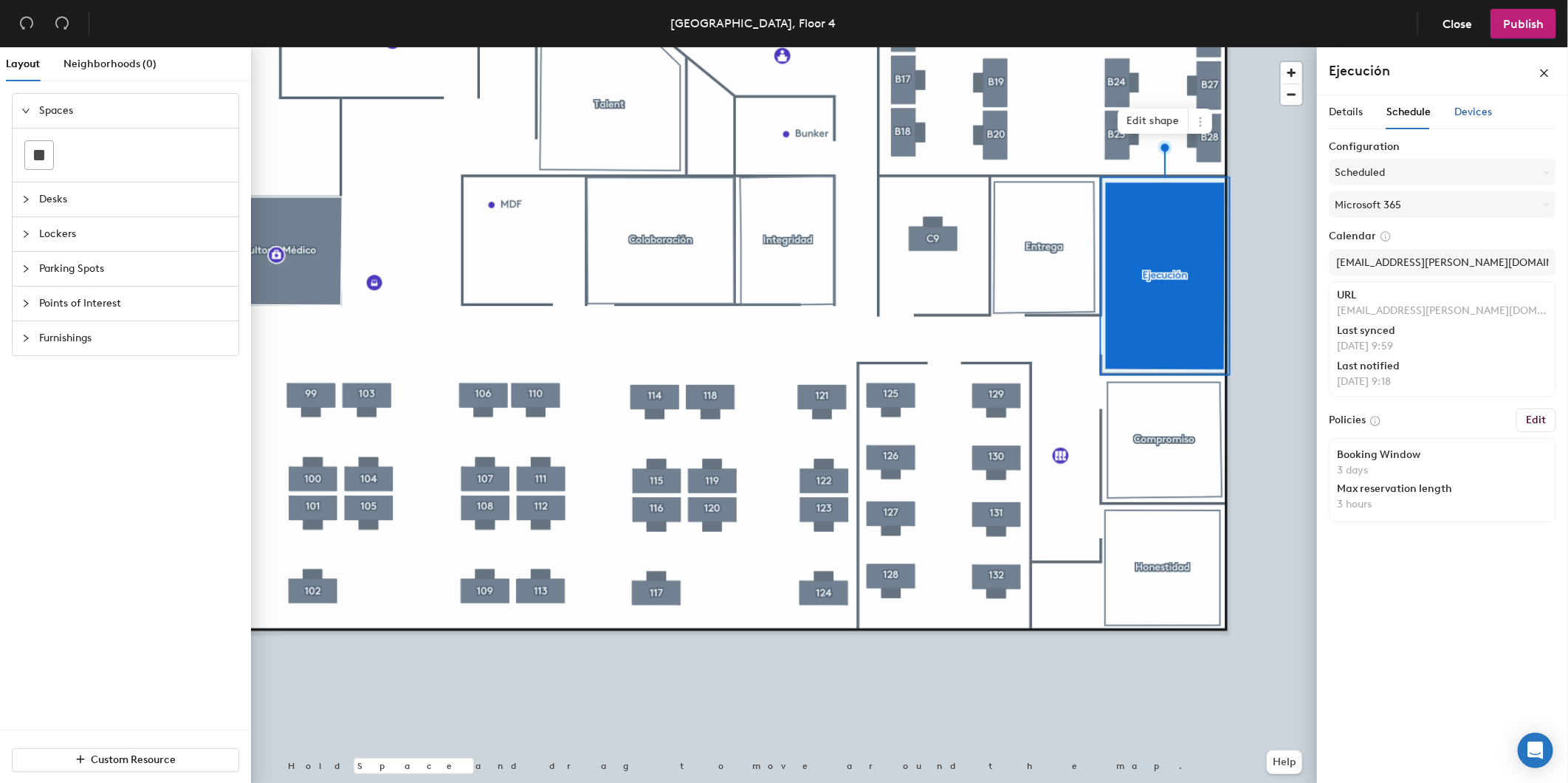
click at [1484, 107] on span "Devices" at bounding box center [1474, 112] width 38 height 12
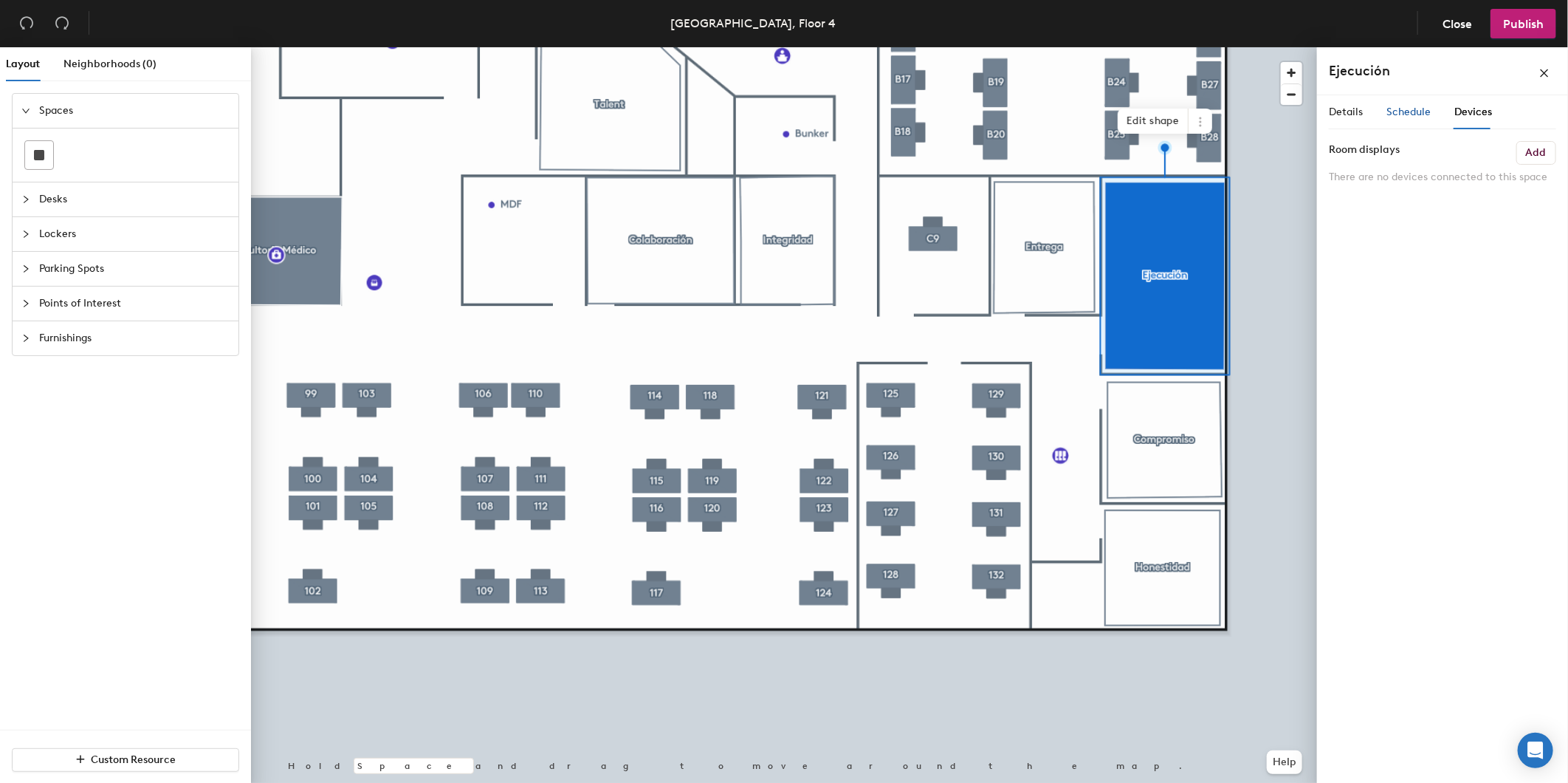
click at [1414, 117] on span "Schedule" at bounding box center [1409, 112] width 45 height 12
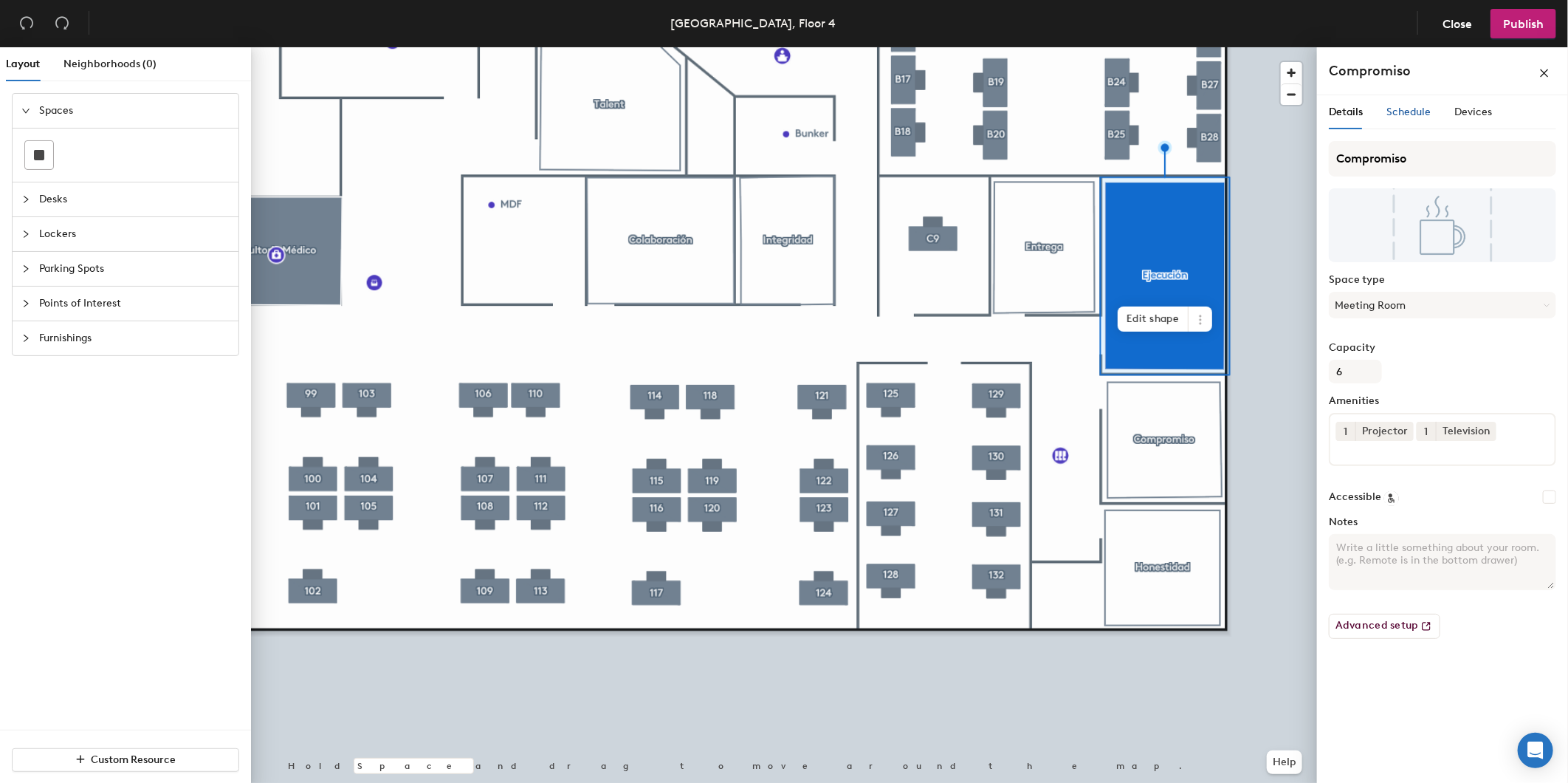
click at [1412, 115] on span "Schedule" at bounding box center [1409, 112] width 45 height 12
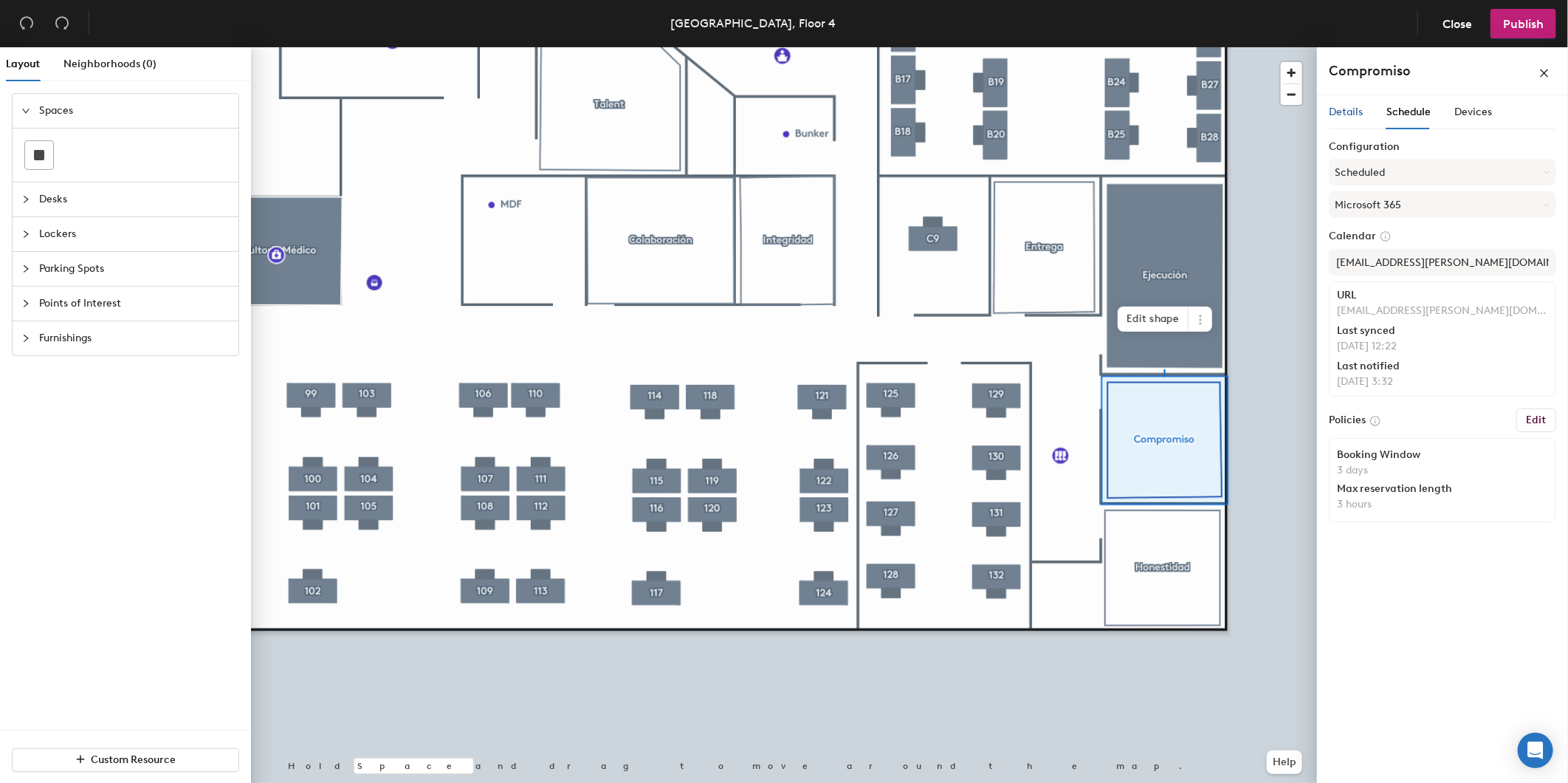
click at [1340, 114] on span "Details" at bounding box center [1345, 112] width 34 height 12
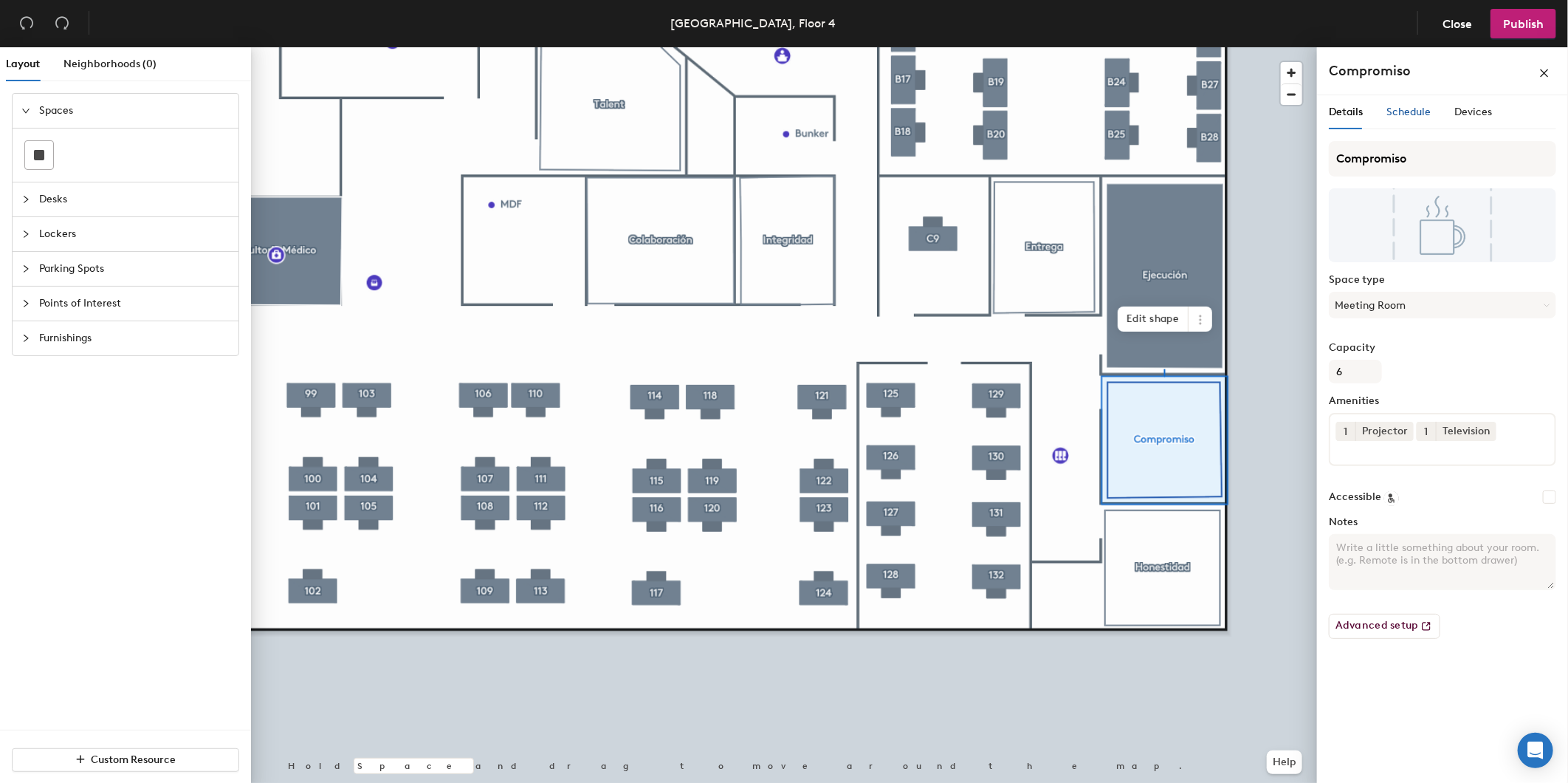
click at [1396, 112] on span "Schedule" at bounding box center [1409, 112] width 45 height 12
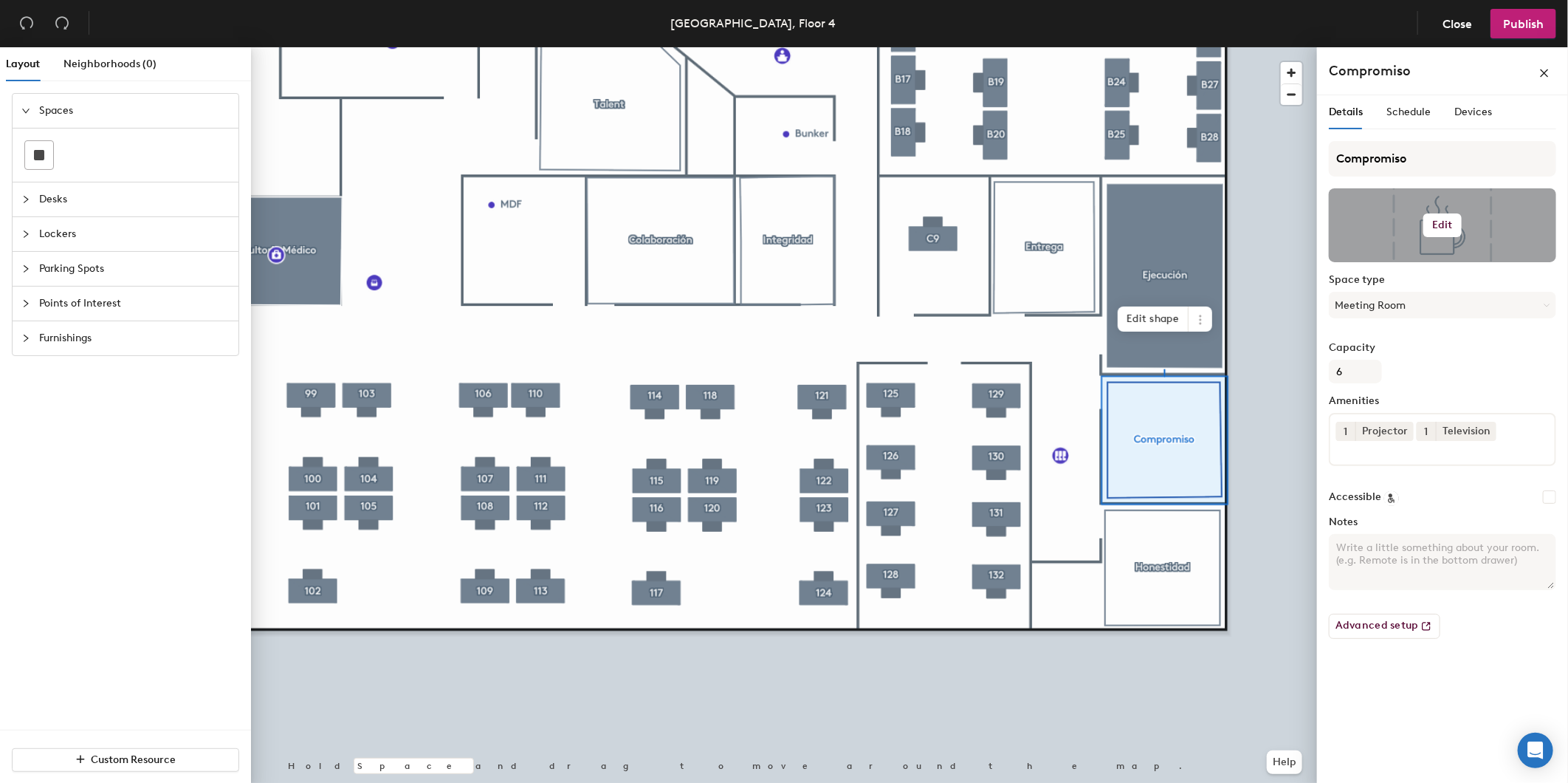
click at [1415, 237] on div at bounding box center [1442, 225] width 228 height 74
click at [1430, 224] on button "Edit" at bounding box center [1442, 225] width 38 height 24
click at [1376, 271] on input "file" at bounding box center [1454, 268] width 226 height 22
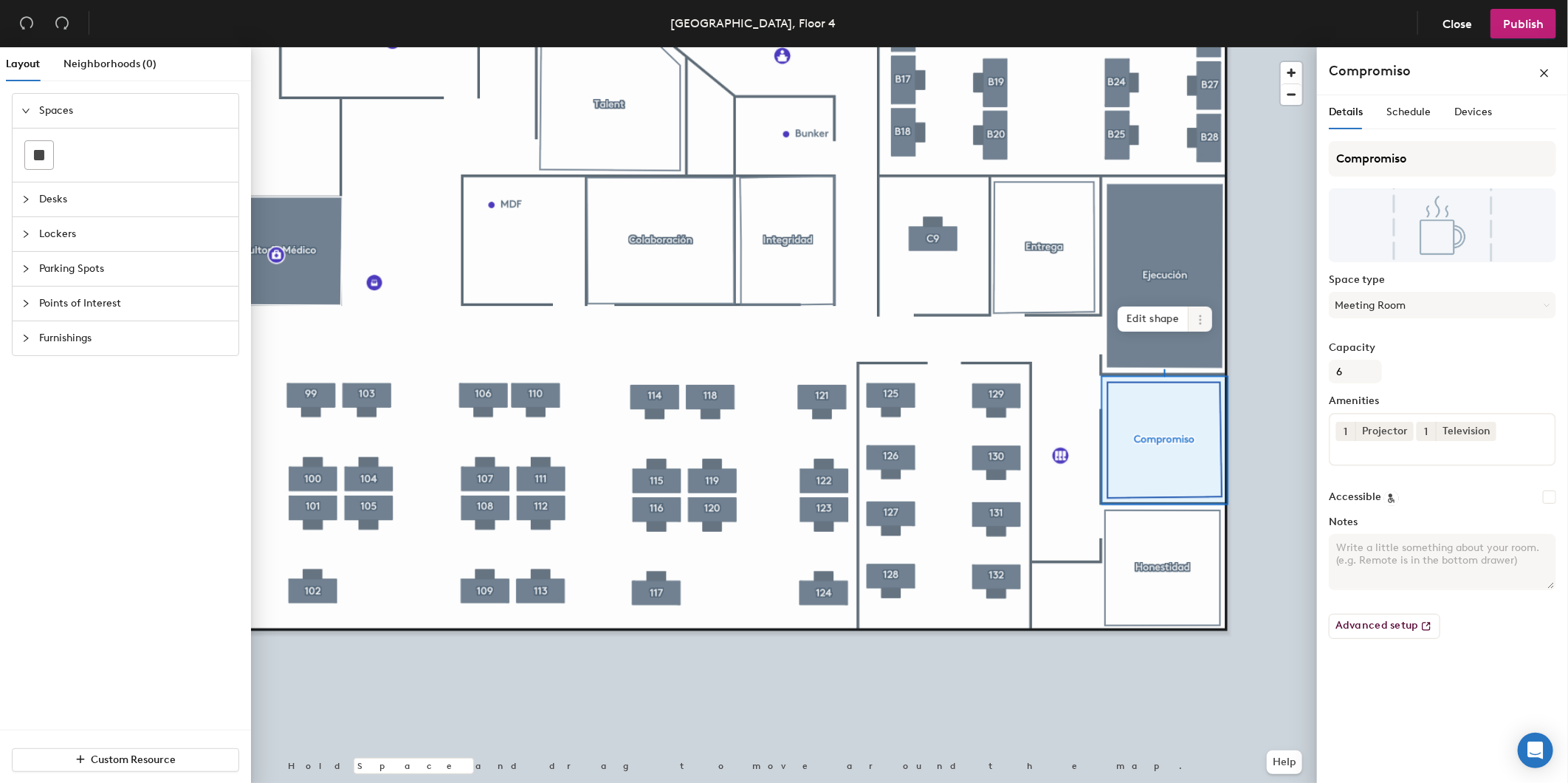
click at [1207, 316] on span at bounding box center [1201, 319] width 24 height 25
click at [1258, 387] on span "Activate" at bounding box center [1254, 379] width 132 height 25
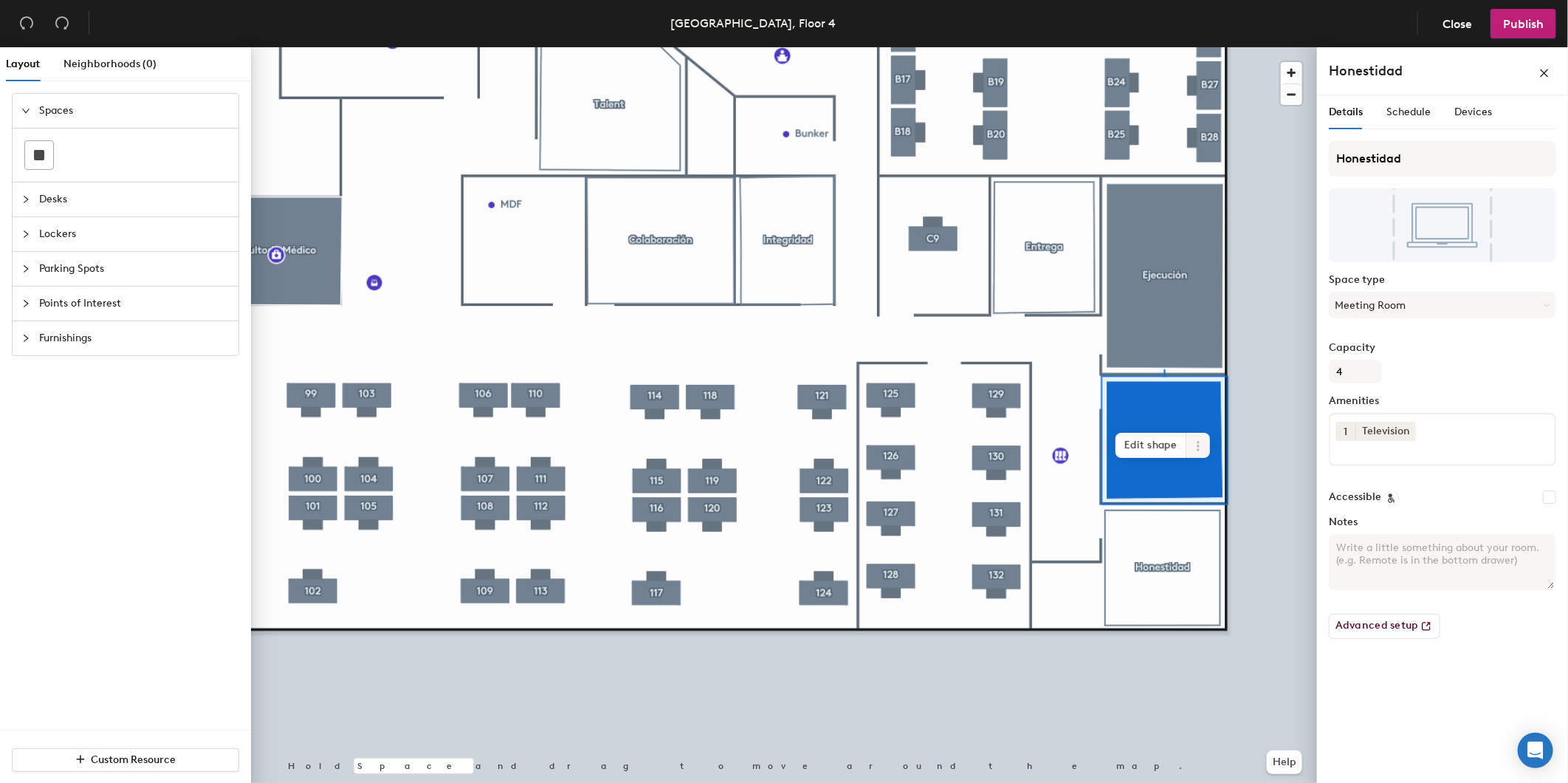
click at [1196, 444] on icon at bounding box center [1198, 446] width 12 height 12
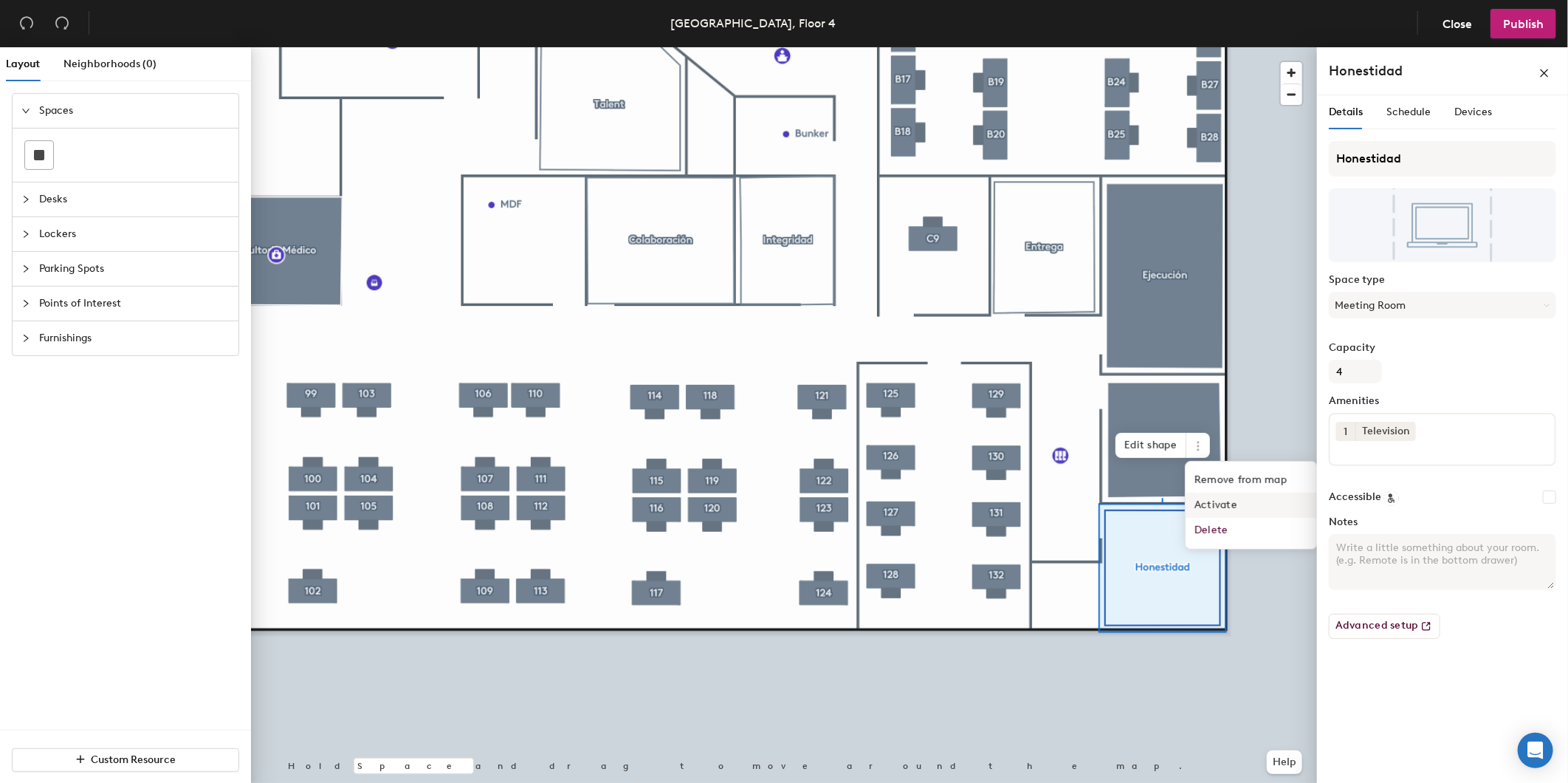
click at [1206, 511] on span "Activate" at bounding box center [1251, 505] width 132 height 25
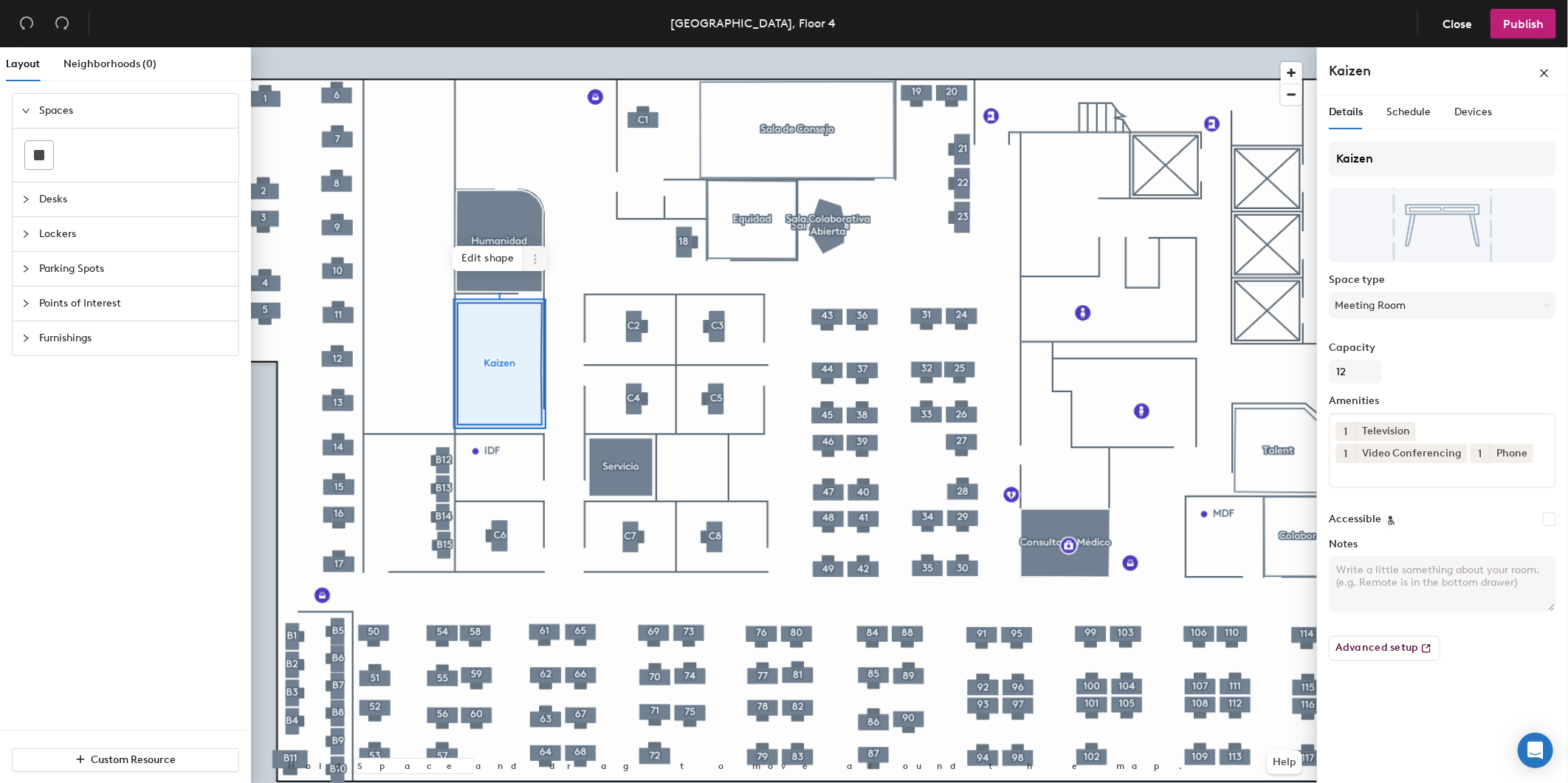
click at [530, 256] on icon at bounding box center [535, 259] width 12 height 12
click at [541, 318] on span "Activate" at bounding box center [588, 318] width 132 height 25
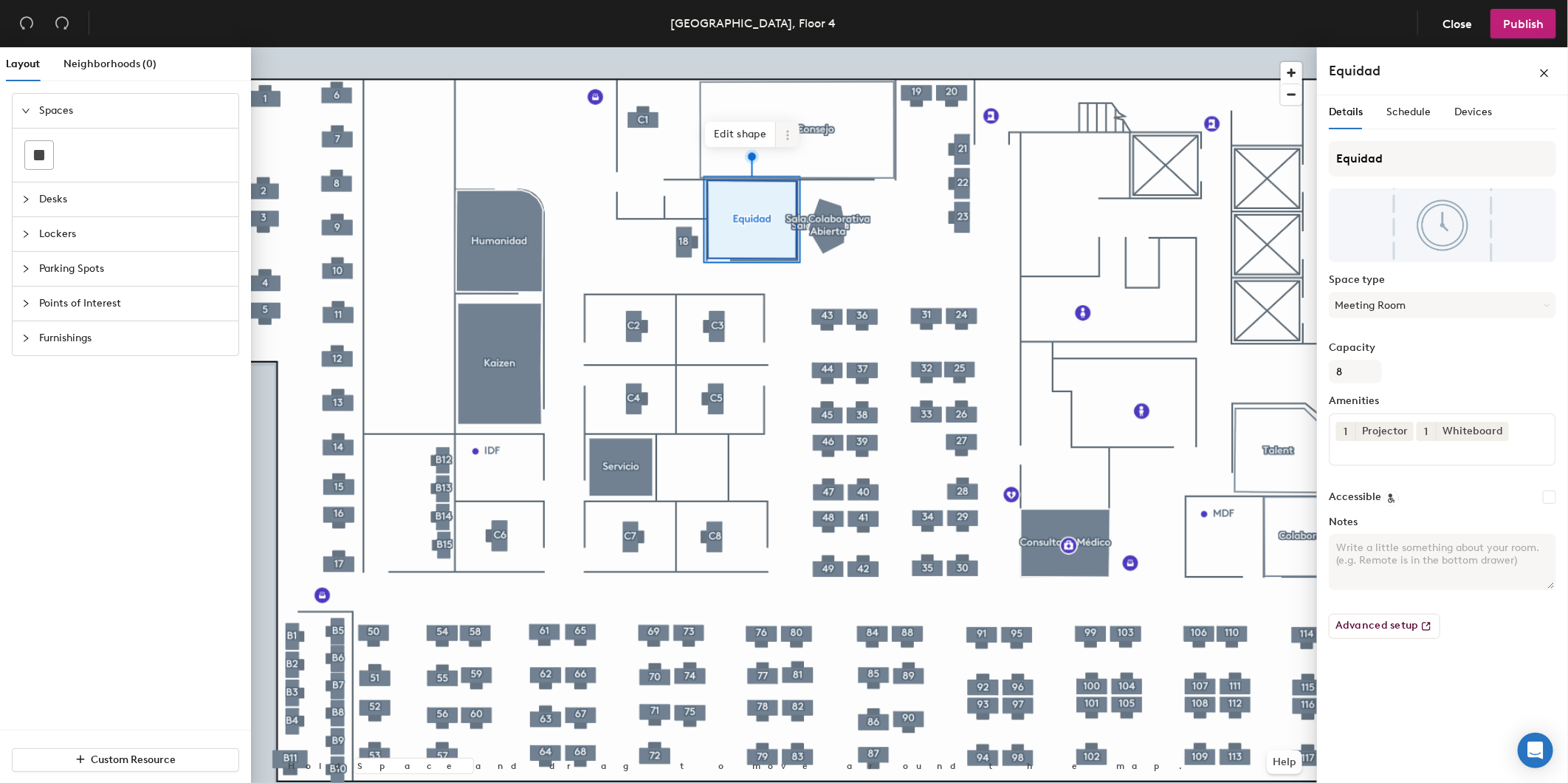
click at [786, 141] on span at bounding box center [788, 134] width 24 height 25
click at [781, 200] on span "Activate" at bounding box center [841, 195] width 132 height 25
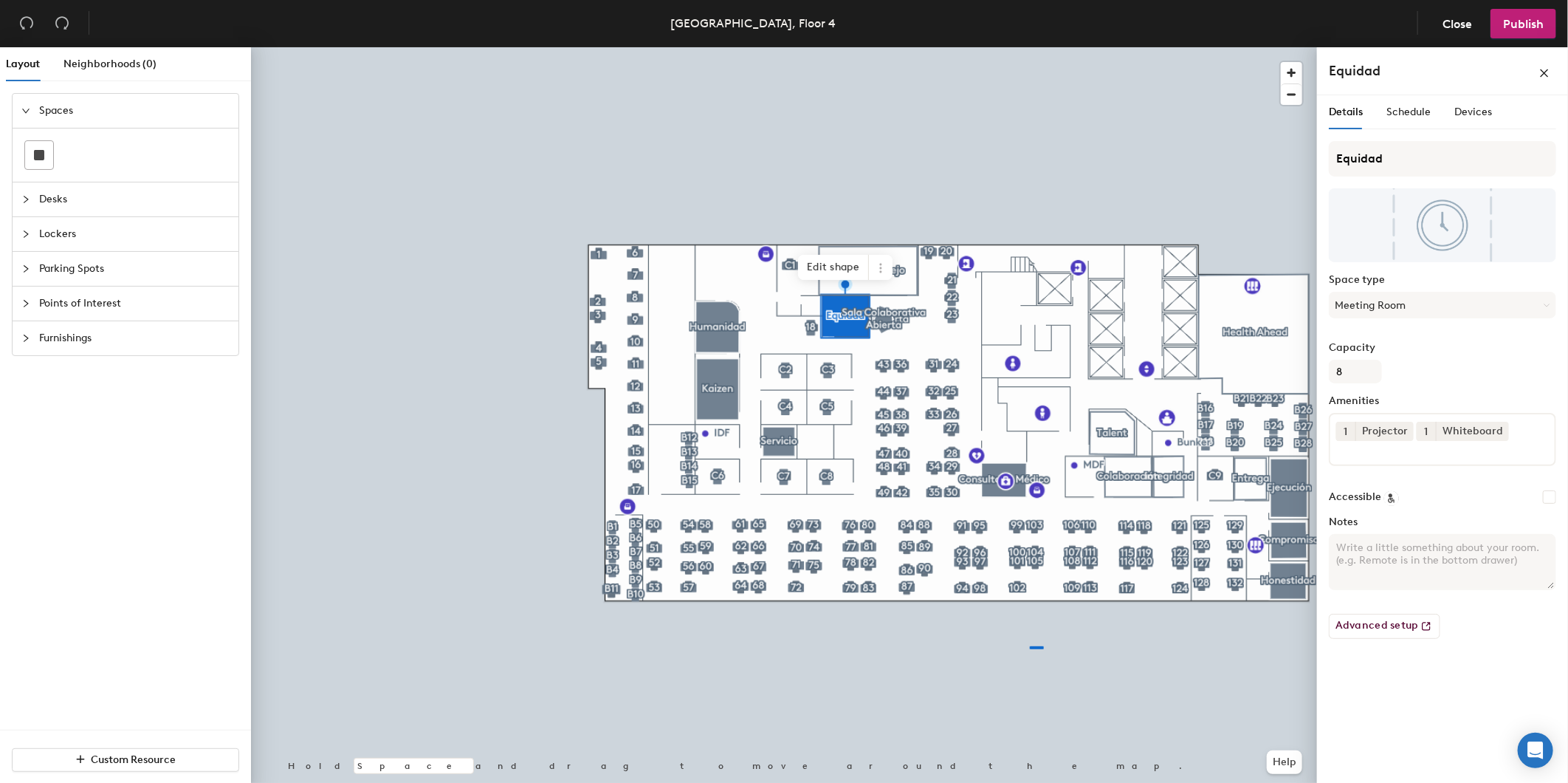
click at [954, 47] on div at bounding box center [784, 47] width 1066 height 0
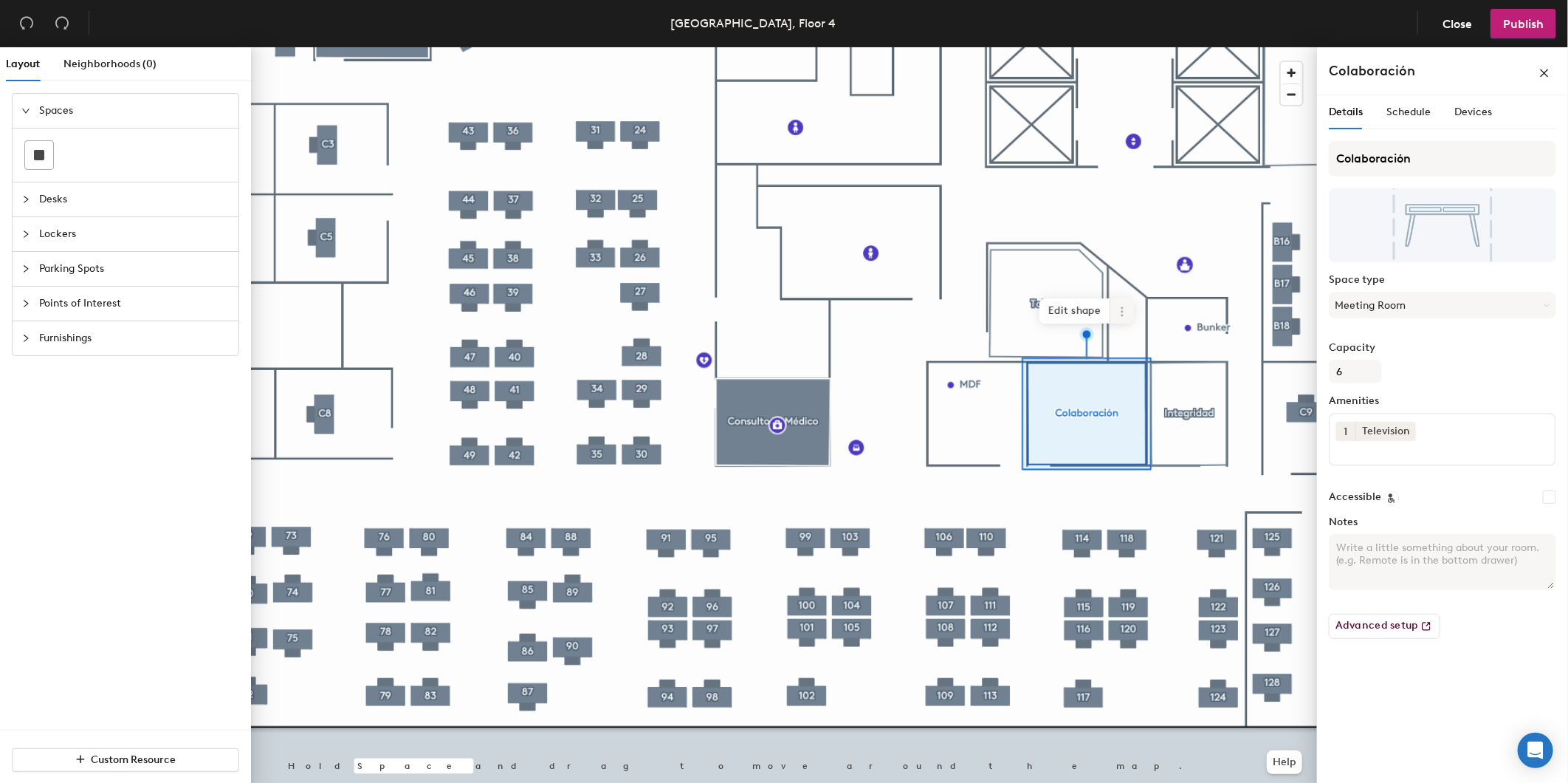
click at [1123, 318] on icon at bounding box center [1122, 311] width 12 height 12
click at [1124, 363] on span "Activate" at bounding box center [1175, 371] width 132 height 25
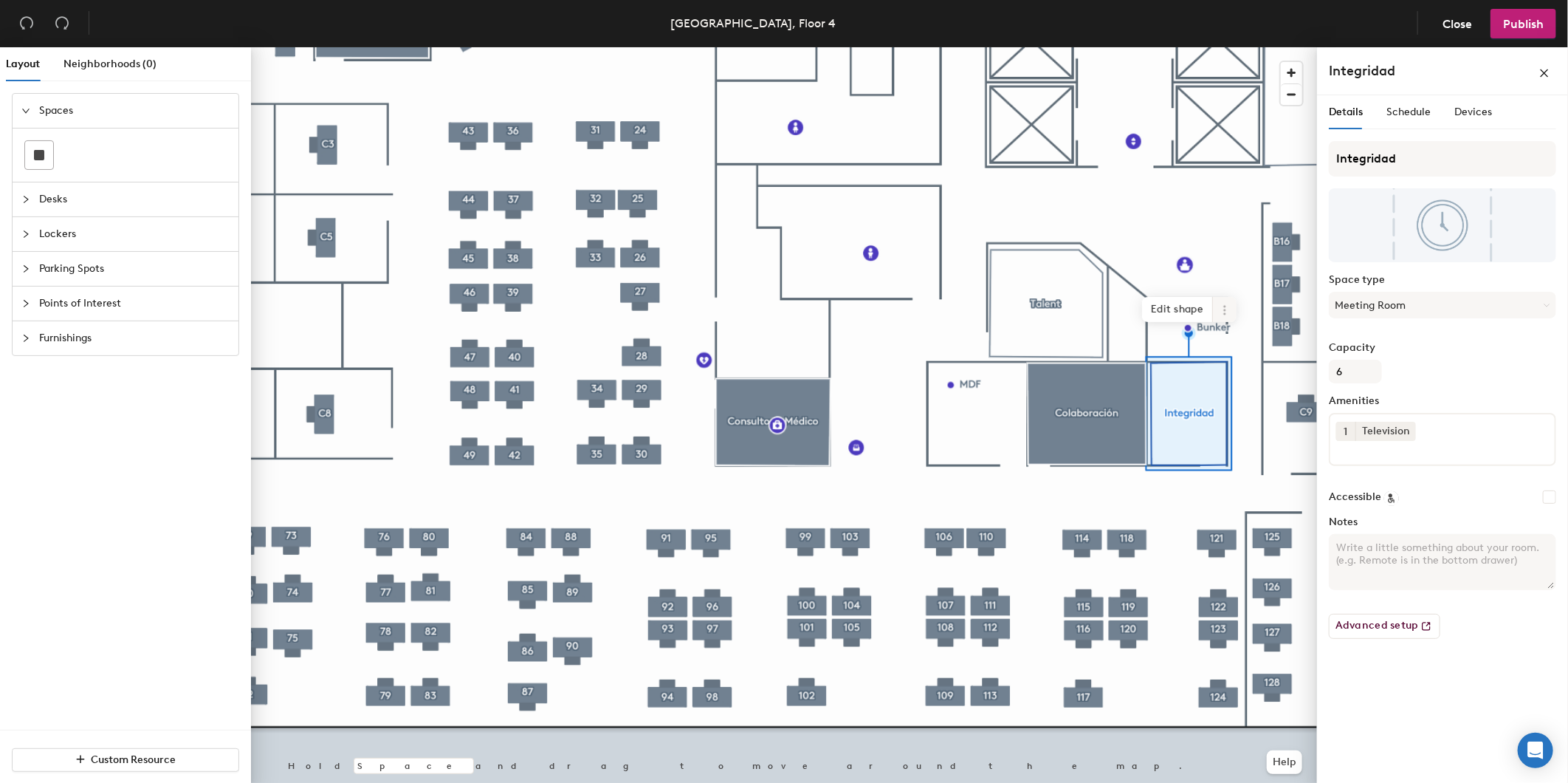
click at [1219, 312] on icon at bounding box center [1225, 310] width 12 height 12
click at [1216, 367] on span "Activate" at bounding box center [1278, 369] width 132 height 25
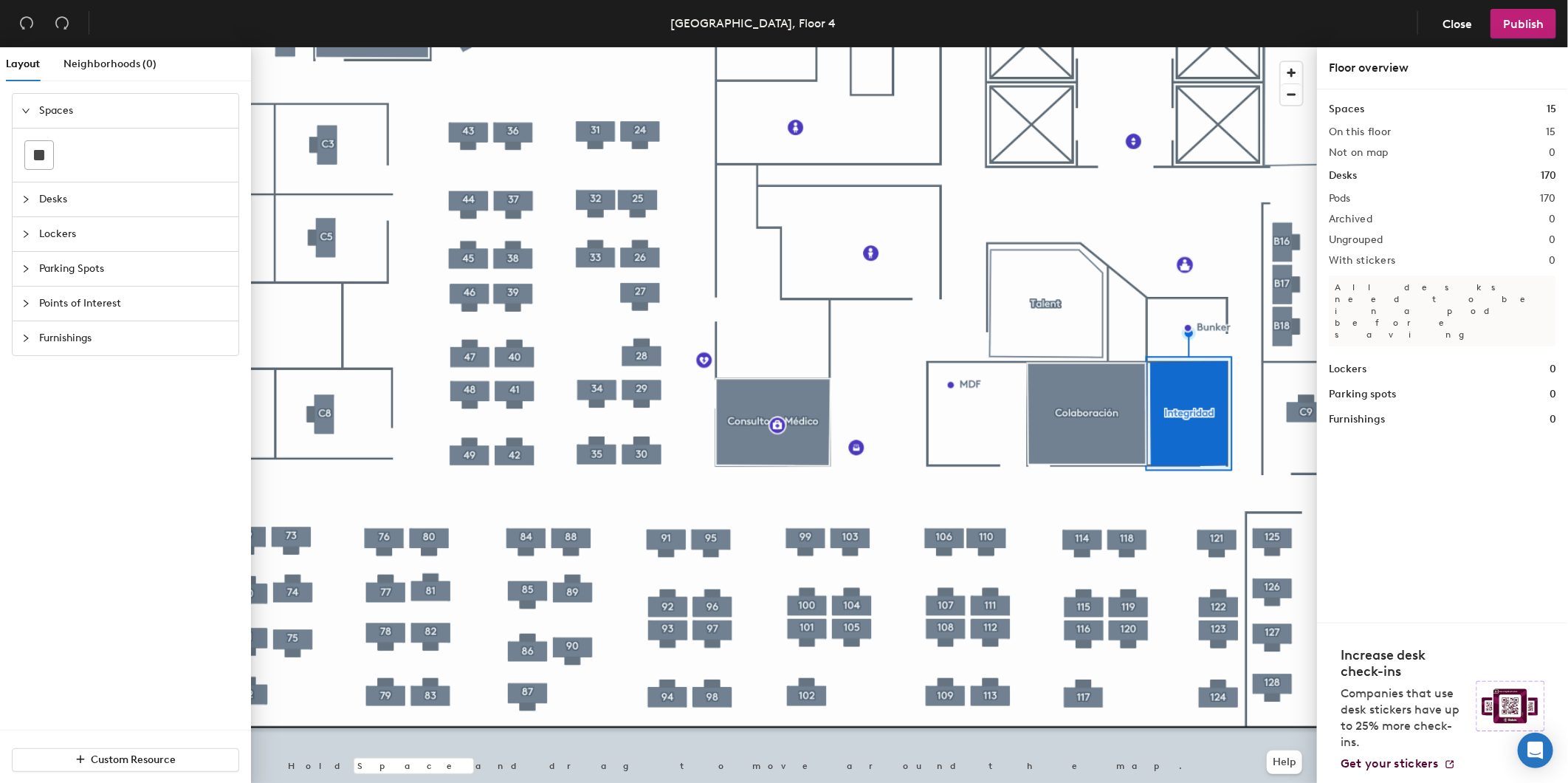
click at [1178, 47] on div at bounding box center [784, 47] width 1066 height 0
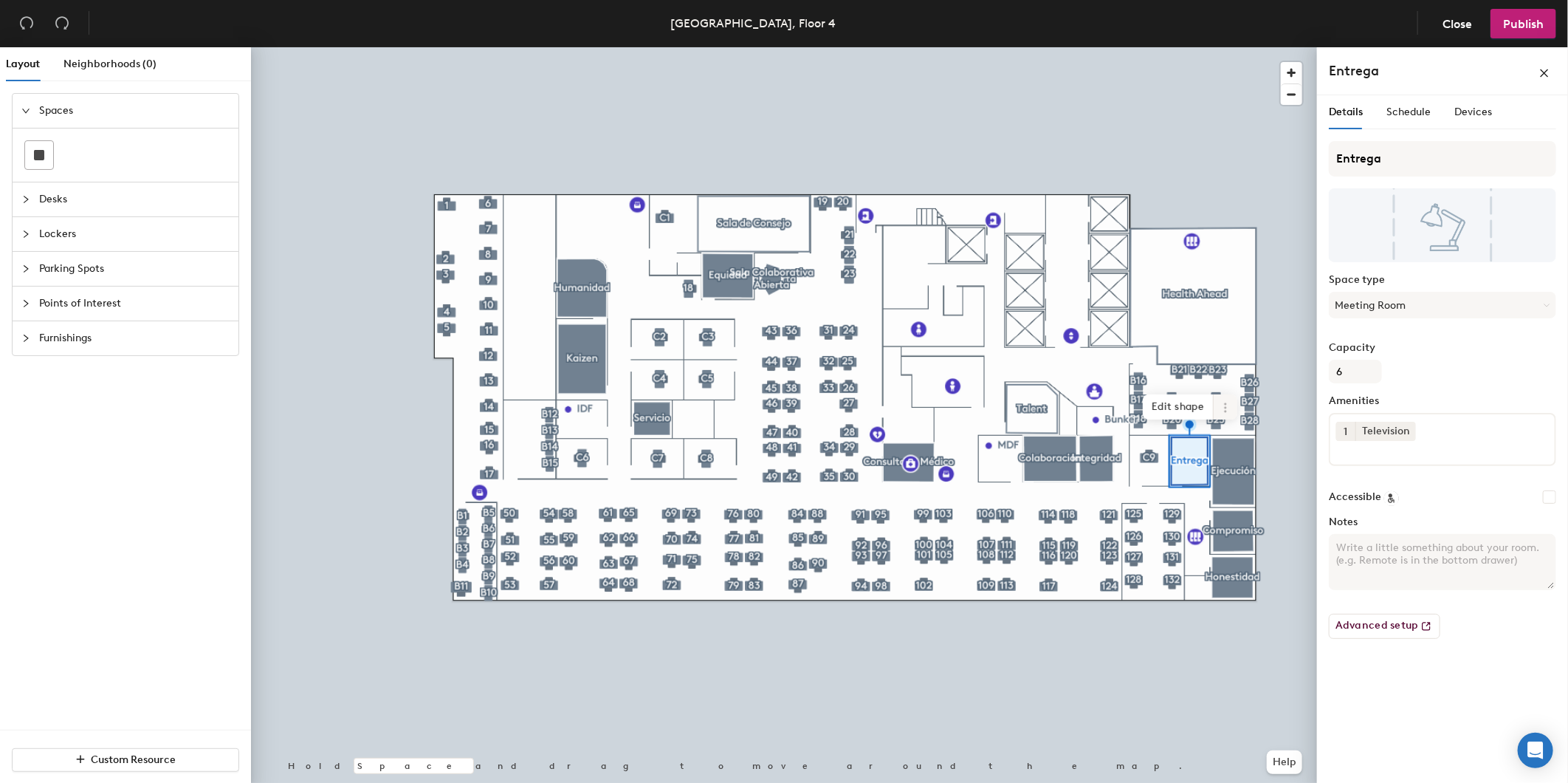
click at [1224, 408] on icon at bounding box center [1225, 407] width 12 height 12
click at [1249, 469] on span "Activate" at bounding box center [1278, 467] width 132 height 25
click at [728, 47] on div at bounding box center [784, 47] width 1066 height 0
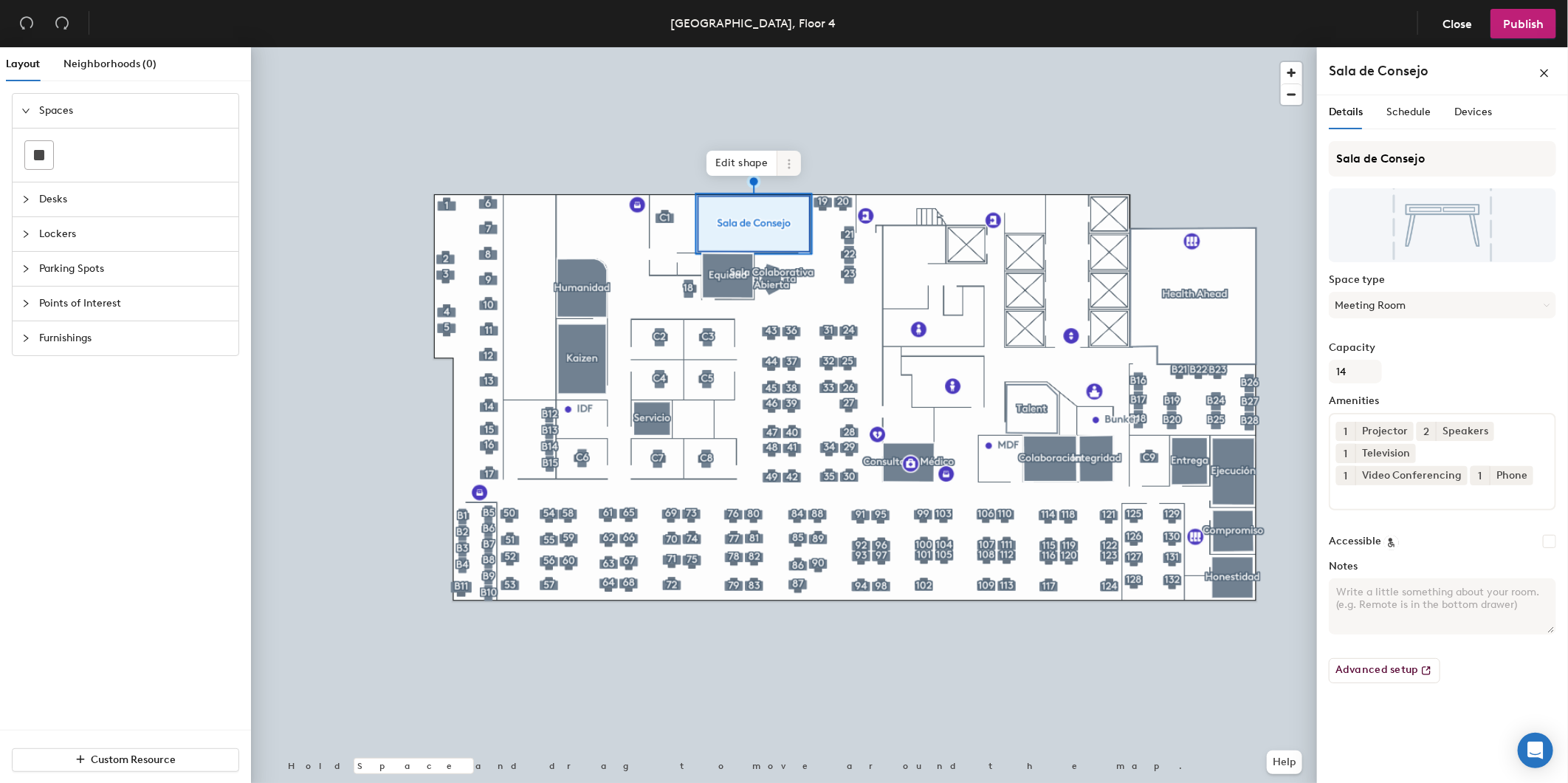
click at [795, 168] on span at bounding box center [789, 163] width 24 height 25
click at [813, 217] on span "Activate" at bounding box center [842, 223] width 132 height 25
click at [1510, 33] on button "Publish" at bounding box center [1523, 24] width 65 height 30
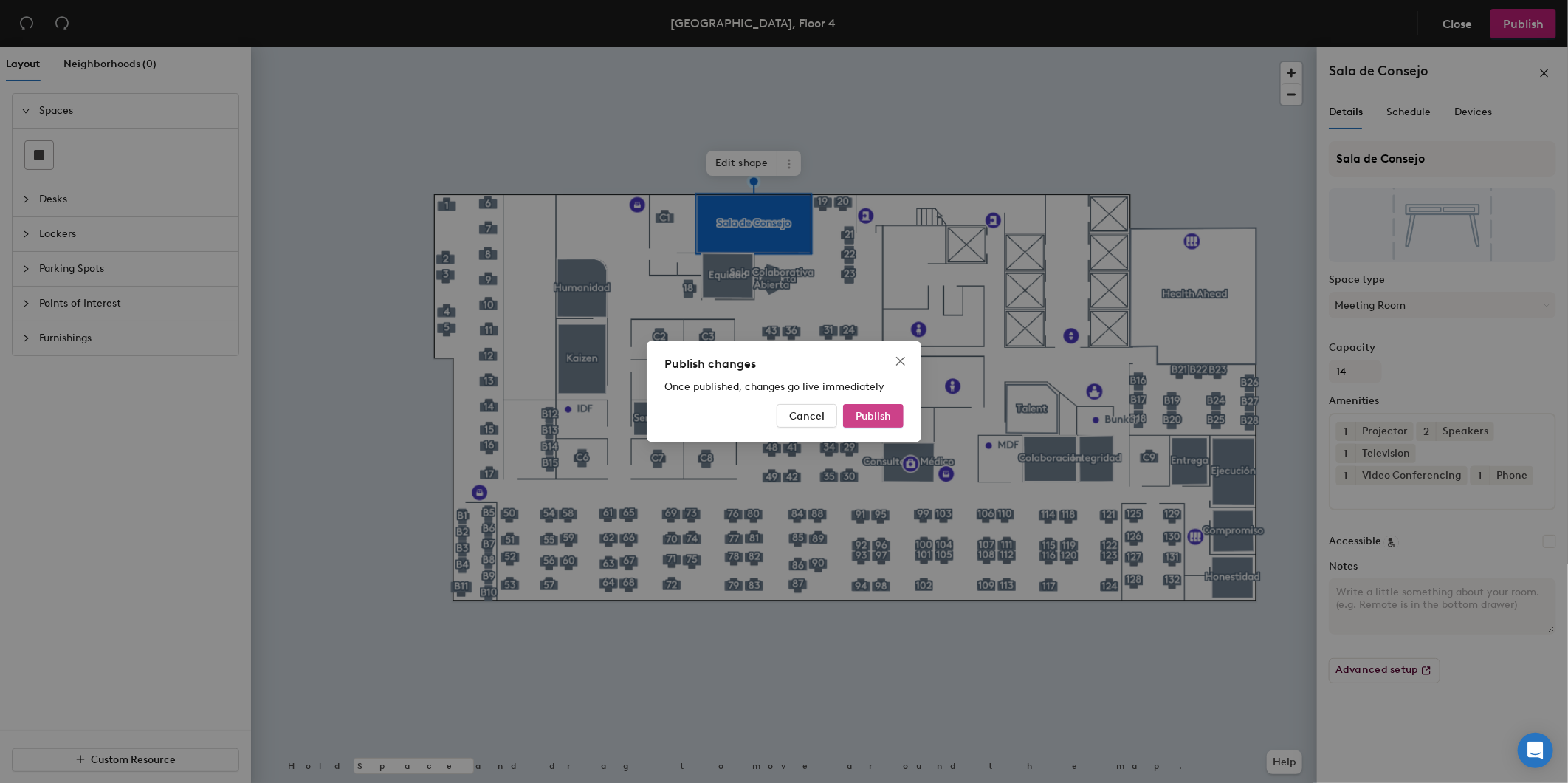
click at [875, 424] on button "Publish" at bounding box center [873, 416] width 60 height 24
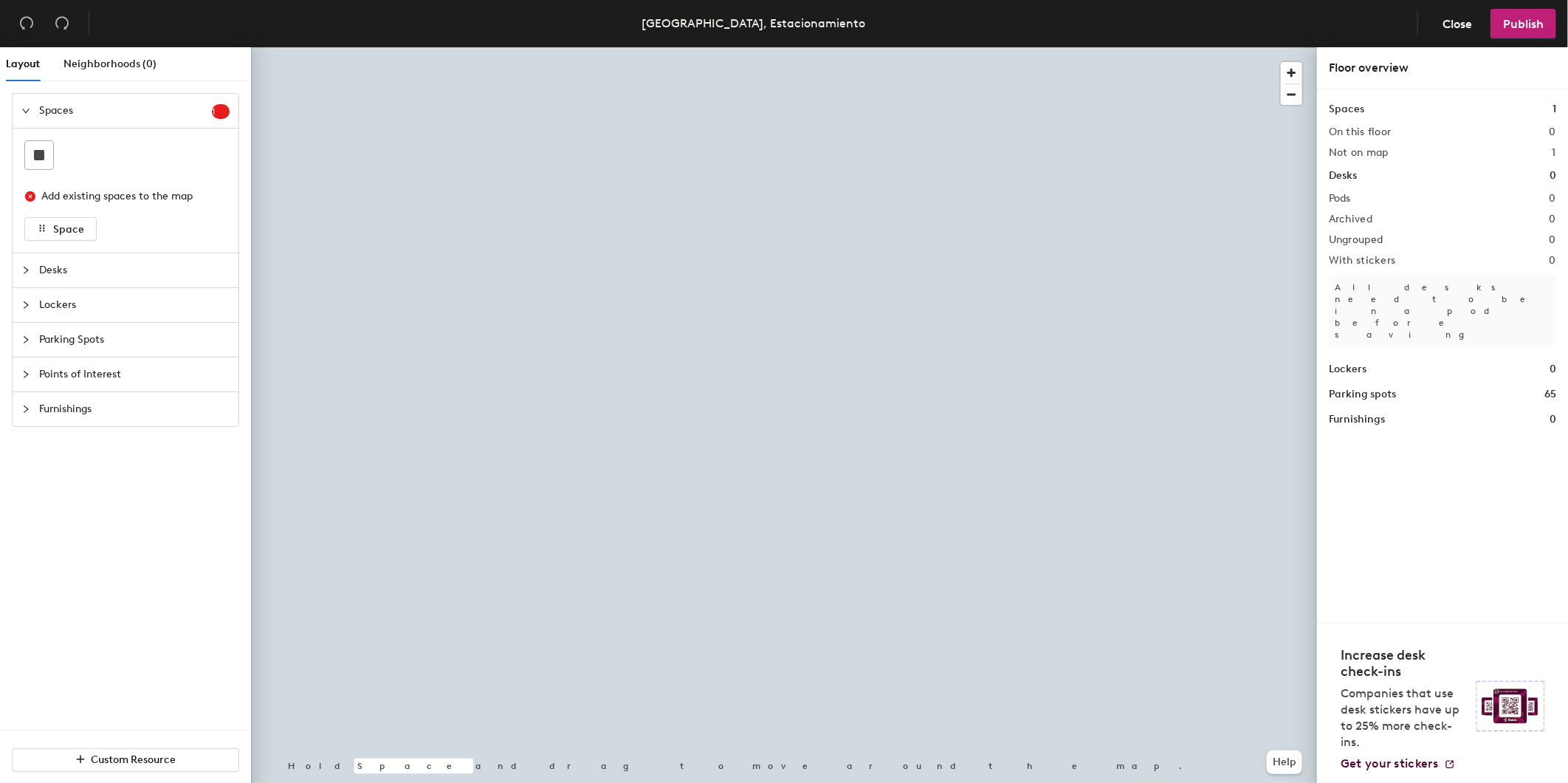
click at [1073, 47] on div at bounding box center [784, 47] width 1066 height 0
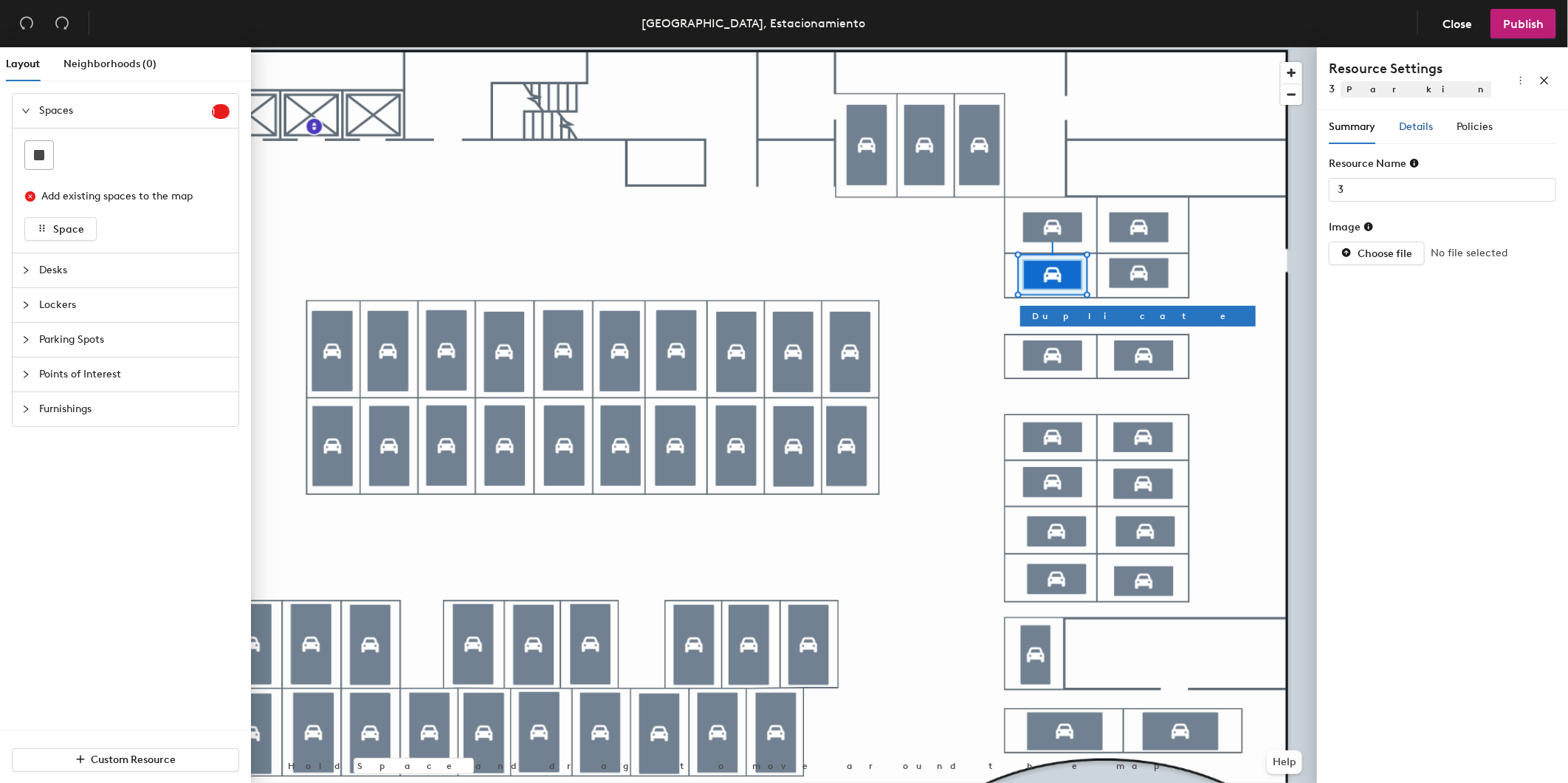
click at [1407, 134] on div "Details" at bounding box center [1416, 127] width 34 height 17
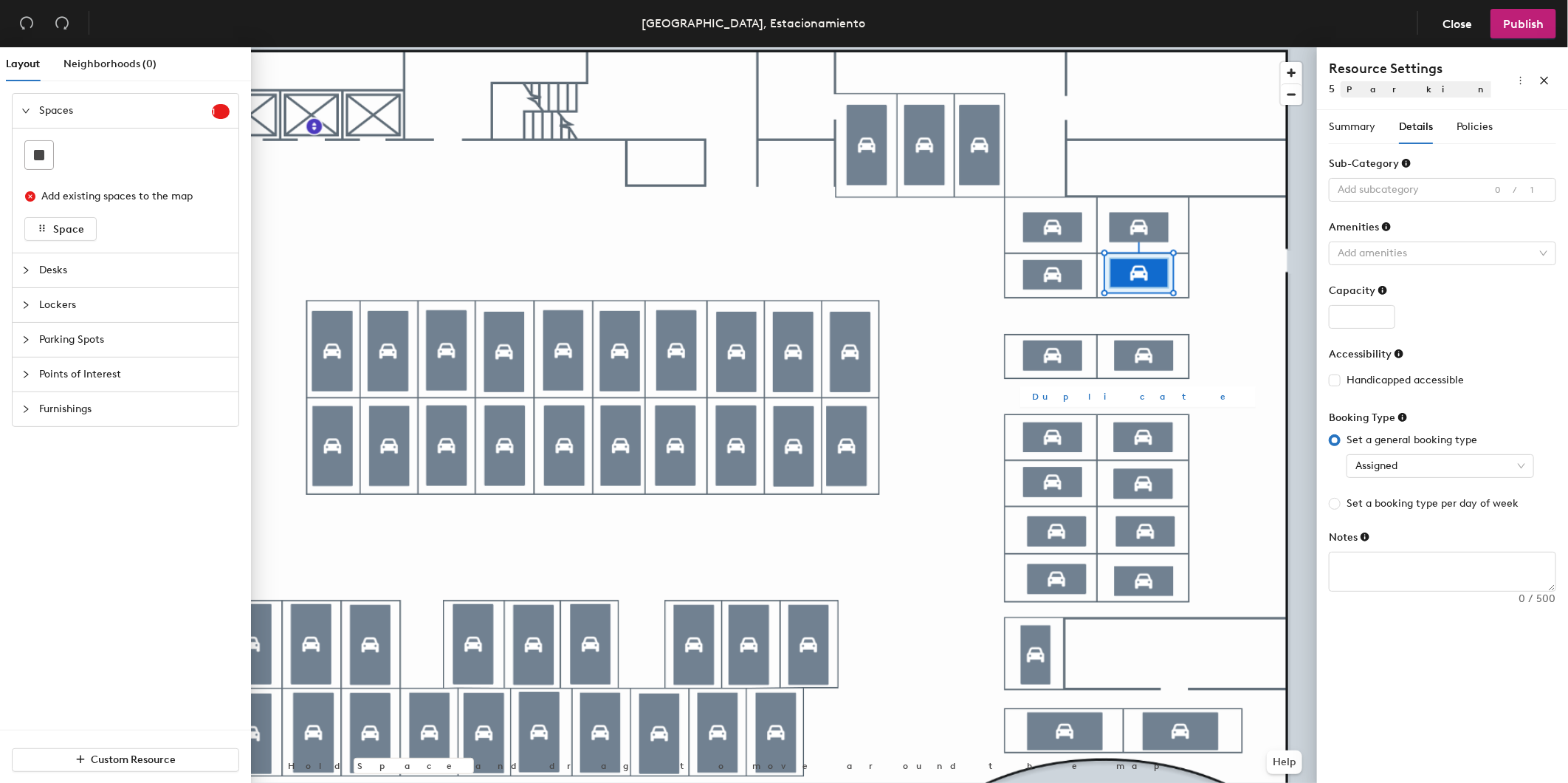
click at [1126, 47] on div at bounding box center [784, 47] width 1066 height 0
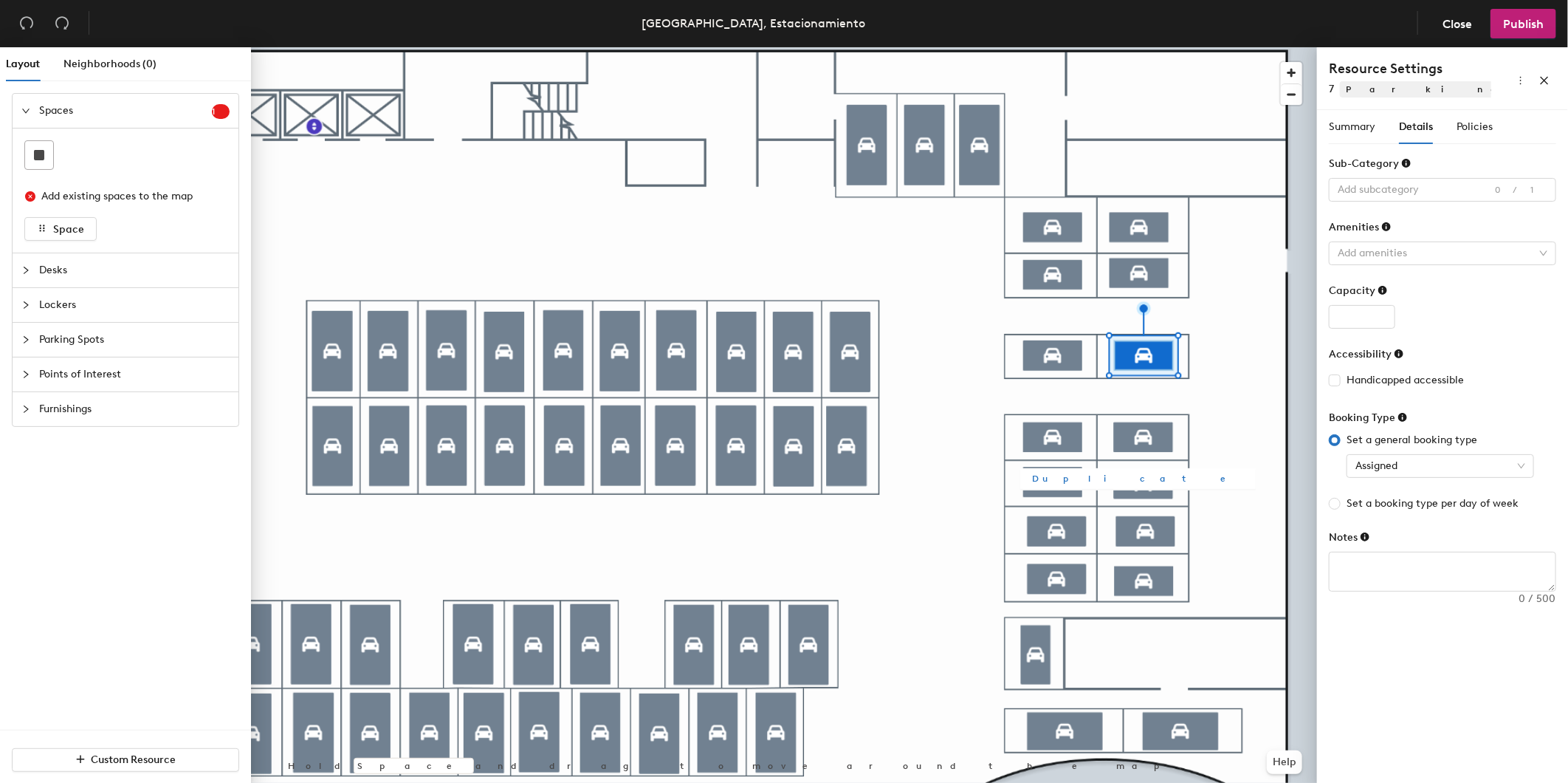
click at [1061, 477] on span "Duplicate" at bounding box center [1138, 478] width 212 height 13
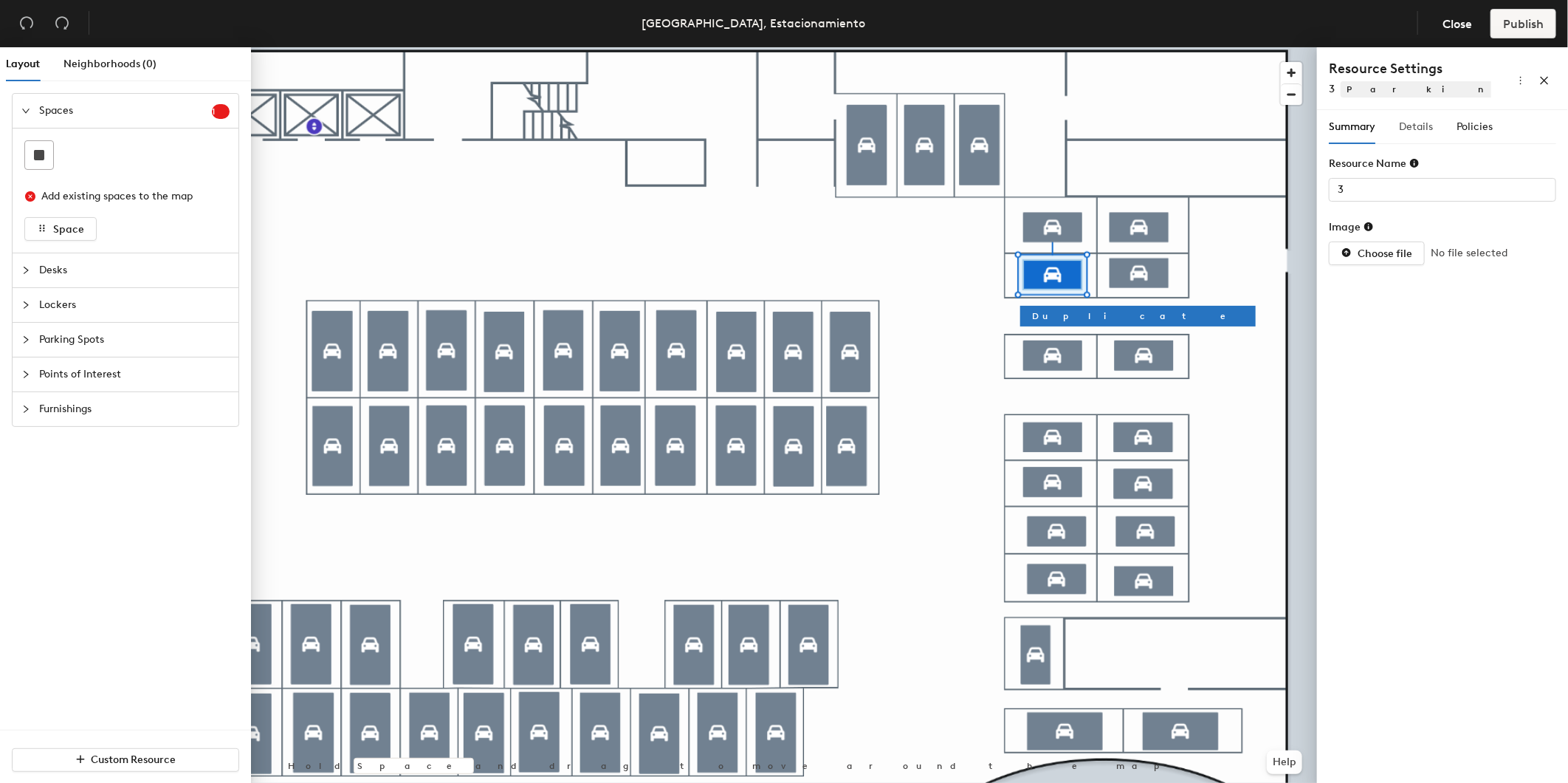
click at [1416, 135] on div "Details" at bounding box center [1416, 127] width 34 height 34
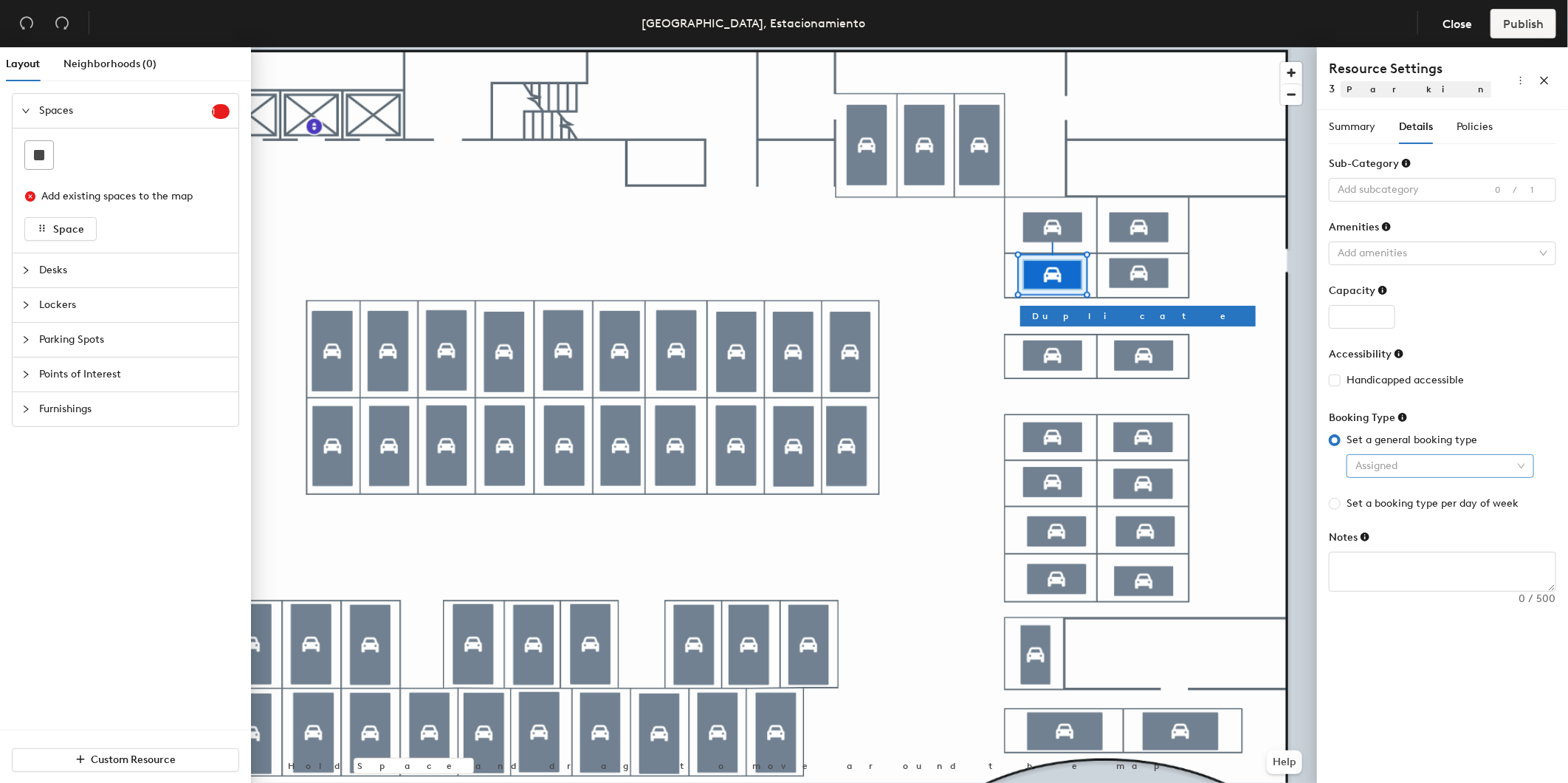
click at [1432, 459] on span "Assigned" at bounding box center [1440, 466] width 170 height 22
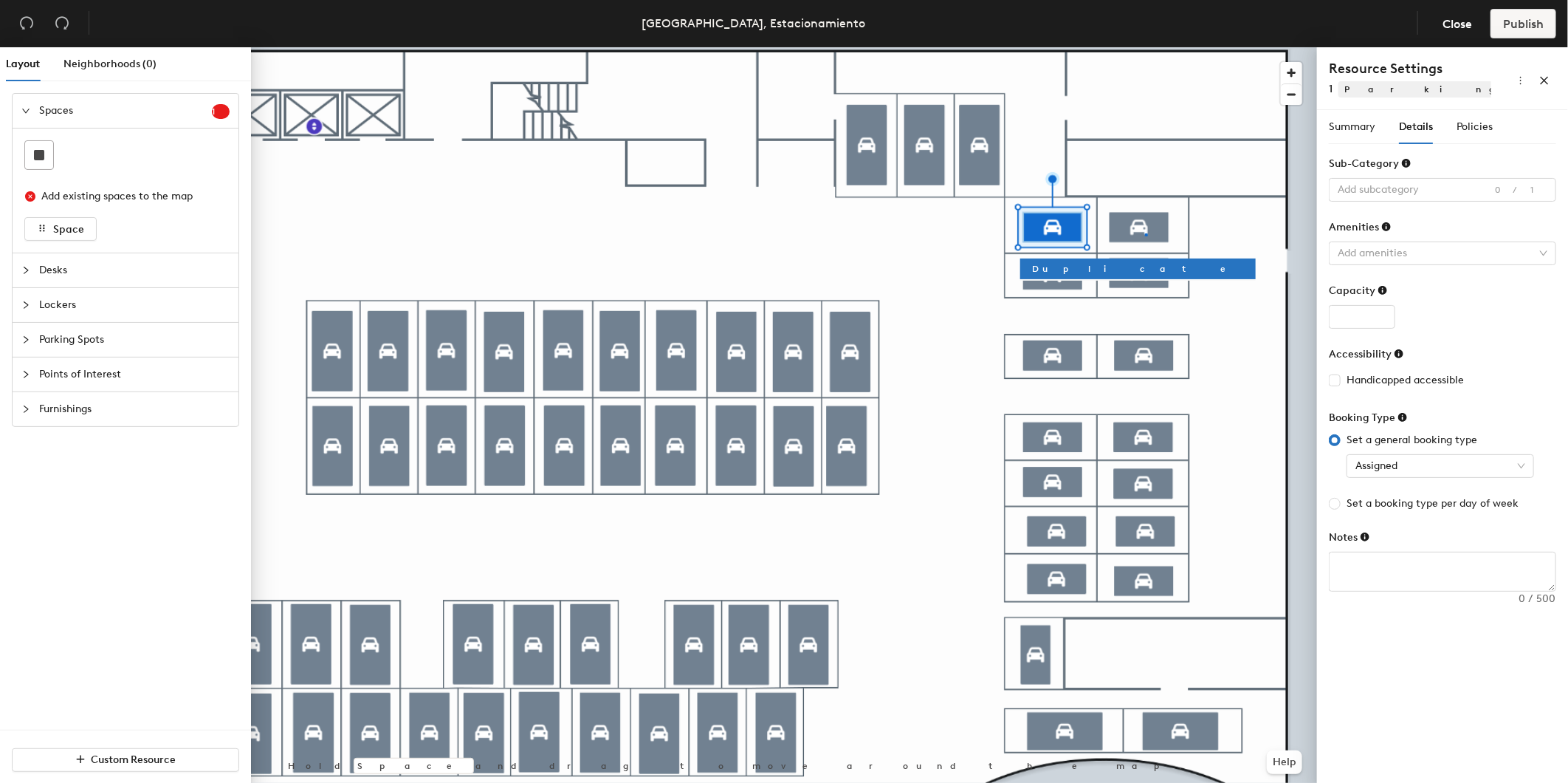
click at [1145, 47] on div at bounding box center [784, 47] width 1066 height 0
click at [1379, 470] on span "Assigned" at bounding box center [1440, 466] width 170 height 22
click at [1395, 504] on div "Reservable" at bounding box center [1441, 495] width 182 height 24
click at [1144, 47] on div at bounding box center [784, 47] width 1066 height 0
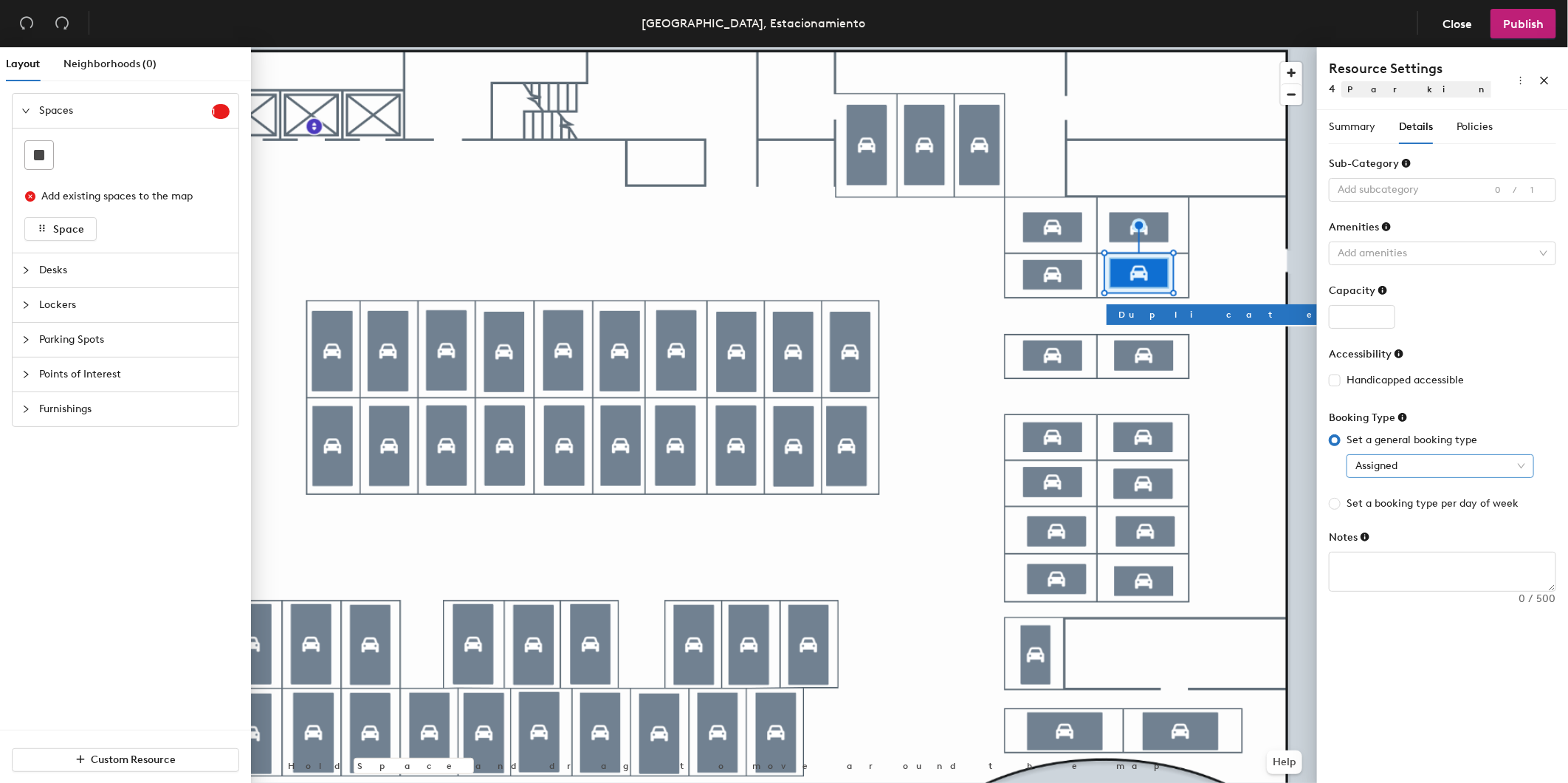
click at [1399, 473] on span "Assigned" at bounding box center [1440, 466] width 170 height 22
click at [1405, 492] on div "Reservable" at bounding box center [1441, 496] width 164 height 17
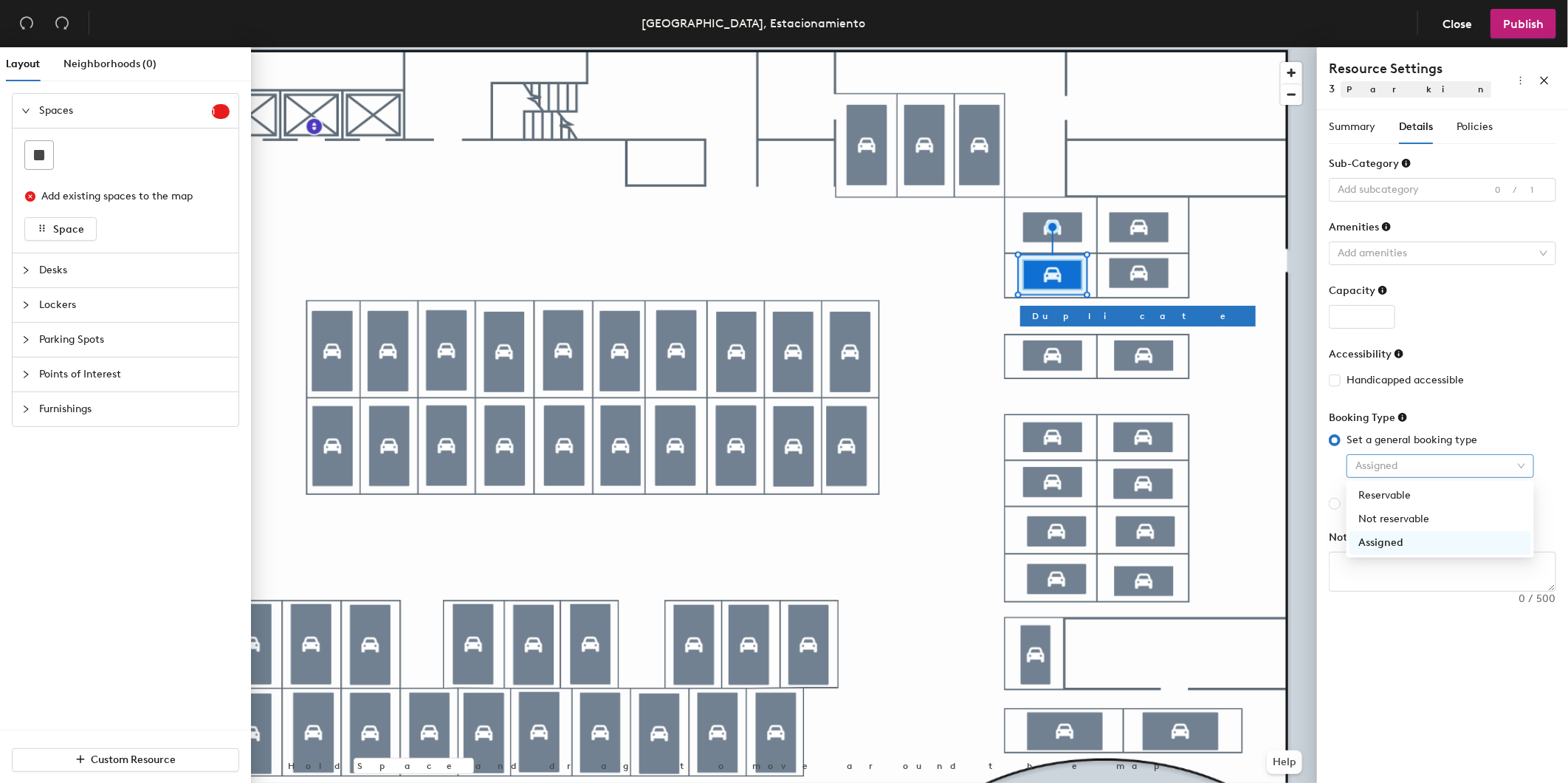
click at [1397, 468] on span "Assigned" at bounding box center [1440, 466] width 170 height 22
click at [1399, 488] on div "Reservable" at bounding box center [1441, 496] width 164 height 17
click at [1168, 47] on div at bounding box center [784, 47] width 1066 height 0
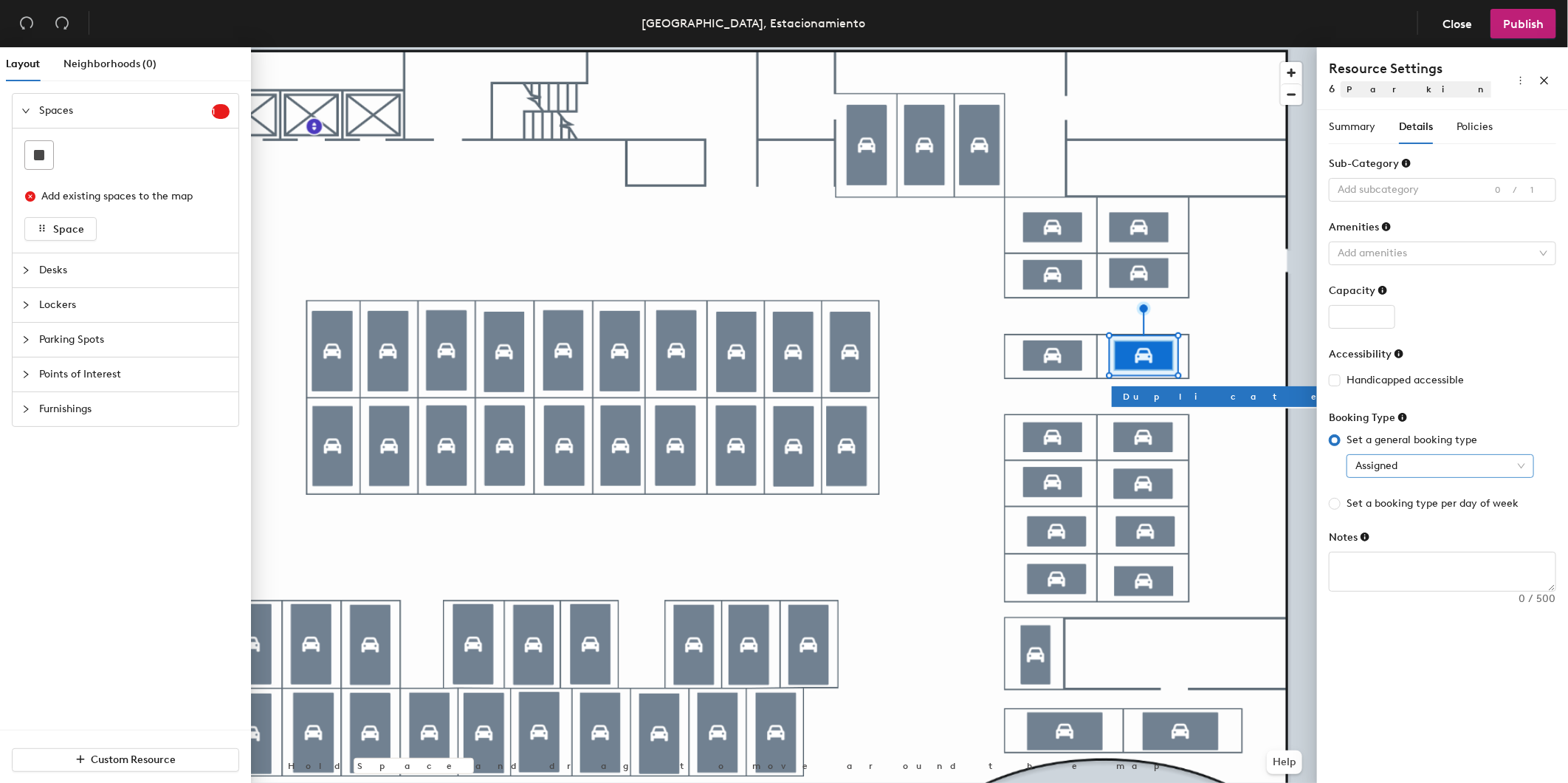
click at [1347, 461] on div "Assigned" at bounding box center [1441, 466] width 188 height 24
click at [1382, 496] on div "Reservable" at bounding box center [1441, 496] width 164 height 17
click at [1062, 47] on div at bounding box center [784, 47] width 1066 height 0
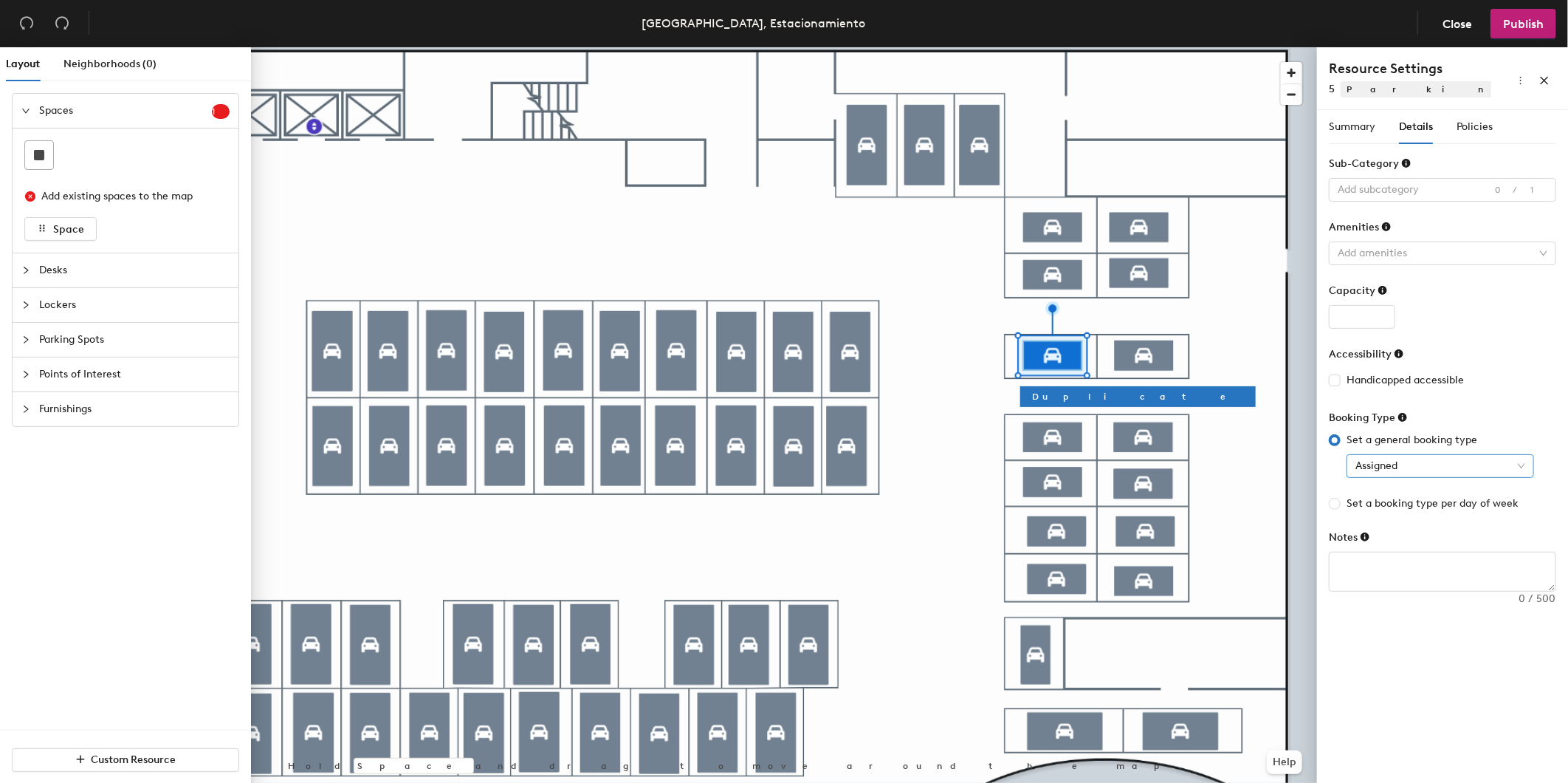
click at [1389, 462] on span "Assigned" at bounding box center [1440, 466] width 170 height 22
click at [1403, 492] on div "Reservable" at bounding box center [1441, 496] width 164 height 17
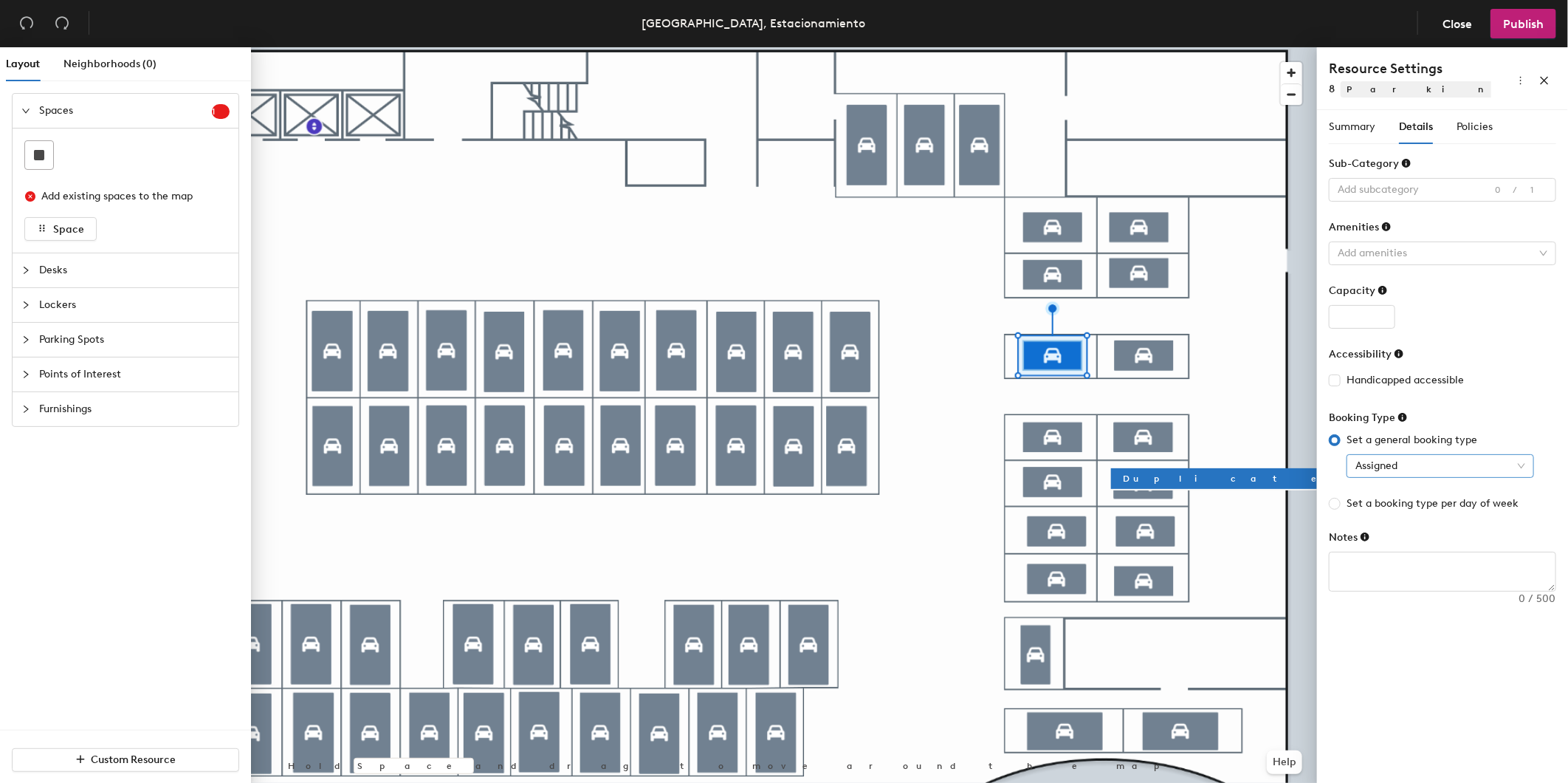
click at [1386, 468] on span "Assigned" at bounding box center [1440, 466] width 170 height 22
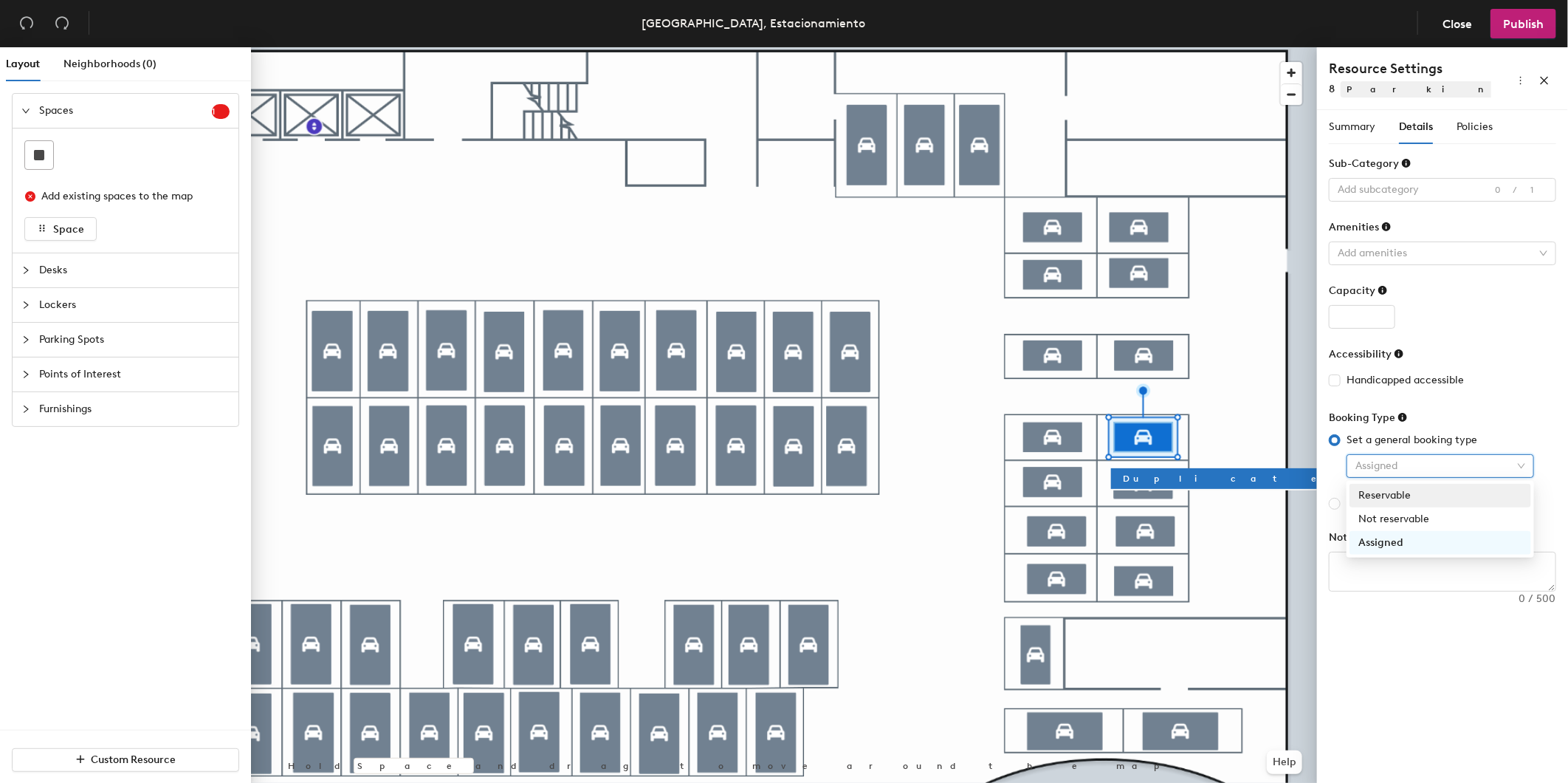
click at [1395, 490] on div "Reservable" at bounding box center [1441, 496] width 164 height 17
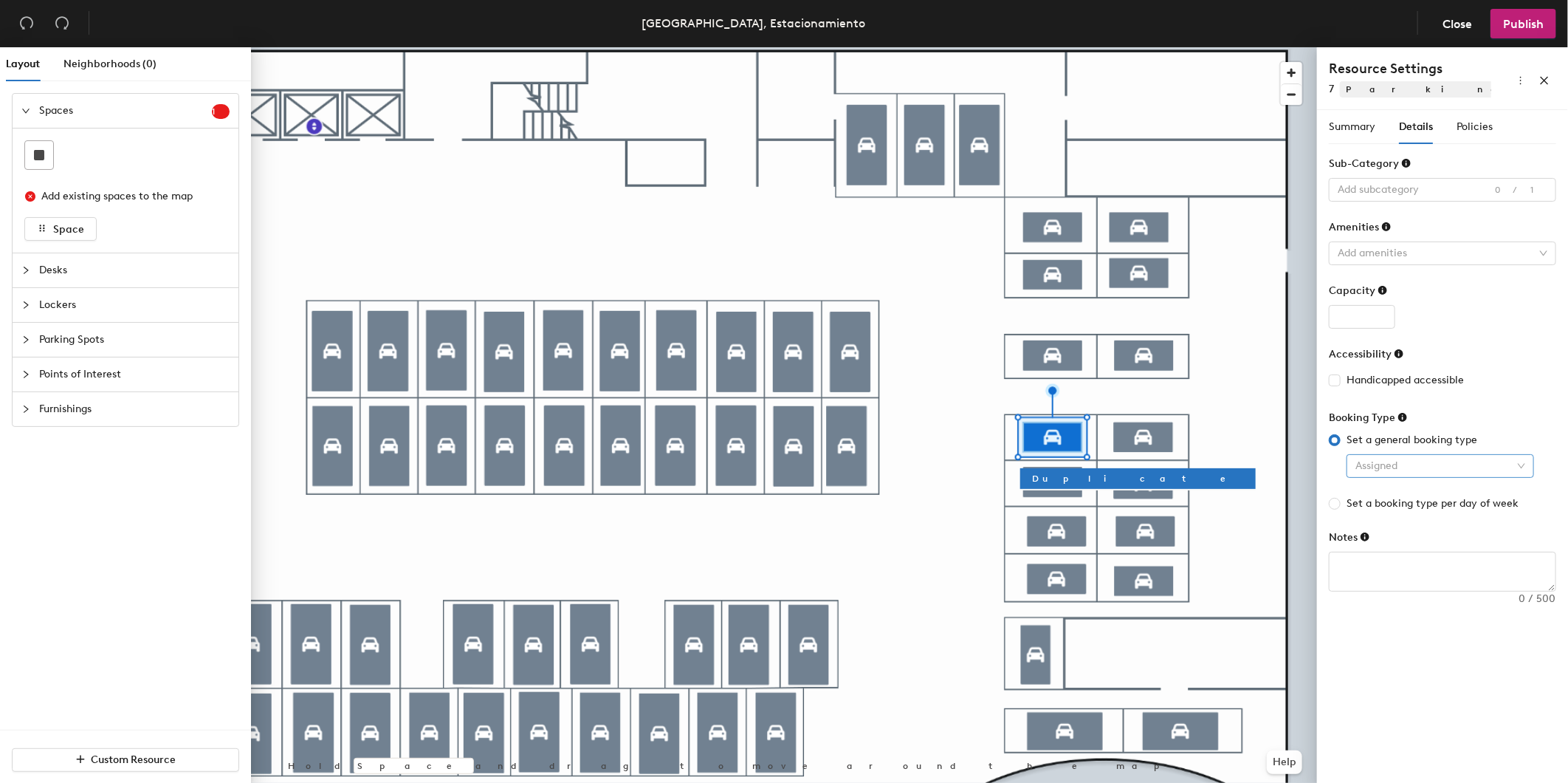
click at [1353, 469] on div "Assigned" at bounding box center [1441, 466] width 188 height 24
click at [1369, 495] on div "Reservable" at bounding box center [1441, 496] width 164 height 17
click at [1149, 47] on div at bounding box center [784, 47] width 1066 height 0
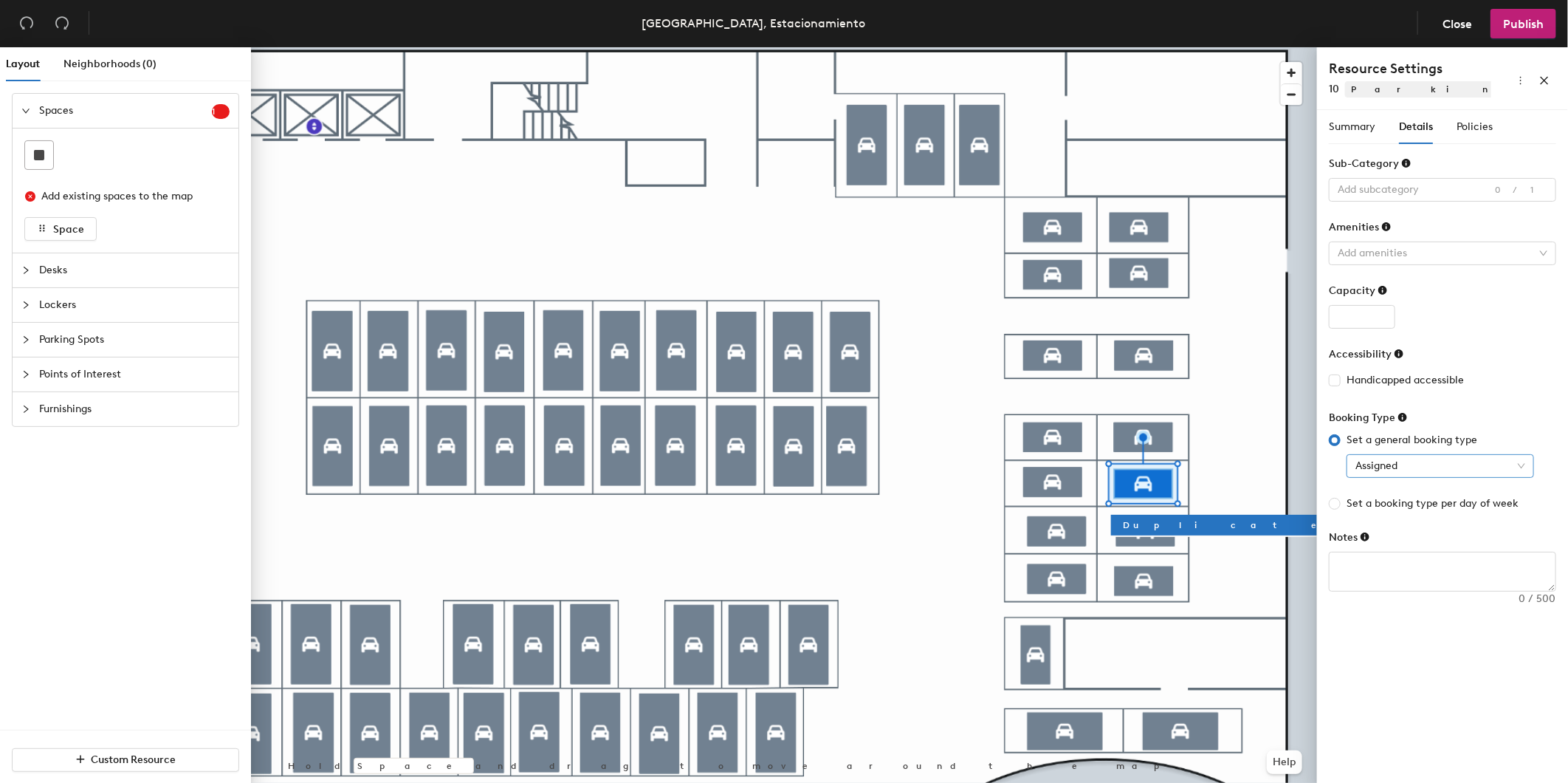
click at [1384, 470] on span "Assigned" at bounding box center [1440, 466] width 170 height 22
click at [1384, 497] on div "Reservable" at bounding box center [1441, 496] width 164 height 17
click at [1048, 47] on div at bounding box center [784, 47] width 1066 height 0
click at [1366, 473] on span "Assigned" at bounding box center [1440, 466] width 170 height 22
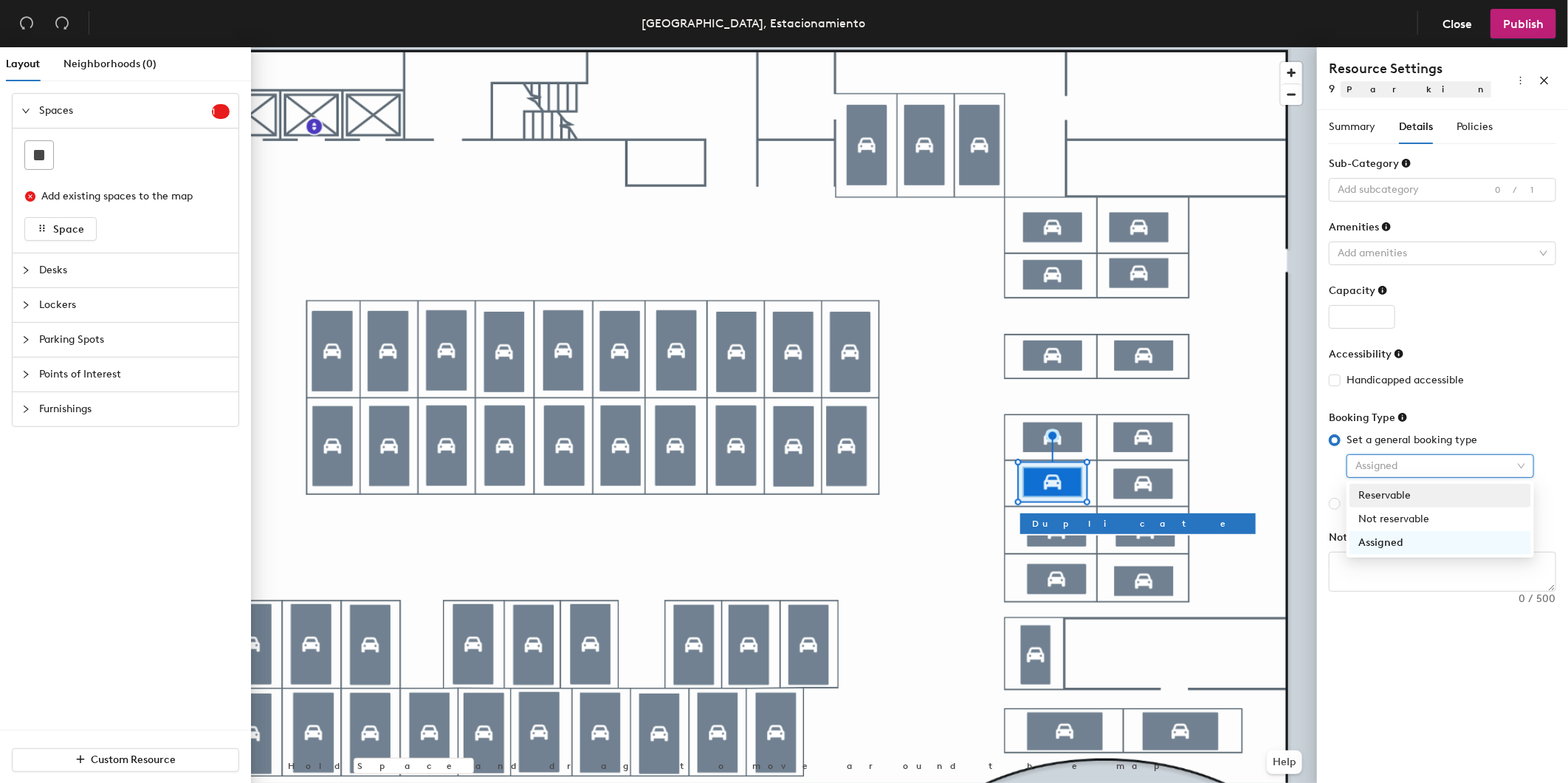
click at [1368, 496] on div "Reservable" at bounding box center [1441, 496] width 164 height 17
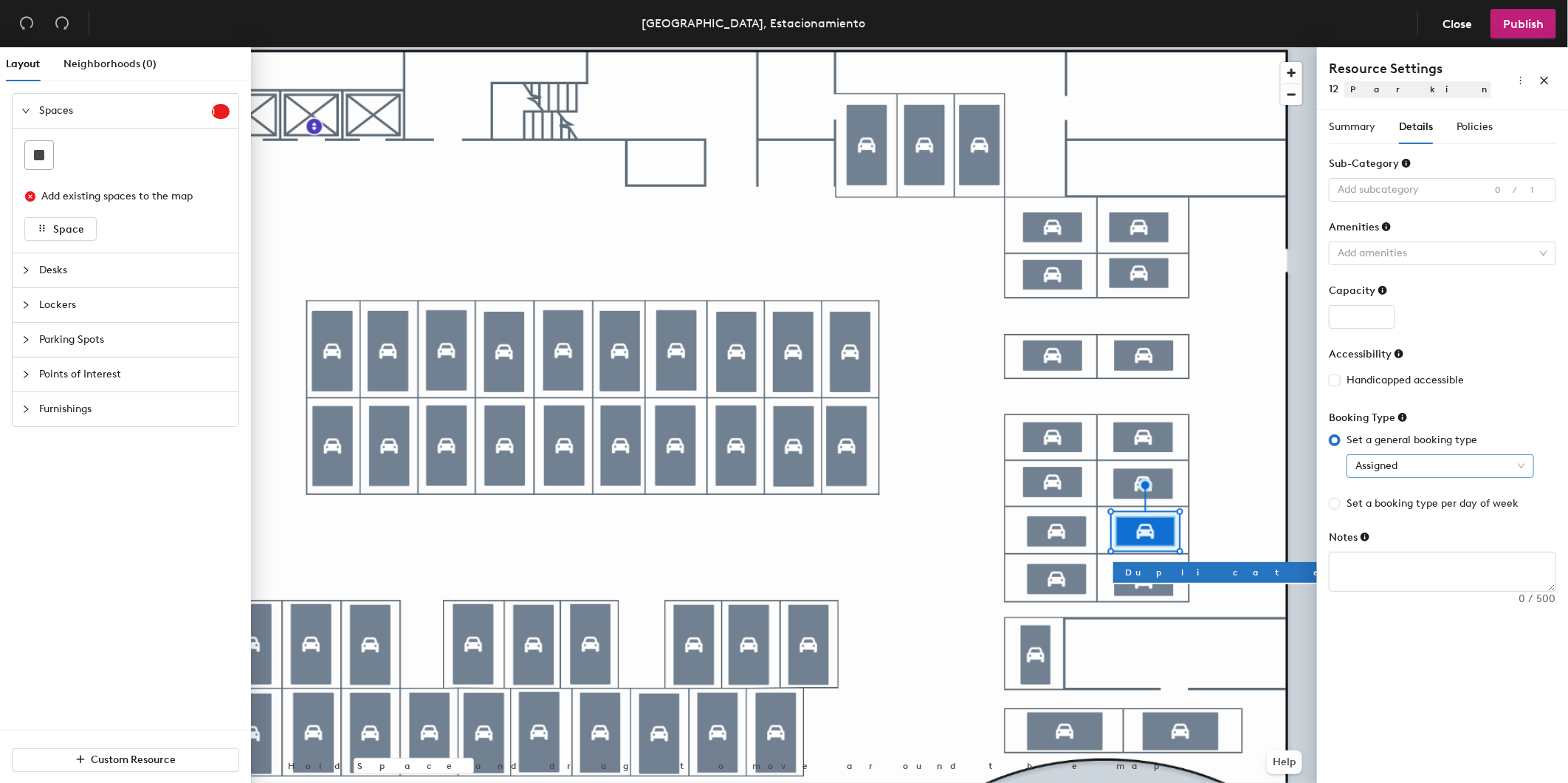
click at [1359, 470] on span "Assigned" at bounding box center [1440, 466] width 170 height 22
click at [1364, 501] on div "Reservable" at bounding box center [1441, 496] width 164 height 17
click at [1063, 47] on div at bounding box center [784, 47] width 1066 height 0
click at [1355, 478] on div "Set a general booking type Assigned Set a booking type per day of week" at bounding box center [1442, 472] width 228 height 79
click at [1361, 471] on span "Assigned" at bounding box center [1440, 466] width 170 height 22
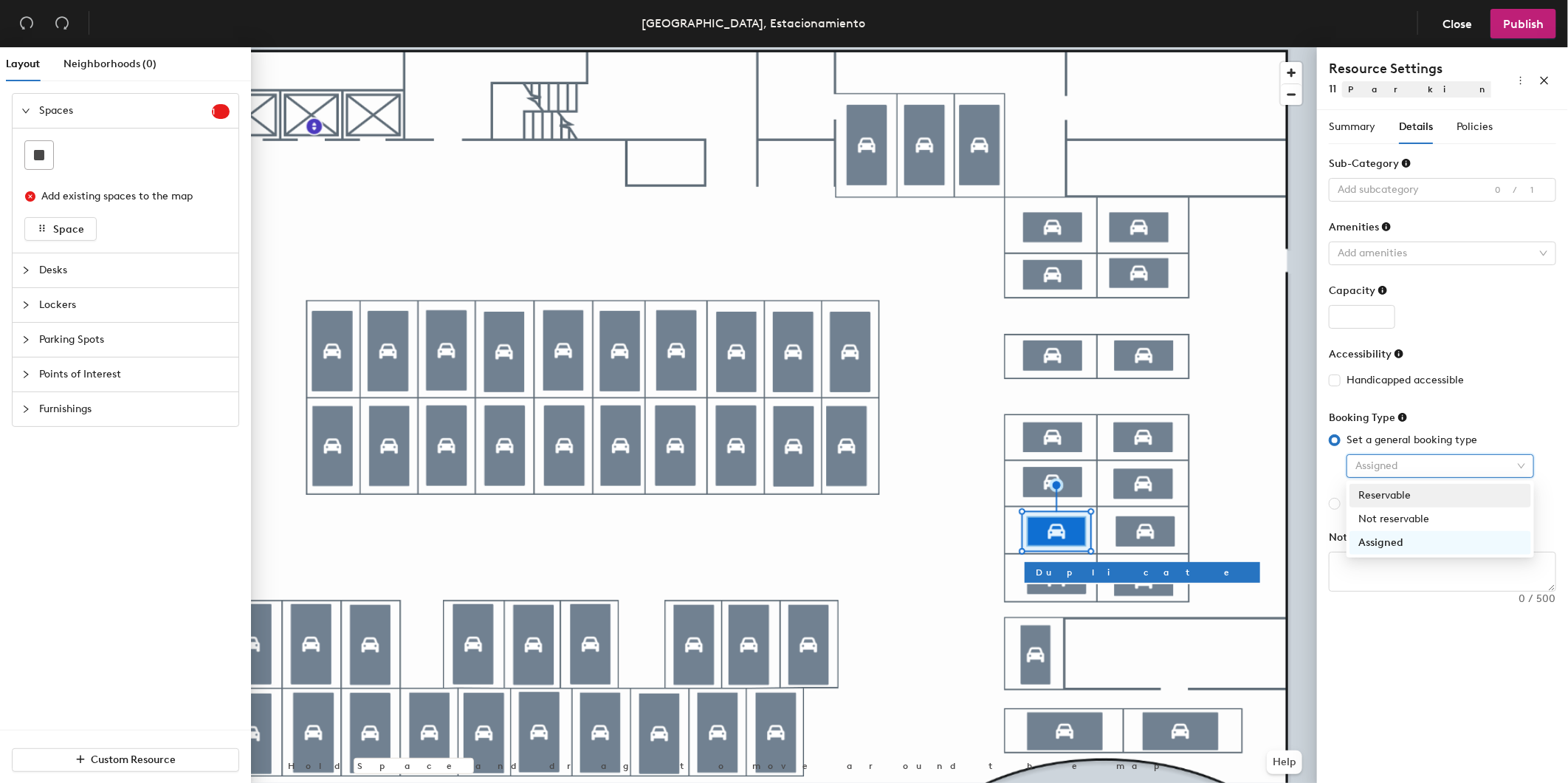
click at [1370, 492] on div "Reservable" at bounding box center [1441, 496] width 164 height 17
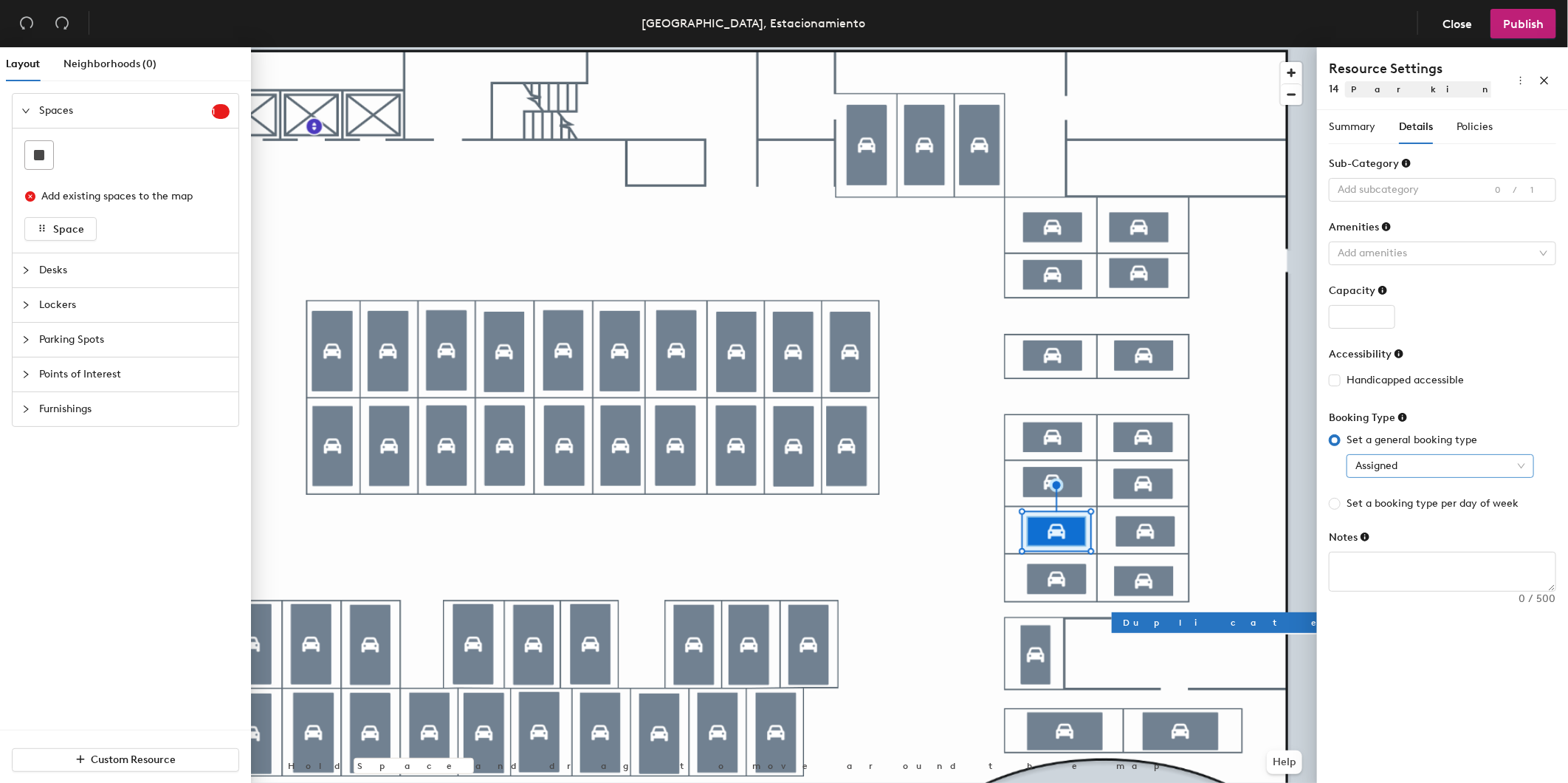
click at [1377, 477] on div "Assigned" at bounding box center [1441, 466] width 188 height 24
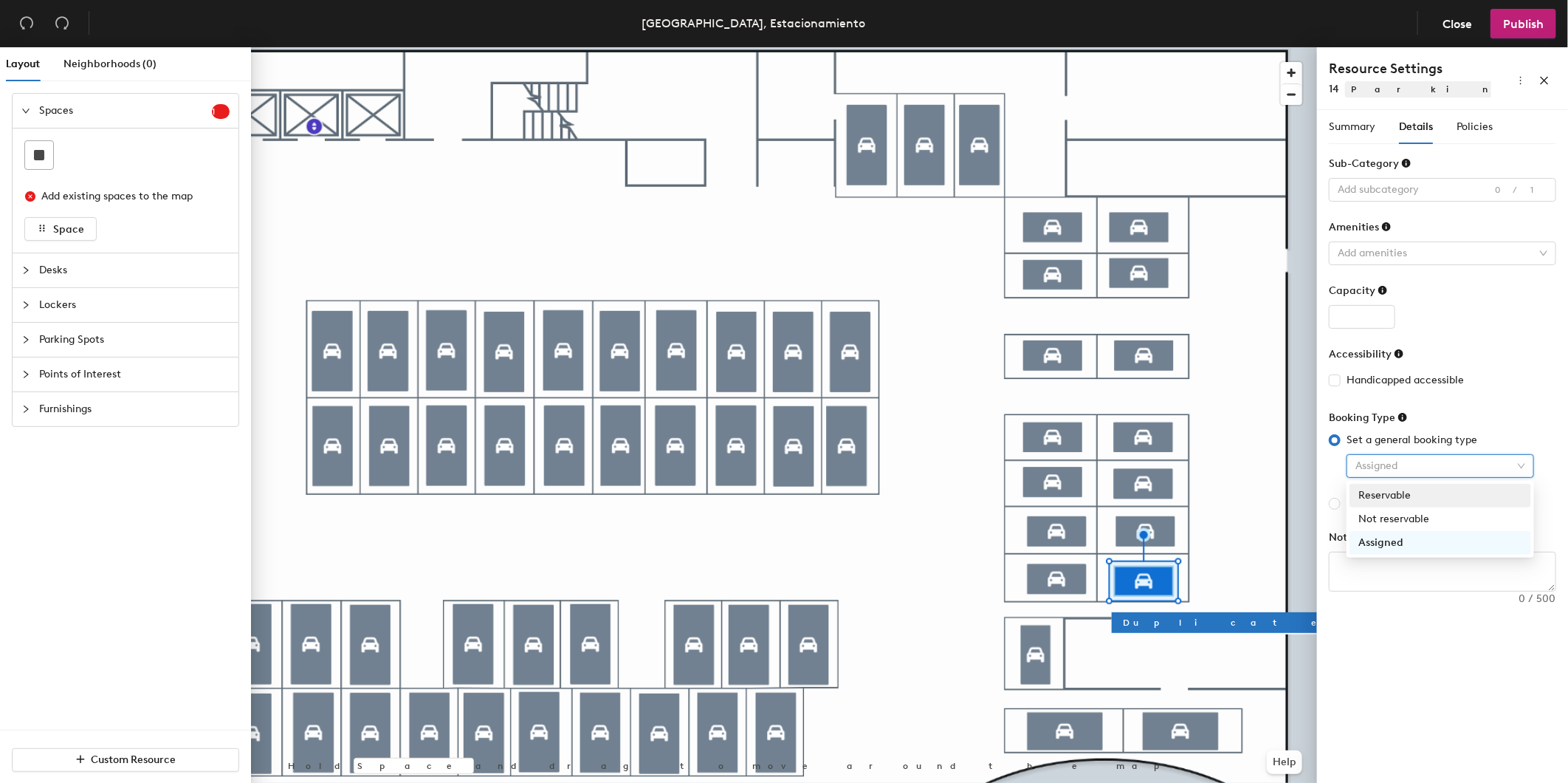
click at [1369, 495] on div "Reservable" at bounding box center [1441, 496] width 164 height 17
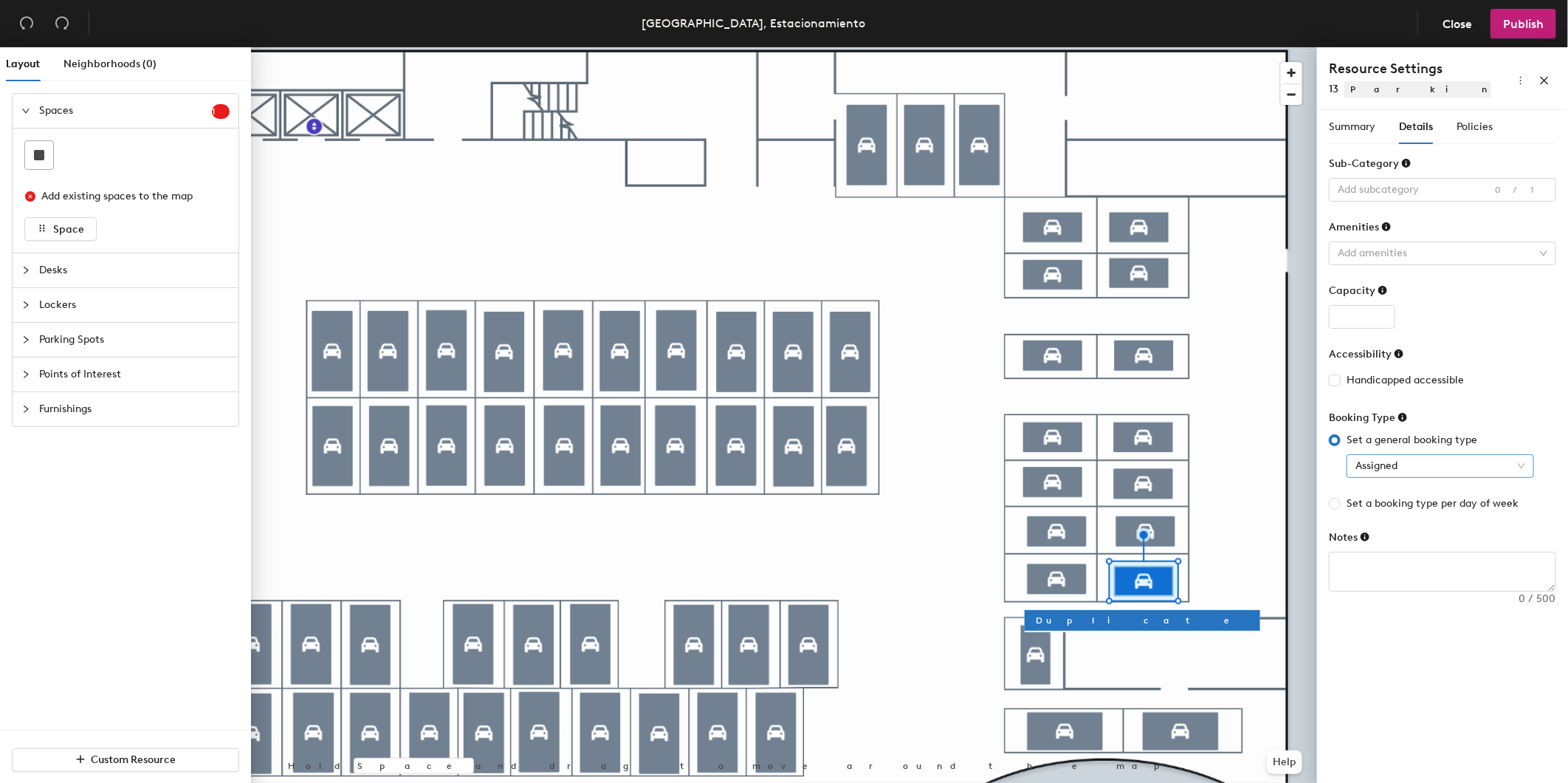
click at [1377, 466] on span "Assigned" at bounding box center [1440, 466] width 170 height 22
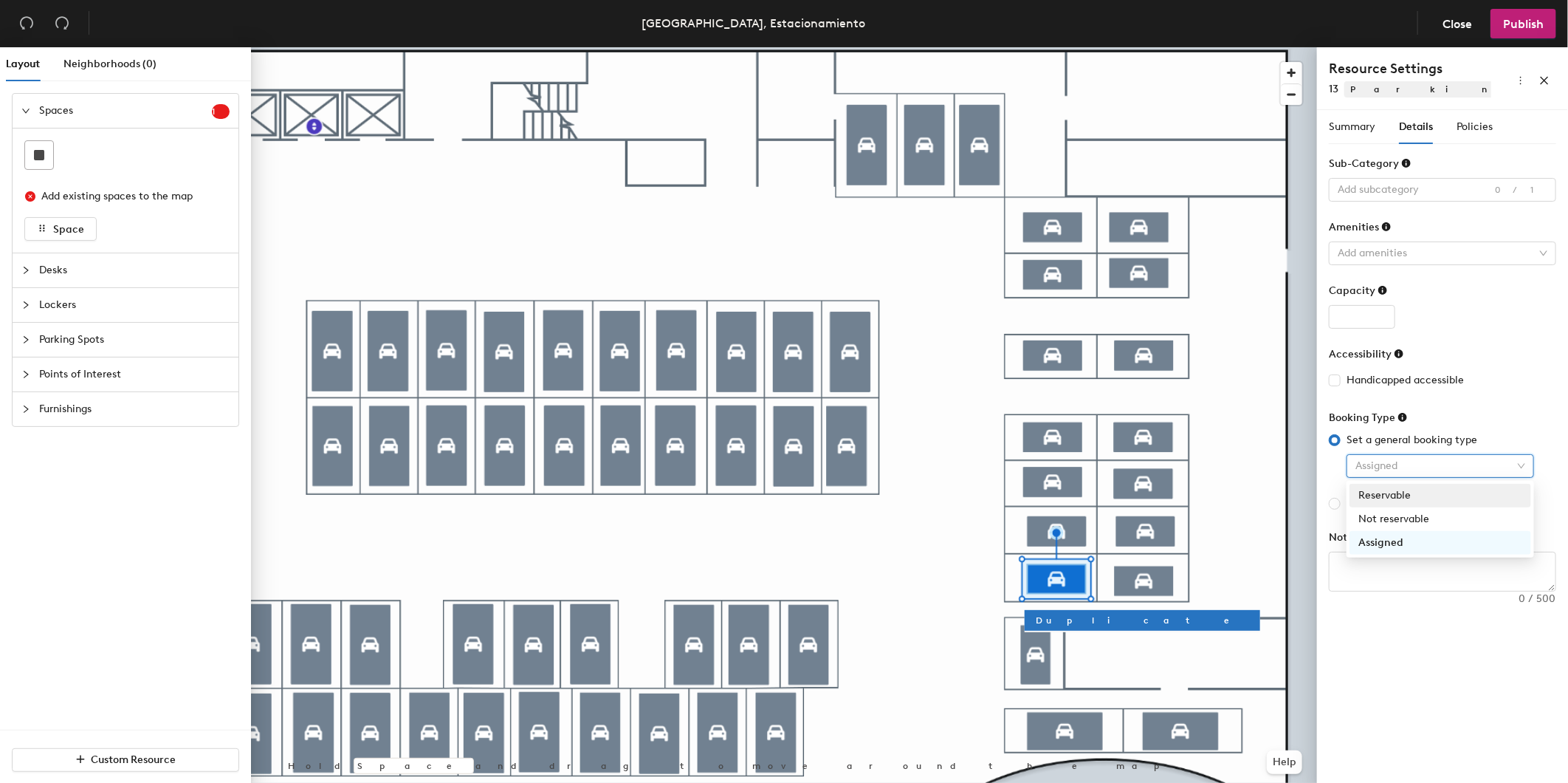
click at [1369, 492] on div "Reservable" at bounding box center [1441, 496] width 164 height 17
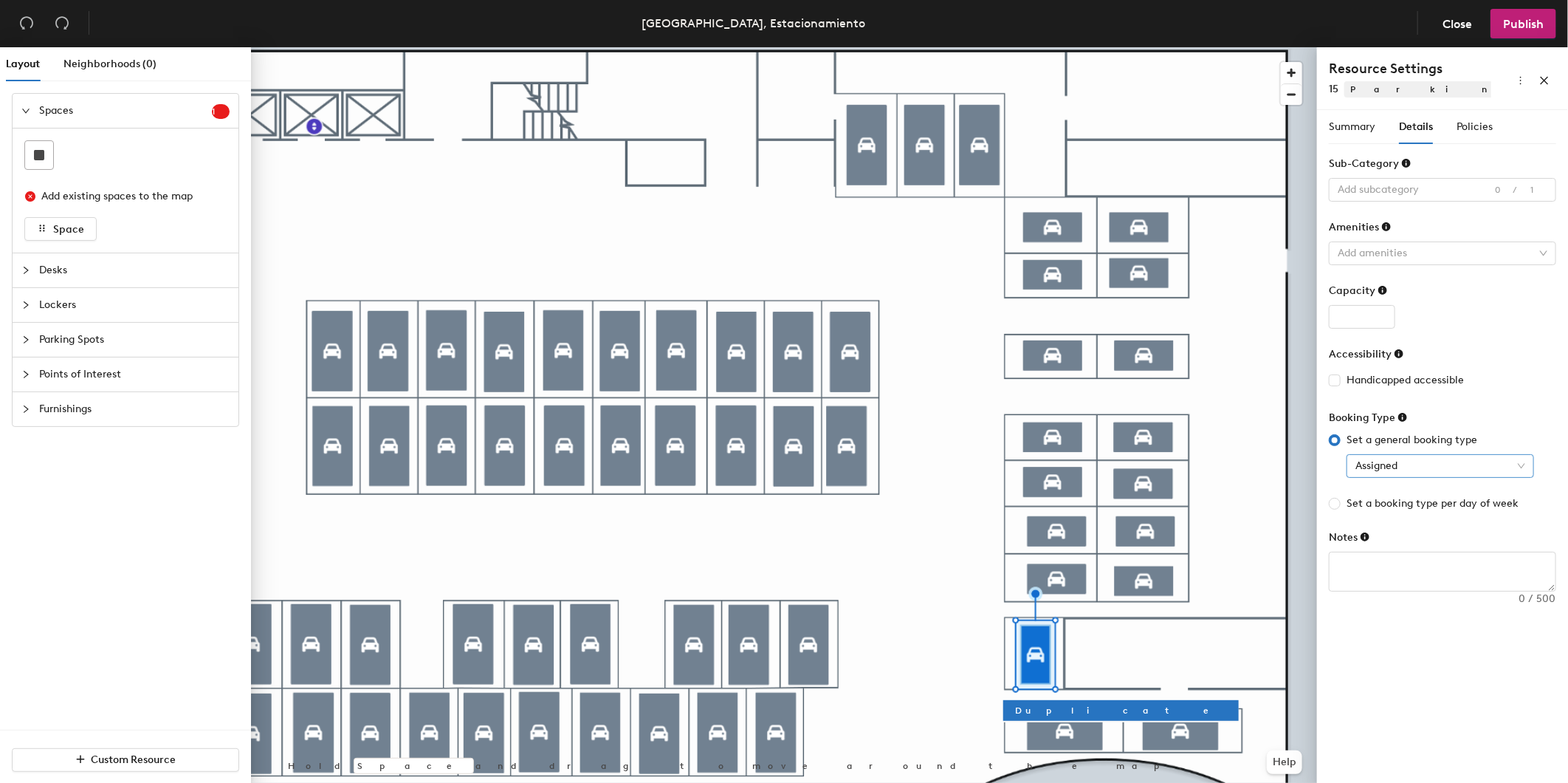
click at [1396, 467] on span "Assigned" at bounding box center [1440, 466] width 170 height 22
click at [1402, 485] on div "Reservable" at bounding box center [1441, 495] width 182 height 24
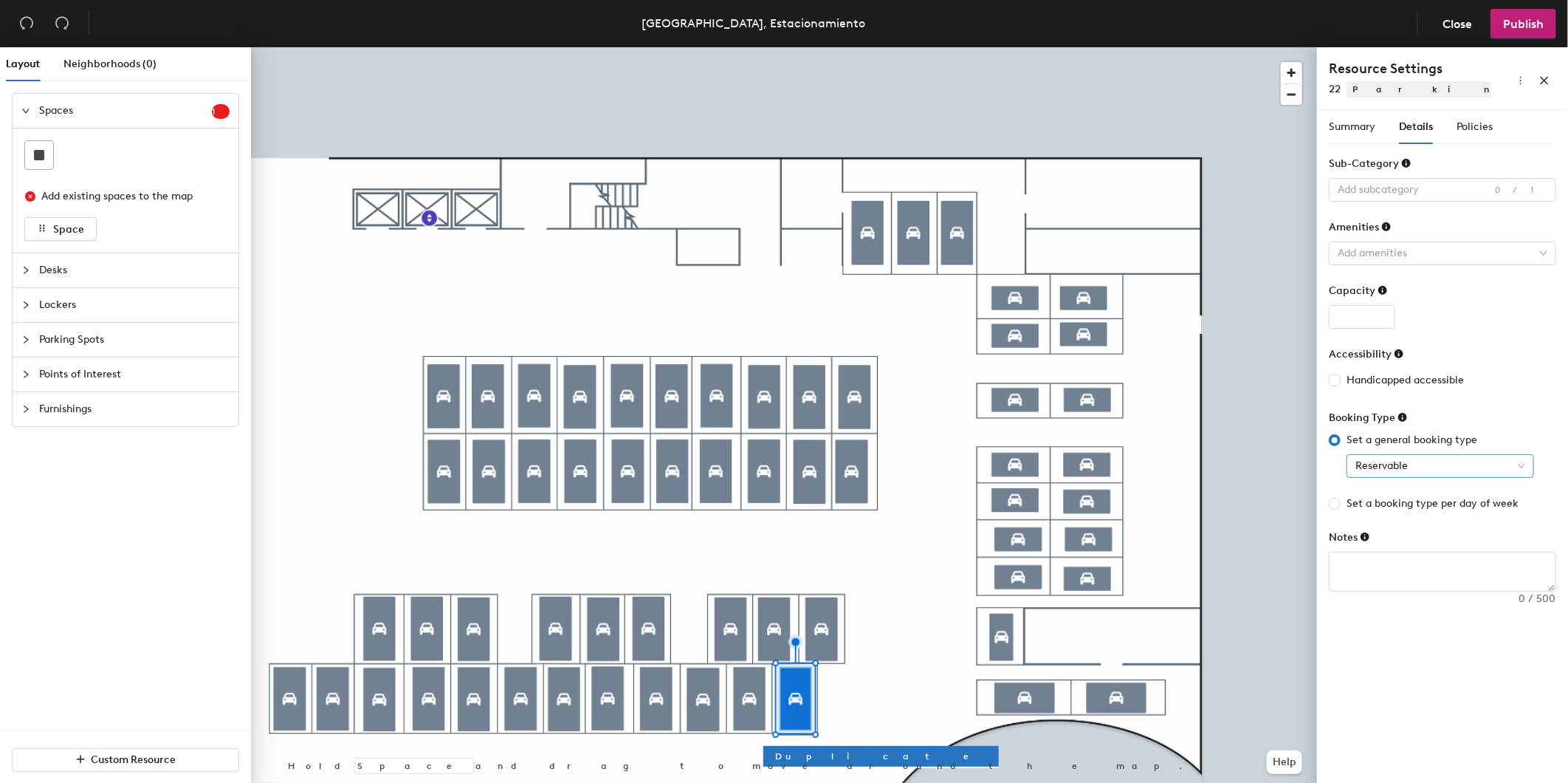
click at [1391, 465] on span "Reservable" at bounding box center [1440, 466] width 170 height 22
click at [1393, 490] on div "Reservable" at bounding box center [1441, 496] width 164 height 17
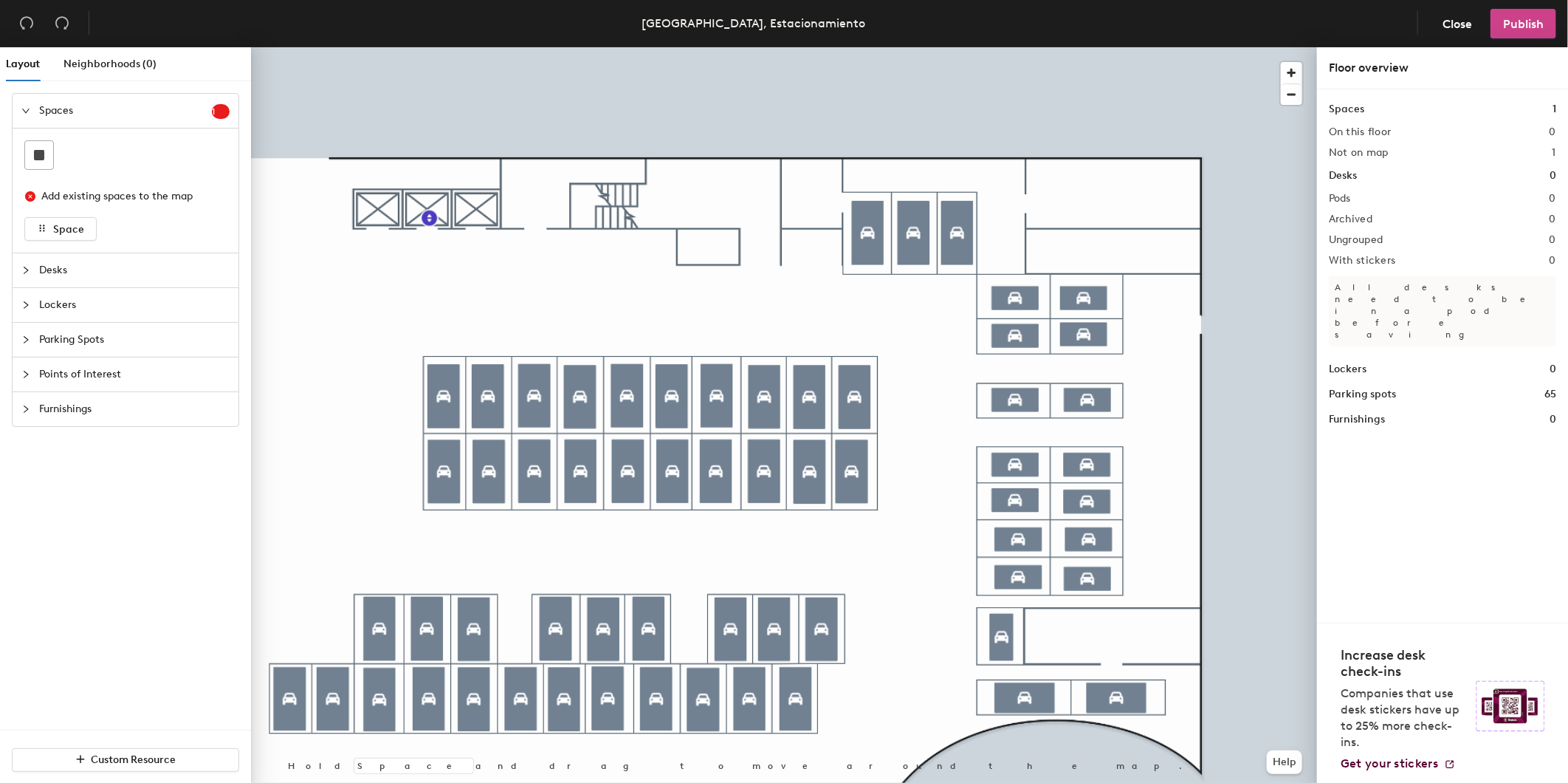
click at [1510, 27] on span "Publish" at bounding box center [1523, 24] width 41 height 14
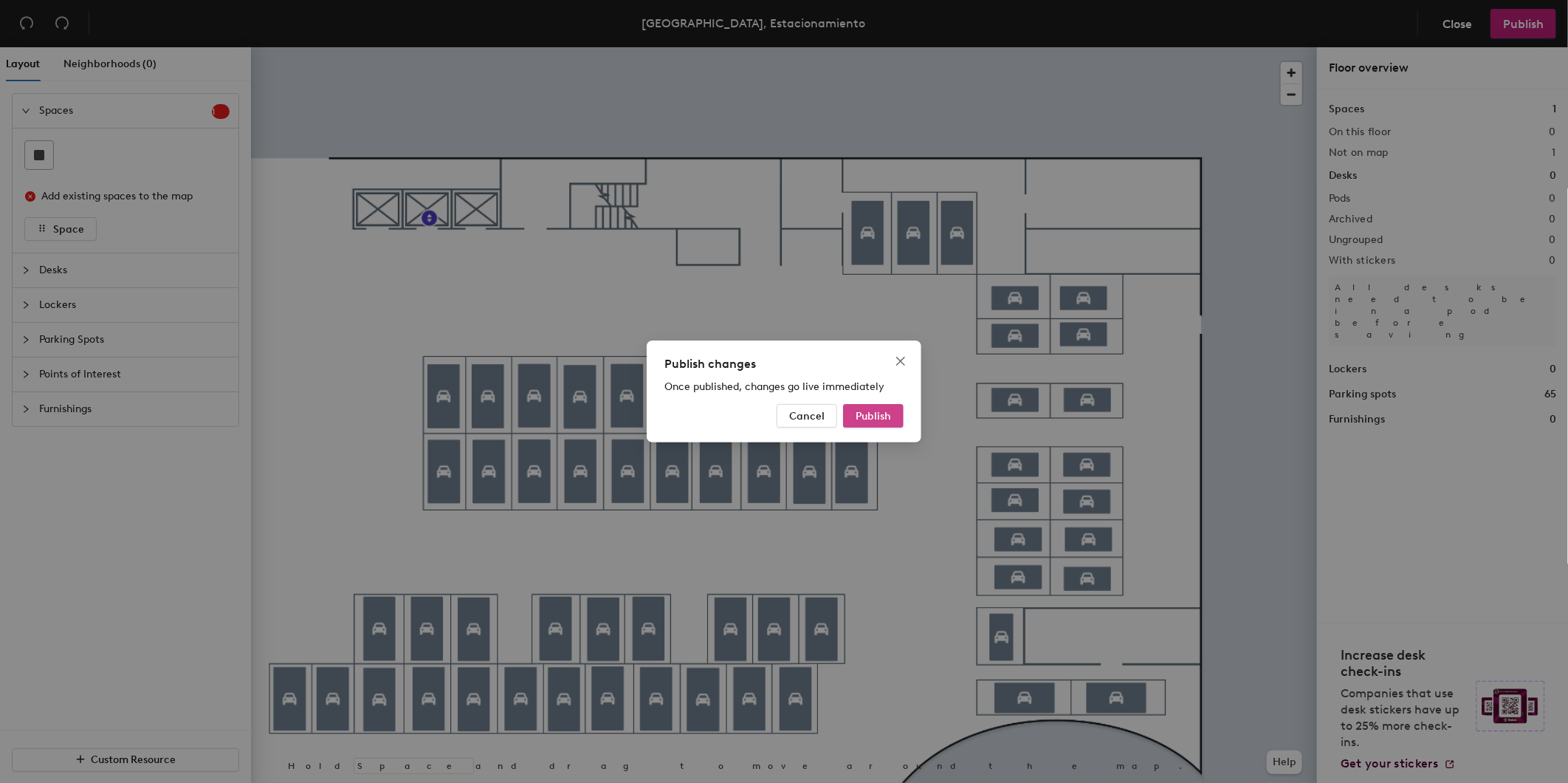
click at [880, 411] on span "Publish" at bounding box center [873, 416] width 36 height 12
